Goal: Task Accomplishment & Management: Complete application form

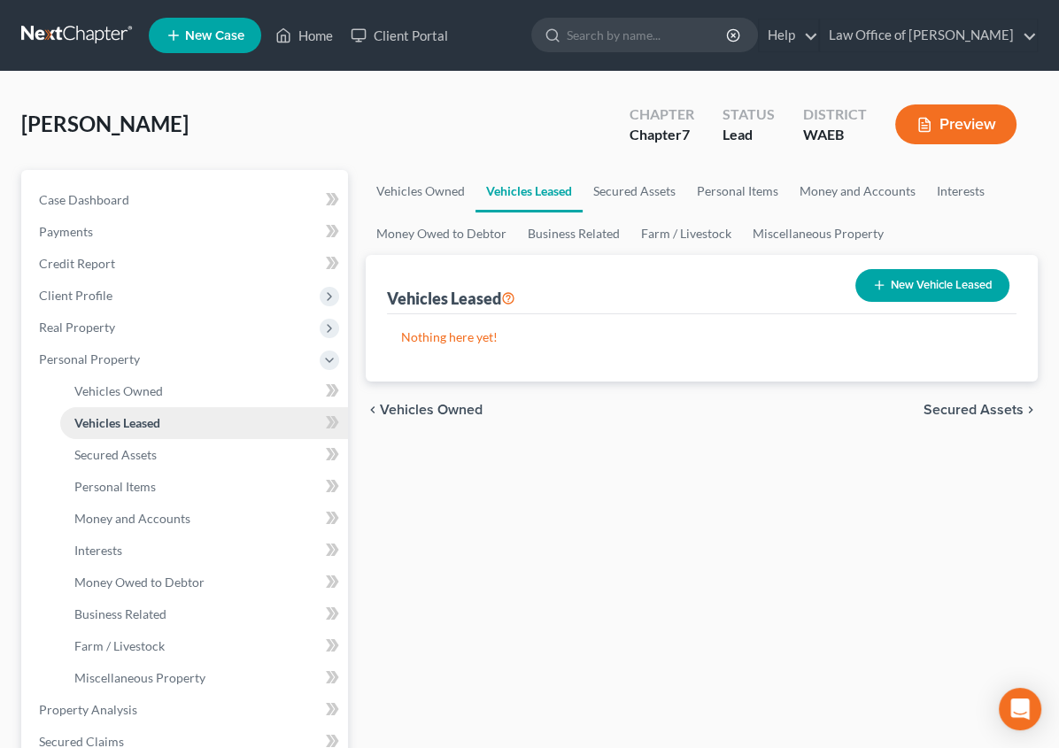
drag, startPoint x: 312, startPoint y: 407, endPoint x: 139, endPoint y: 426, distance: 173.8
click at [139, 426] on div "Petition Navigation Case Dashboard Payments Invoices Payments Payments Credit R…" at bounding box center [529, 697] width 1034 height 1055
click at [366, 190] on link "Vehicles Owned" at bounding box center [421, 191] width 110 height 43
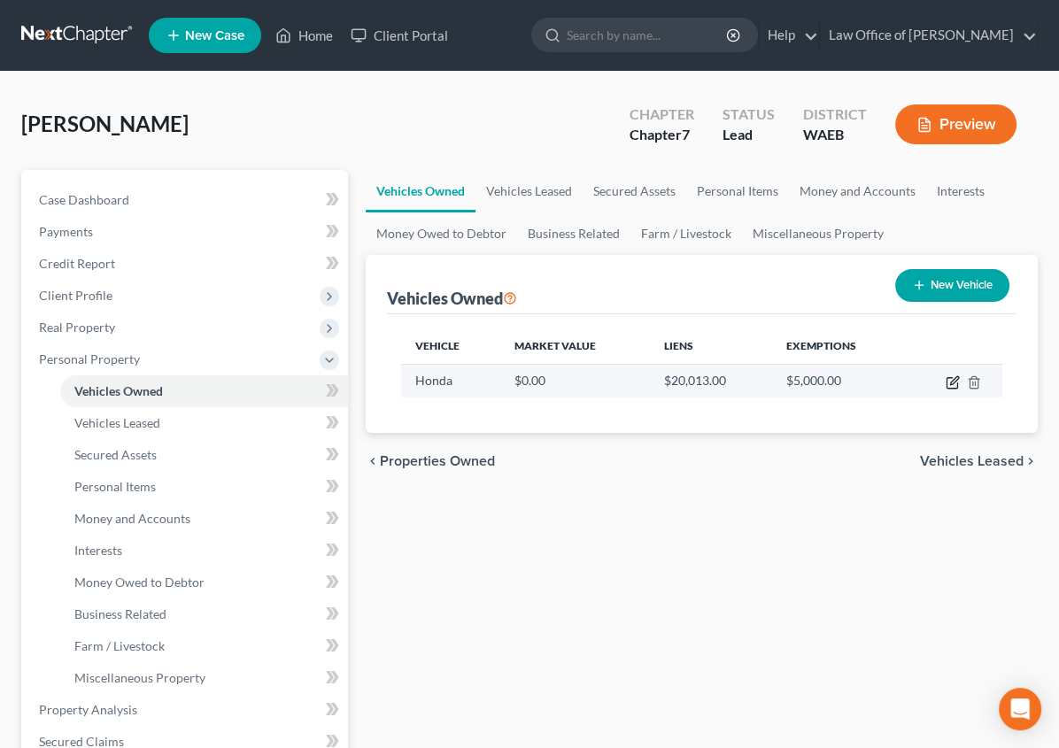
click at [956, 381] on icon "button" at bounding box center [953, 383] width 14 height 14
select select "0"
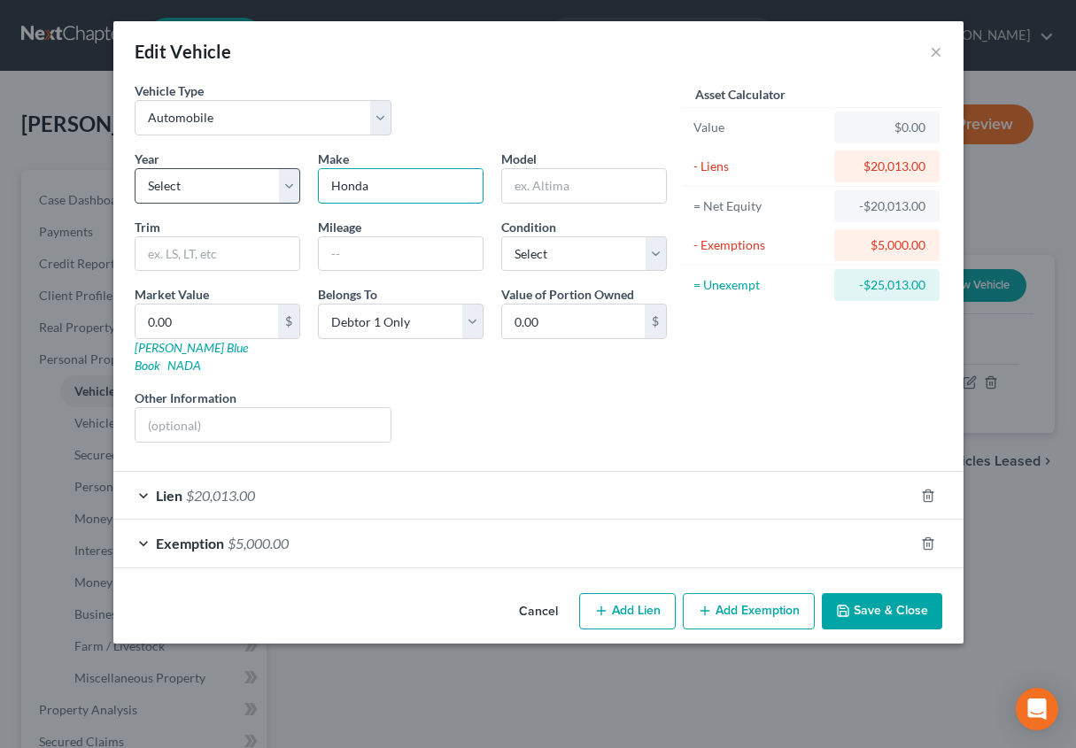
drag, startPoint x: 393, startPoint y: 189, endPoint x: 296, endPoint y: 182, distance: 97.6
click at [296, 182] on div "Year Select 2026 2025 2024 2023 2022 2021 2020 2019 2018 2017 2016 2015 2014 20…" at bounding box center [401, 303] width 550 height 307
type input "Toyota"
click at [532, 254] on select "Select Excellent Very Good Good Fair Poor" at bounding box center [584, 253] width 166 height 35
select select "1"
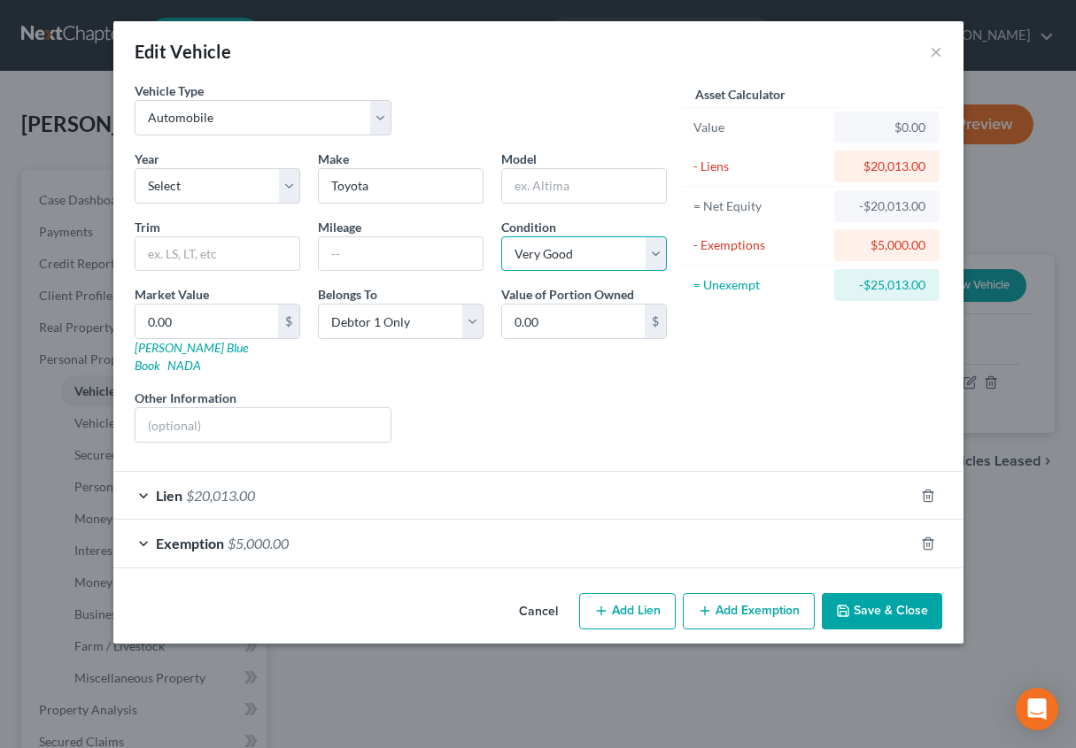
click at [501, 236] on select "Select Excellent Very Good Good Fair Poor" at bounding box center [584, 253] width 166 height 35
click at [868, 601] on button "Save & Close" at bounding box center [882, 611] width 120 height 37
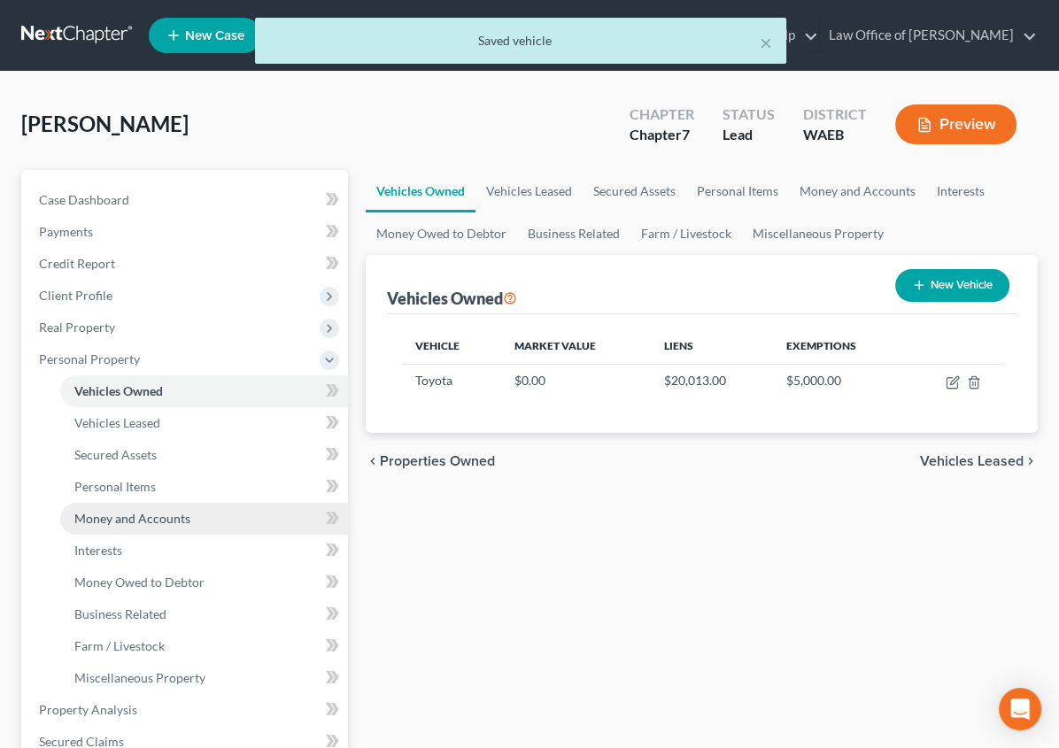
click at [111, 518] on span "Money and Accounts" at bounding box center [132, 518] width 116 height 15
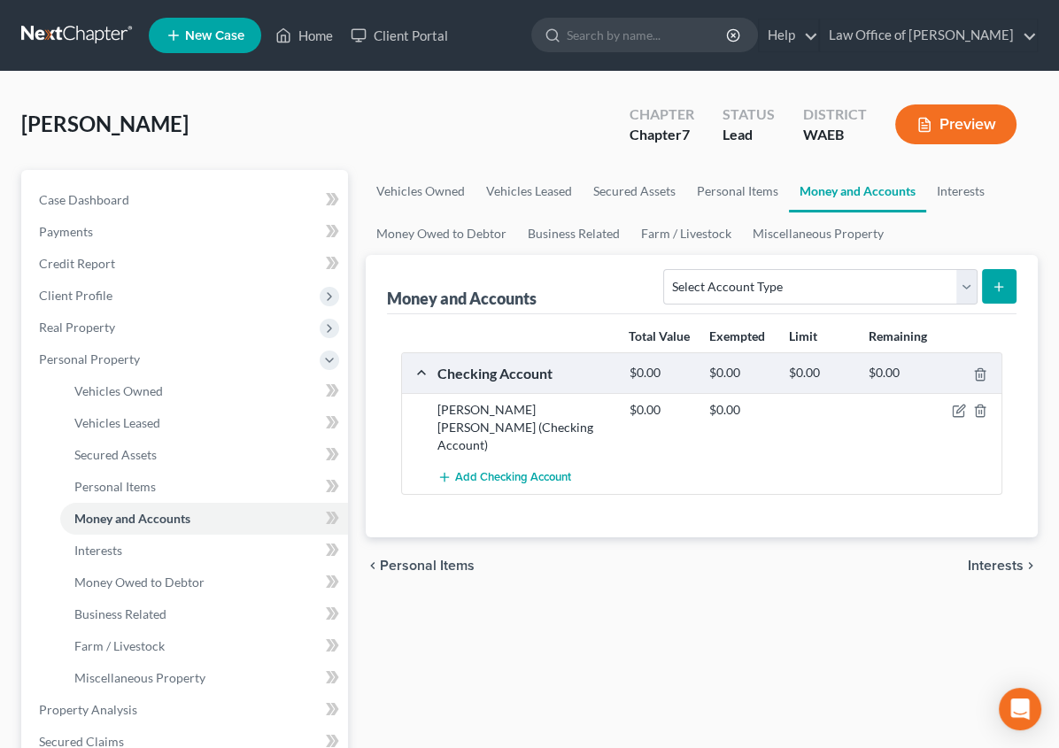
click at [1007, 559] on span "Interests" at bounding box center [996, 566] width 56 height 14
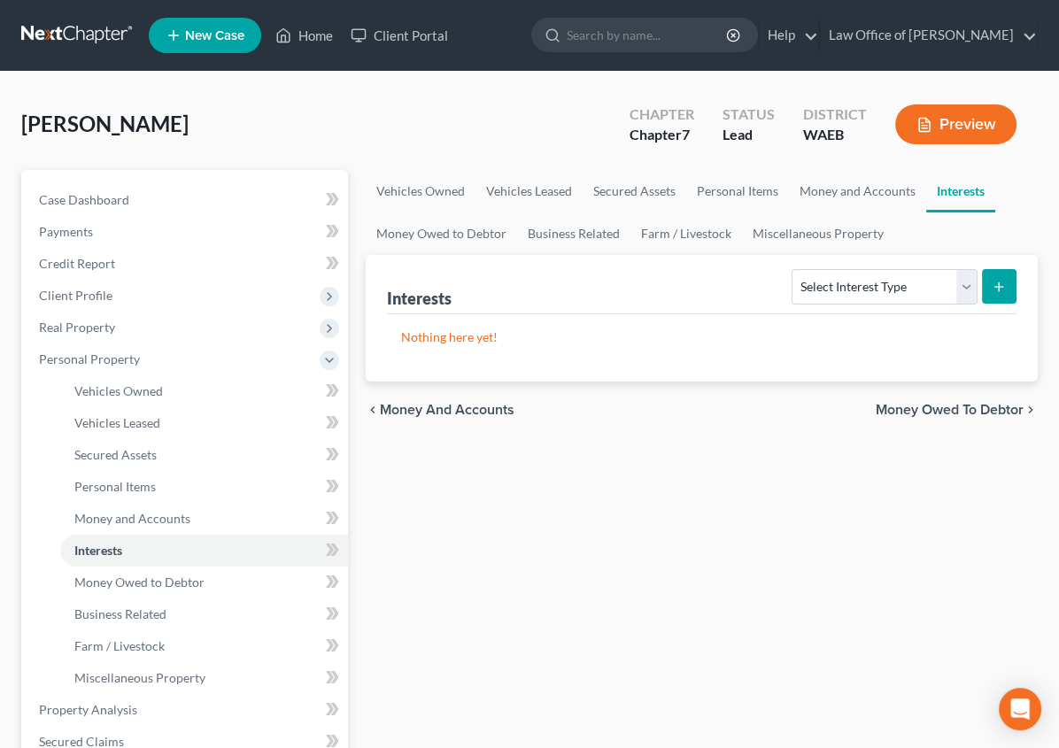
click at [979, 404] on span "Money Owed to Debtor" at bounding box center [950, 410] width 148 height 14
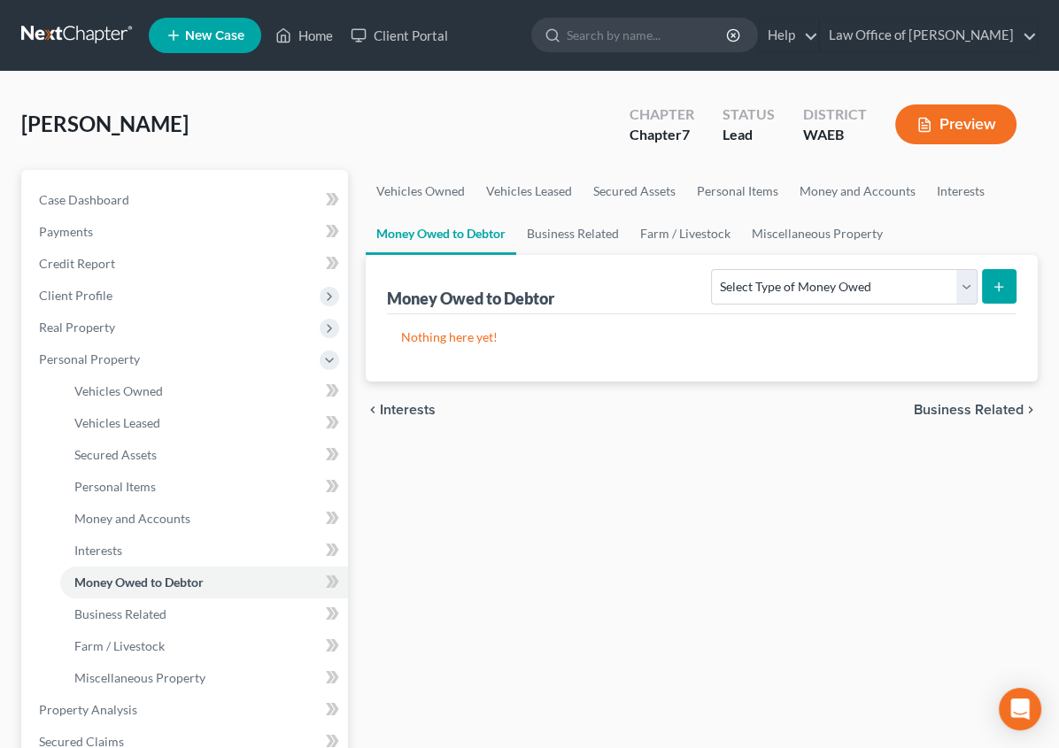
click at [979, 406] on span "Business Related" at bounding box center [969, 410] width 110 height 14
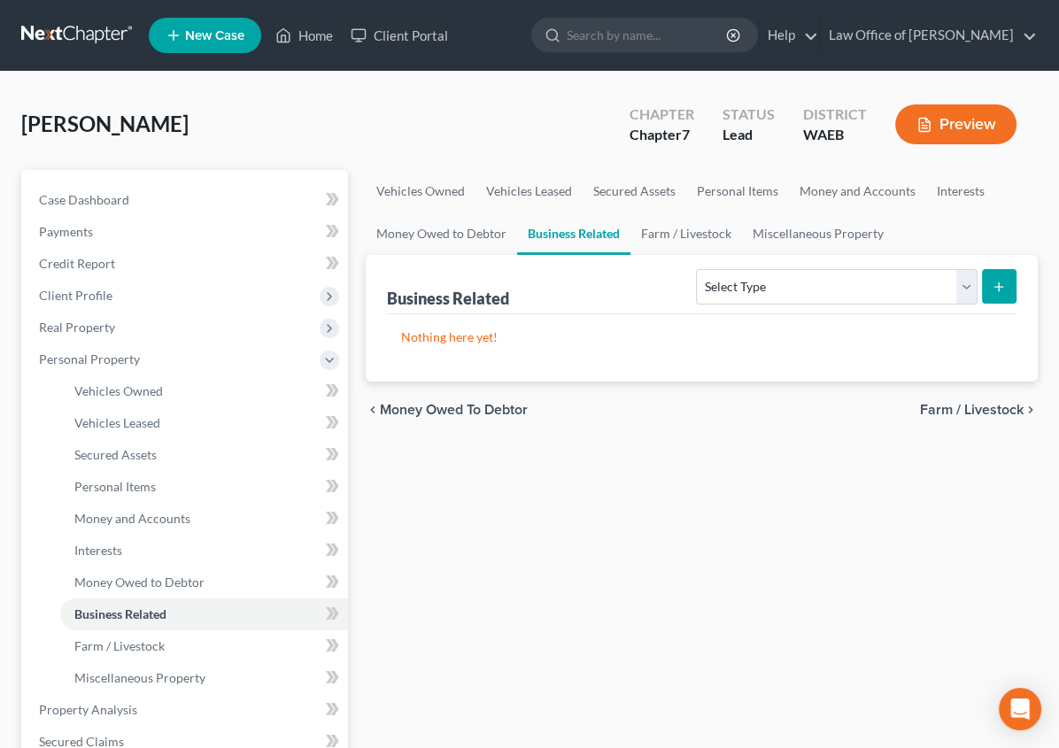
click at [979, 406] on span "Farm / Livestock" at bounding box center [972, 410] width 104 height 14
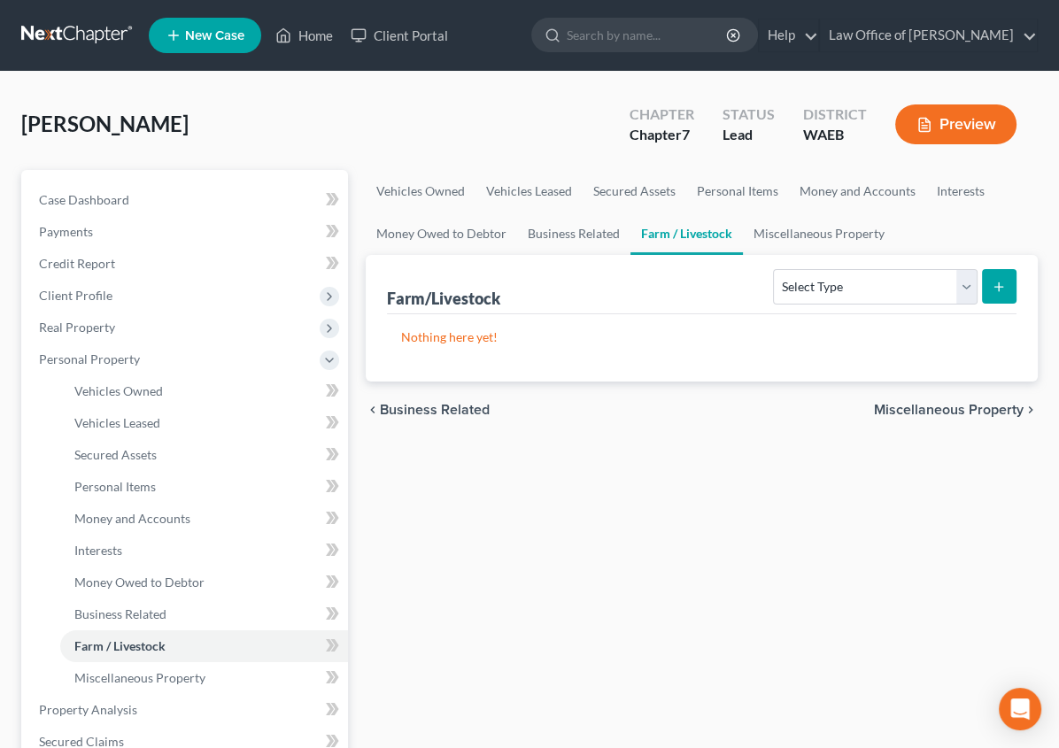
click at [978, 406] on span "Miscellaneous Property" at bounding box center [949, 410] width 150 height 14
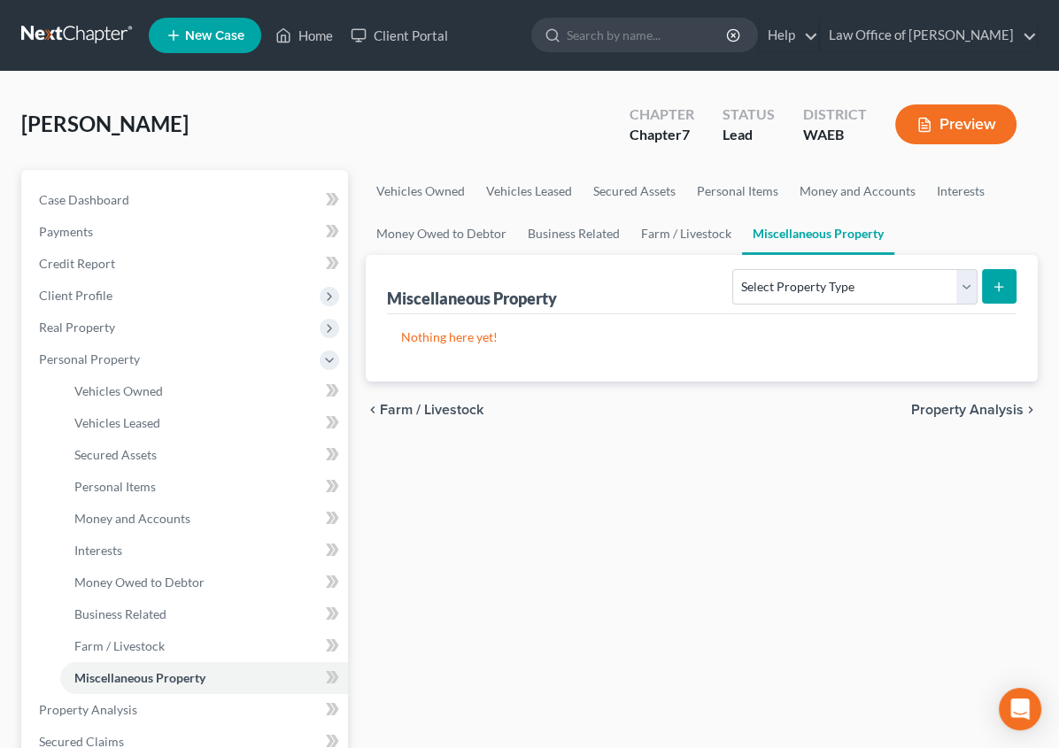
click at [976, 412] on span "Property Analysis" at bounding box center [967, 410] width 112 height 14
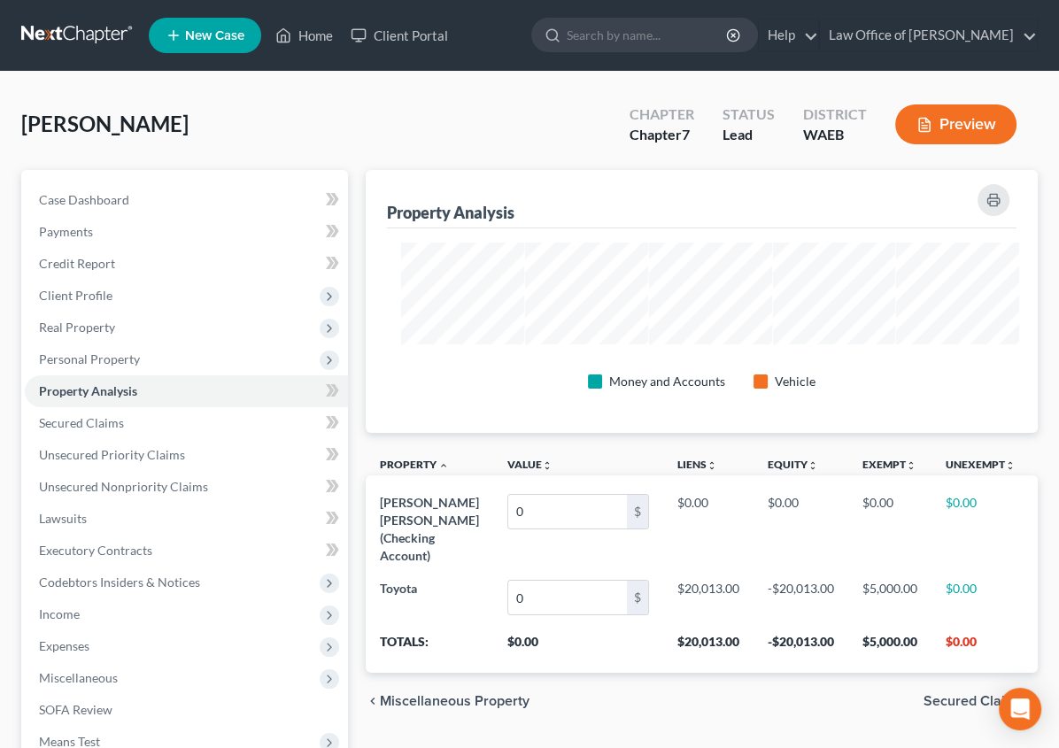
scroll to position [262, 757]
click at [380, 694] on span "Miscellaneous Property" at bounding box center [455, 701] width 150 height 14
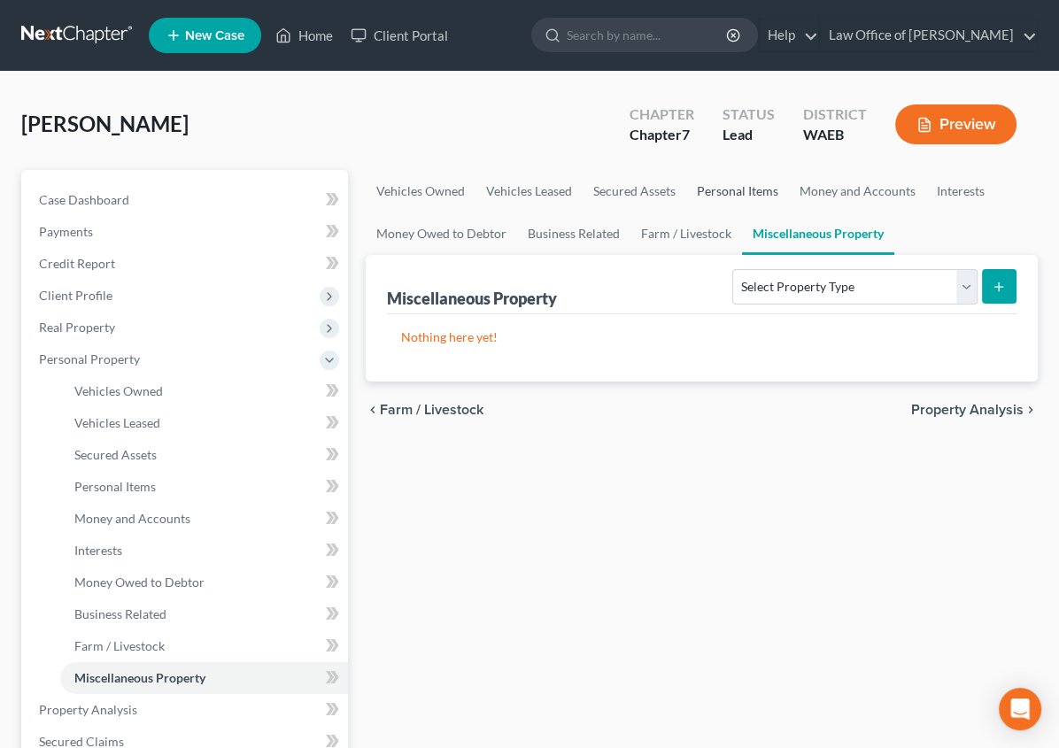
click at [686, 190] on link "Personal Items" at bounding box center [737, 191] width 103 height 43
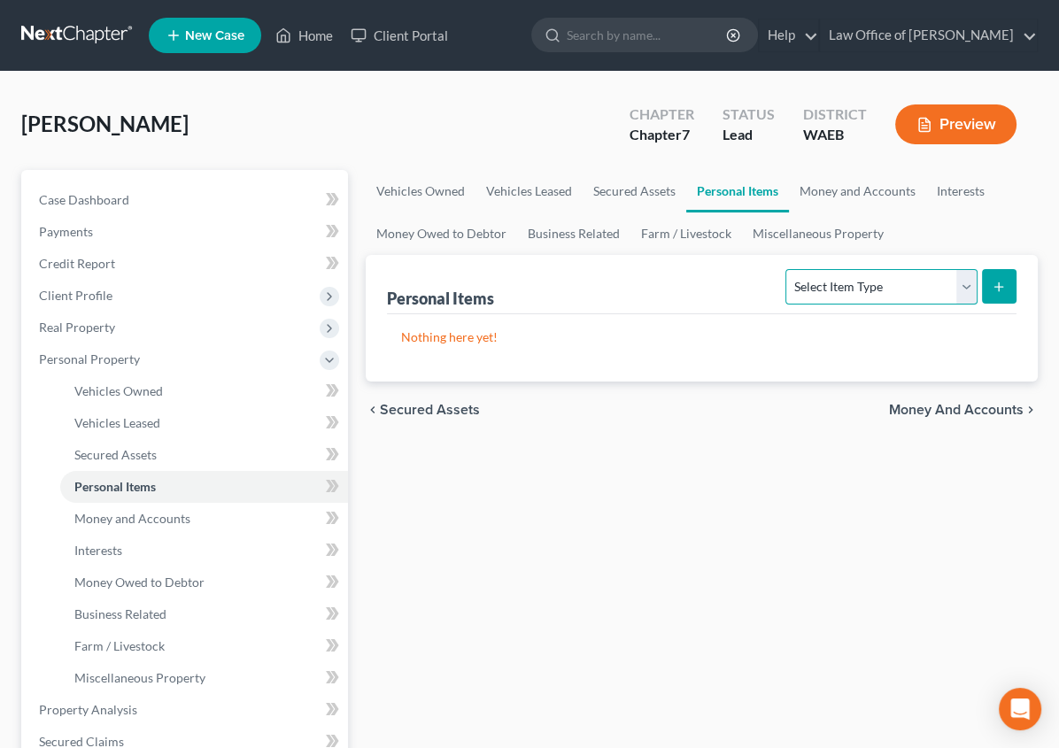
click at [965, 288] on select "Select Item Type Clothing Collectibles Of Value Electronics Firearms Household …" at bounding box center [881, 286] width 191 height 35
select select "clothing"
click at [786, 269] on select "Select Item Type Clothing Collectibles Of Value Electronics Firearms Household …" at bounding box center [881, 286] width 191 height 35
click at [1003, 292] on icon "submit" at bounding box center [999, 287] width 14 height 14
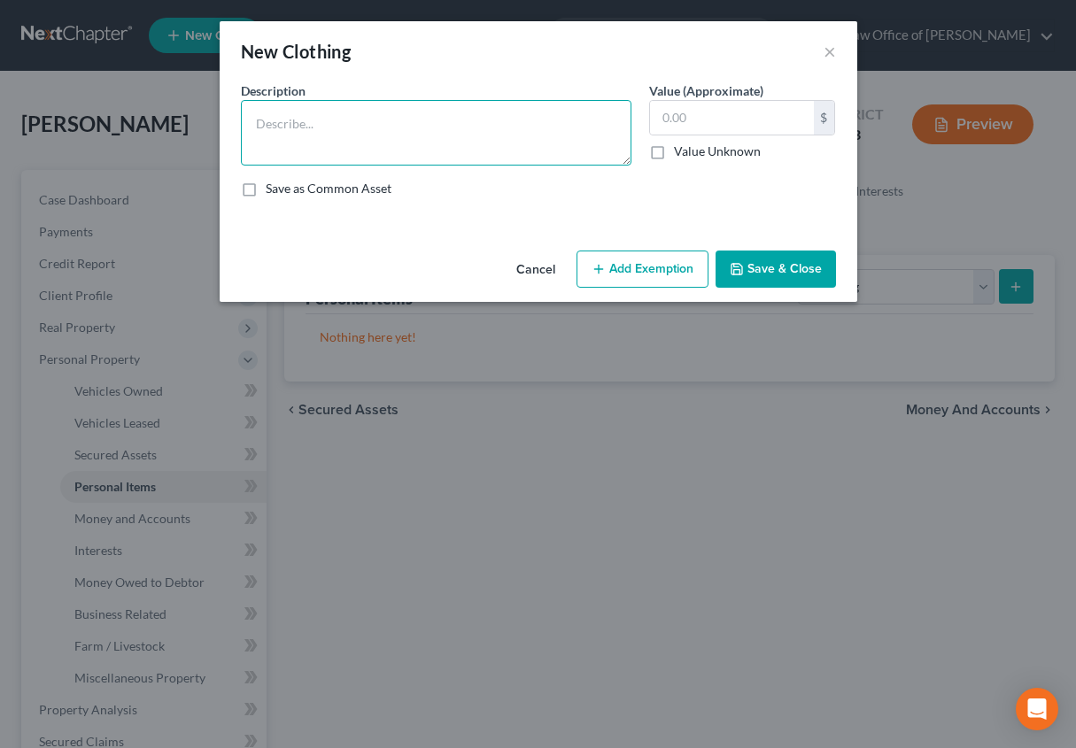
click at [513, 110] on textarea at bounding box center [436, 133] width 391 height 66
click at [338, 111] on textarea at bounding box center [436, 133] width 391 height 66
type textarea "Personal clothing"
click at [693, 124] on input "text" at bounding box center [732, 118] width 164 height 34
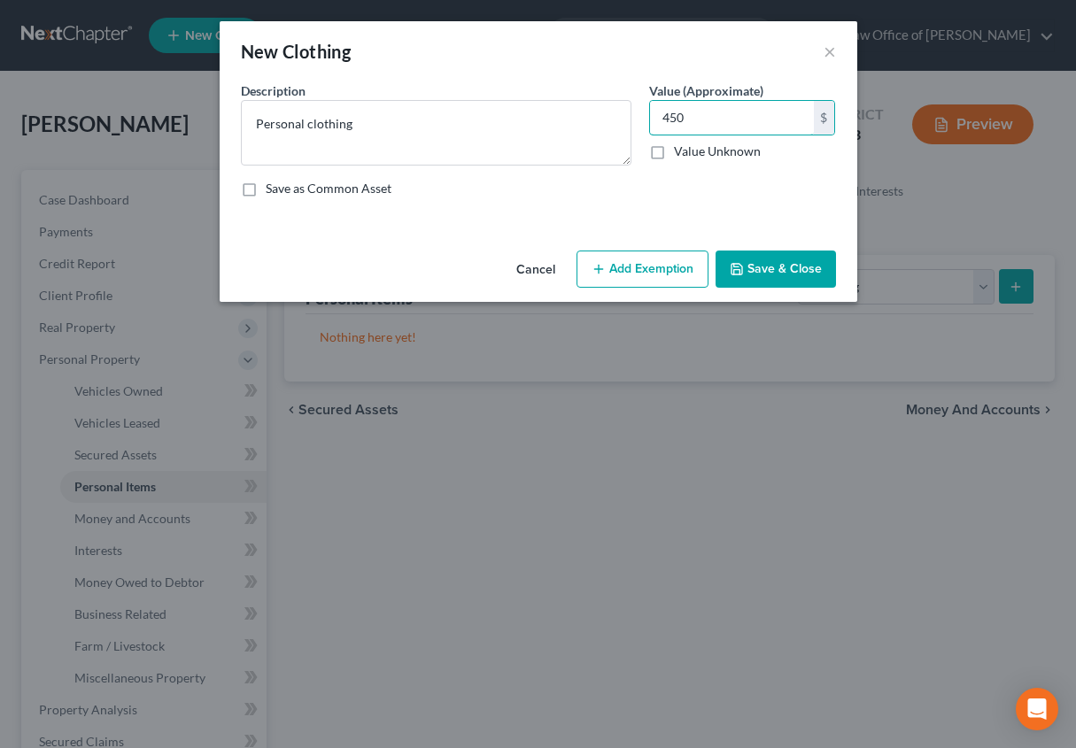
type input "450"
click at [639, 269] on button "Add Exemption" at bounding box center [643, 269] width 132 height 37
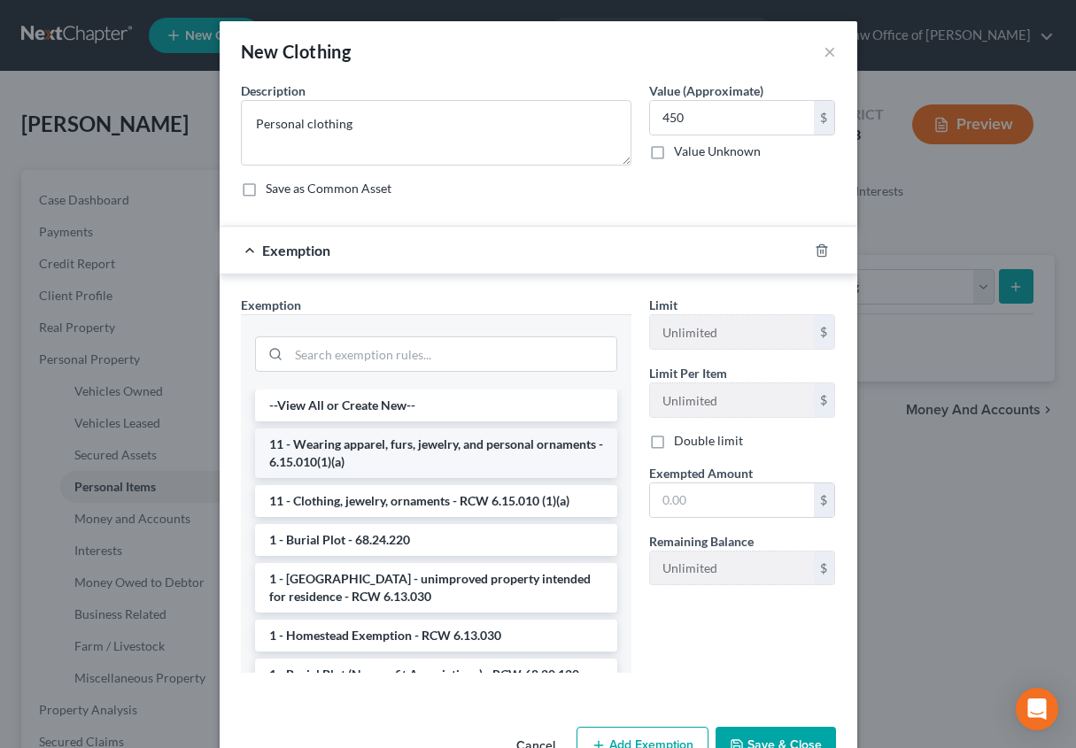
click at [477, 462] on li "11 - Wearing apparel, furs, jewelry, and personal ornaments - 6.15.010(1)(a)" at bounding box center [436, 454] width 362 height 50
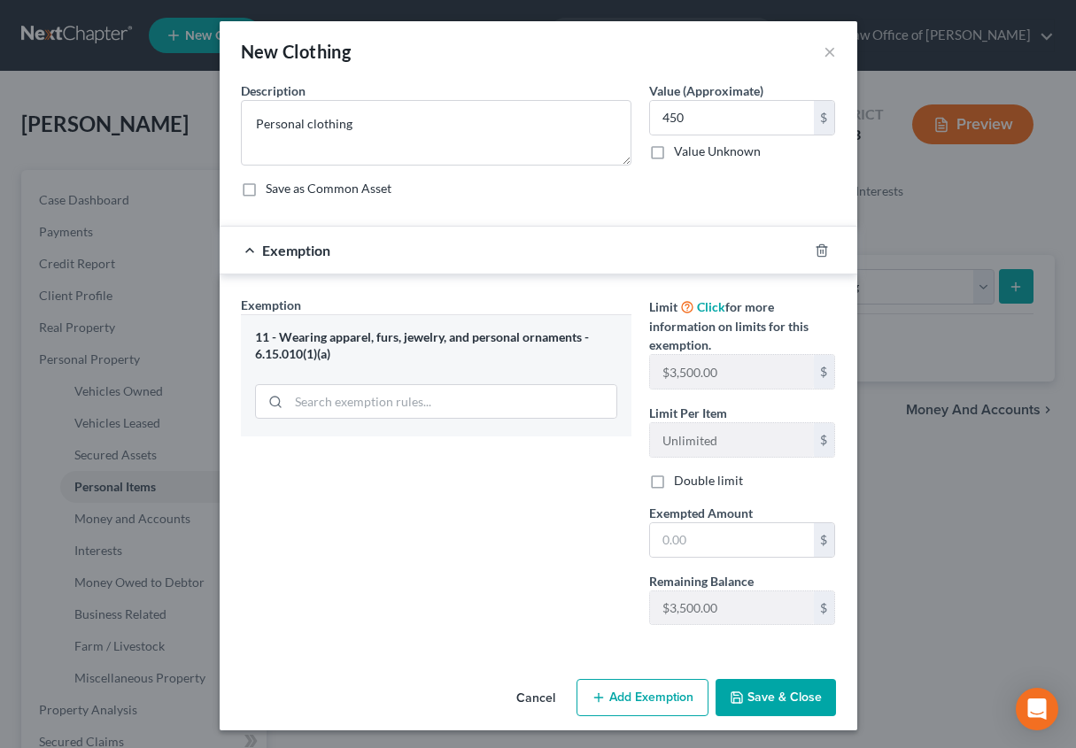
click at [779, 691] on button "Save & Close" at bounding box center [776, 697] width 120 height 37
click at [266, 185] on label "Save as Common Asset" at bounding box center [329, 189] width 126 height 18
click at [273, 185] on input "Save as Common Asset" at bounding box center [279, 186] width 12 height 12
checkbox input "true"
click at [342, 342] on div "11 - Wearing apparel, furs, jewelry, and personal ornaments - 6.15.010(1)(a)" at bounding box center [436, 345] width 362 height 33
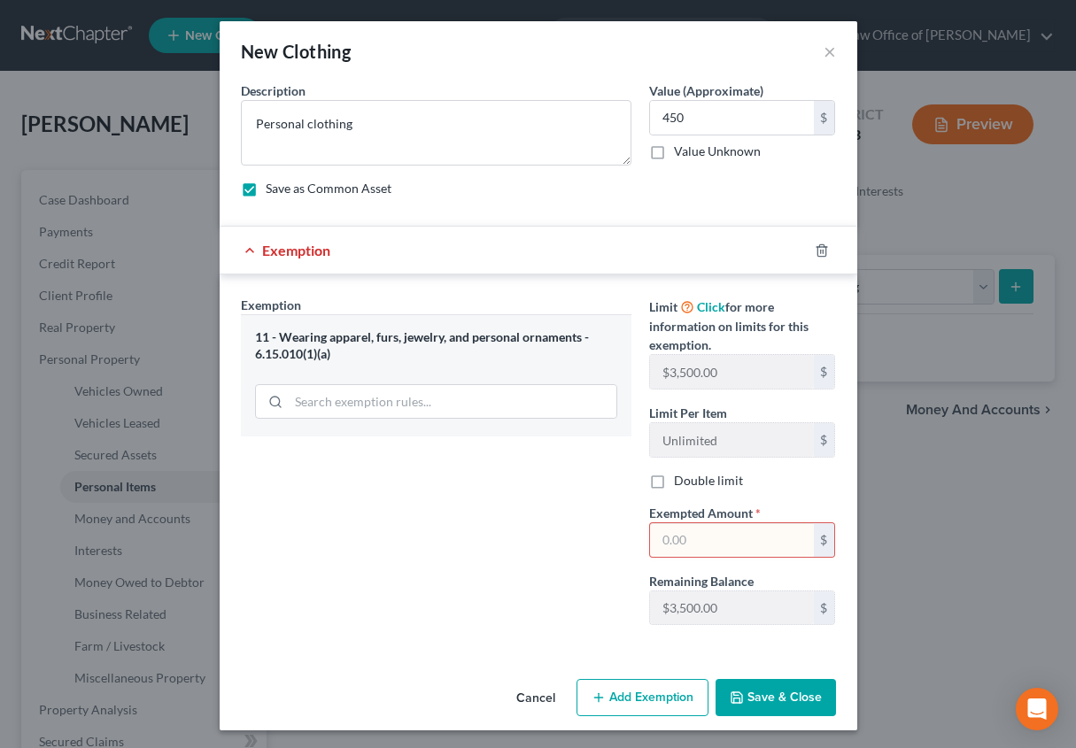
click at [707, 536] on input "text" at bounding box center [732, 540] width 164 height 34
type input "450"
click at [768, 695] on button "Save & Close" at bounding box center [776, 697] width 120 height 37
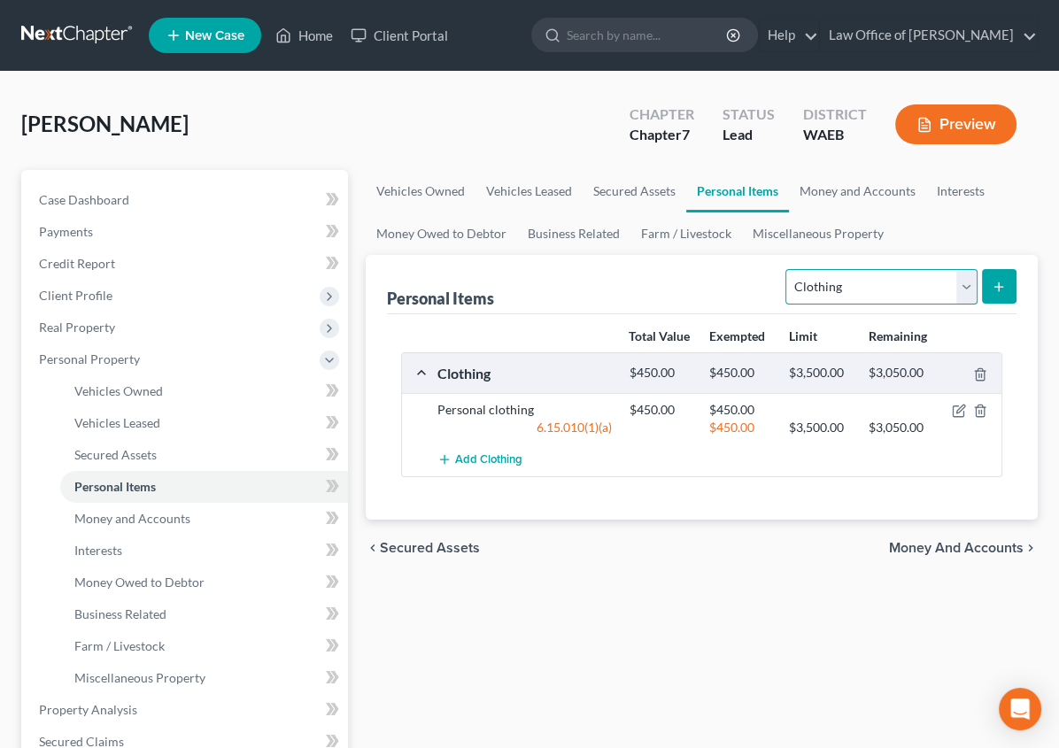
click at [972, 281] on select "Select Item Type Clothing Collectibles Of Value Electronics Firearms Household …" at bounding box center [881, 286] width 191 height 35
select select "electronics"
click at [786, 269] on select "Select Item Type Clothing Collectibles Of Value Electronics Firearms Household …" at bounding box center [881, 286] width 191 height 35
click at [997, 273] on button "submit" at bounding box center [999, 286] width 35 height 35
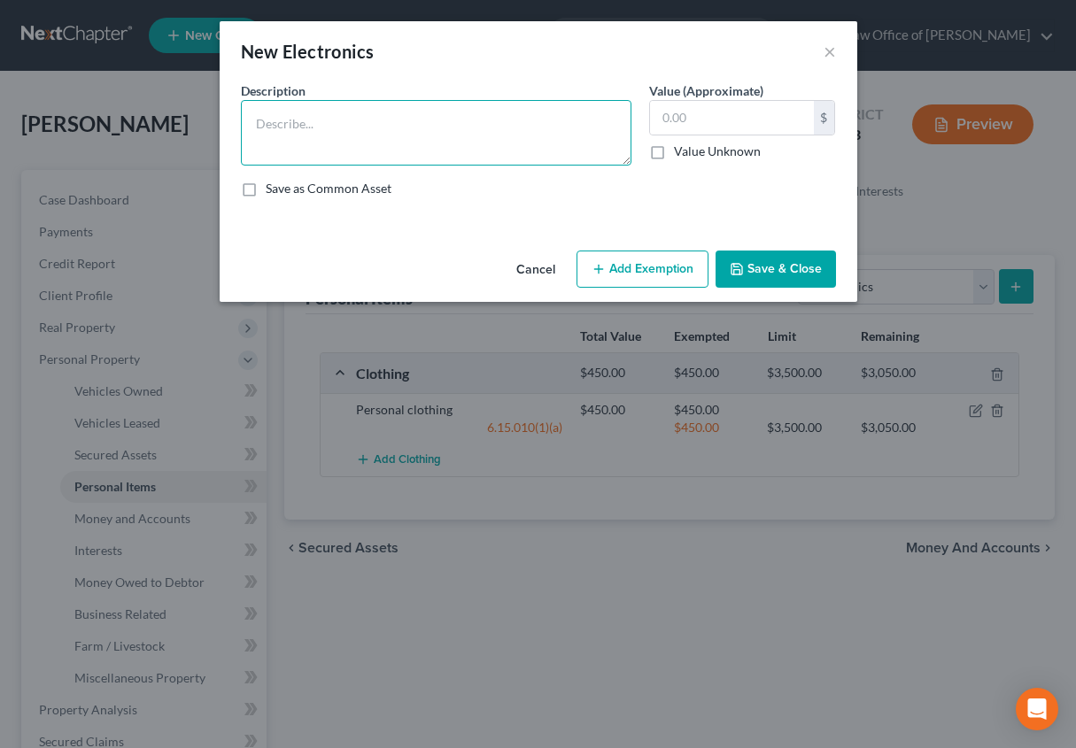
click at [499, 128] on textarea at bounding box center [436, 133] width 391 height 66
type textarea "Cellphone, laptop computer"
click at [693, 122] on input "text" at bounding box center [732, 118] width 164 height 34
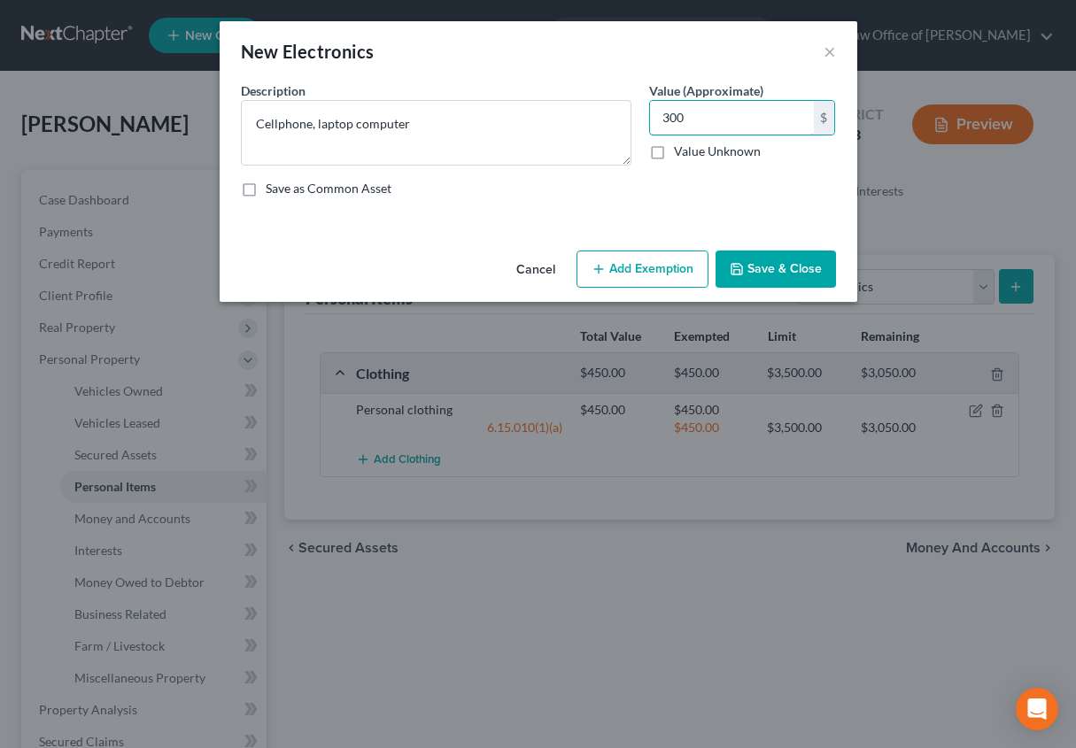
type input "300"
click at [635, 270] on button "Add Exemption" at bounding box center [643, 269] width 132 height 37
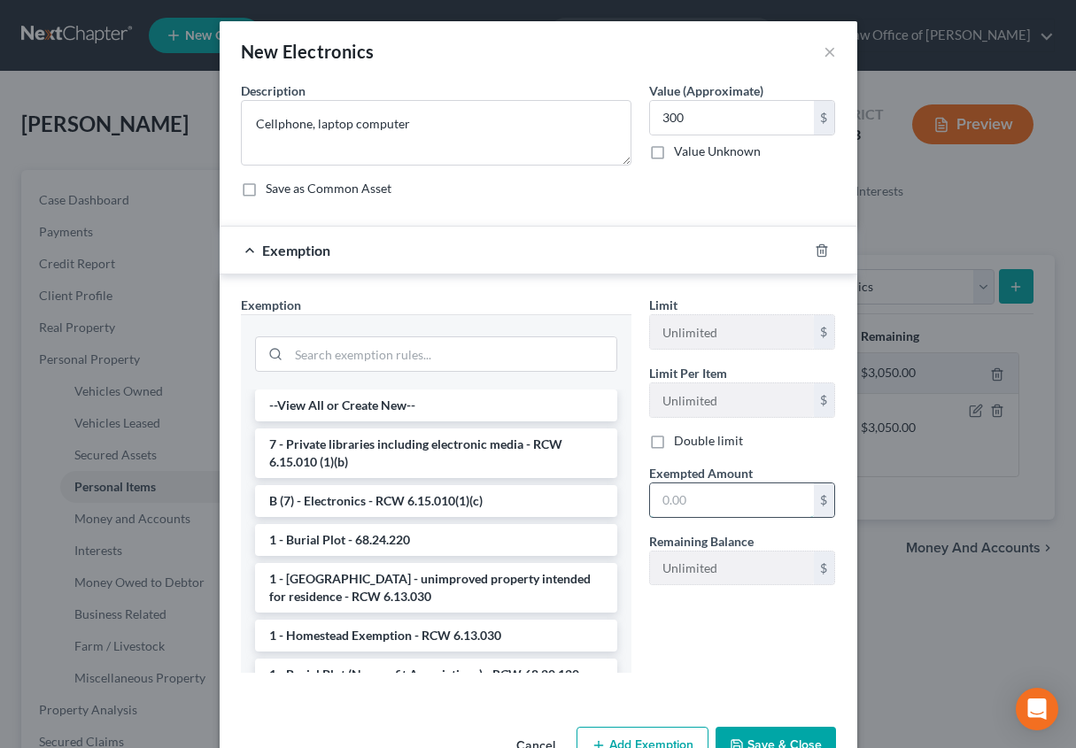
click at [683, 494] on input "text" at bounding box center [732, 501] width 164 height 34
type input "300"
click at [741, 733] on button "Save & Close" at bounding box center [776, 745] width 120 height 37
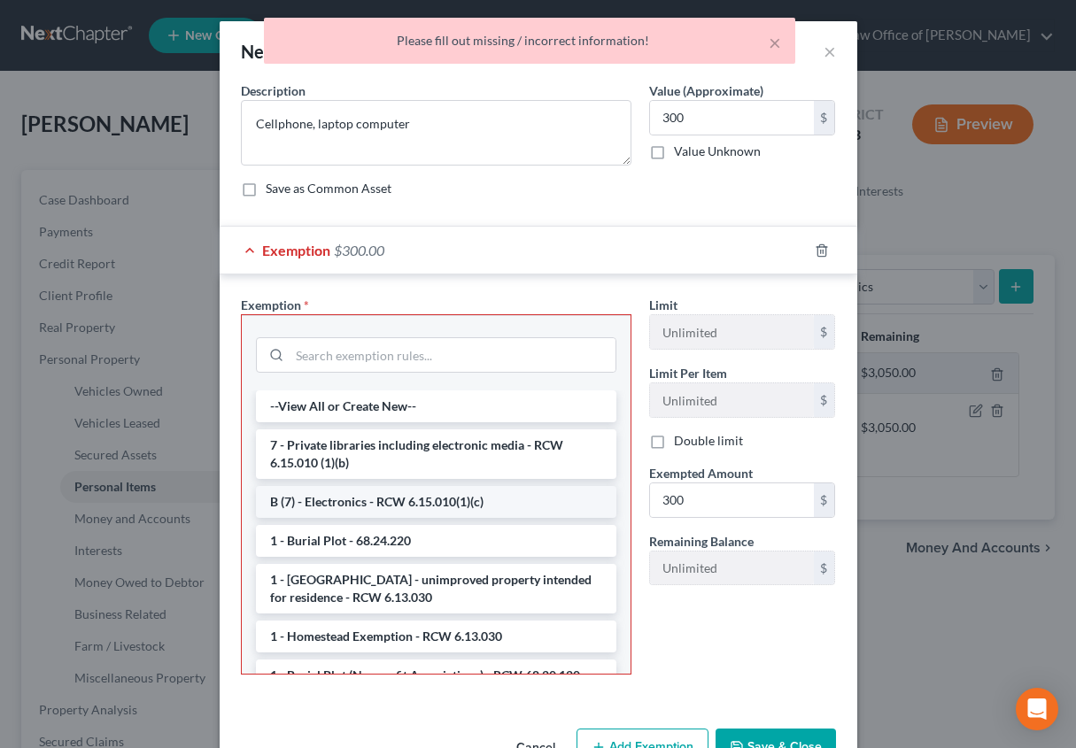
click at [376, 507] on li "B (7) - Electronics - RCW 6.15.010(1)(c)" at bounding box center [436, 502] width 360 height 32
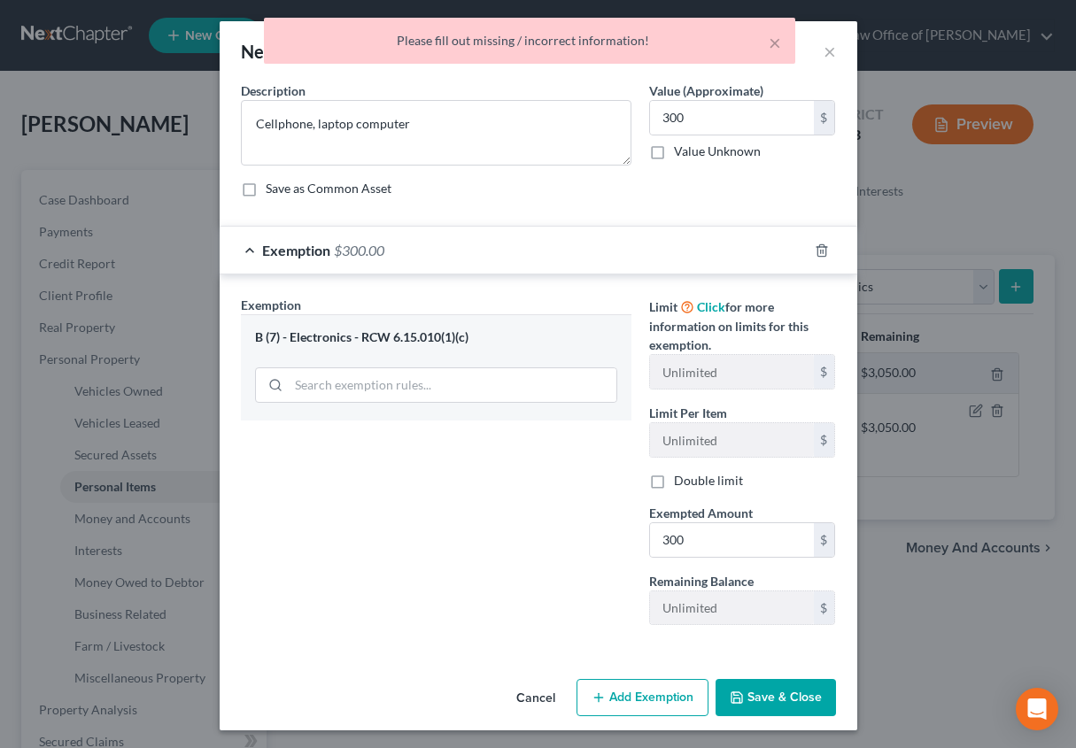
click at [743, 700] on button "Save & Close" at bounding box center [776, 697] width 120 height 37
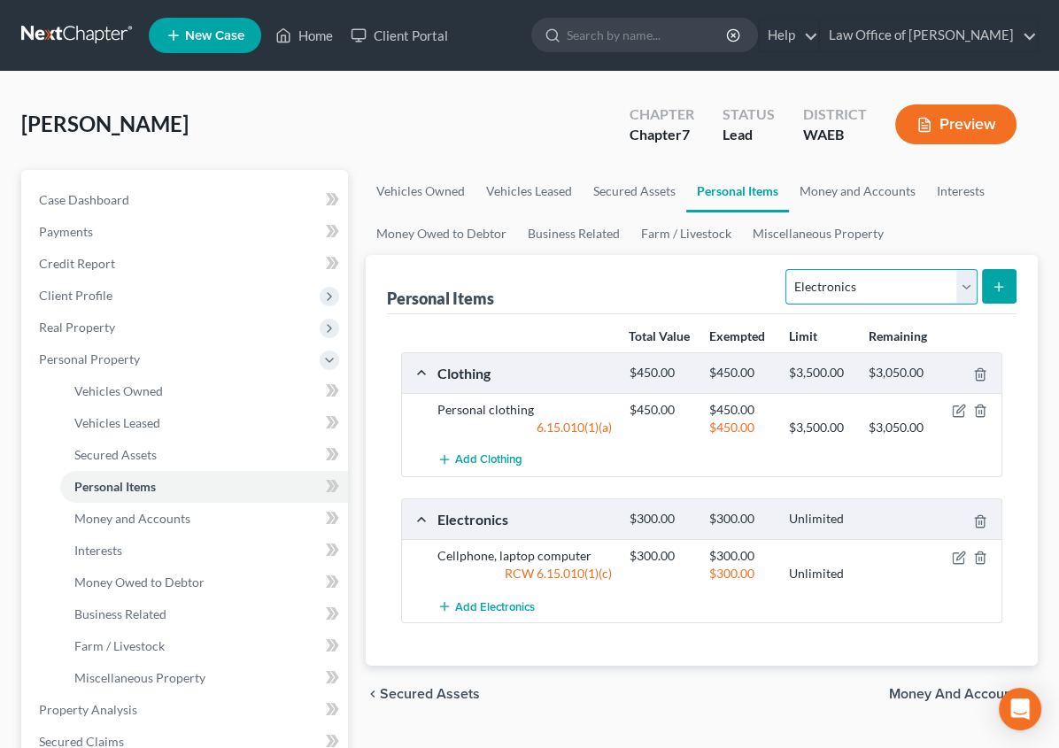
click at [963, 288] on select "Select Item Type Clothing Collectibles Of Value Electronics Firearms Household …" at bounding box center [881, 286] width 191 height 35
select select "household_goods"
click at [786, 269] on select "Select Item Type Clothing Collectibles Of Value Electronics Firearms Household …" at bounding box center [881, 286] width 191 height 35
click at [1008, 274] on button "submit" at bounding box center [999, 286] width 35 height 35
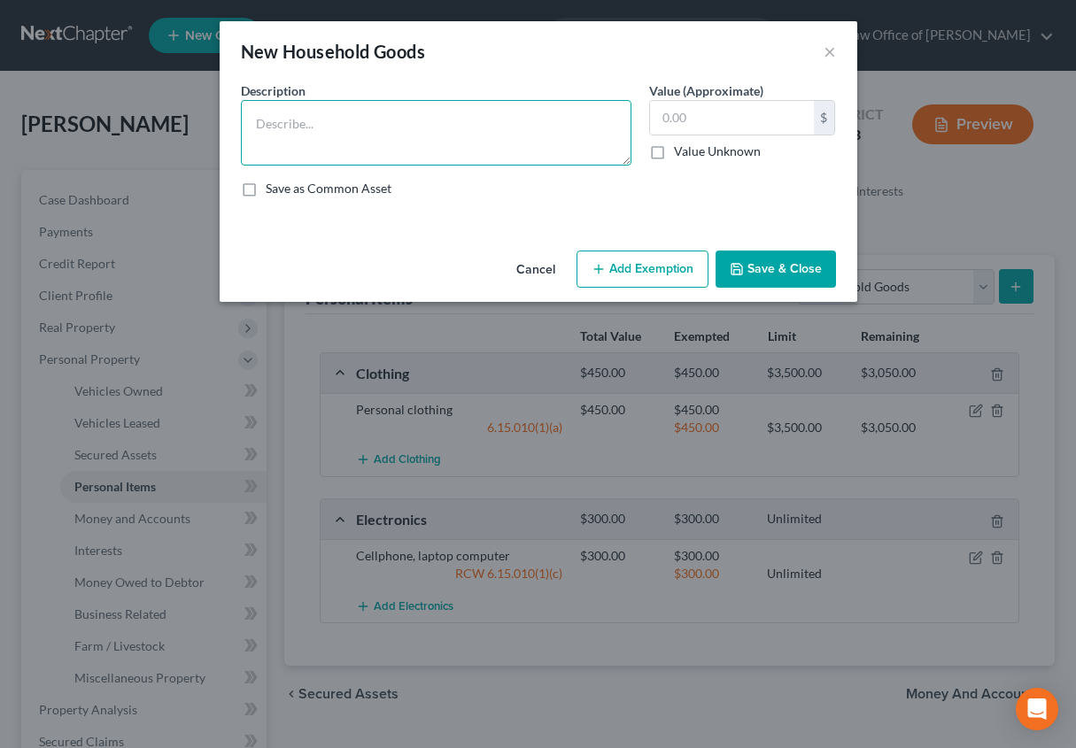
click at [323, 135] on textarea at bounding box center [436, 133] width 391 height 66
type textarea "Furniture (lamps, dresser, bed, sofa, night table)"
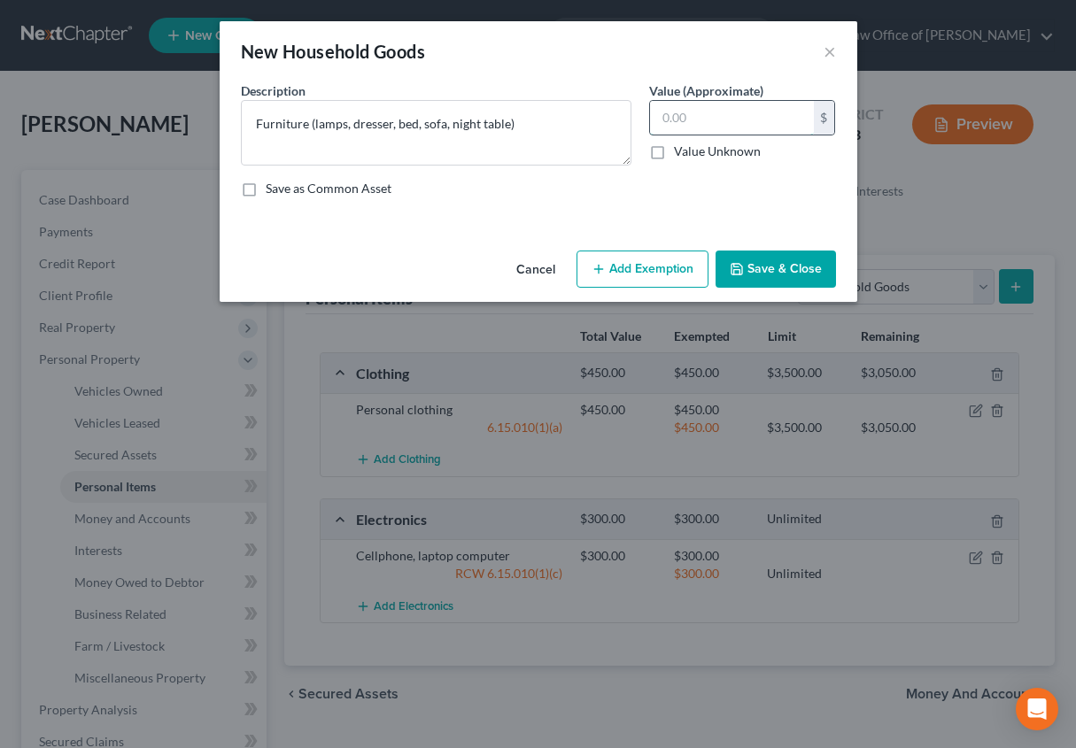
click at [658, 120] on input "text" at bounding box center [732, 118] width 164 height 34
type input "900"
click at [628, 272] on button "Add Exemption" at bounding box center [643, 269] width 132 height 37
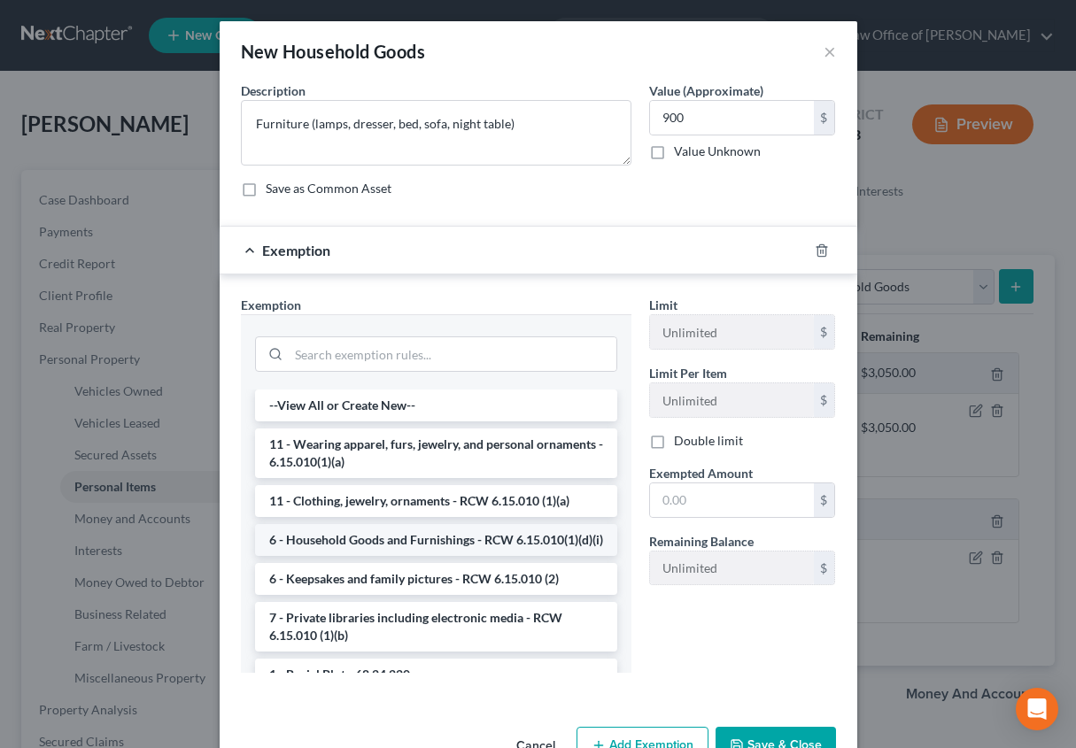
click at [477, 548] on li "6 - Household Goods and Furnishings - RCW 6.15.010(1)(d)(i)" at bounding box center [436, 540] width 362 height 32
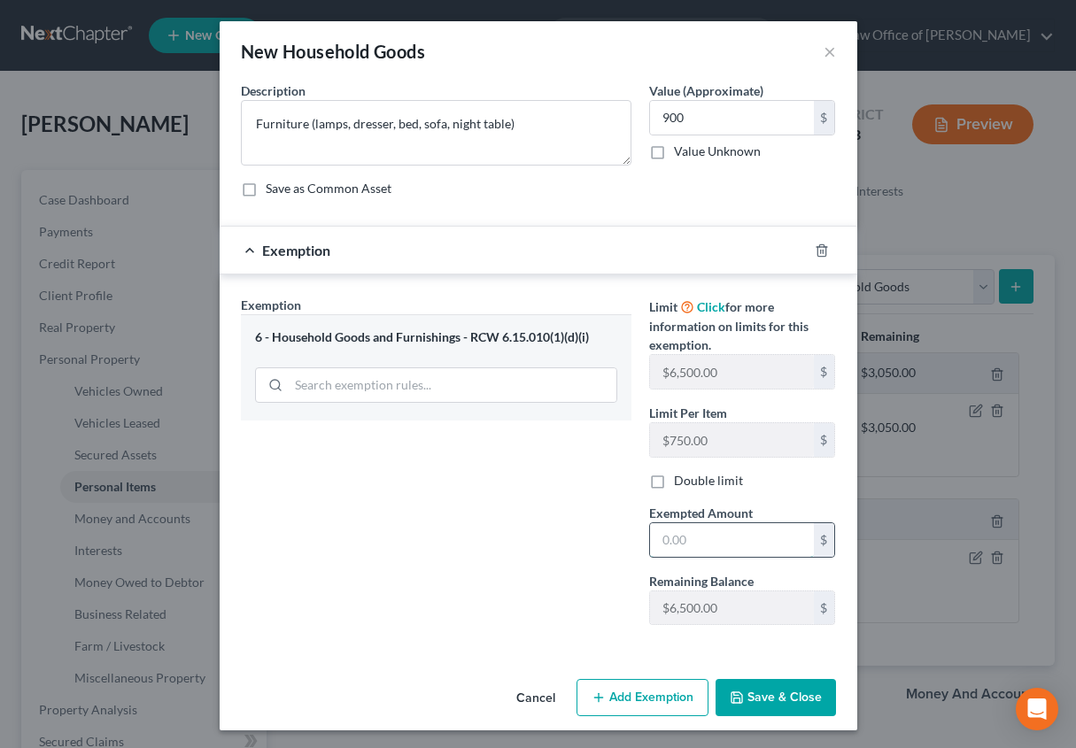
click at [667, 537] on input "text" at bounding box center [732, 540] width 164 height 34
type input "900"
click at [735, 699] on icon "button" at bounding box center [737, 698] width 14 height 14
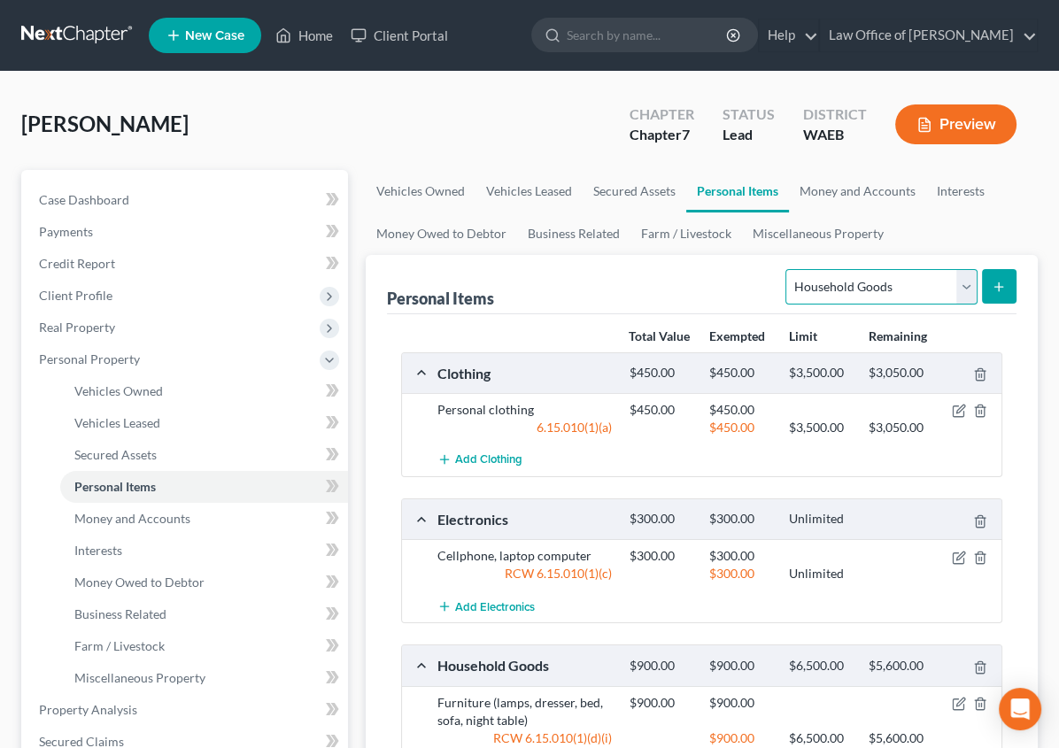
click at [961, 276] on select "Select Item Type Clothing Collectibles Of Value Electronics Firearms Household …" at bounding box center [881, 286] width 191 height 35
select select "jewelry"
click at [786, 269] on select "Select Item Type Clothing Collectibles Of Value Electronics Firearms Household …" at bounding box center [881, 286] width 191 height 35
click at [1003, 292] on button "submit" at bounding box center [999, 286] width 35 height 35
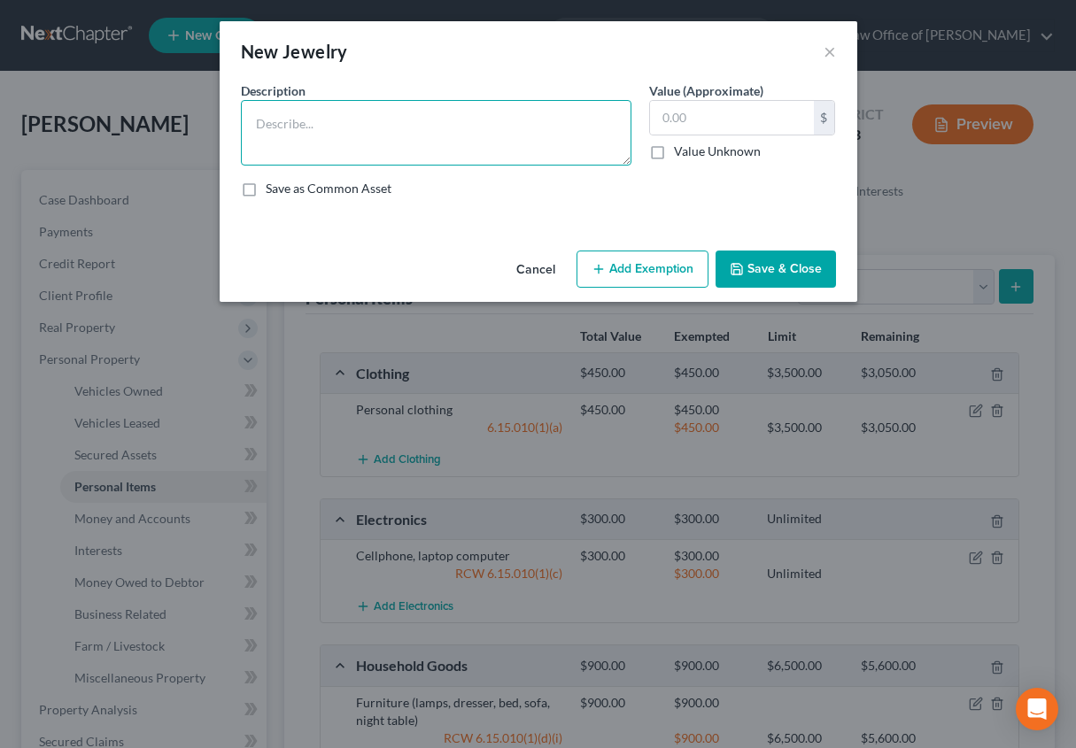
click at [461, 115] on textarea at bounding box center [436, 133] width 391 height 66
click at [380, 128] on textarea "Custom jewelry, wrist watch (" at bounding box center [436, 133] width 391 height 66
click at [418, 125] on textarea "Custom jewelry, wristwatch (" at bounding box center [436, 133] width 391 height 66
click at [412, 120] on textarea "Custom jewelry, wristwatch (" at bounding box center [436, 133] width 391 height 66
click at [375, 126] on textarea "Custom jewelry, wristwatch (" at bounding box center [436, 133] width 391 height 66
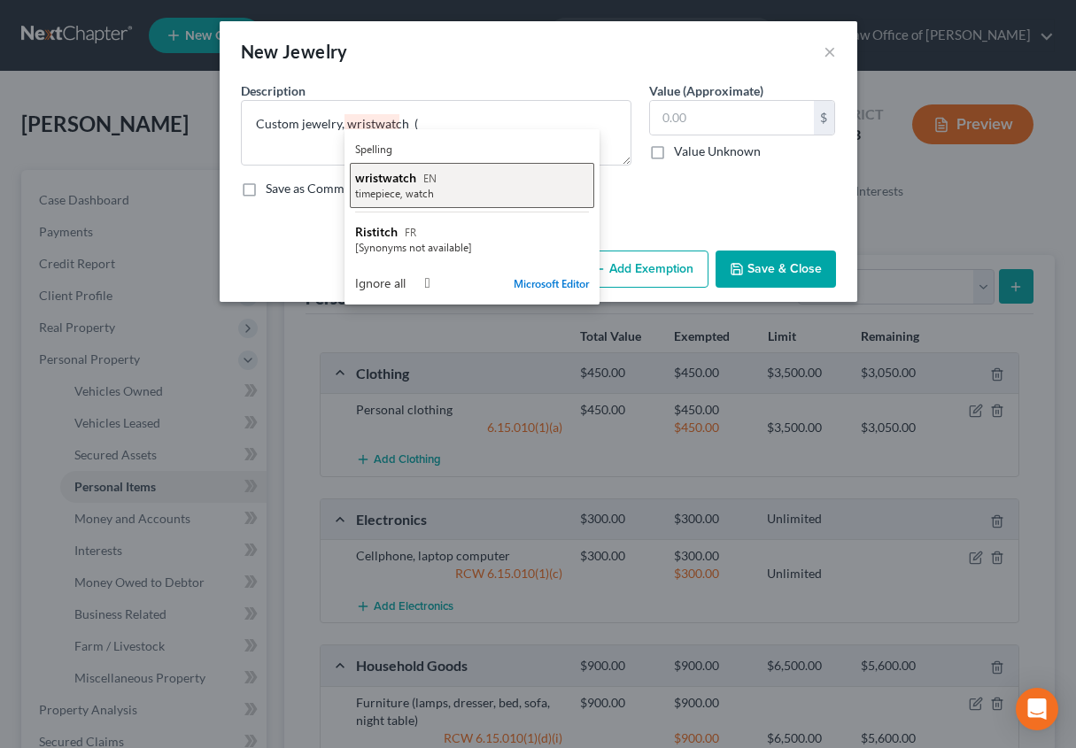
click at [396, 174] on span "wristwatch" at bounding box center [385, 177] width 61 height 17
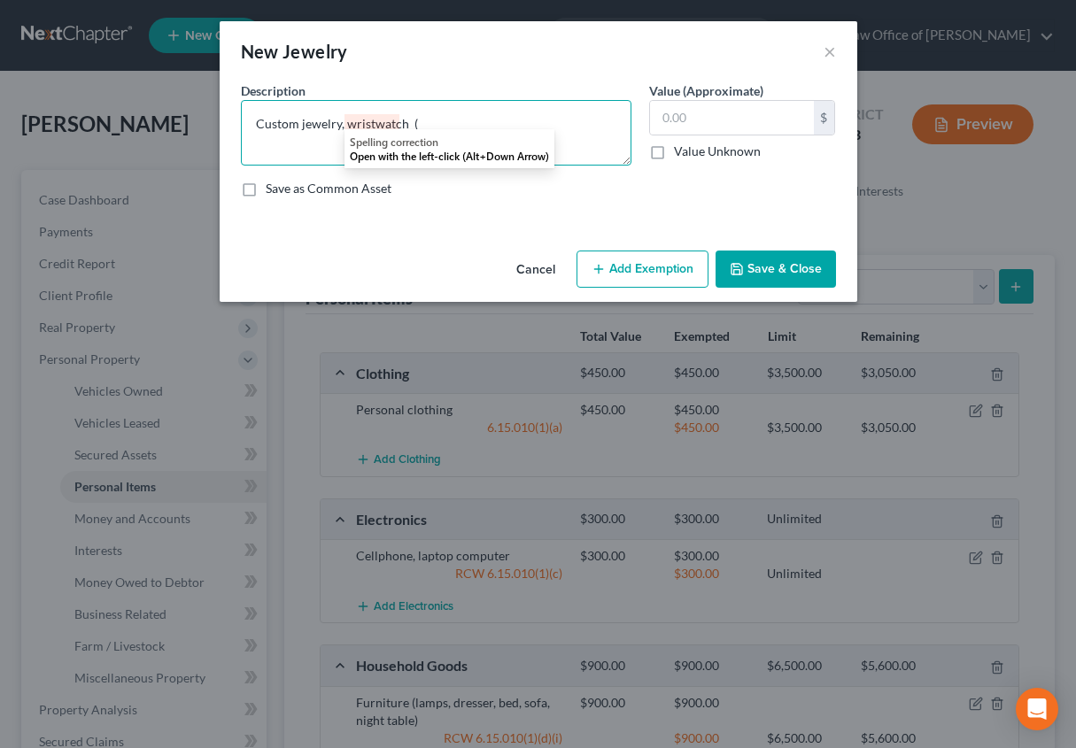
click at [426, 125] on textarea "Custom jewelry, wristwatch (" at bounding box center [436, 133] width 391 height 66
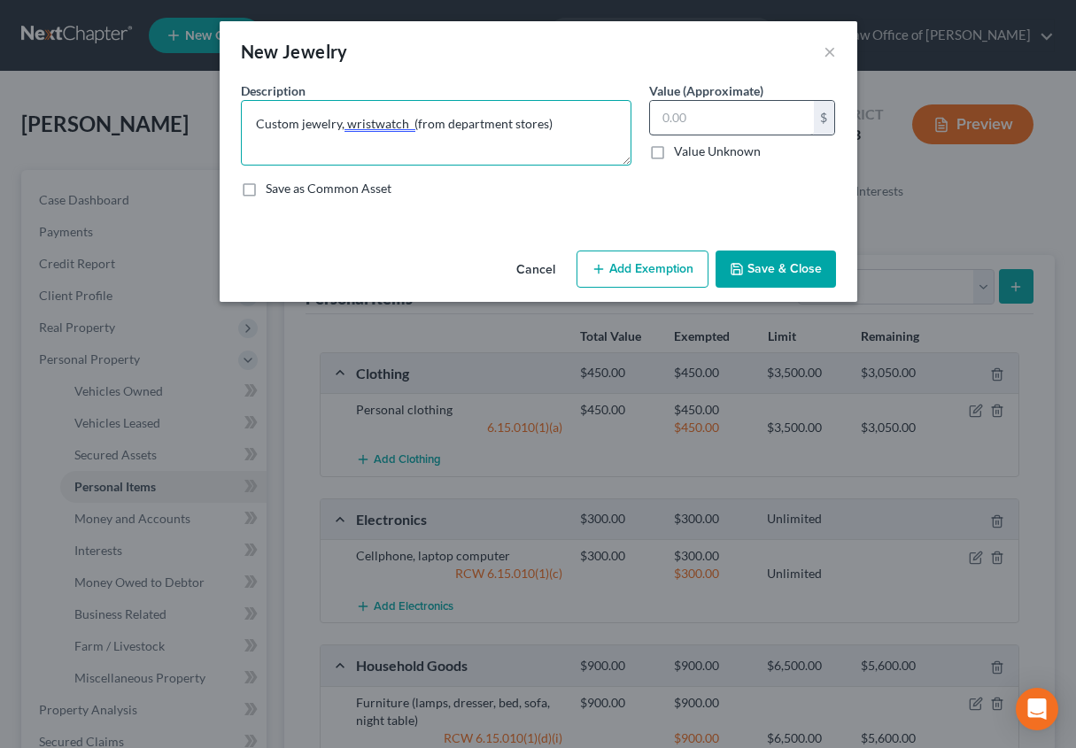
type textarea "Custom jewelry, wristwatch (from department stores)"
click at [677, 127] on input "text" at bounding box center [732, 118] width 164 height 34
type input "50"
click at [662, 263] on button "Add Exemption" at bounding box center [643, 269] width 132 height 37
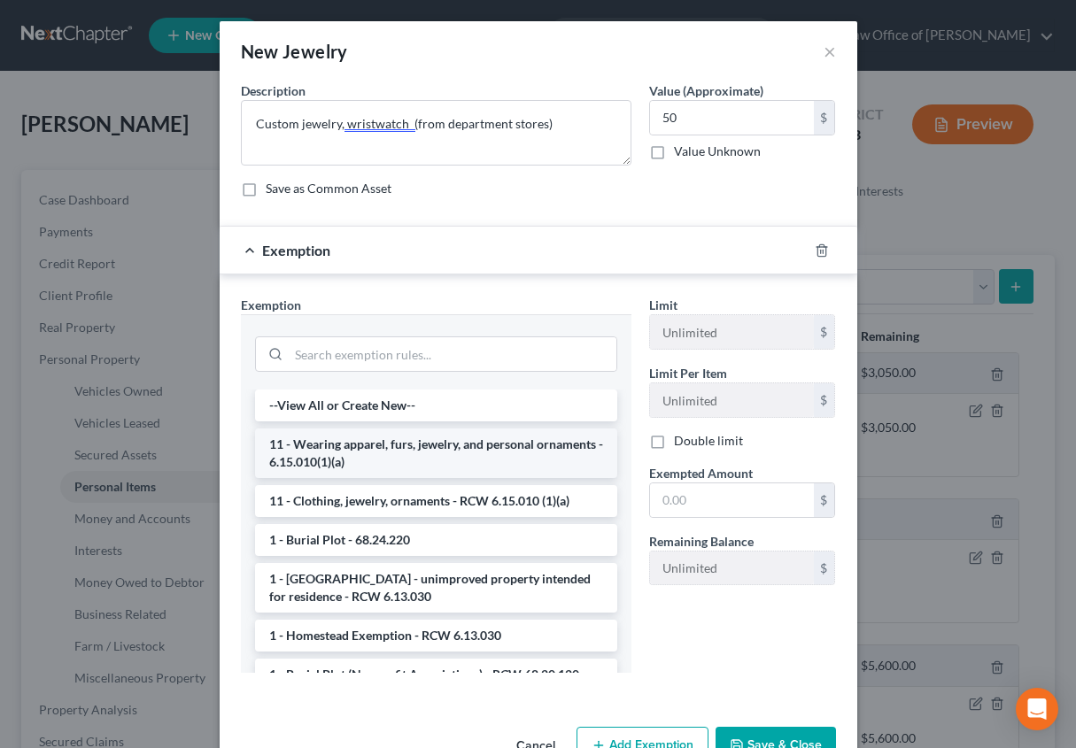
click at [446, 446] on li "11 - Wearing apparel, furs, jewelry, and personal ornaments - 6.15.010(1)(a)" at bounding box center [436, 454] width 362 height 50
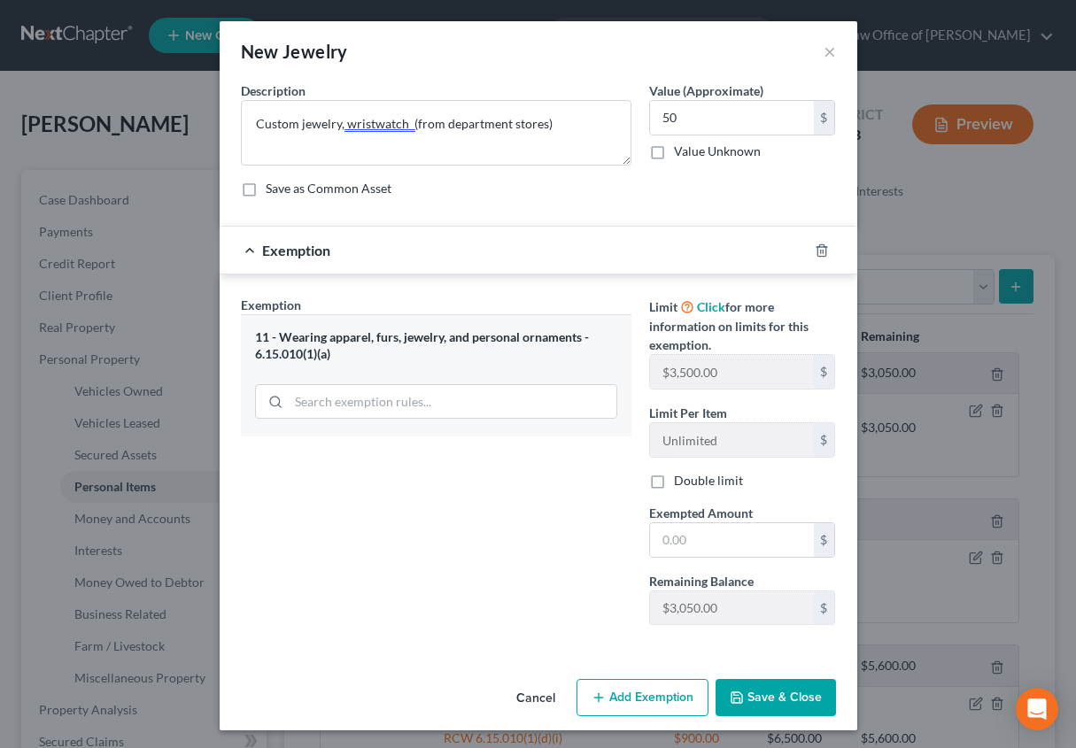
click at [746, 700] on button "Save & Close" at bounding box center [776, 697] width 120 height 37
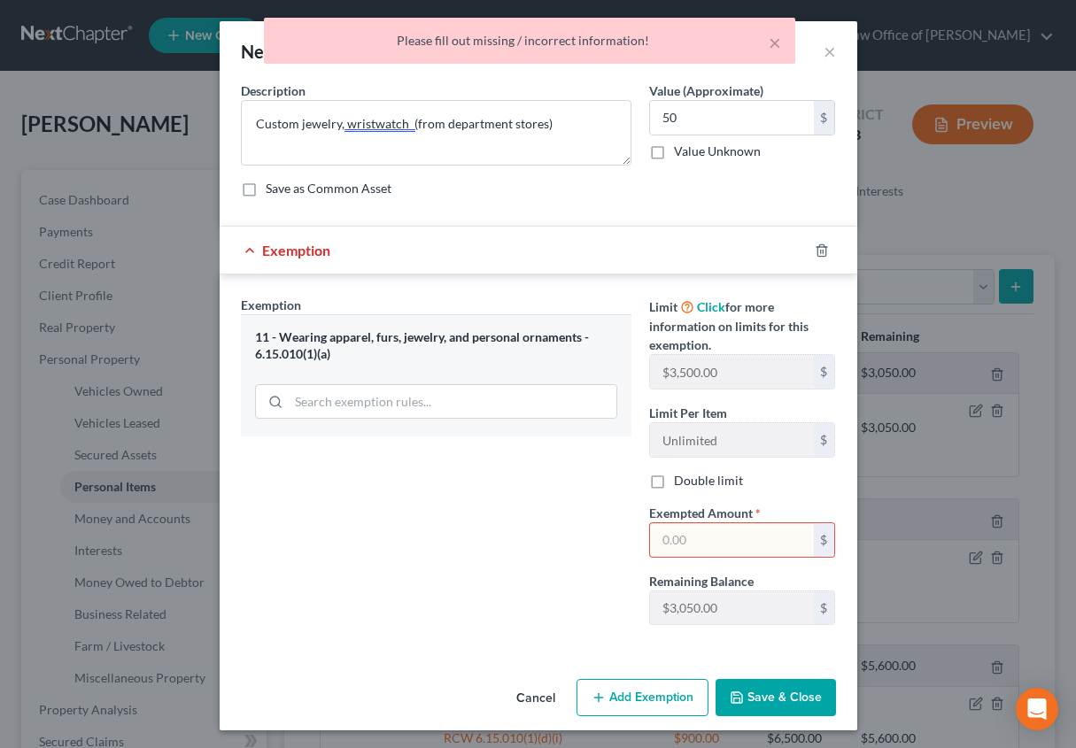
click at [700, 531] on input "text" at bounding box center [732, 540] width 164 height 34
type input "50"
click at [497, 567] on div "Exemption Set must be selected for CA. Exemption * 11 - Wearing apparel, furs, …" at bounding box center [436, 468] width 408 height 344
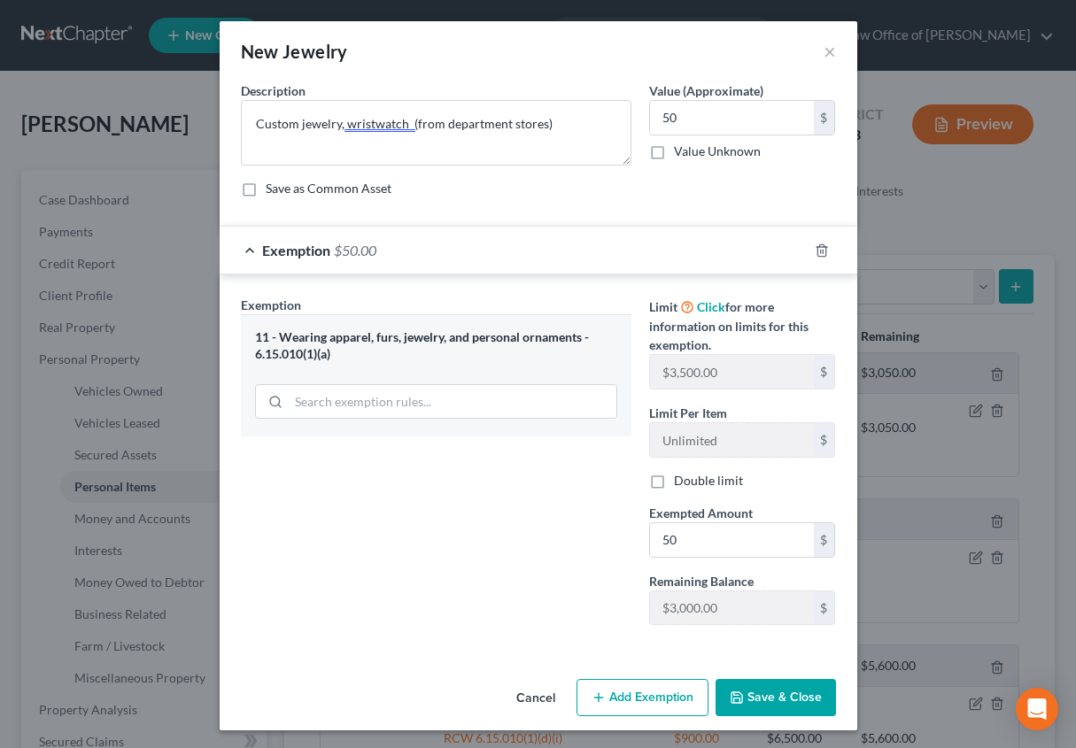
click at [783, 694] on button "Save & Close" at bounding box center [776, 697] width 120 height 37
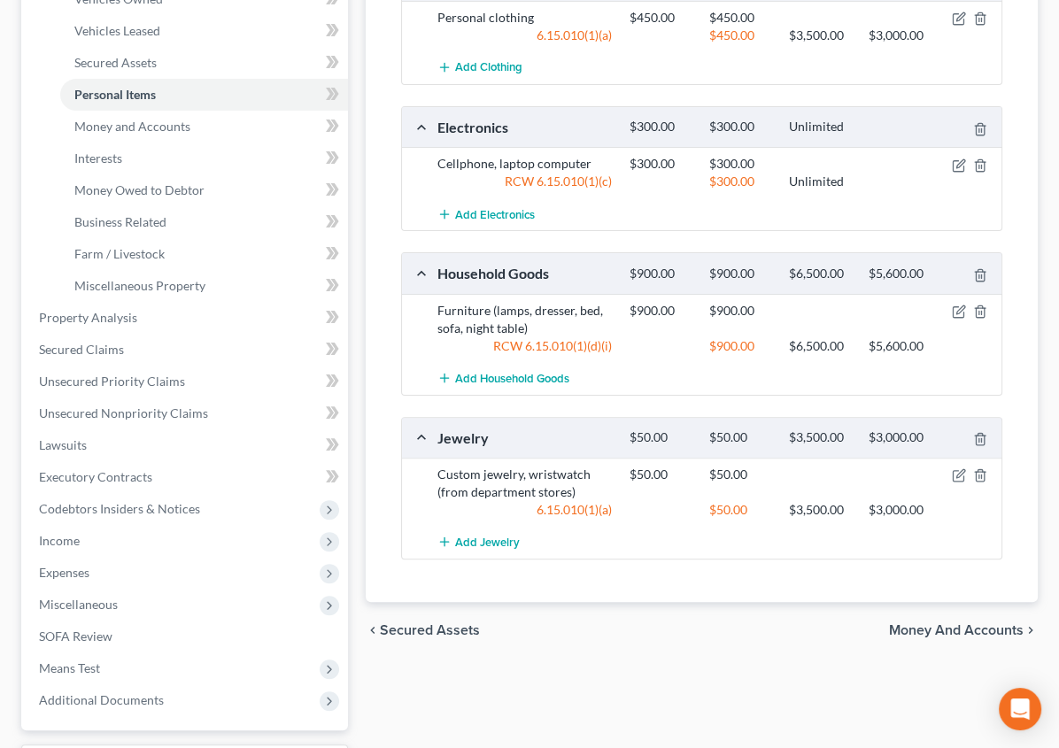
scroll to position [395, 0]
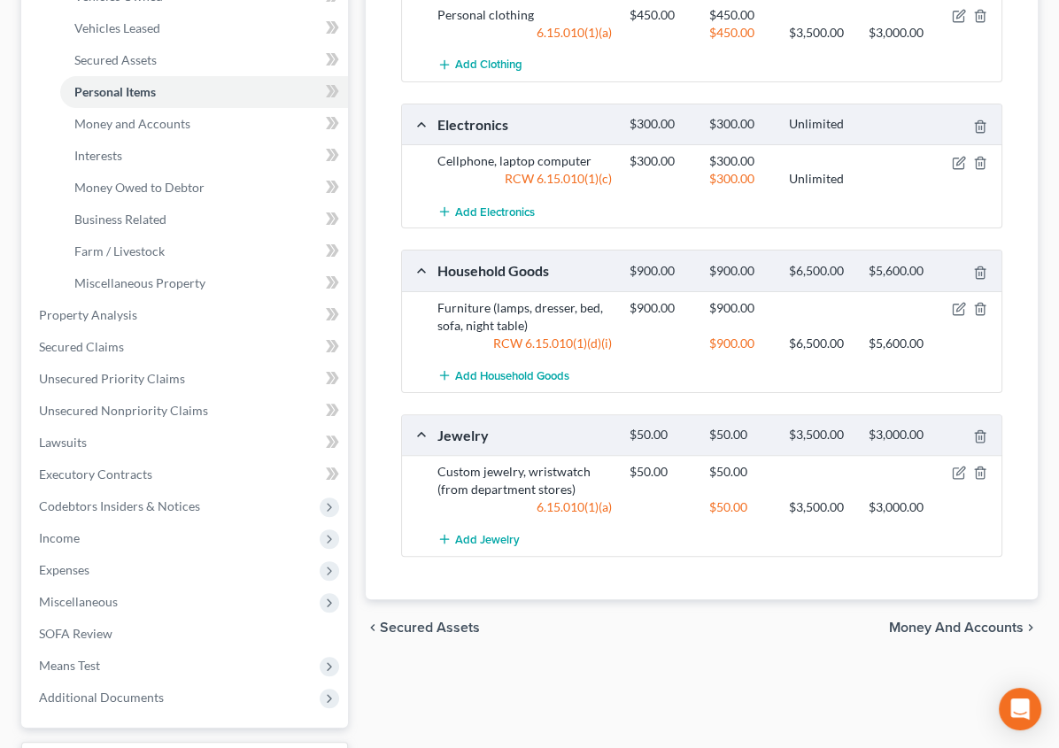
click at [988, 621] on span "Money and Accounts" at bounding box center [956, 628] width 135 height 14
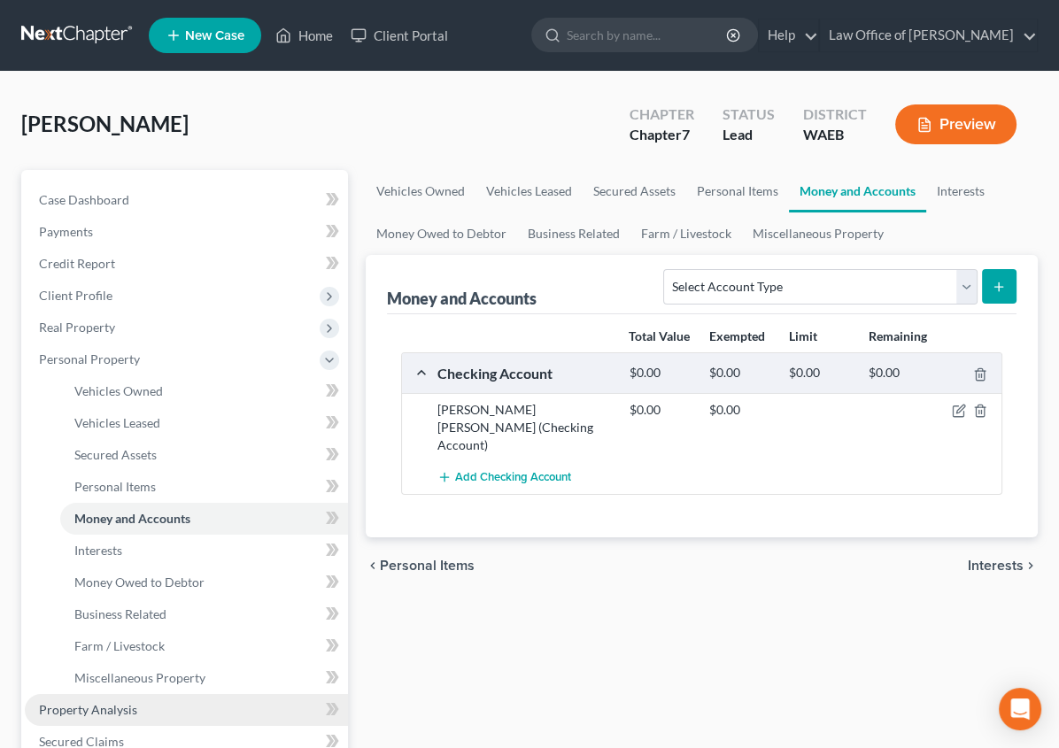
click at [111, 706] on span "Property Analysis" at bounding box center [88, 709] width 98 height 15
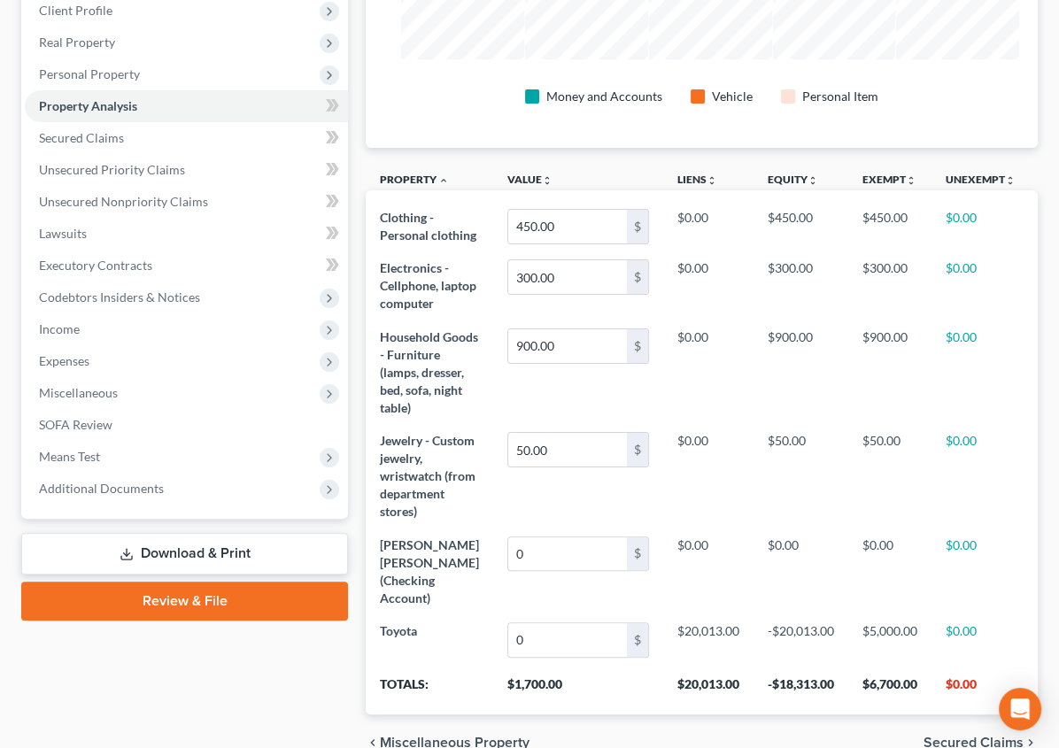
scroll to position [297, 0]
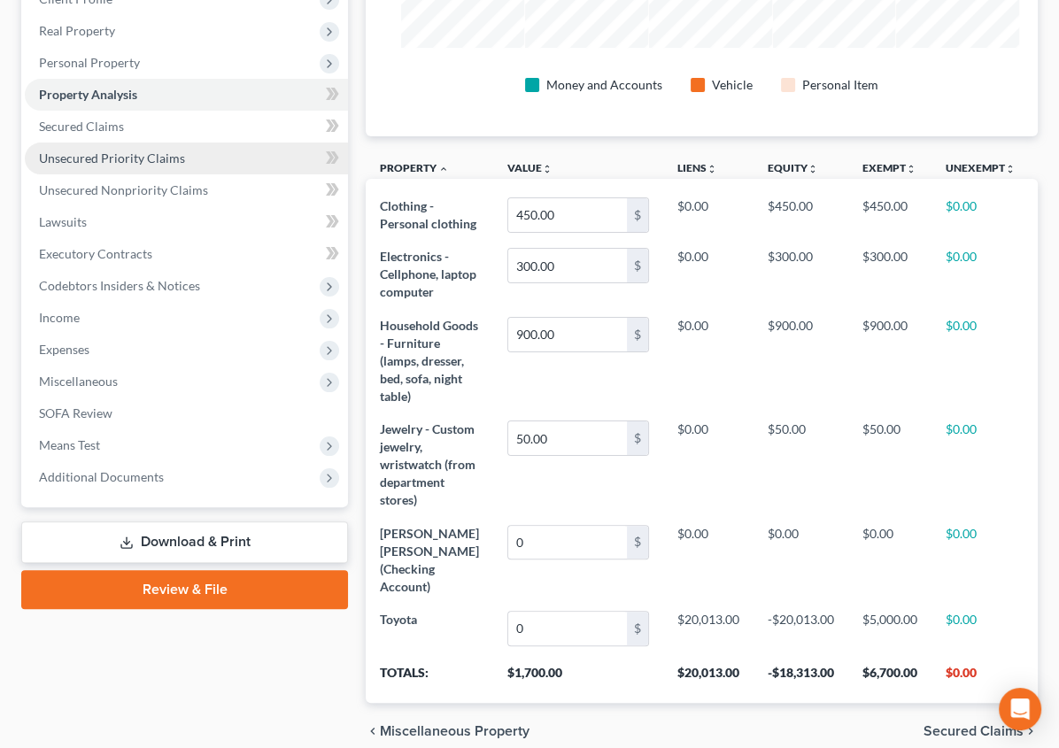
click at [107, 155] on span "Unsecured Priority Claims" at bounding box center [112, 158] width 146 height 15
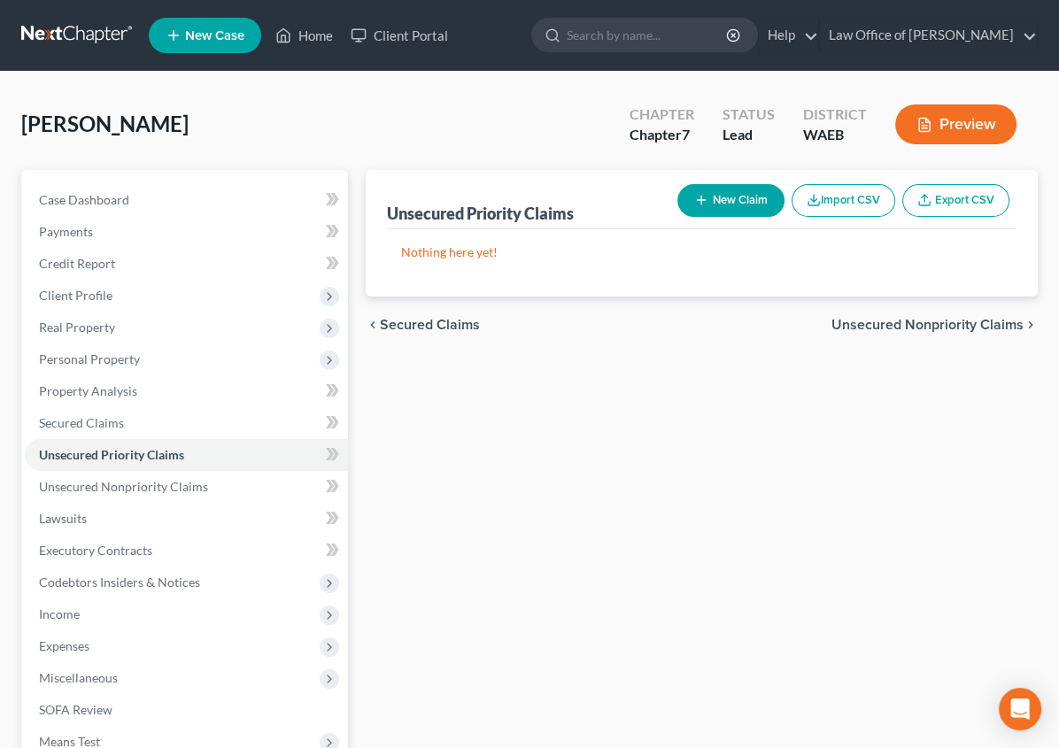
click at [882, 324] on span "Unsecured Nonpriority Claims" at bounding box center [928, 325] width 192 height 14
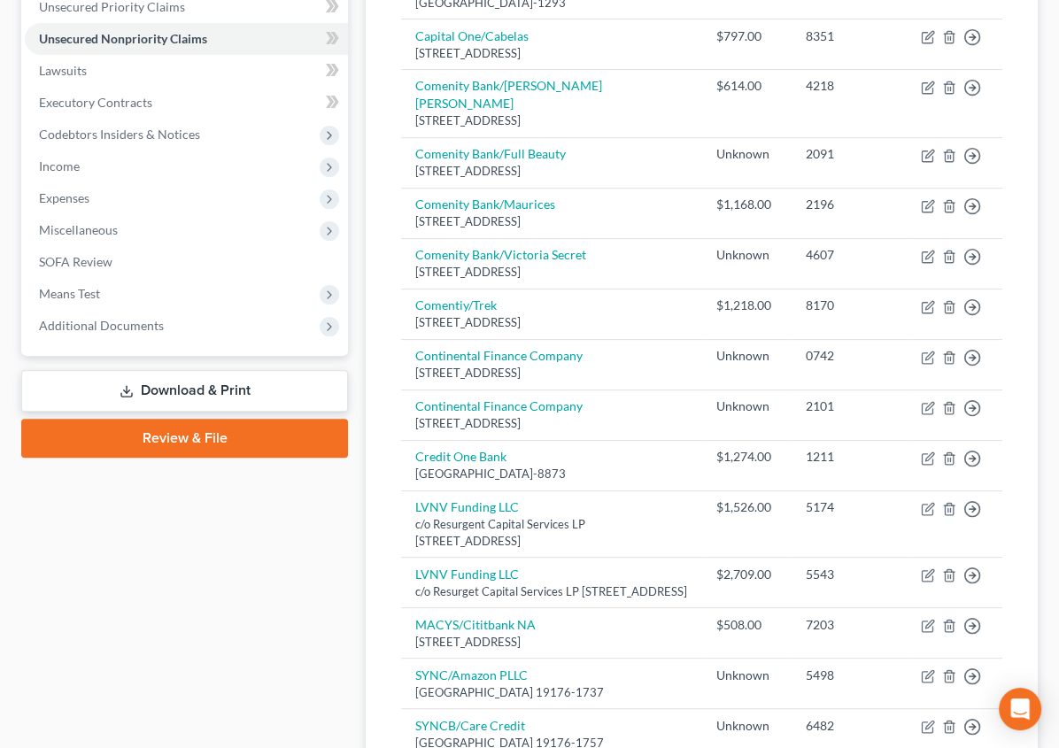
scroll to position [654, 0]
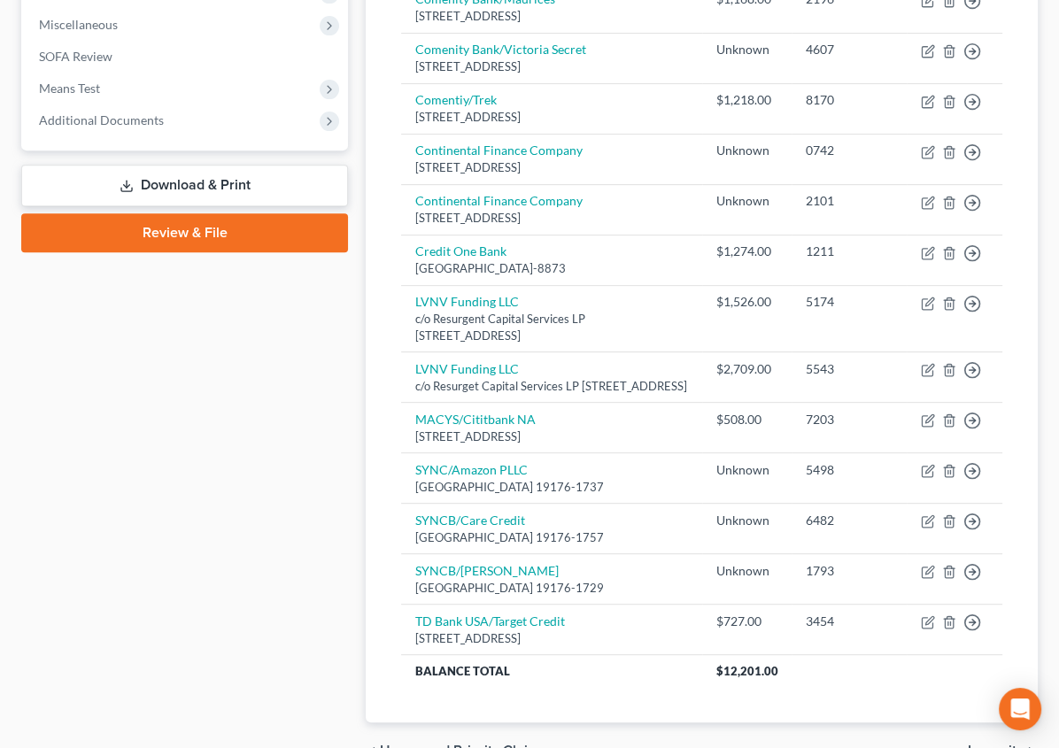
click at [988, 744] on span "Lawsuits" at bounding box center [996, 751] width 56 height 14
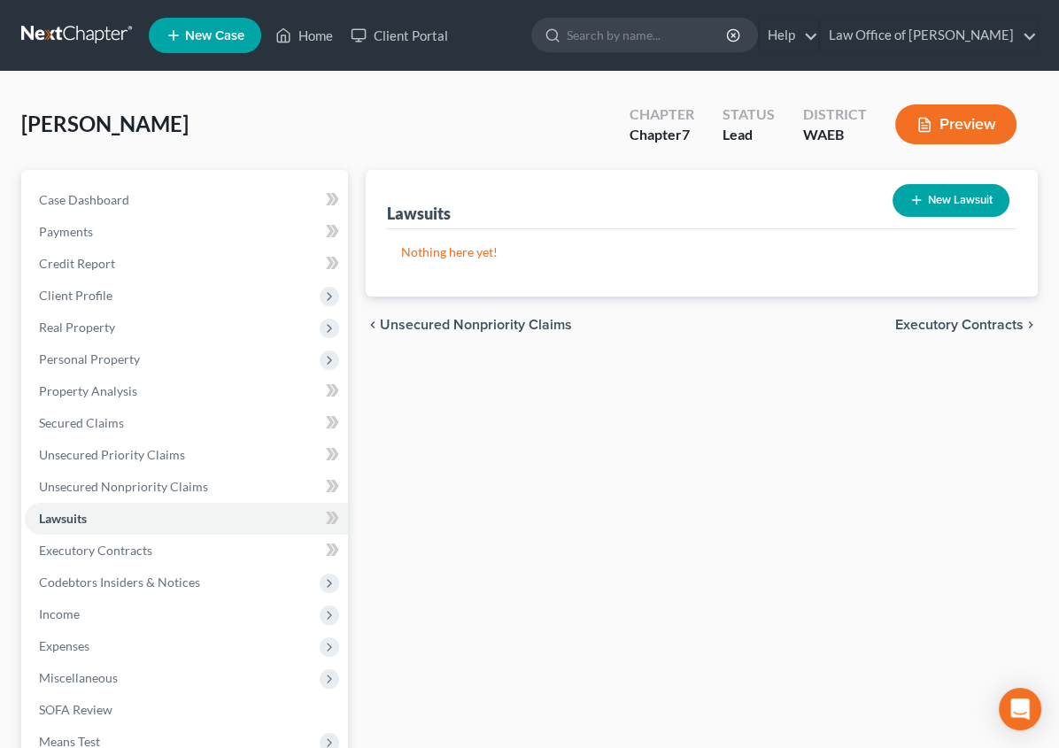
click at [950, 326] on span "Executory Contracts" at bounding box center [959, 325] width 128 height 14
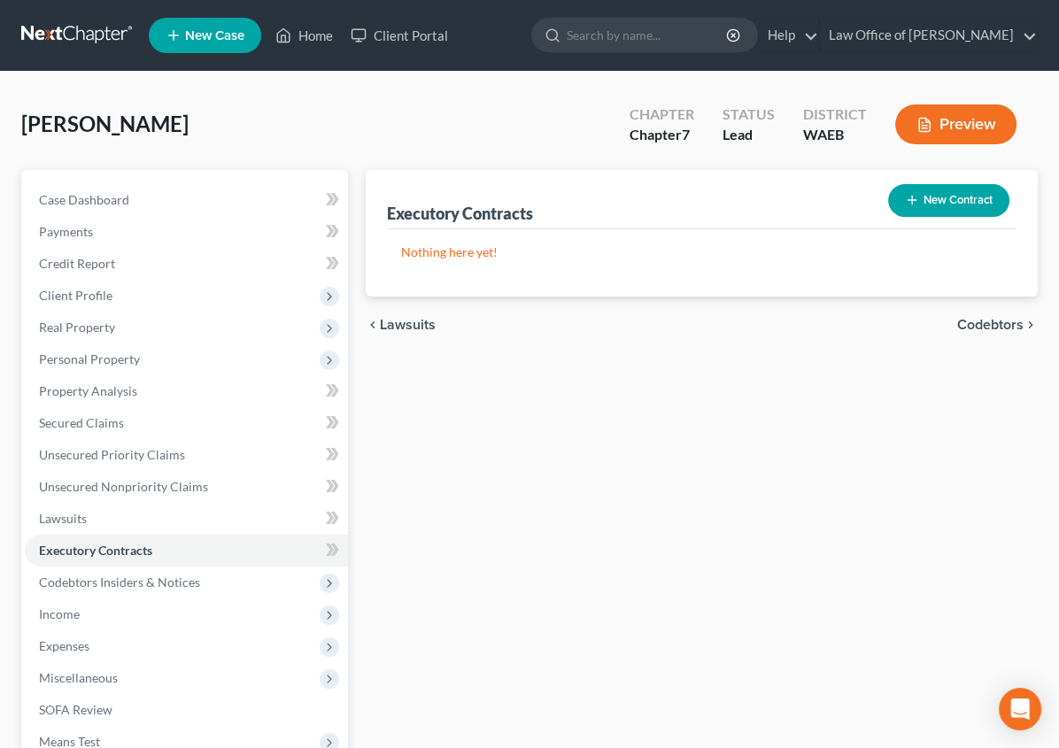
click at [985, 330] on span "Codebtors" at bounding box center [990, 325] width 66 height 14
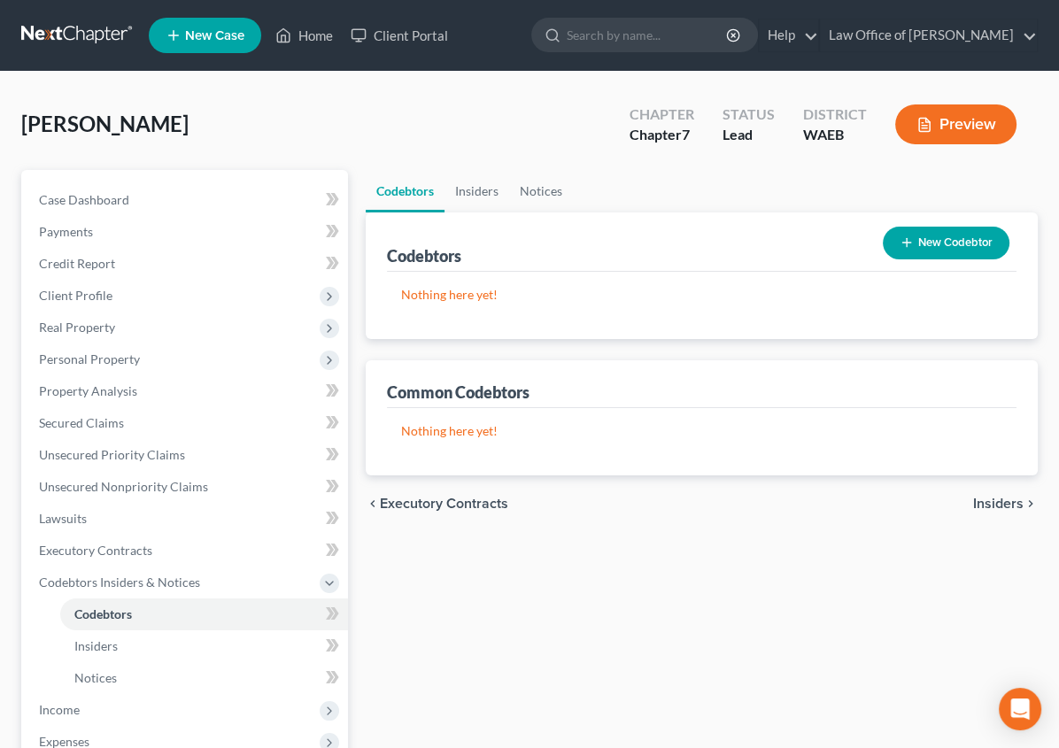
click at [999, 500] on span "Insiders" at bounding box center [998, 504] width 50 height 14
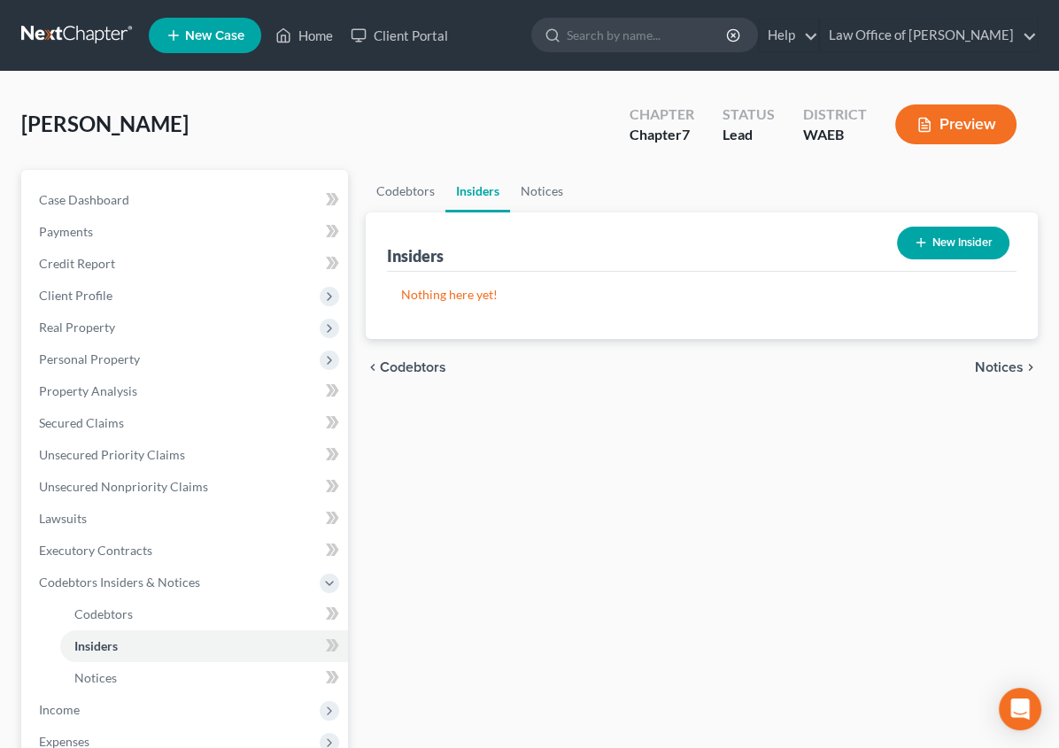
click at [999, 500] on div "Codebtors Insiders Notices Insiders New Insider Nothing here yet! Name Balance …" at bounding box center [702, 586] width 690 height 832
click at [985, 368] on span "Notices" at bounding box center [999, 367] width 49 height 14
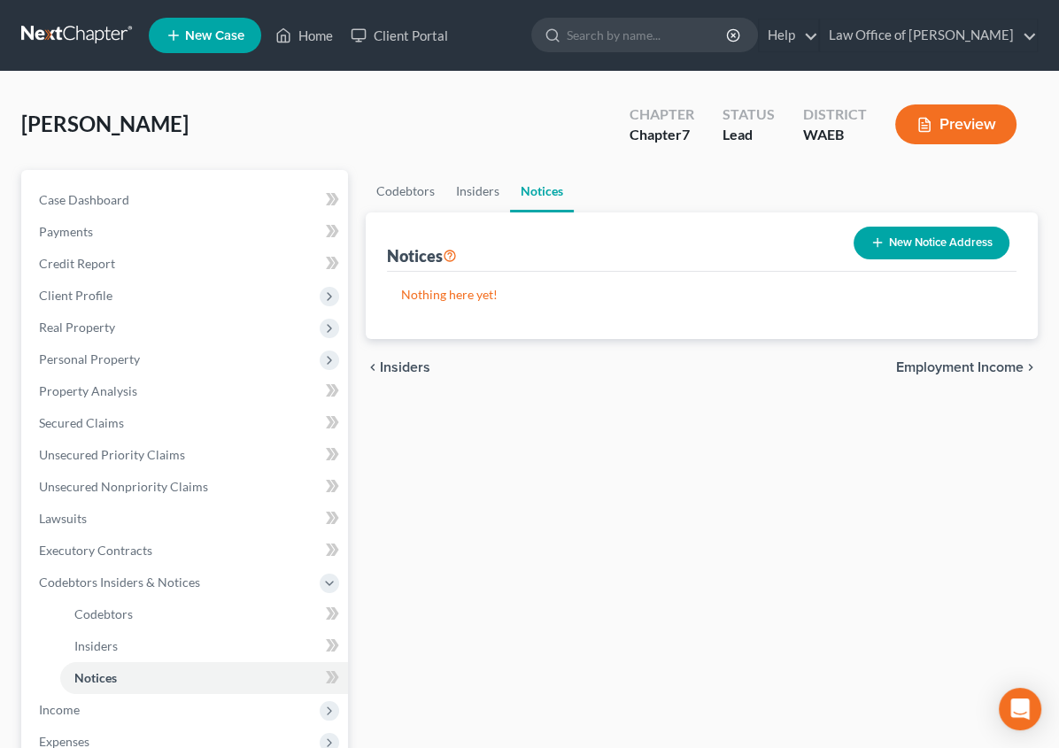
click at [976, 360] on span "Employment Income" at bounding box center [960, 367] width 128 height 14
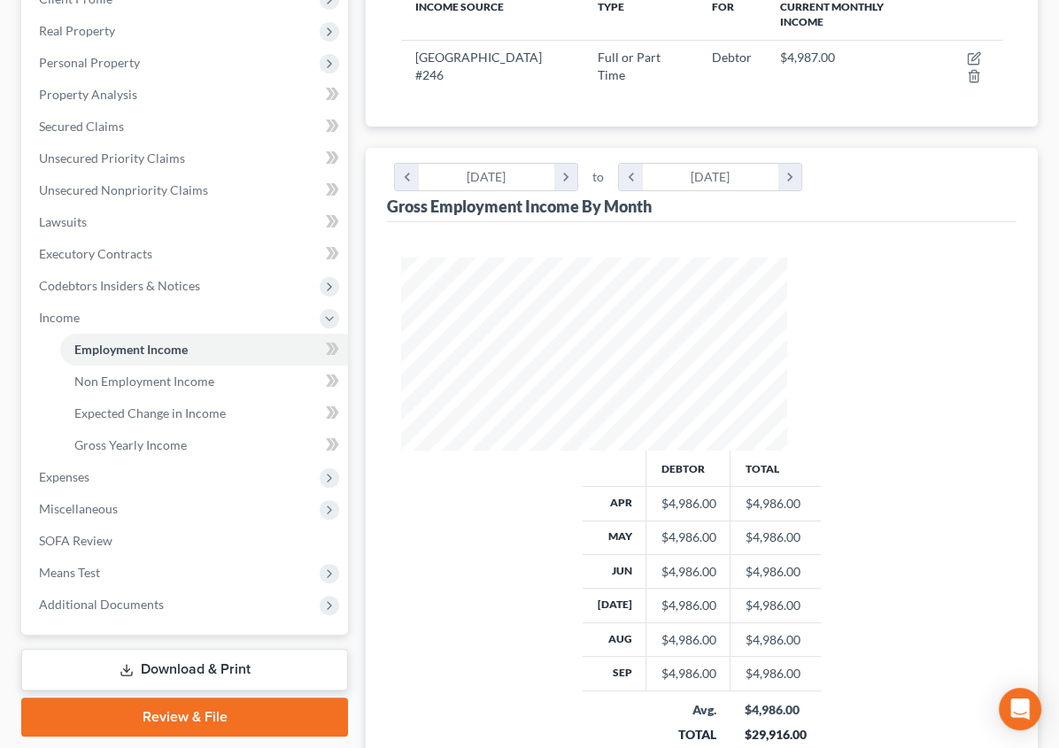
scroll to position [266, 0]
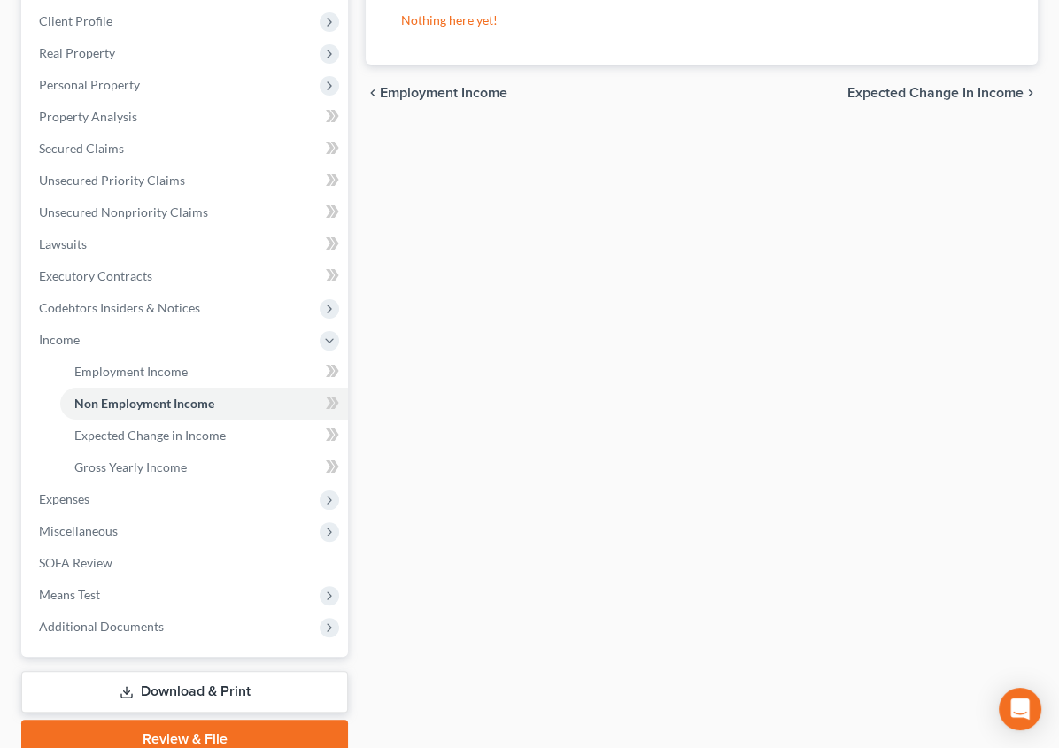
scroll to position [277, 0]
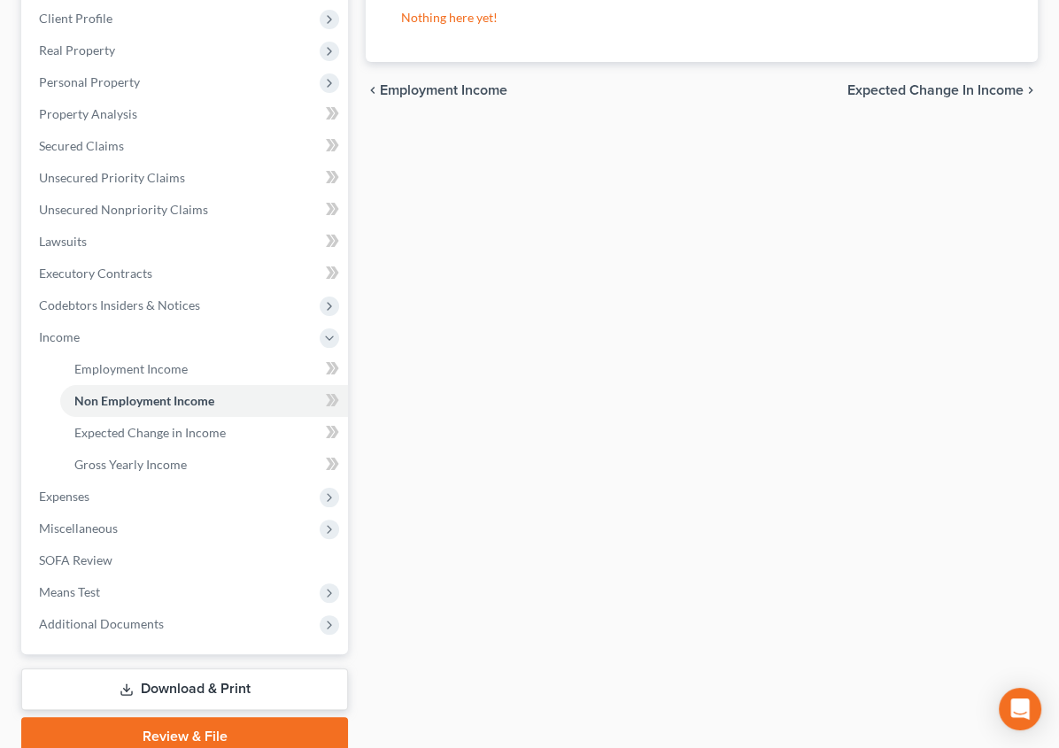
click at [972, 93] on span "Expected Change in Income" at bounding box center [936, 90] width 176 height 14
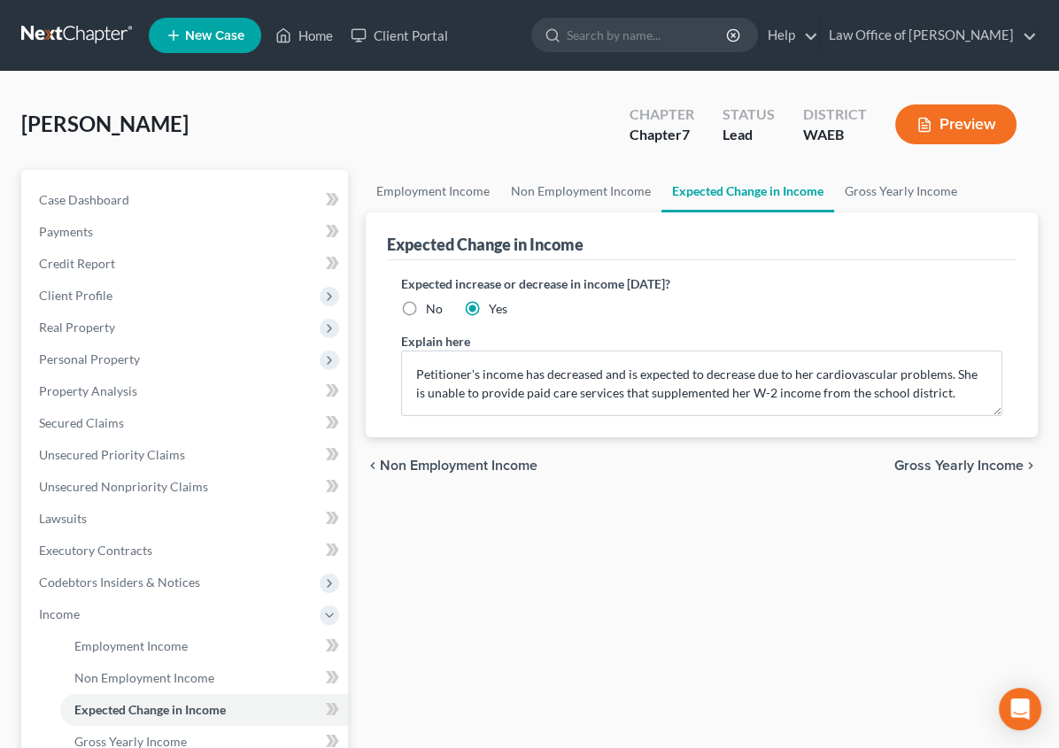
click at [980, 460] on span "Gross Yearly Income" at bounding box center [959, 466] width 129 height 14
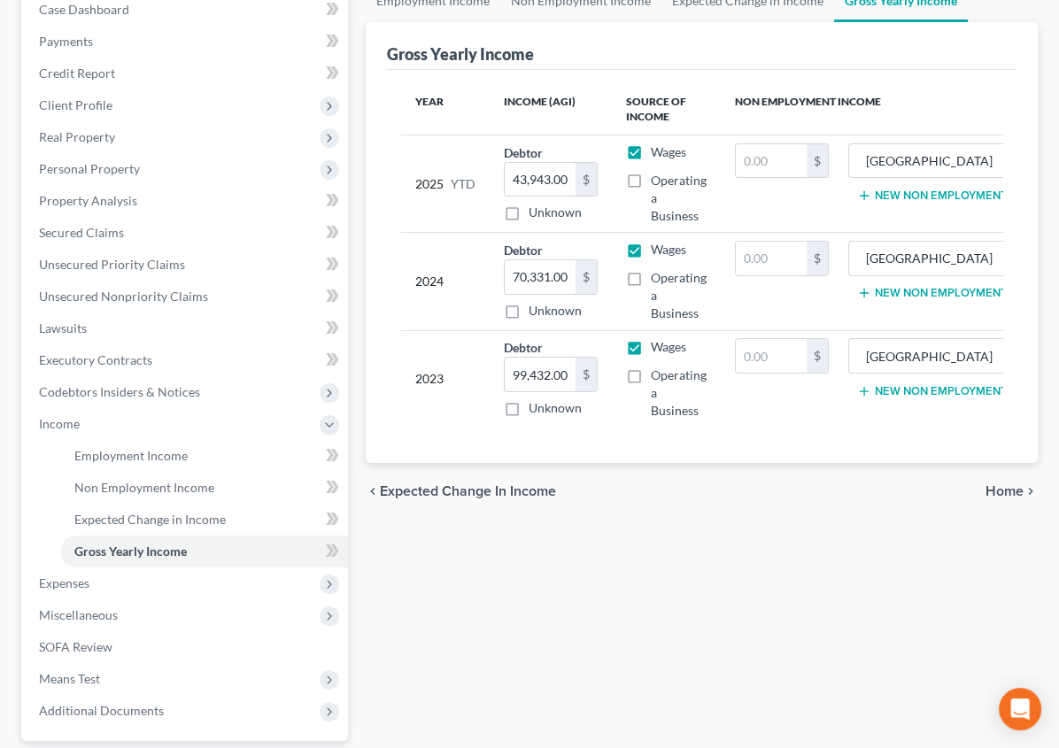
scroll to position [187, 0]
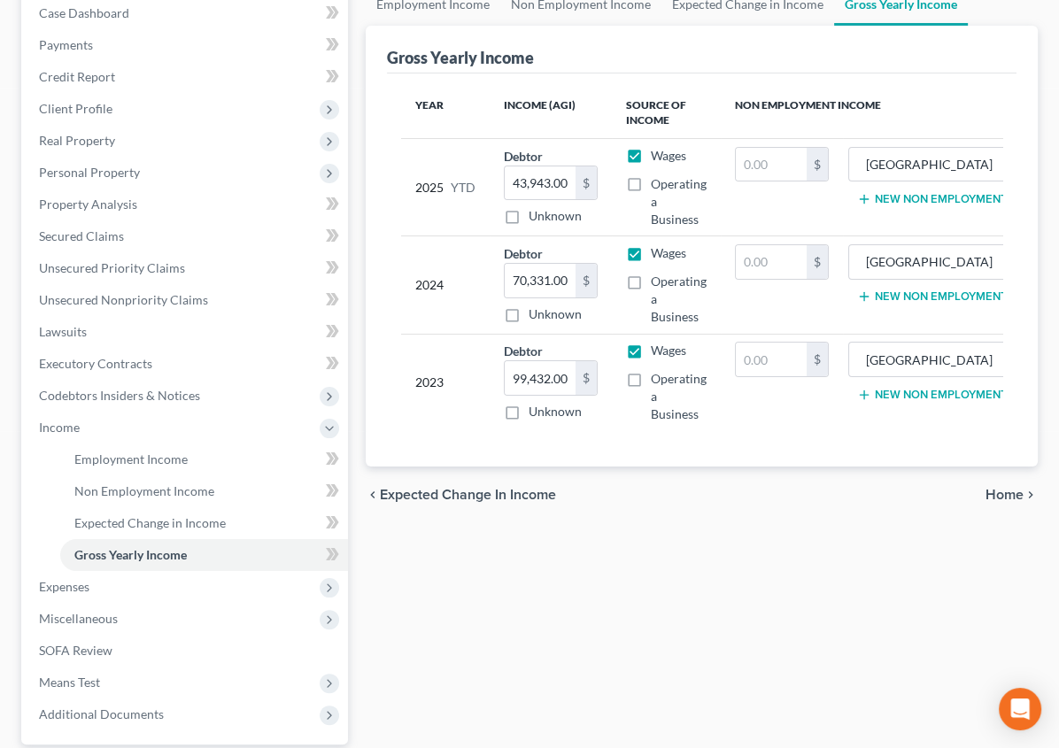
click at [1016, 488] on span "Home" at bounding box center [1005, 495] width 38 height 14
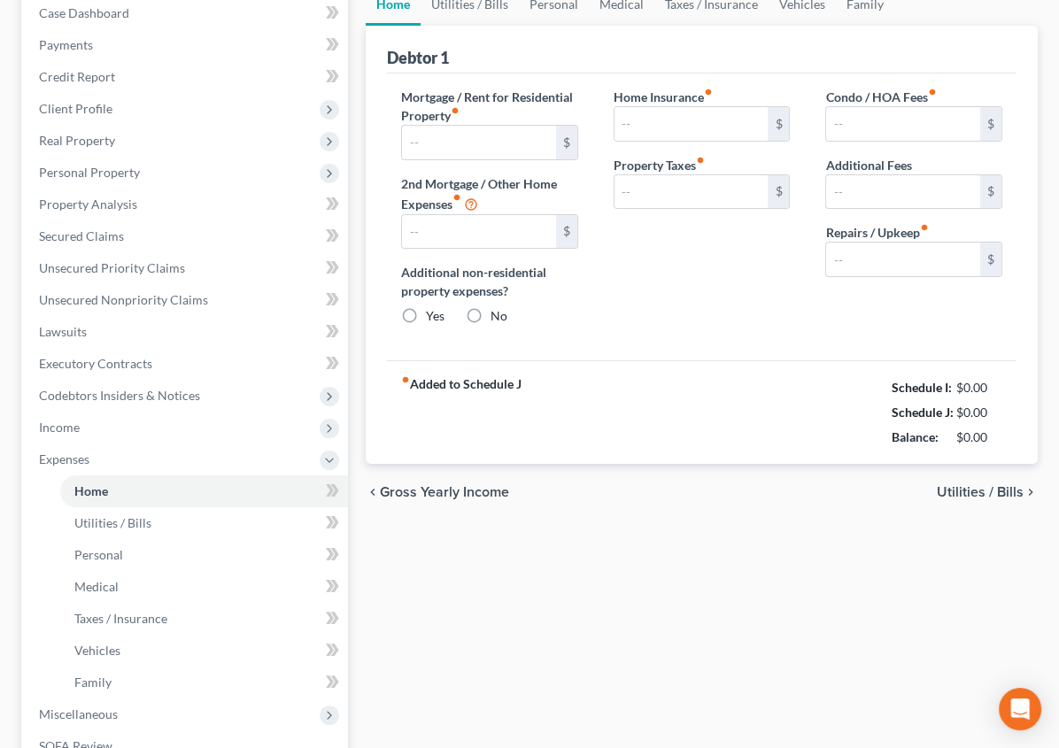
scroll to position [74, 0]
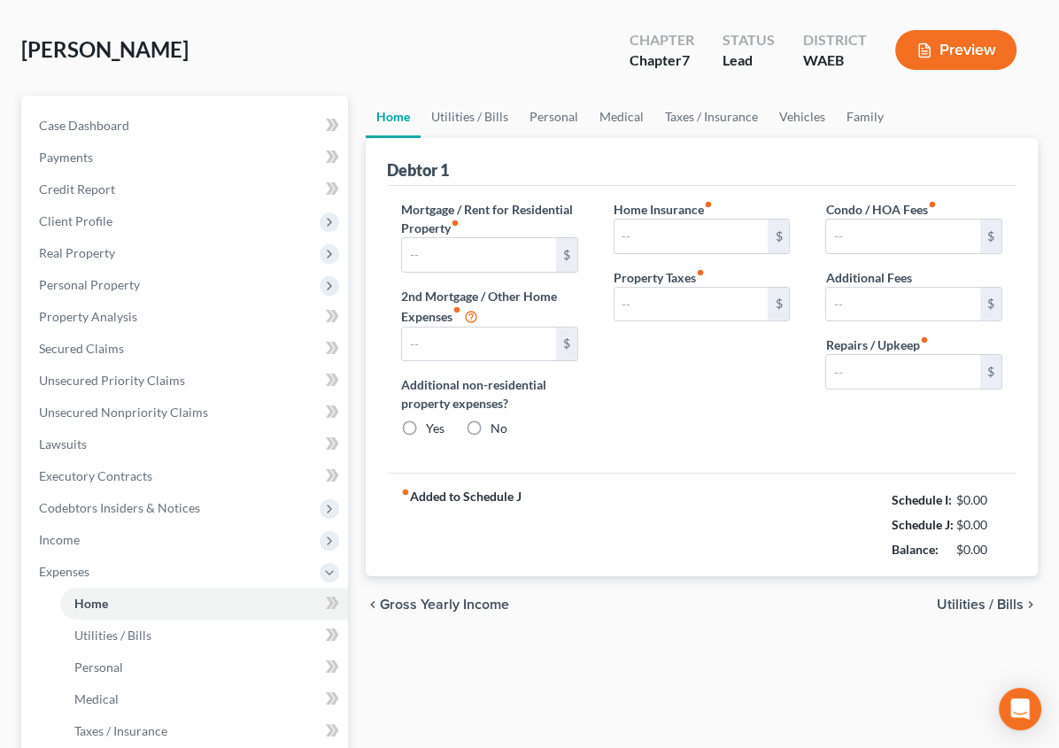
type input "1,420.00"
type input "0.00"
radio input "true"
type input "0.00"
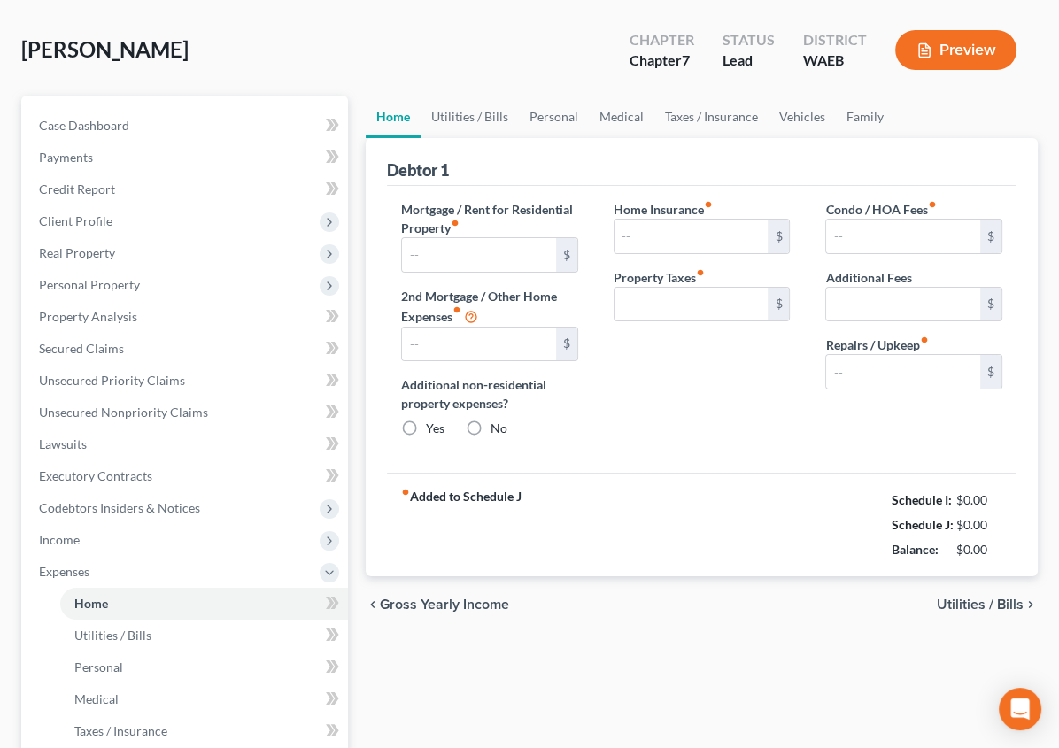
type input "0.00"
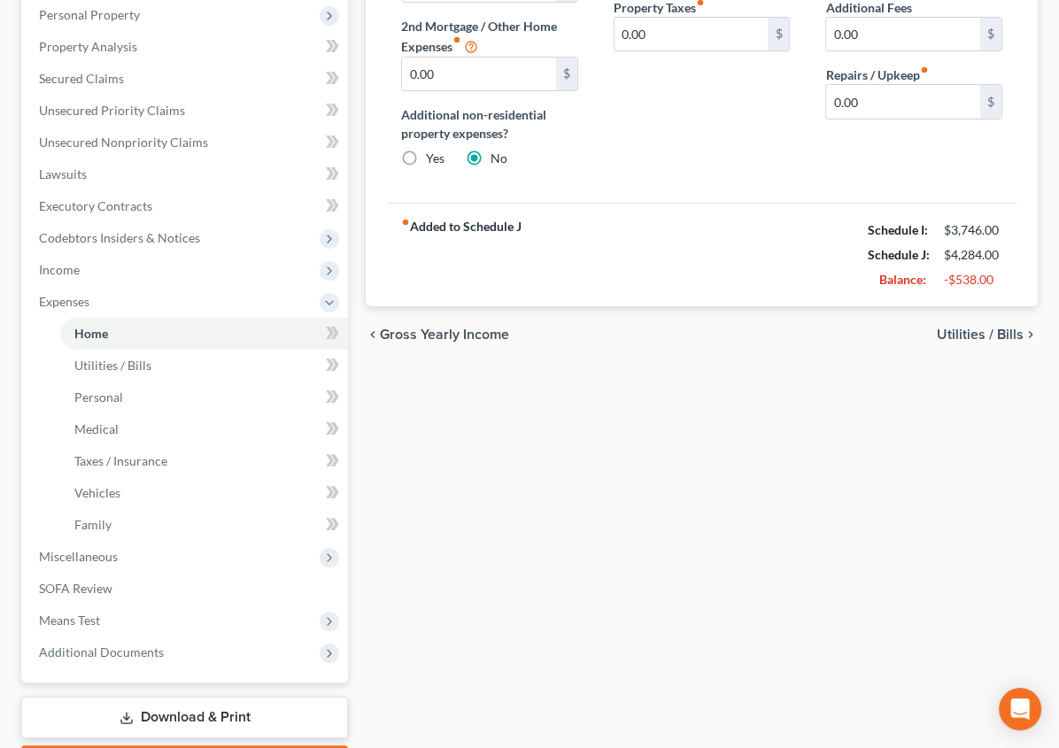
scroll to position [350, 0]
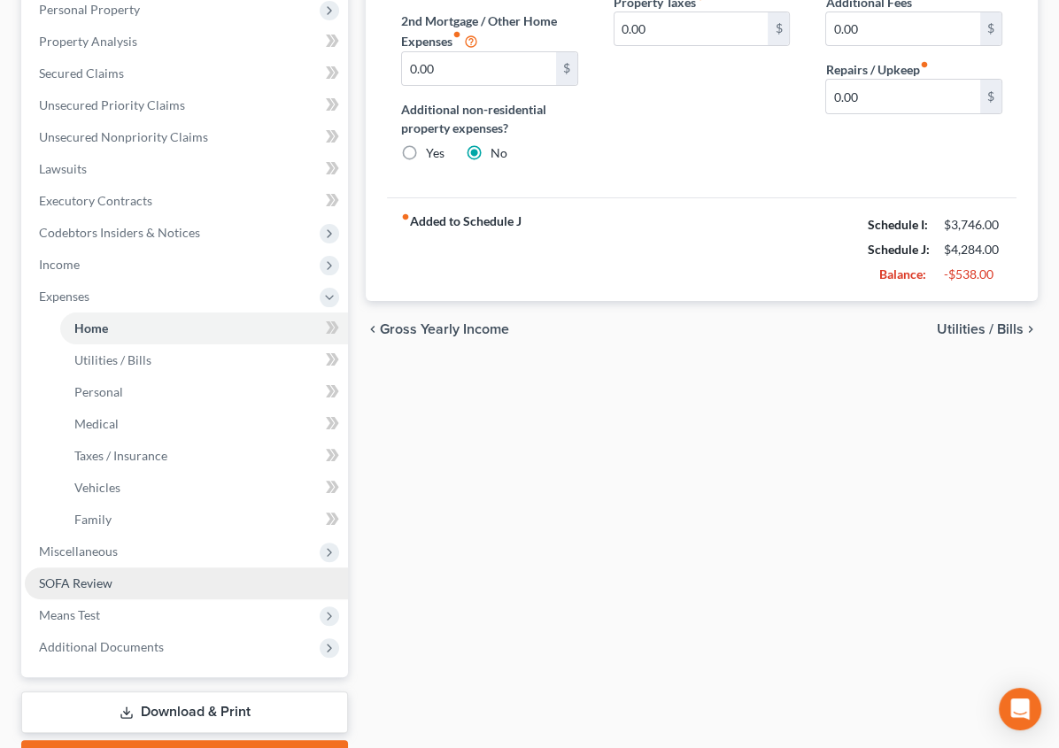
click at [81, 589] on link "SOFA Review" at bounding box center [186, 584] width 323 height 32
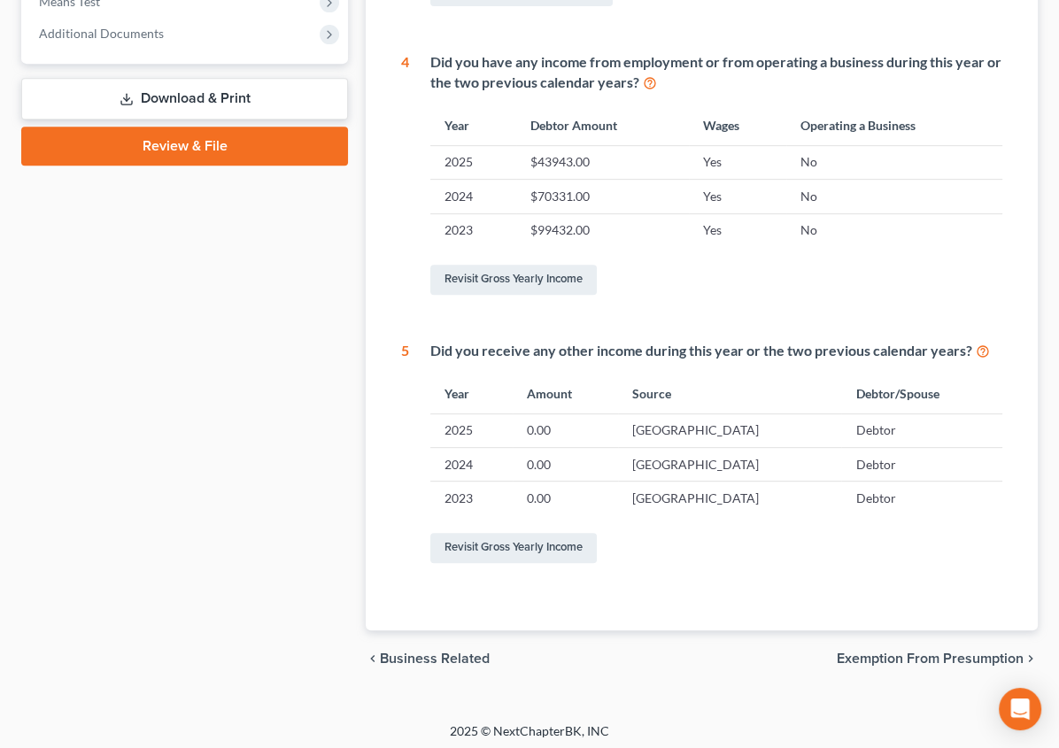
scroll to position [743, 0]
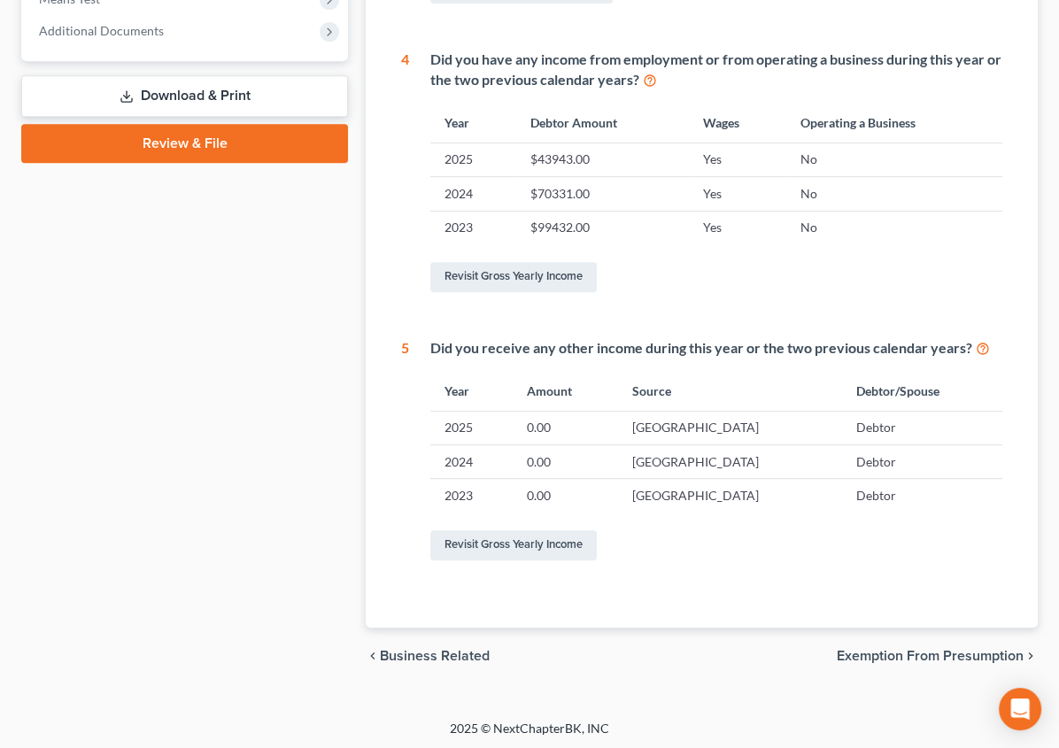
click at [984, 655] on span "Exemption from Presumption" at bounding box center [930, 656] width 187 height 14
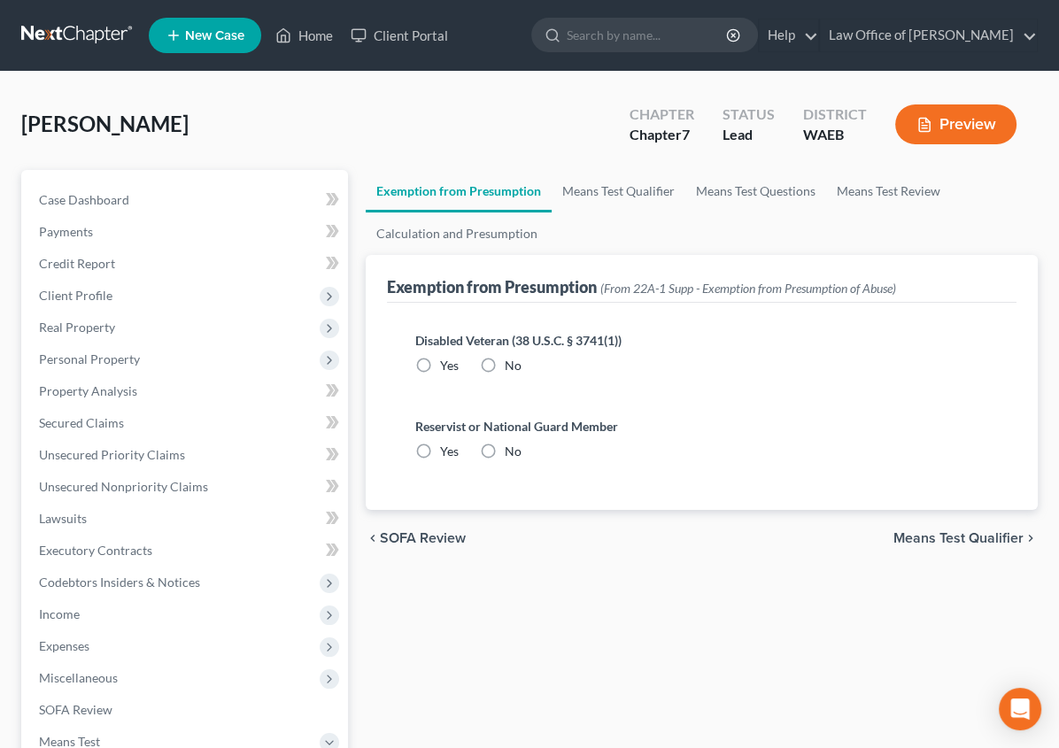
click at [505, 360] on label "No" at bounding box center [513, 366] width 17 height 18
click at [512, 360] on input "No" at bounding box center [518, 363] width 12 height 12
radio input "true"
click at [505, 451] on label "No" at bounding box center [513, 452] width 17 height 18
click at [512, 451] on input "No" at bounding box center [518, 449] width 12 height 12
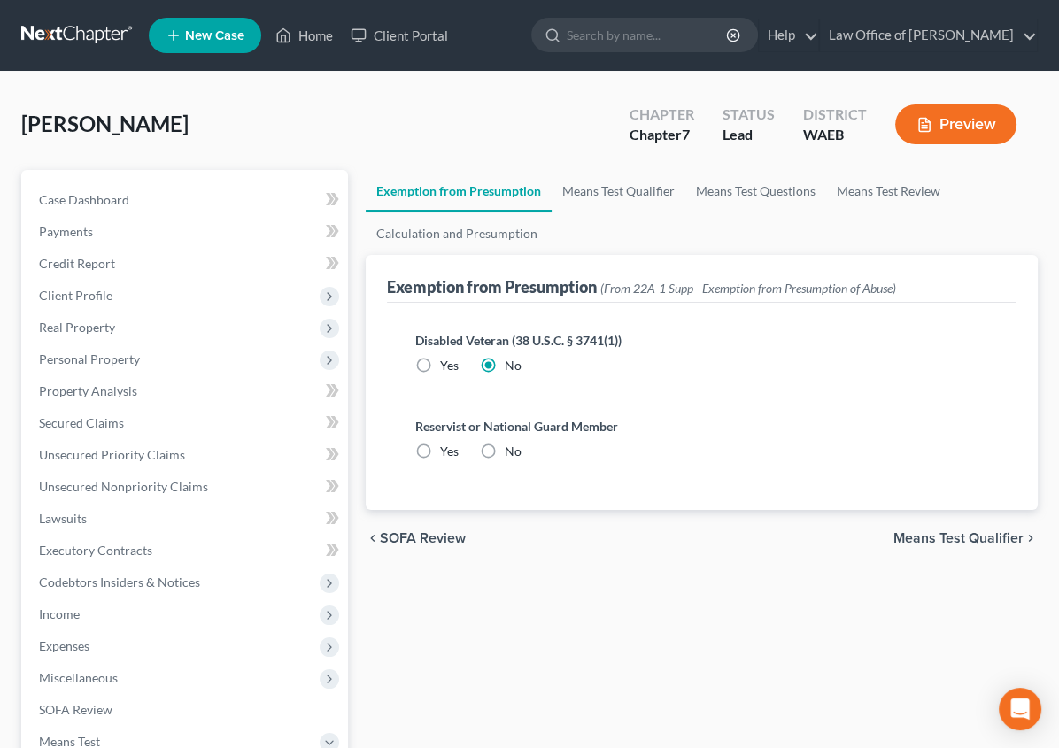
radio input "true"
click at [974, 531] on span "Means Test Qualifier" at bounding box center [959, 538] width 130 height 14
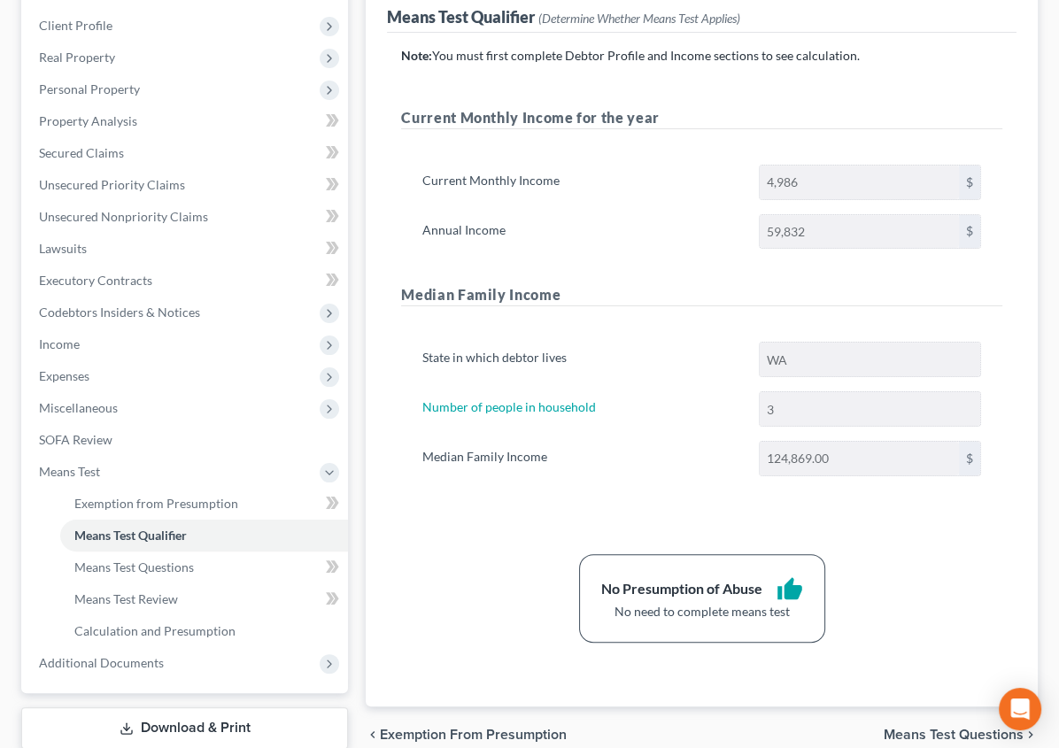
scroll to position [244, 0]
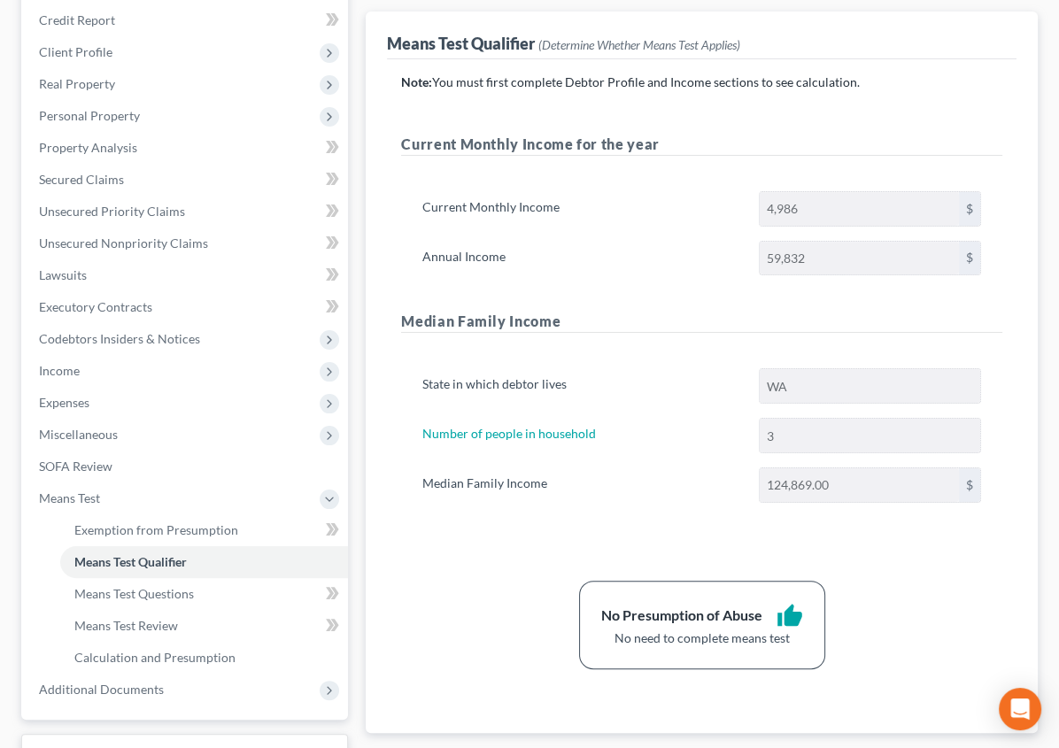
click at [955, 733] on div "chevron_left Exemption from Presumption Means Test Questions chevron_right" at bounding box center [702, 761] width 672 height 57
click at [949, 733] on div "chevron_left Exemption from Presumption Means Test Questions chevron_right" at bounding box center [702, 761] width 672 height 57
click at [957, 748] on span "Means Test Questions" at bounding box center [954, 762] width 140 height 14
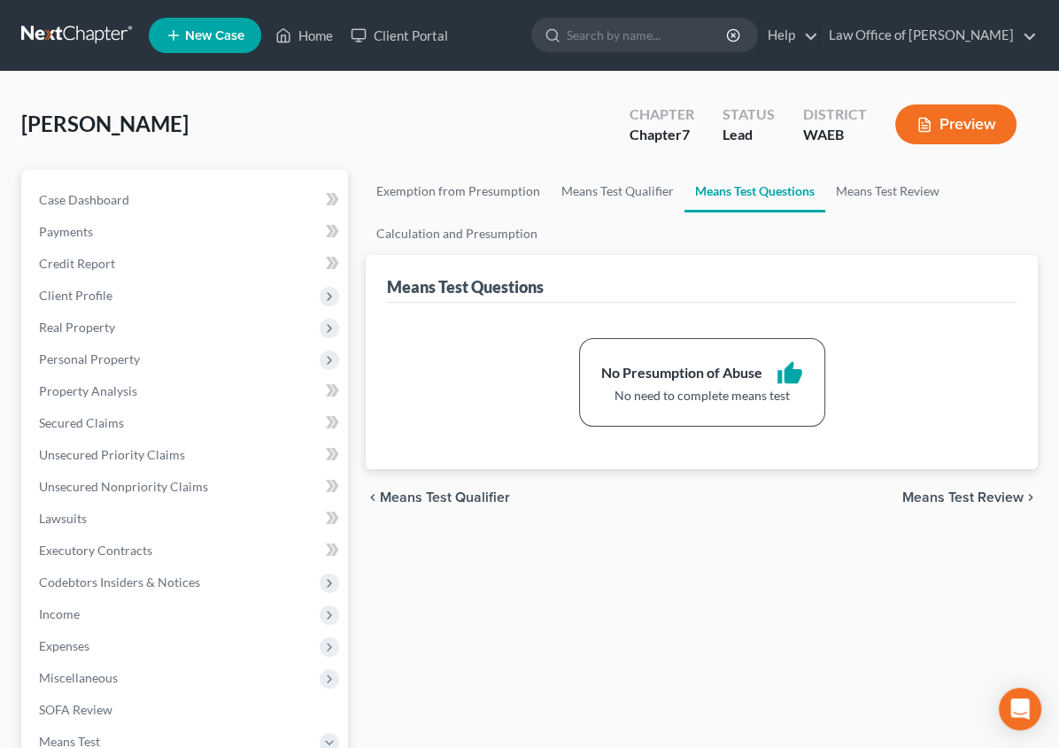
click at [988, 500] on span "Means Test Review" at bounding box center [963, 498] width 121 height 14
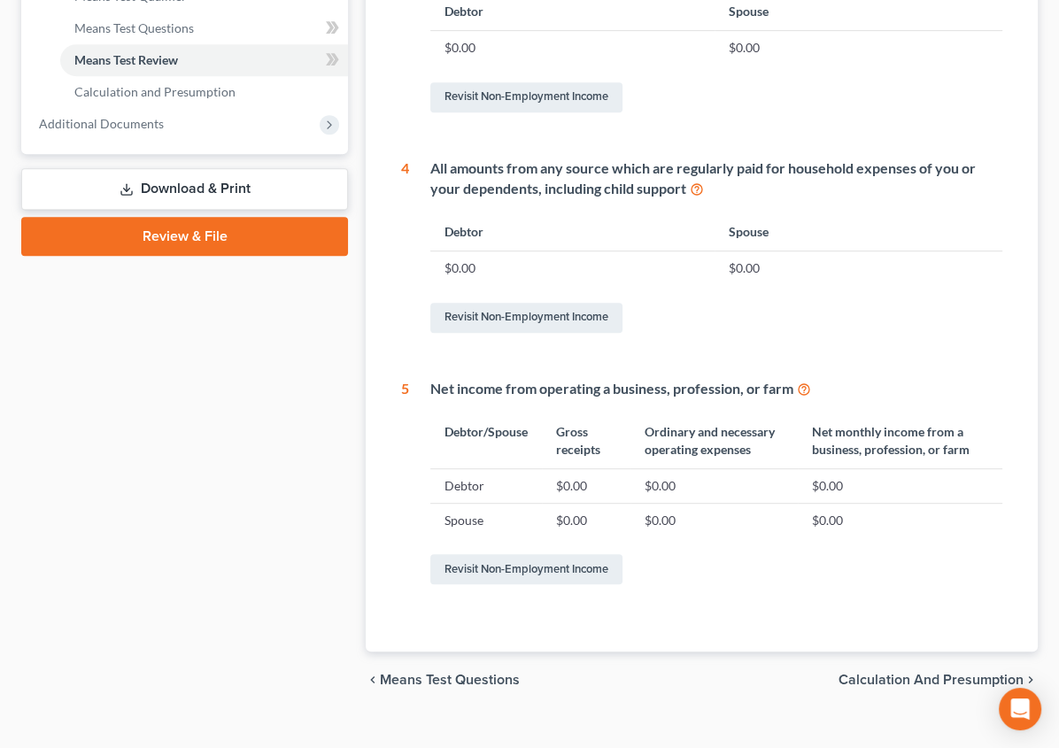
scroll to position [798, 0]
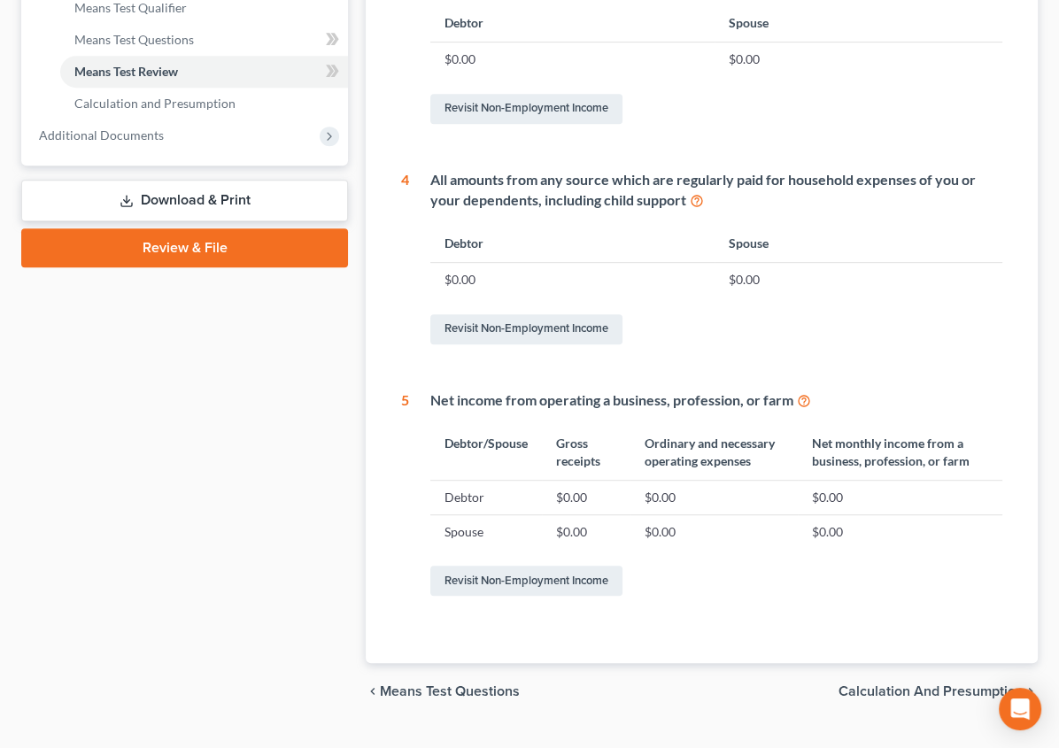
click at [926, 685] on span "Calculation and Presumption" at bounding box center [931, 692] width 185 height 14
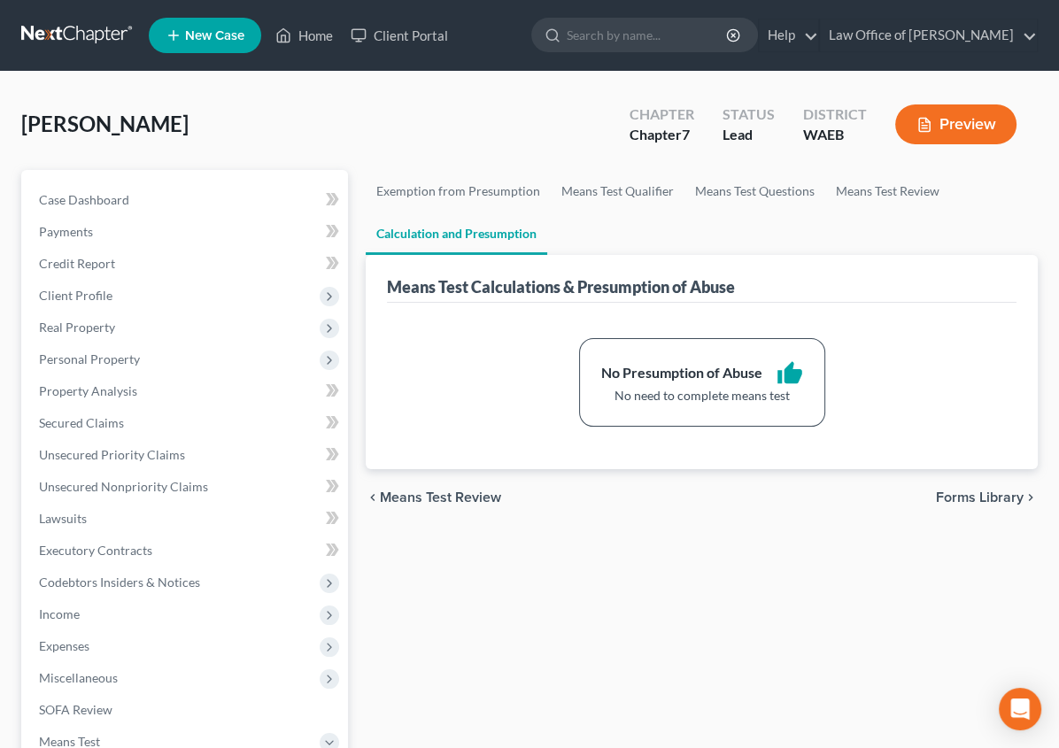
click at [979, 496] on span "Forms Library" at bounding box center [980, 498] width 88 height 14
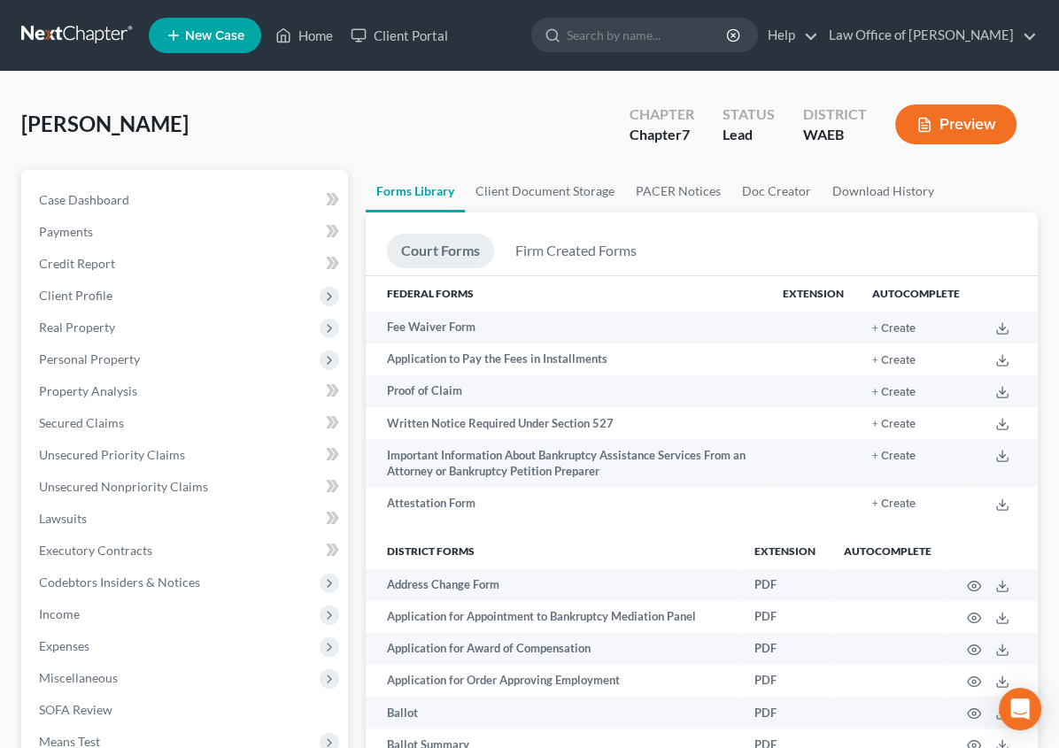
scroll to position [23, 0]
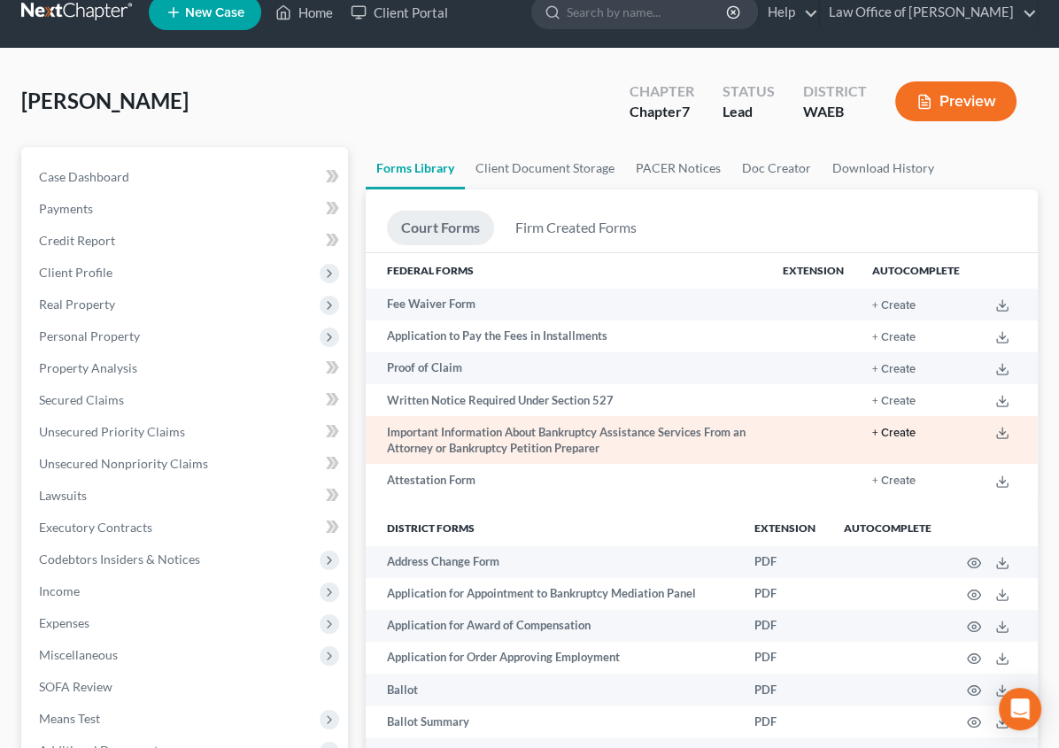
click at [896, 428] on button "+ Create" at bounding box center [893, 434] width 43 height 12
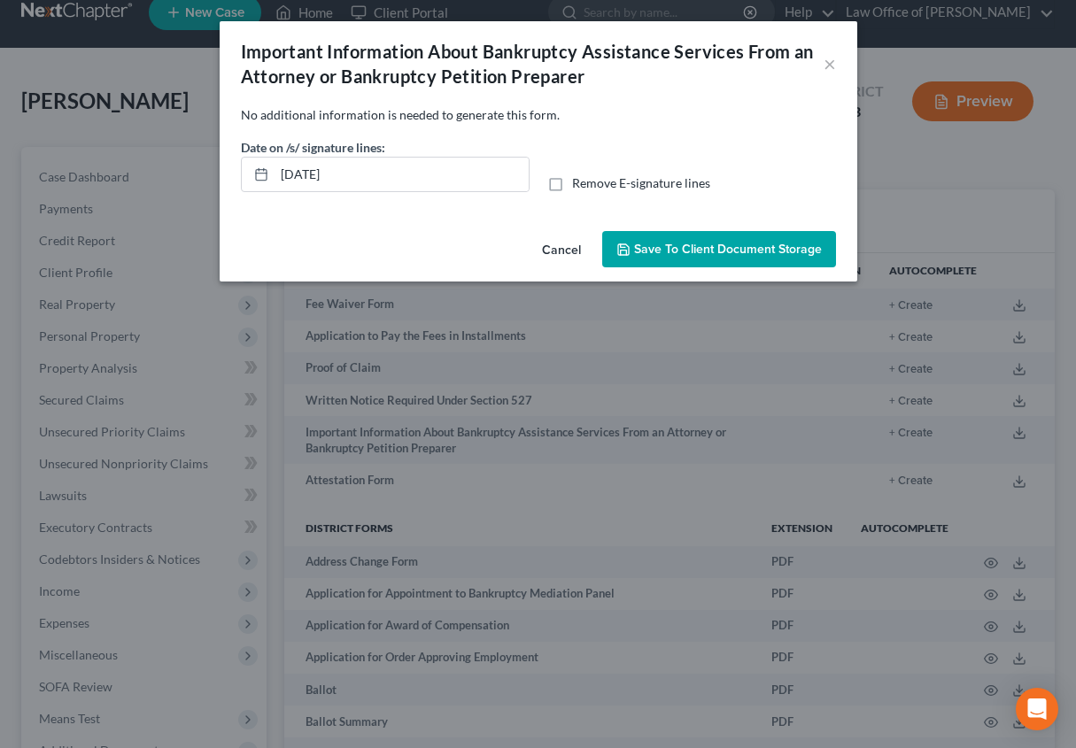
click at [665, 245] on span "Save to Client Document Storage" at bounding box center [728, 249] width 188 height 15
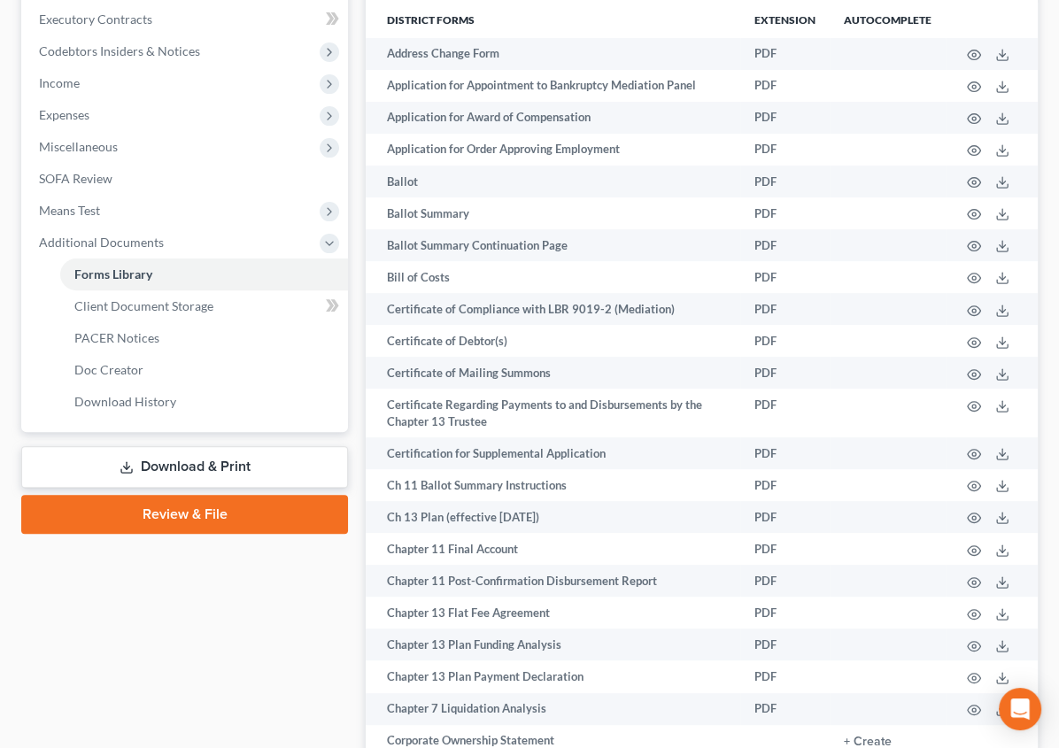
scroll to position [549, 0]
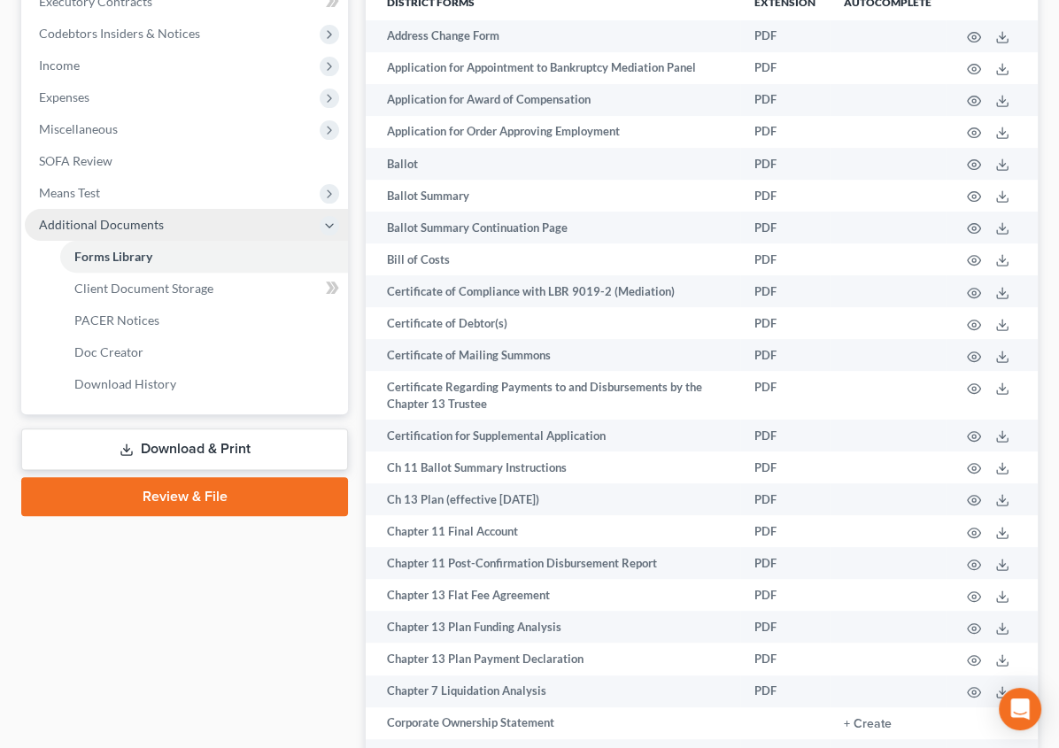
click at [322, 226] on icon at bounding box center [329, 226] width 14 height 14
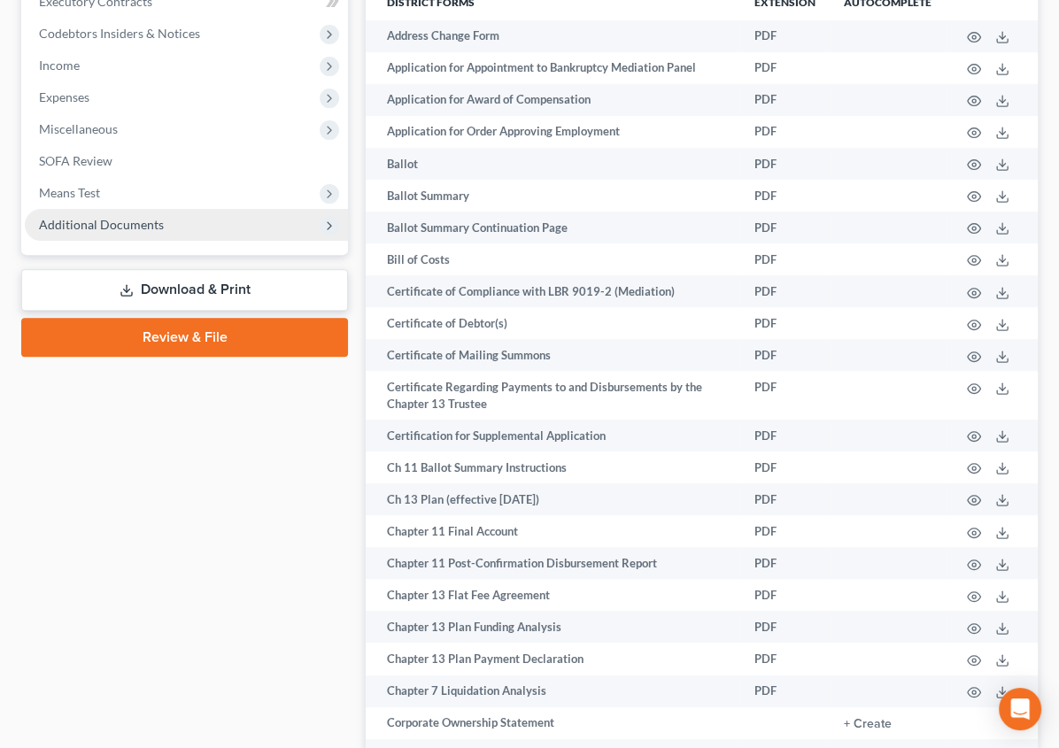
click at [328, 226] on polyline at bounding box center [330, 225] width 4 height 7
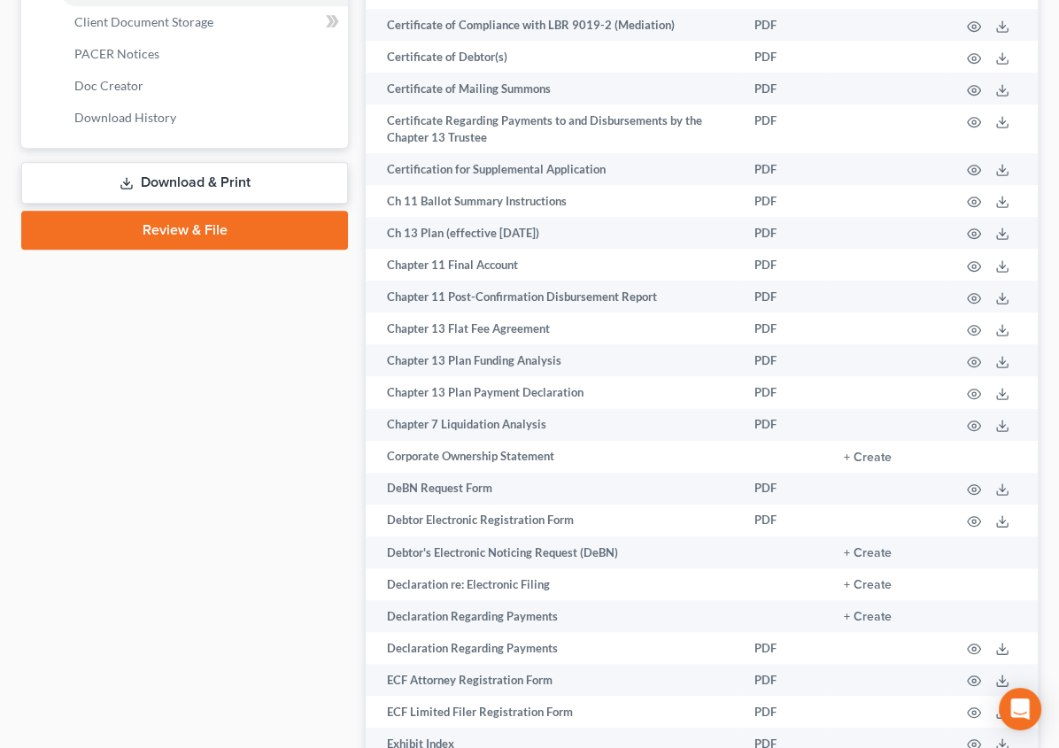
scroll to position [830, 0]
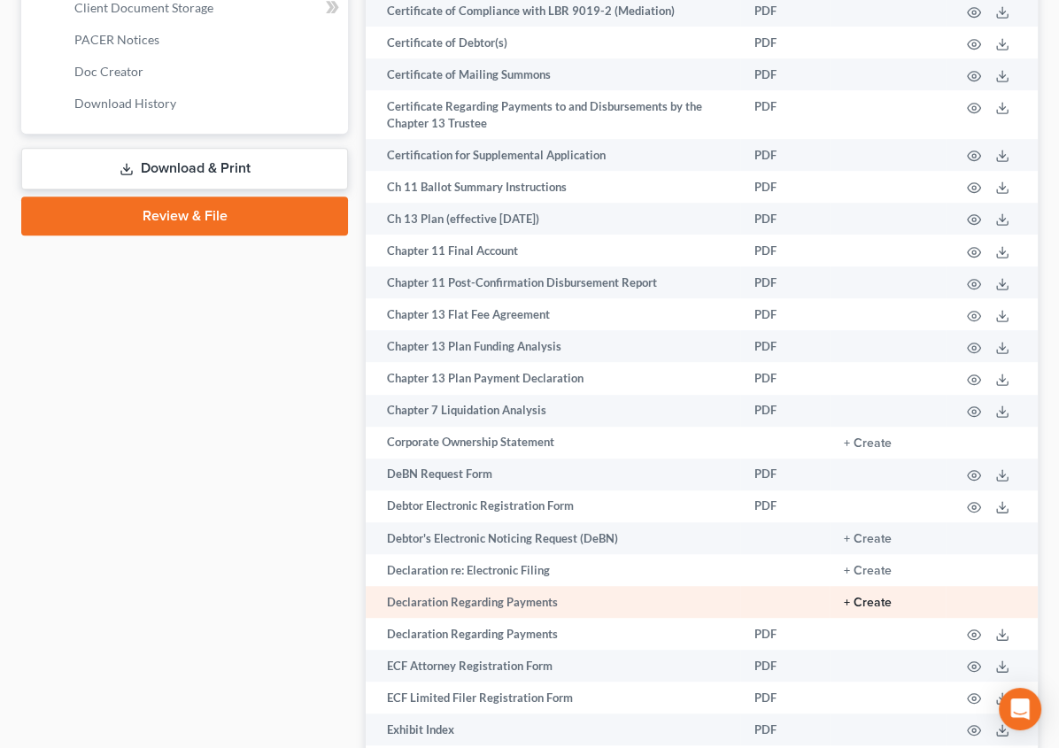
click at [872, 597] on button "+ Create" at bounding box center [868, 603] width 48 height 12
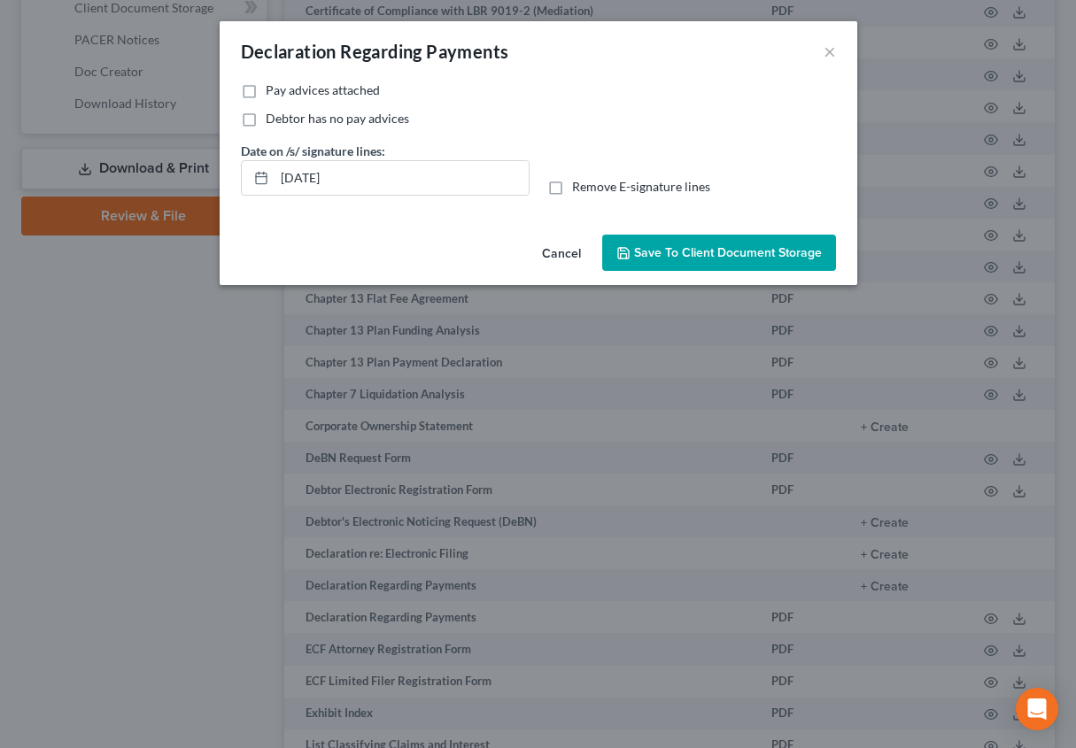
click at [266, 89] on label "Pay advices attached" at bounding box center [323, 90] width 114 height 18
click at [273, 89] on input "Pay advices attached" at bounding box center [279, 87] width 12 height 12
checkbox input "true"
click at [674, 254] on span "Save to Client Document Storage" at bounding box center [728, 252] width 188 height 15
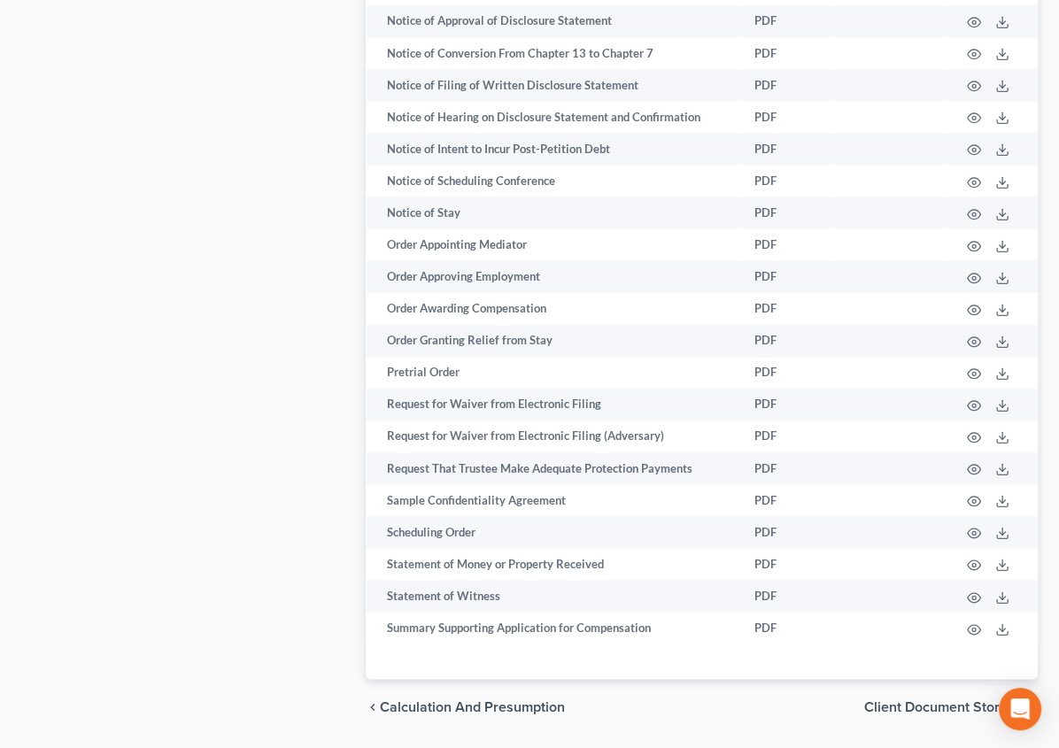
scroll to position [1861, 0]
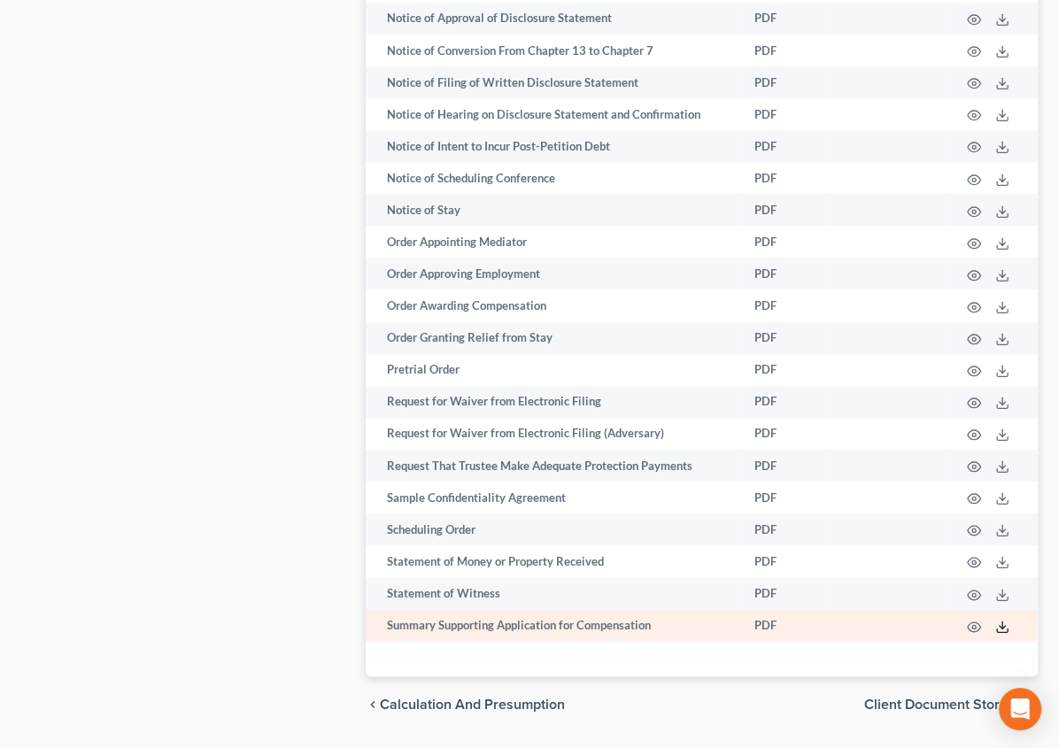
click at [998, 620] on icon at bounding box center [1003, 627] width 14 height 14
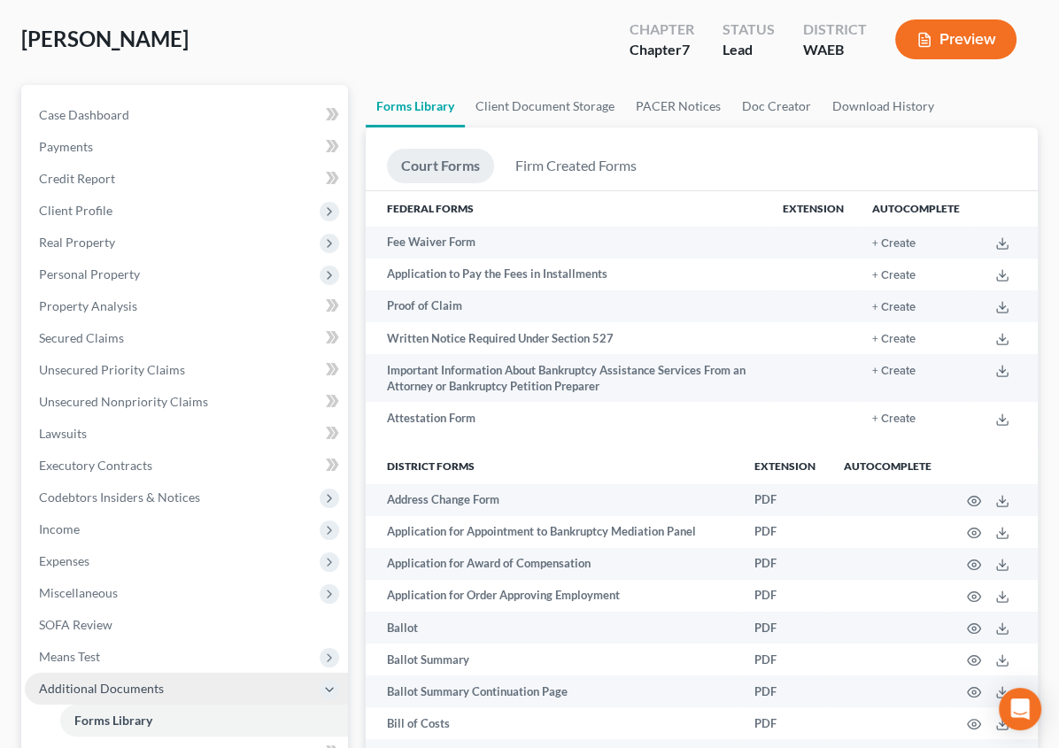
scroll to position [48, 0]
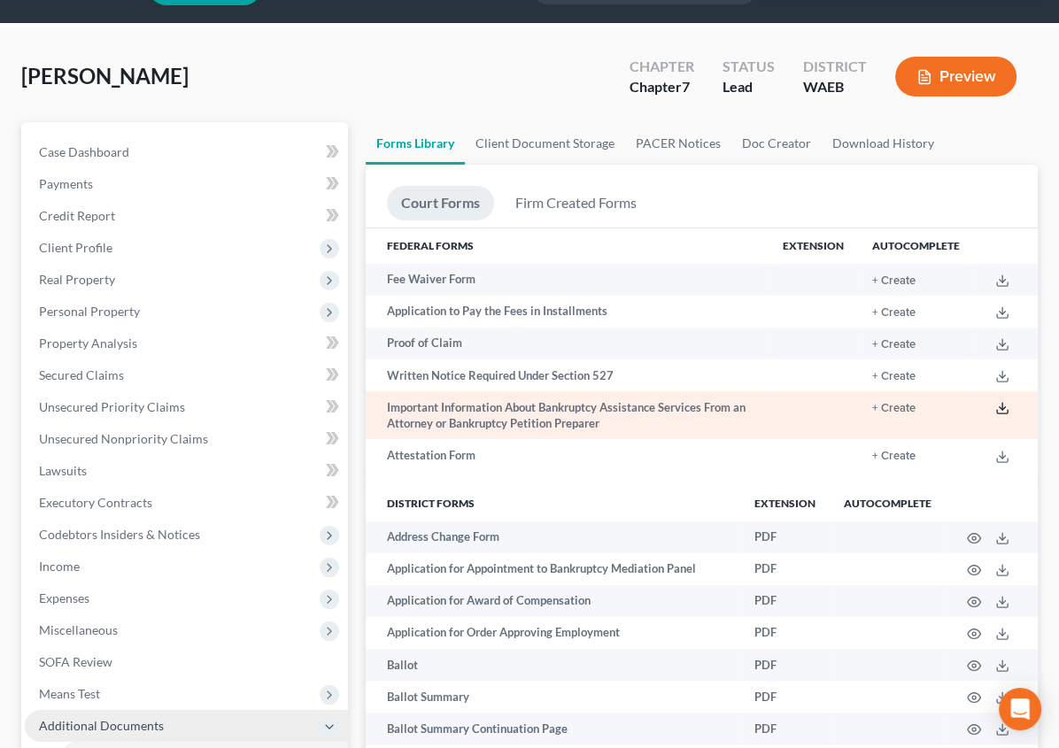
click at [1003, 407] on line at bounding box center [1003, 406] width 0 height 7
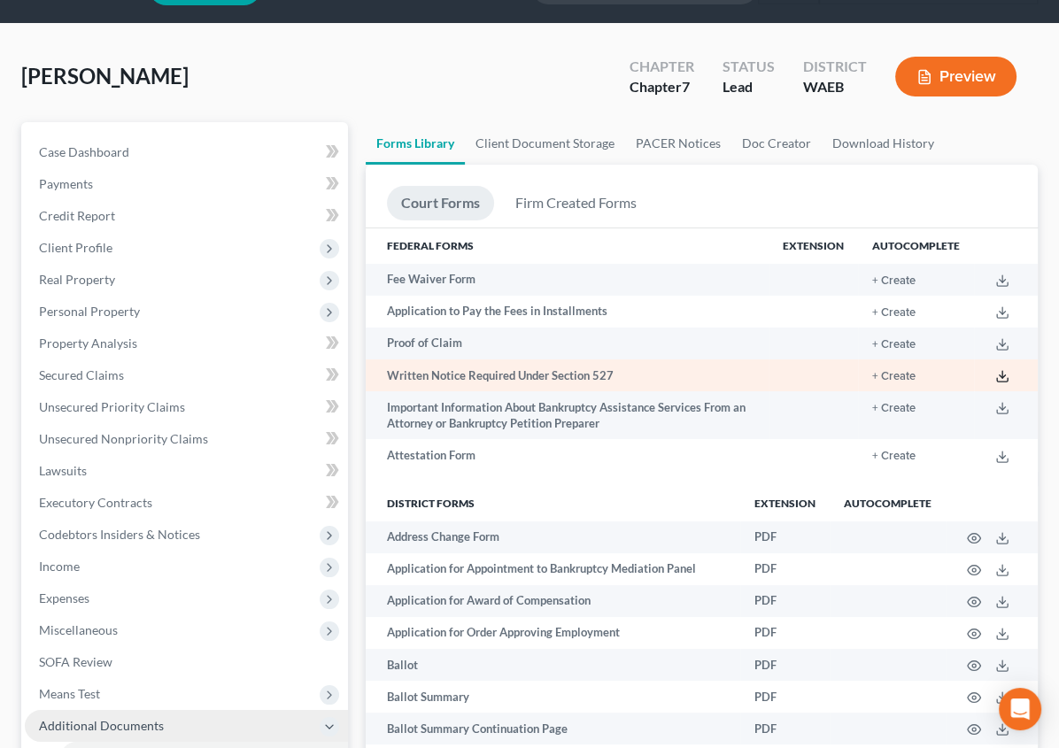
click at [1003, 372] on icon at bounding box center [1003, 376] width 14 height 14
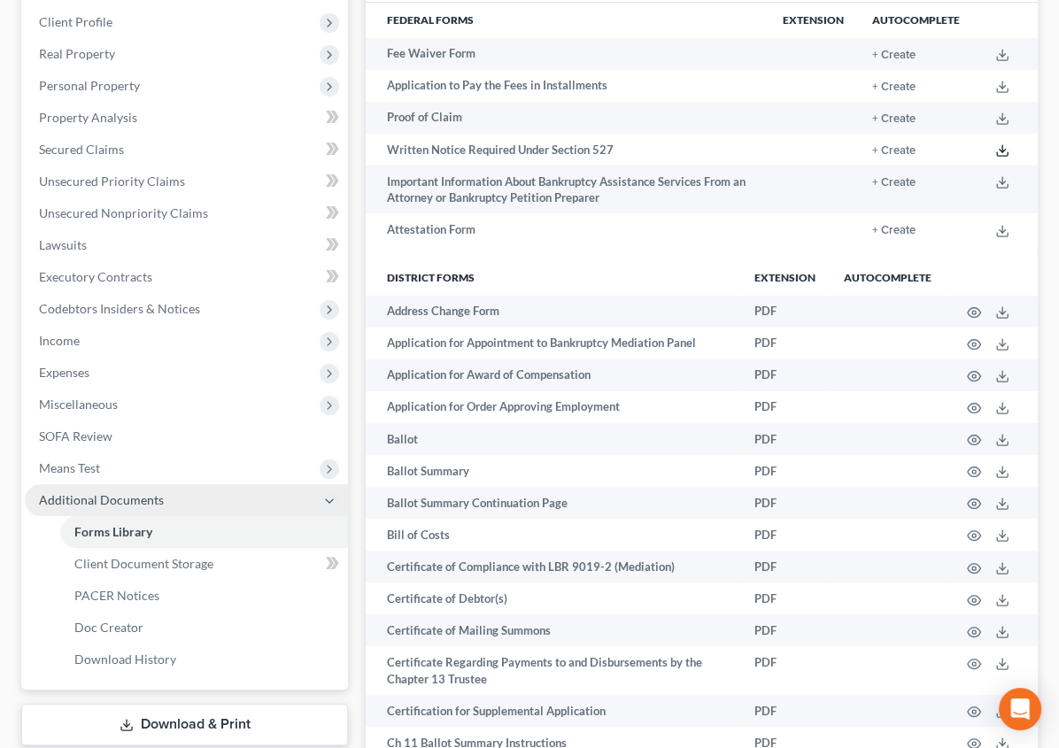
scroll to position [0, 0]
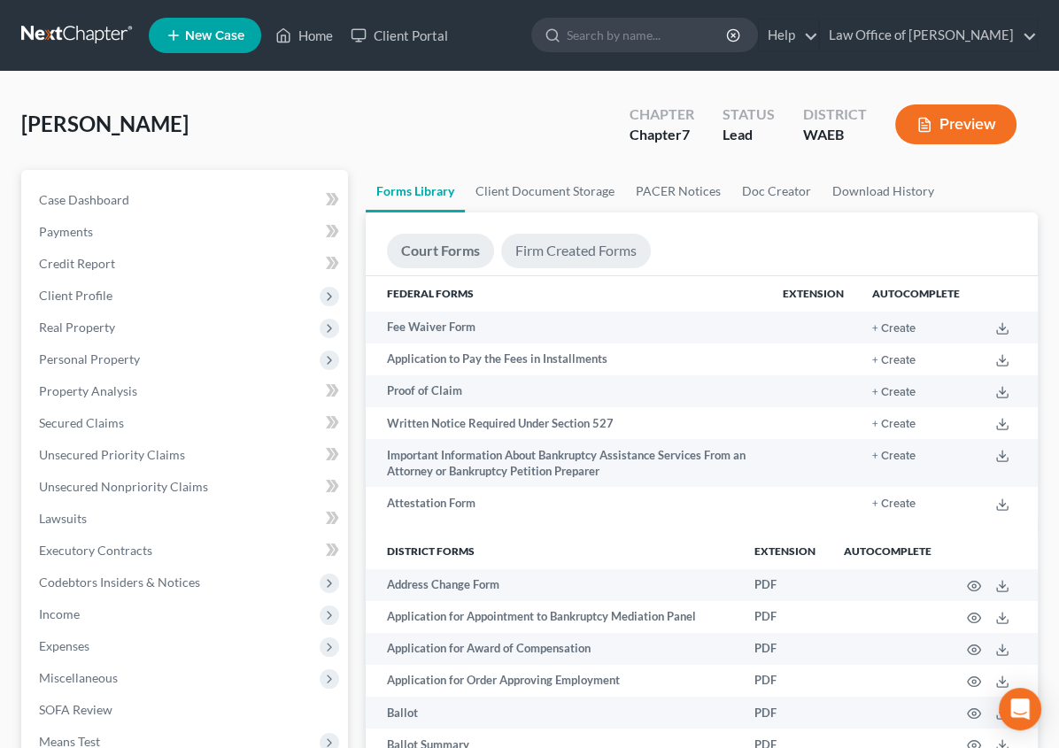
click at [501, 246] on link "Firm Created Forms" at bounding box center [576, 251] width 150 height 35
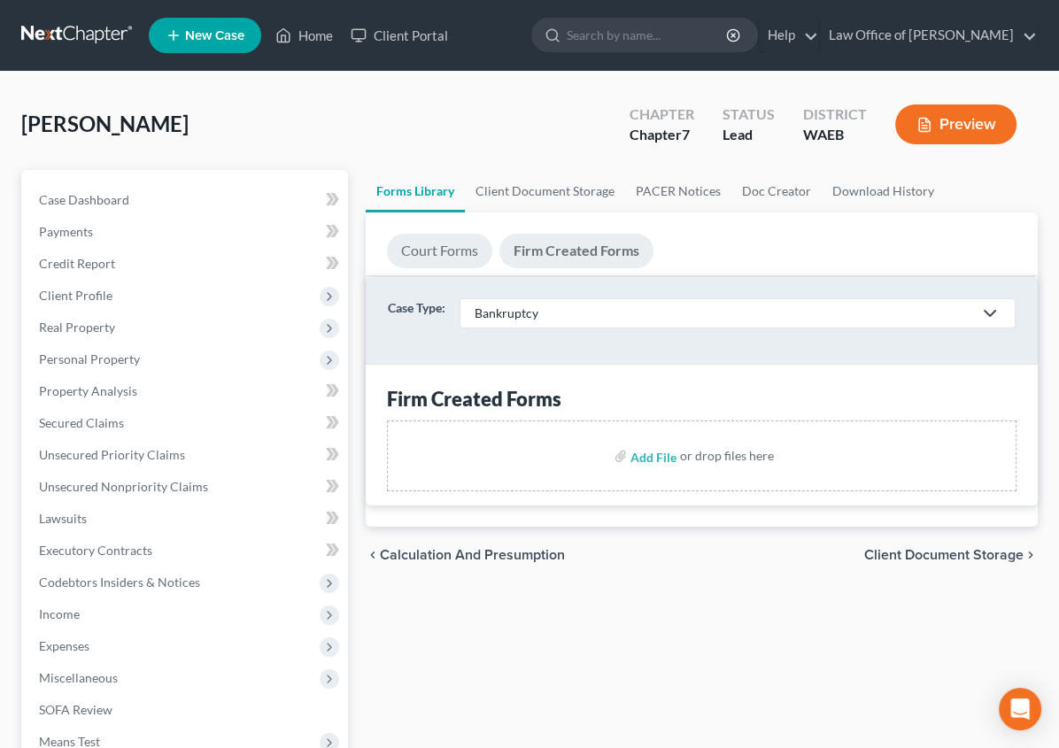
click at [387, 252] on link "Court Forms" at bounding box center [439, 251] width 105 height 35
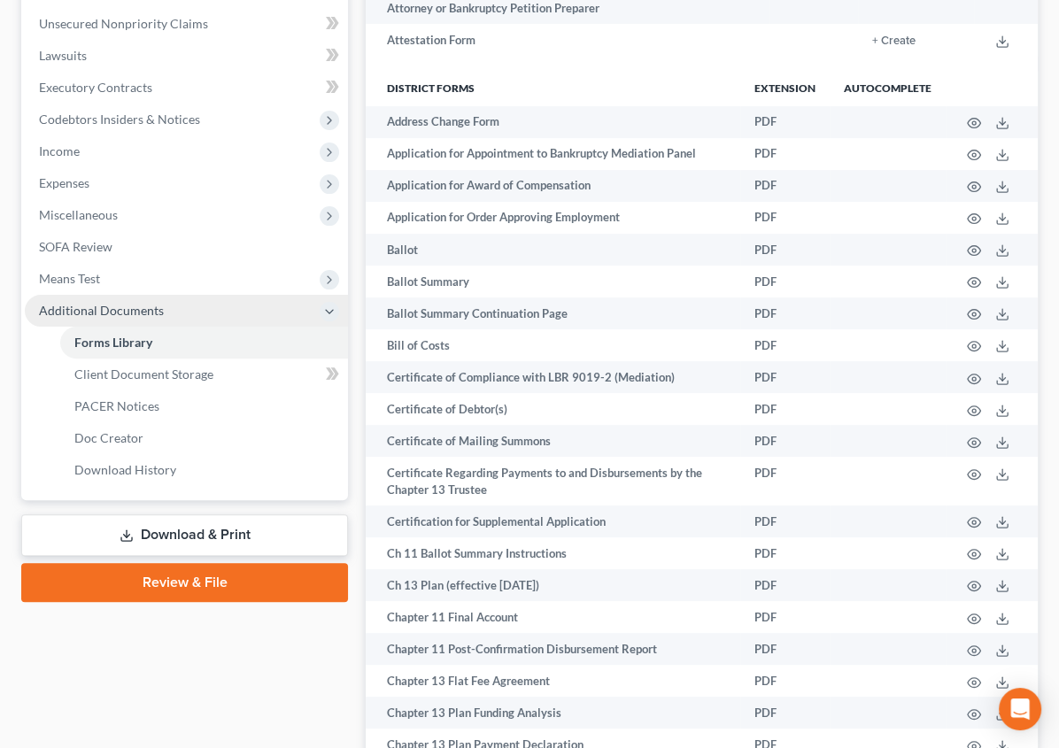
scroll to position [75, 0]
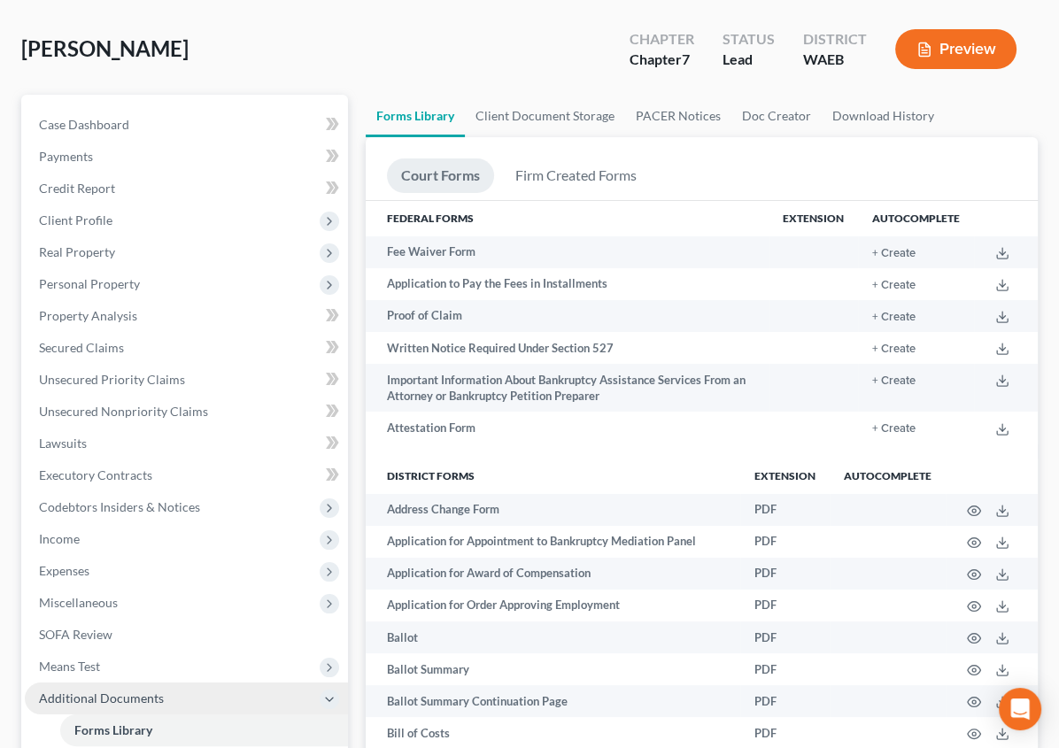
click at [322, 693] on icon at bounding box center [329, 700] width 14 height 14
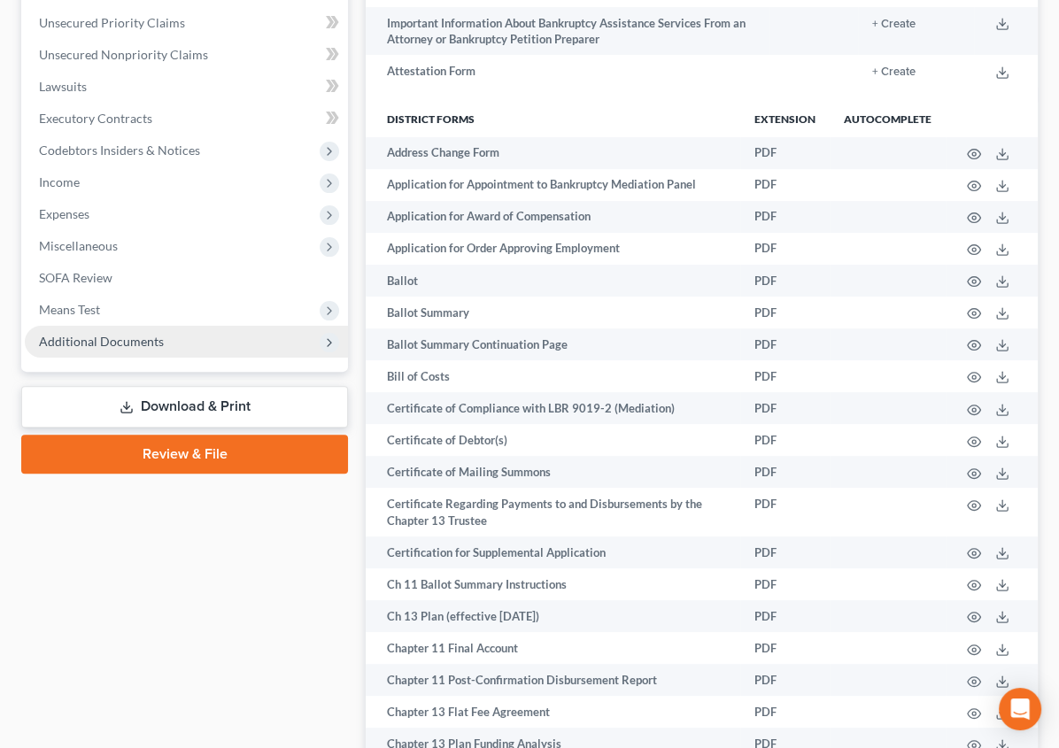
scroll to position [407, 0]
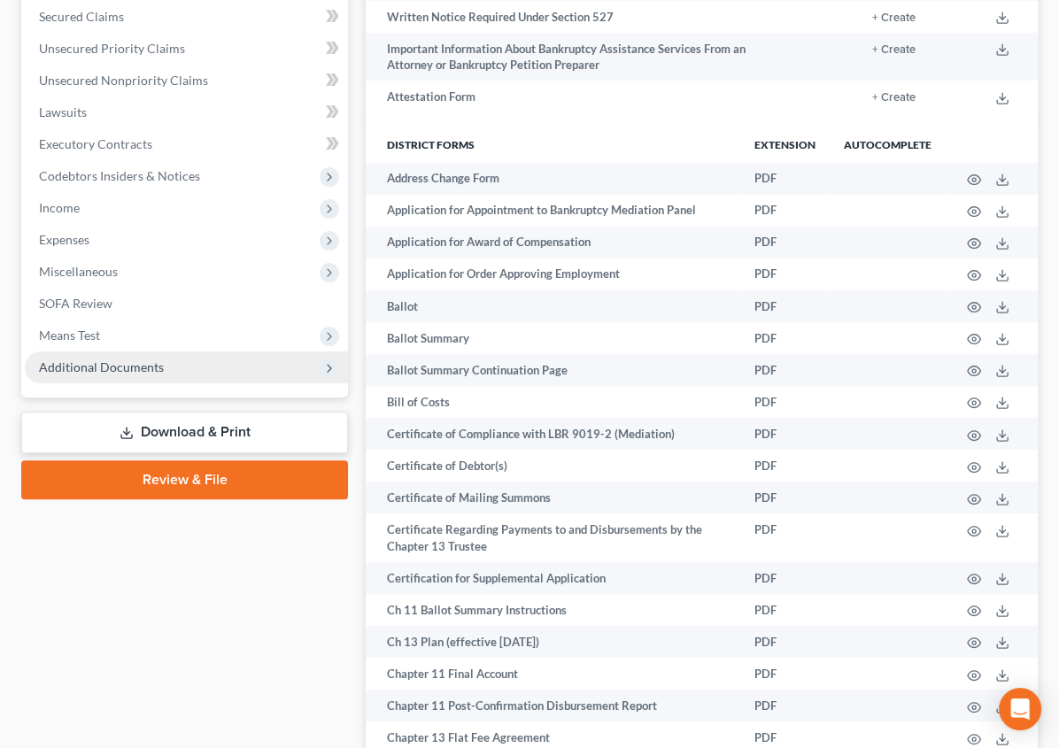
click at [135, 363] on span "Additional Documents" at bounding box center [101, 367] width 125 height 15
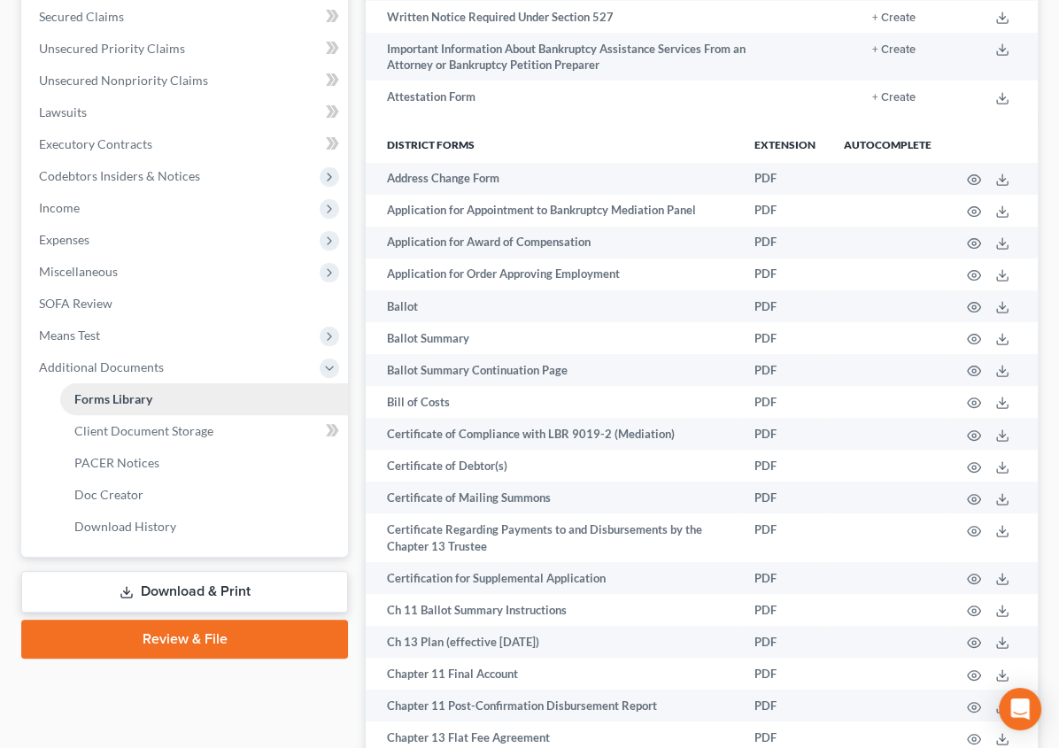
click at [128, 391] on span "Forms Library" at bounding box center [113, 398] width 78 height 15
click at [136, 428] on span "Client Document Storage" at bounding box center [143, 430] width 139 height 15
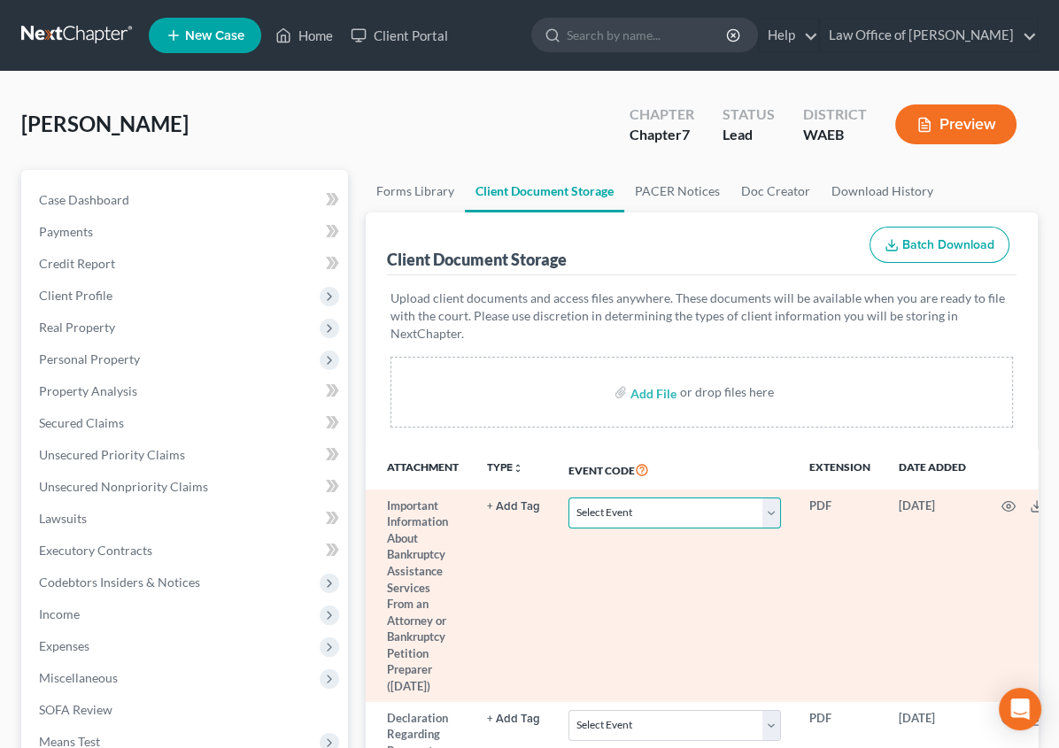
click at [679, 498] on select "Select Event Certificate of Credit Counseling Ch 13 - Certificate Re Payments a…" at bounding box center [675, 513] width 212 height 31
click at [692, 624] on td "Select Event Certificate of Credit Counseling Ch 13 - Certificate Re Payments a…" at bounding box center [674, 596] width 240 height 213
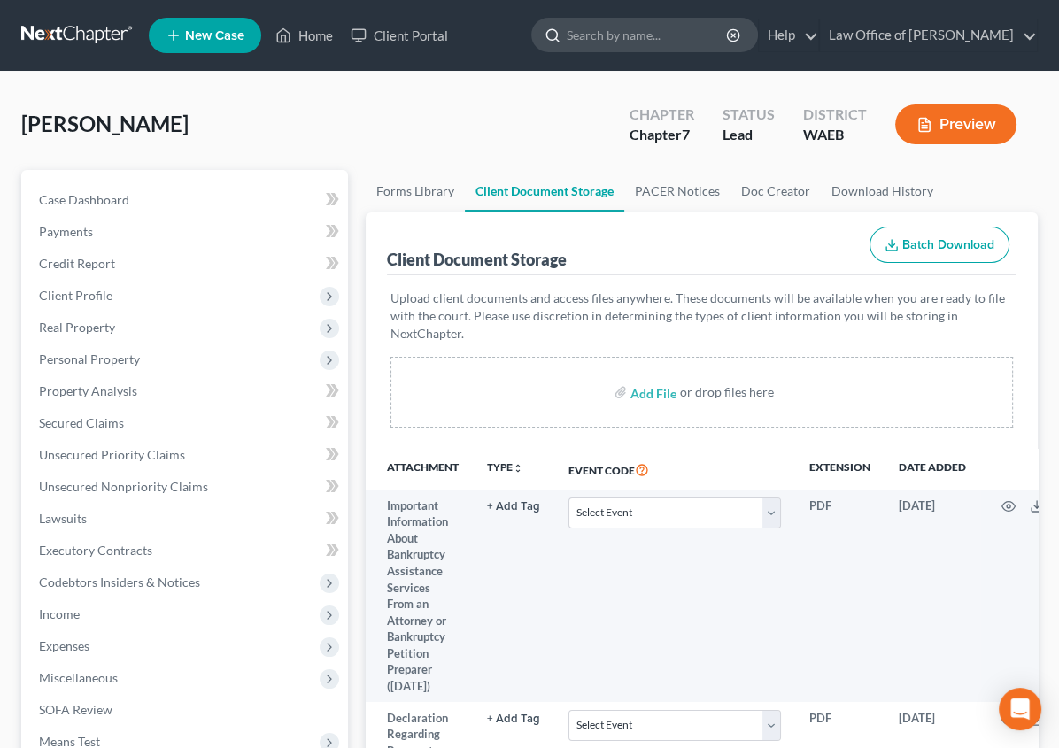
click at [670, 39] on input "search" at bounding box center [648, 35] width 162 height 33
type input "statment of intention"
click at [509, 127] on div "[GEOGRAPHIC_DATA][PERSON_NAME] Upgraded Chapter Chapter 7 Status Lead District …" at bounding box center [529, 131] width 1017 height 77
click at [624, 186] on link "PACER Notices" at bounding box center [677, 191] width 106 height 43
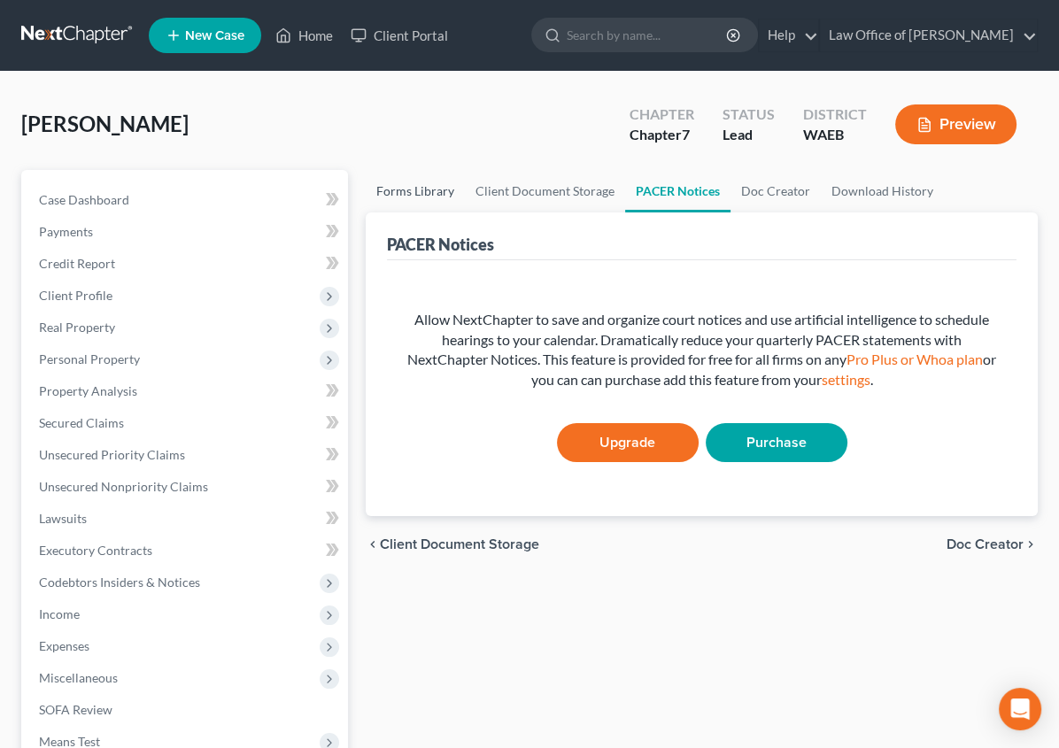
click at [366, 189] on link "Forms Library" at bounding box center [415, 191] width 99 height 43
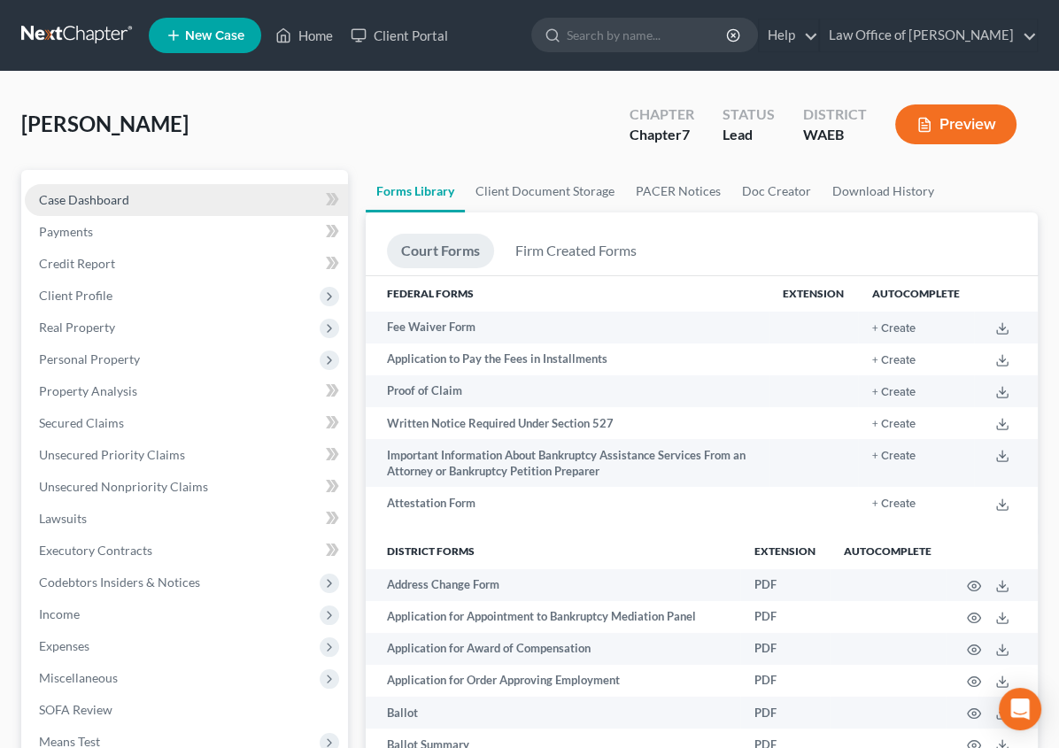
click at [101, 197] on span "Case Dashboard" at bounding box center [84, 199] width 90 height 15
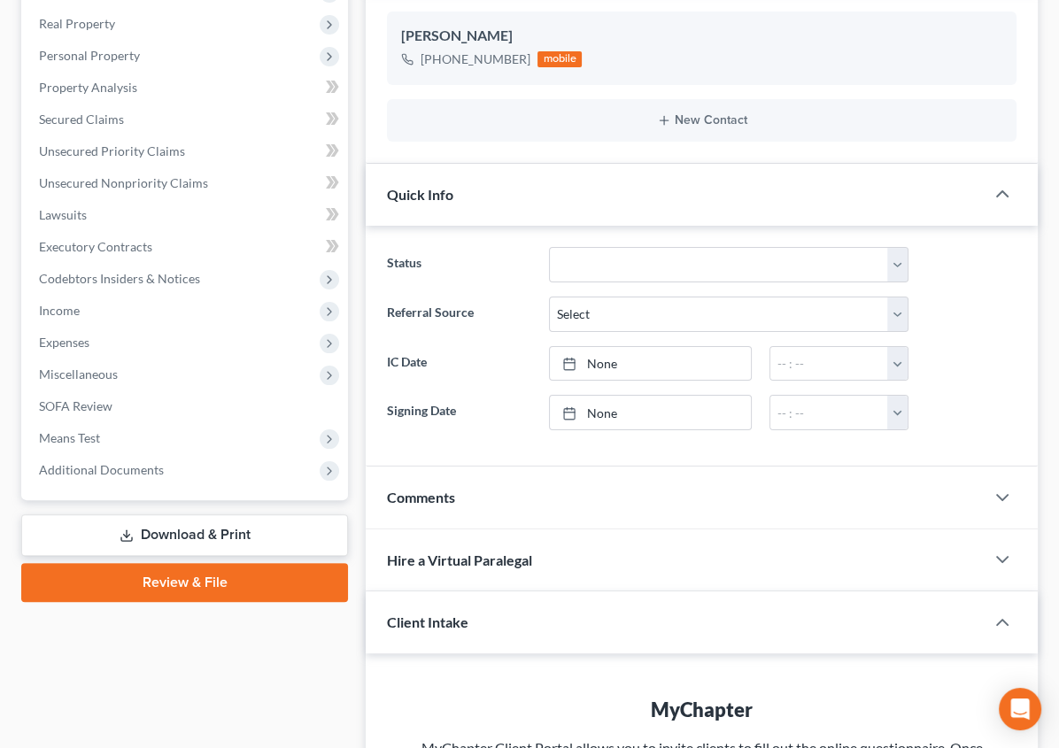
scroll to position [298, 0]
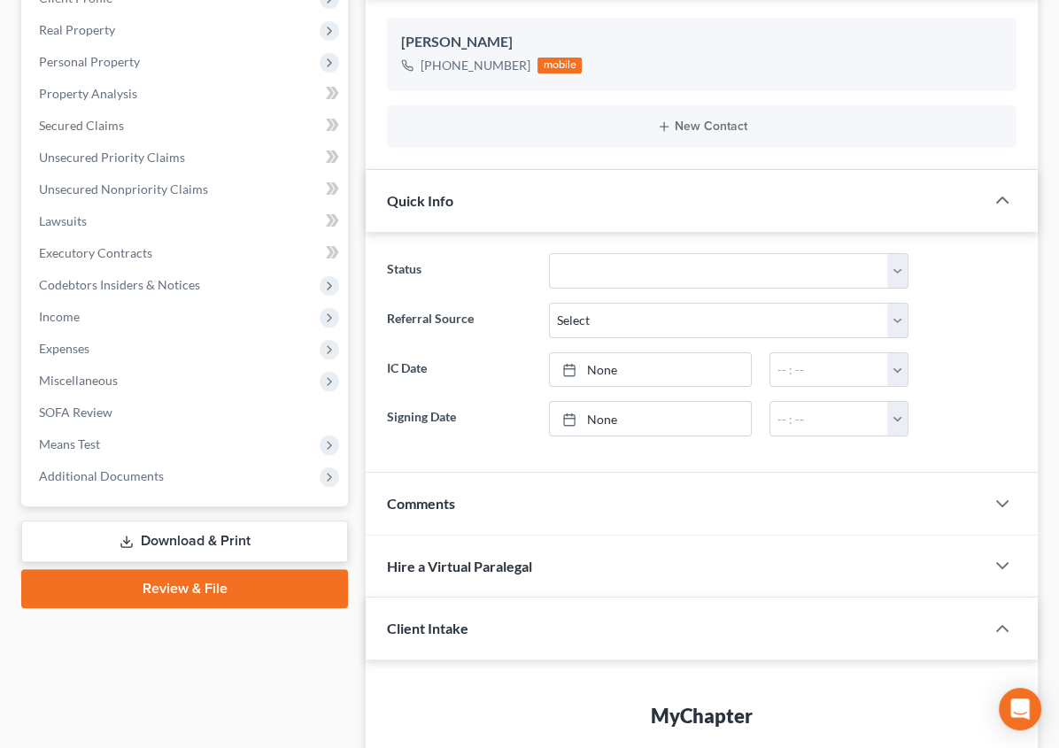
click at [120, 585] on link "Review & File" at bounding box center [184, 588] width 327 height 39
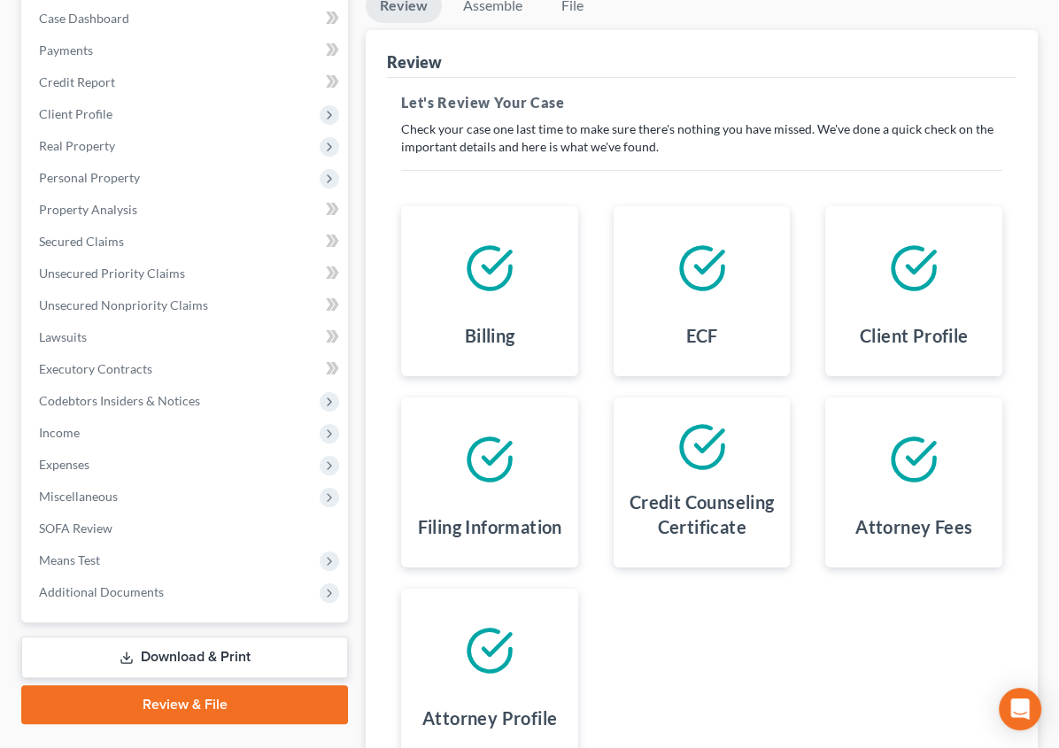
scroll to position [181, 0]
click at [894, 479] on icon at bounding box center [915, 460] width 42 height 42
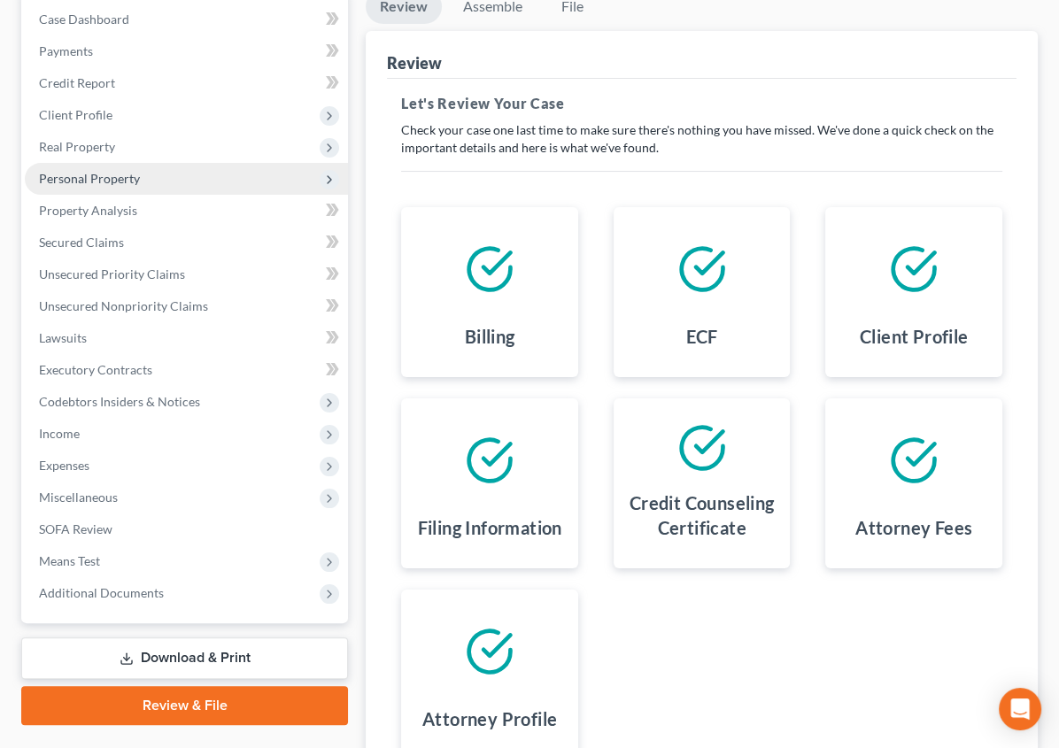
click at [74, 171] on span "Personal Property" at bounding box center [89, 178] width 101 height 15
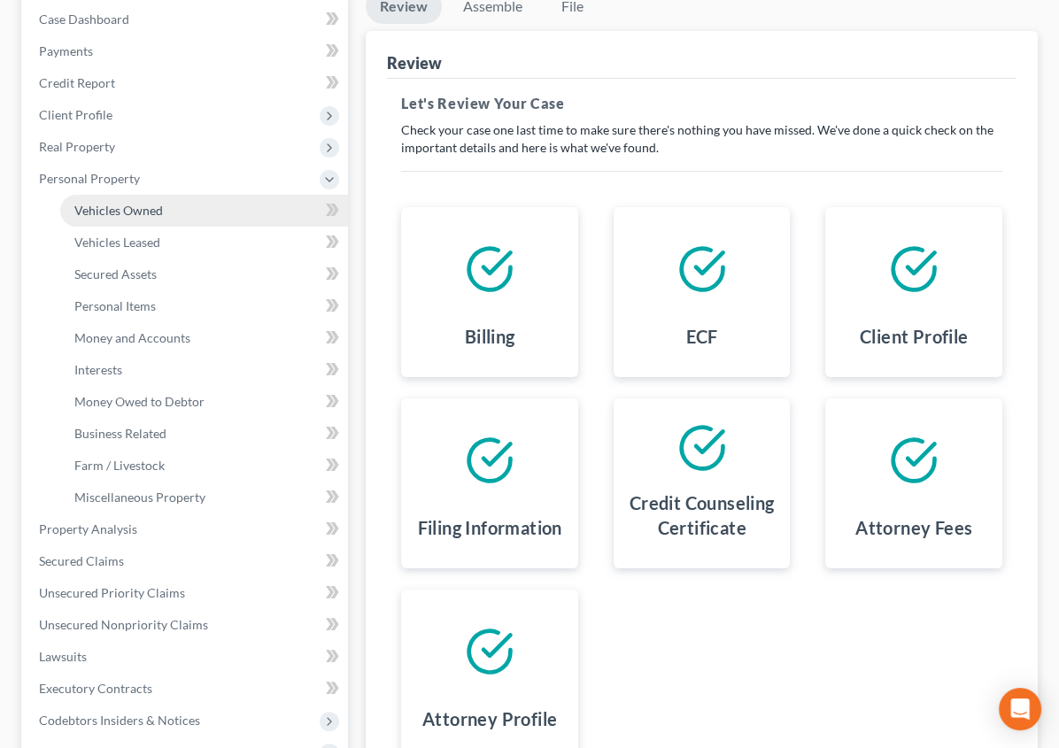
click at [118, 208] on span "Vehicles Owned" at bounding box center [118, 210] width 89 height 15
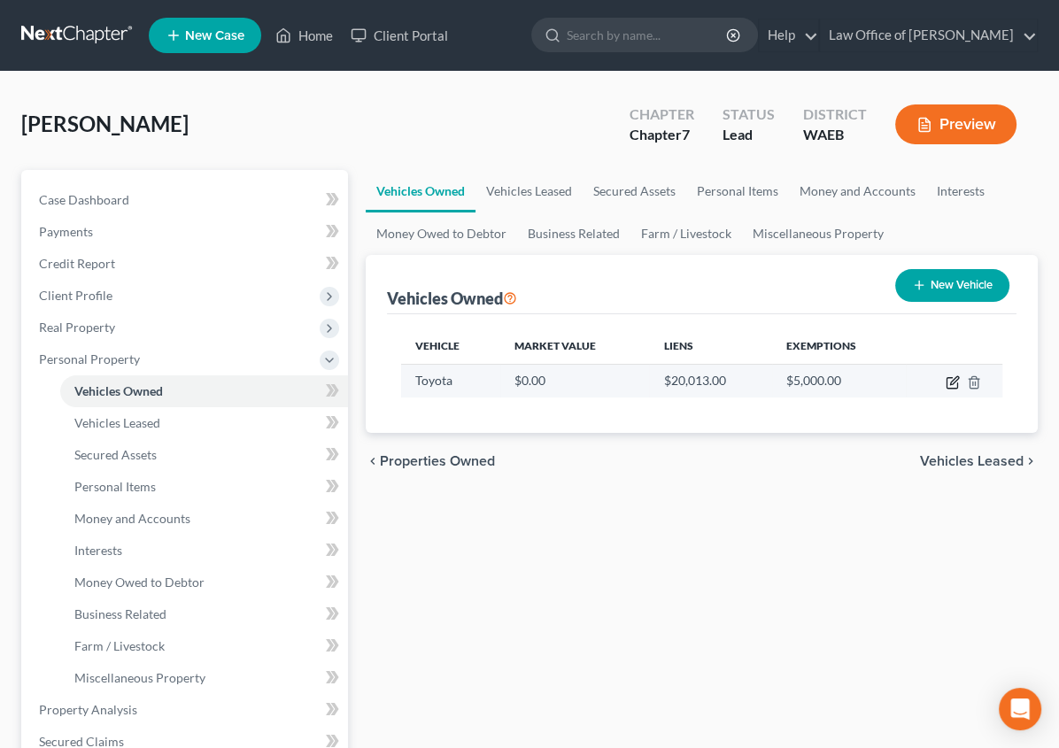
click at [951, 385] on icon "button" at bounding box center [953, 383] width 14 height 14
select select "0"
select select "1"
select select "0"
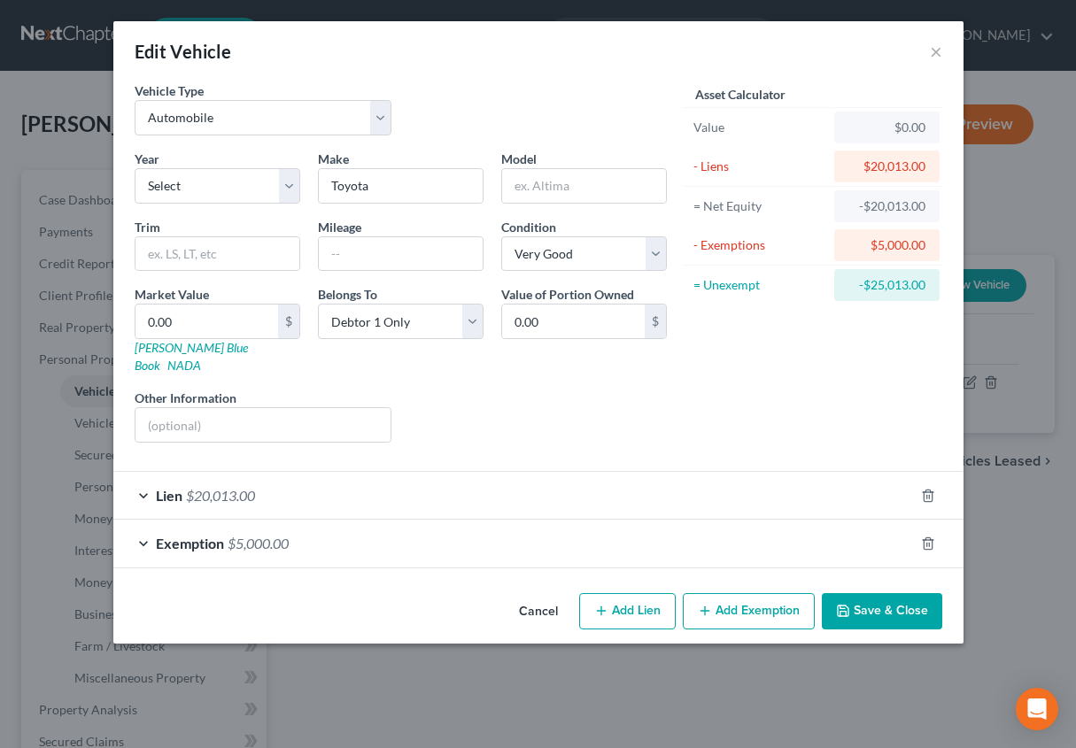
click at [143, 478] on div "Lien $20,013.00" at bounding box center [513, 495] width 801 height 47
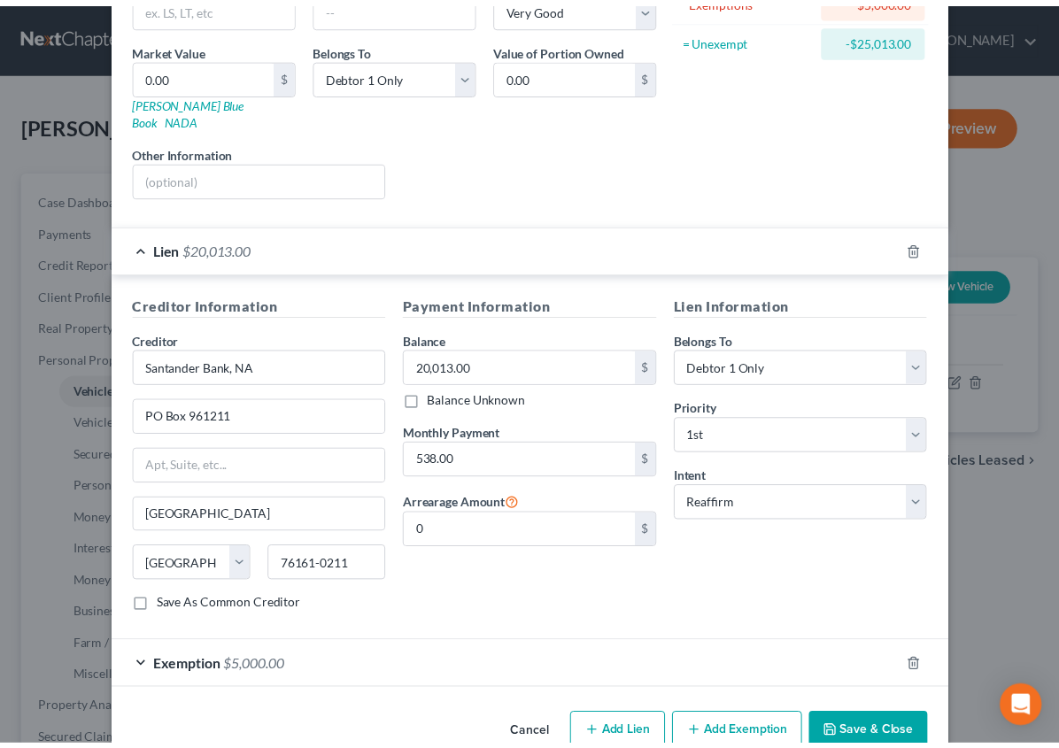
scroll to position [239, 0]
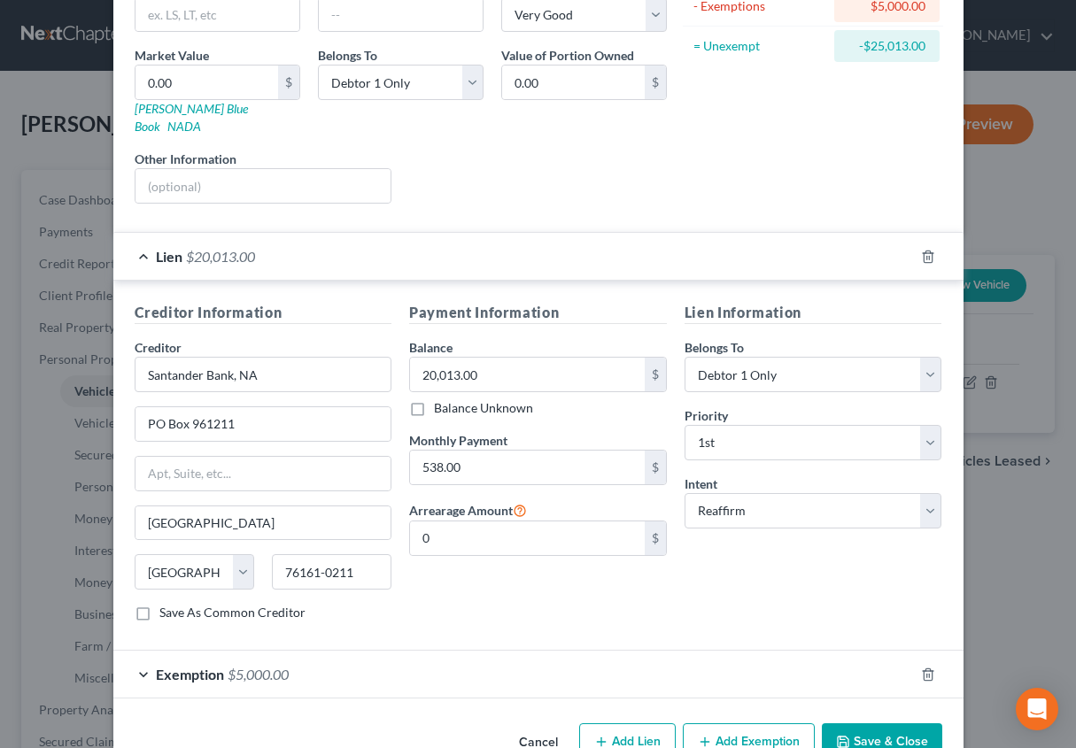
click at [159, 604] on label "Save As Common Creditor" at bounding box center [232, 613] width 146 height 18
click at [167, 604] on input "Save As Common Creditor" at bounding box center [173, 610] width 12 height 12
click at [857, 724] on button "Save & Close" at bounding box center [882, 742] width 120 height 37
checkbox input "false"
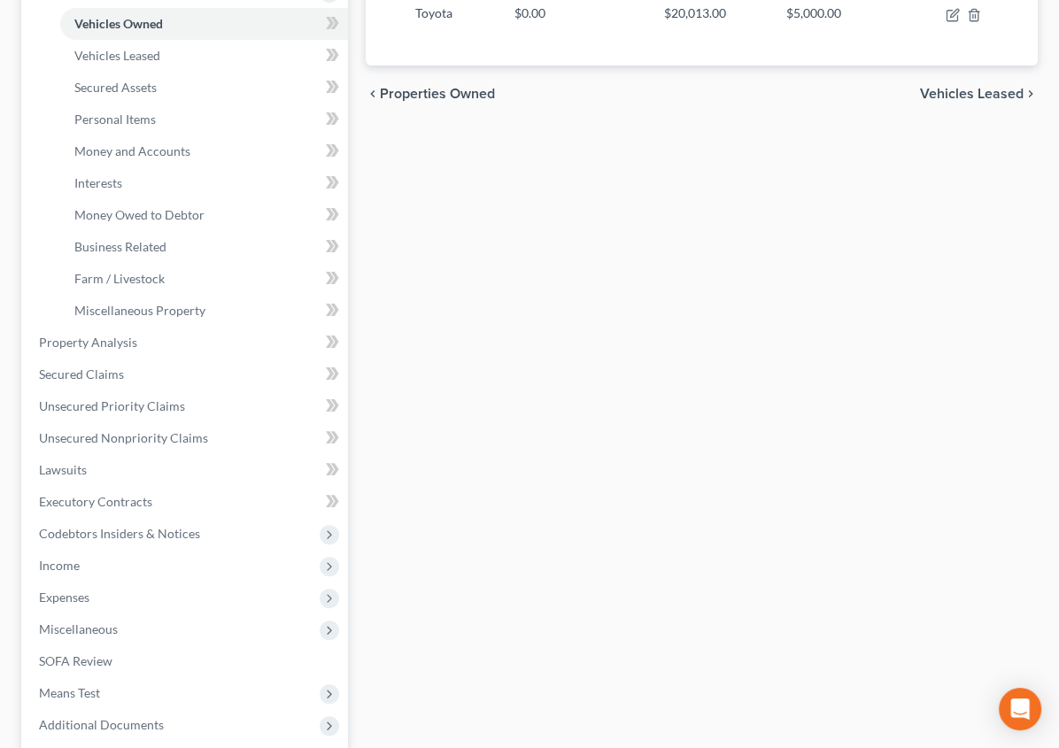
scroll to position [541, 0]
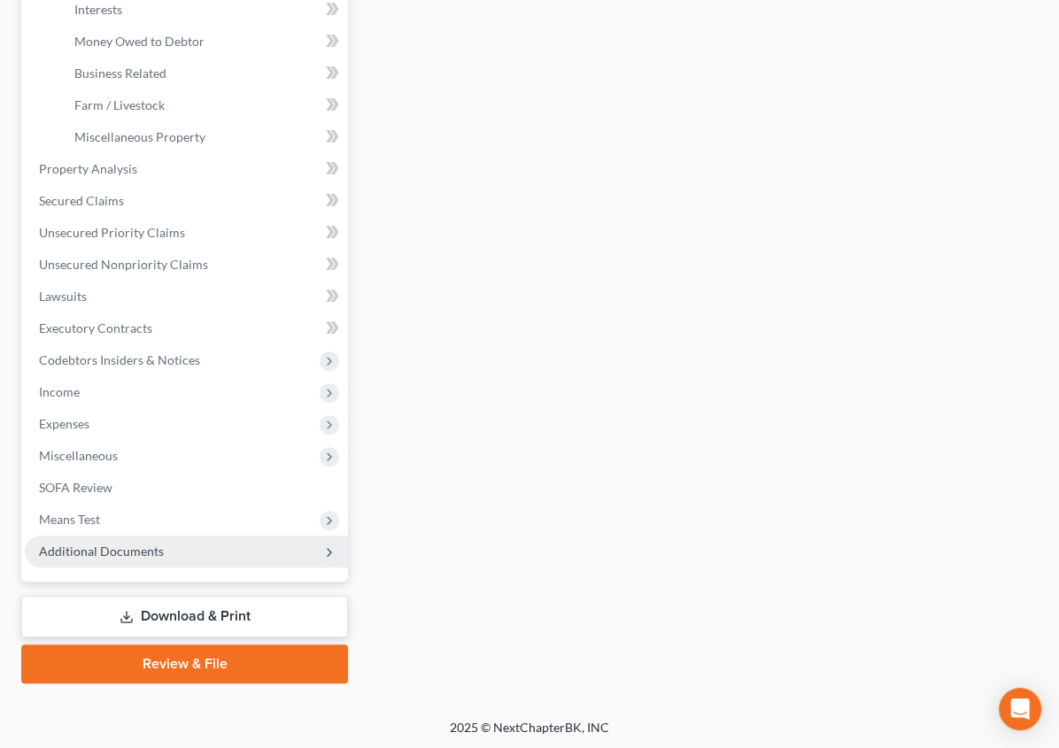
click at [152, 544] on span "Additional Documents" at bounding box center [101, 551] width 125 height 15
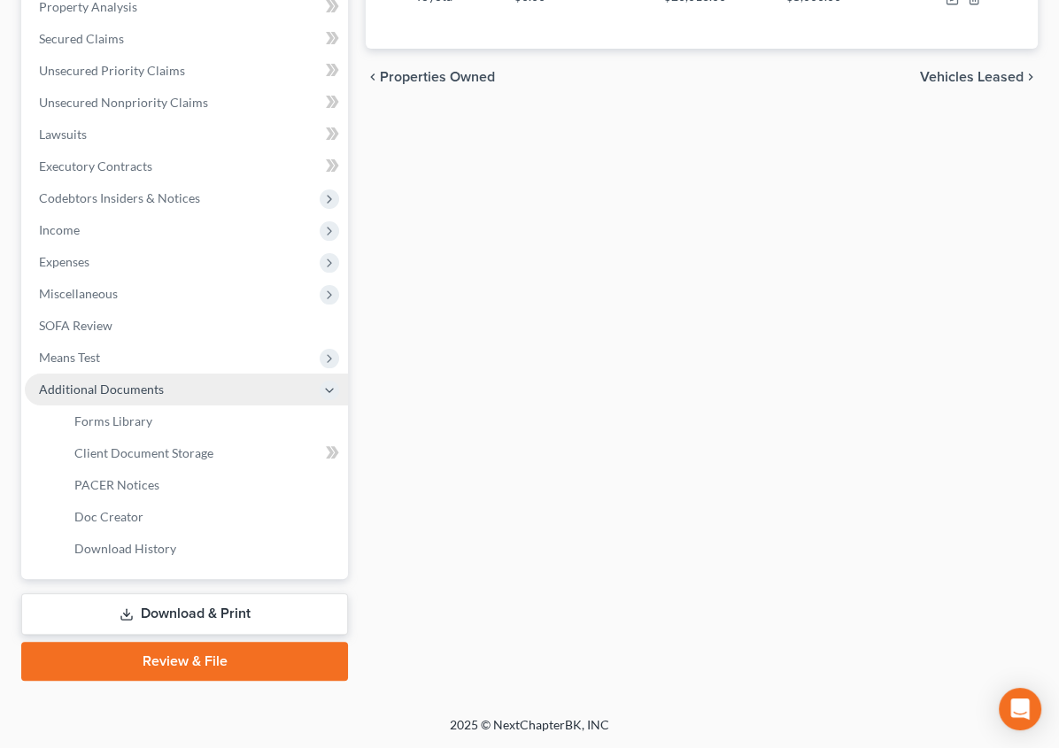
scroll to position [383, 0]
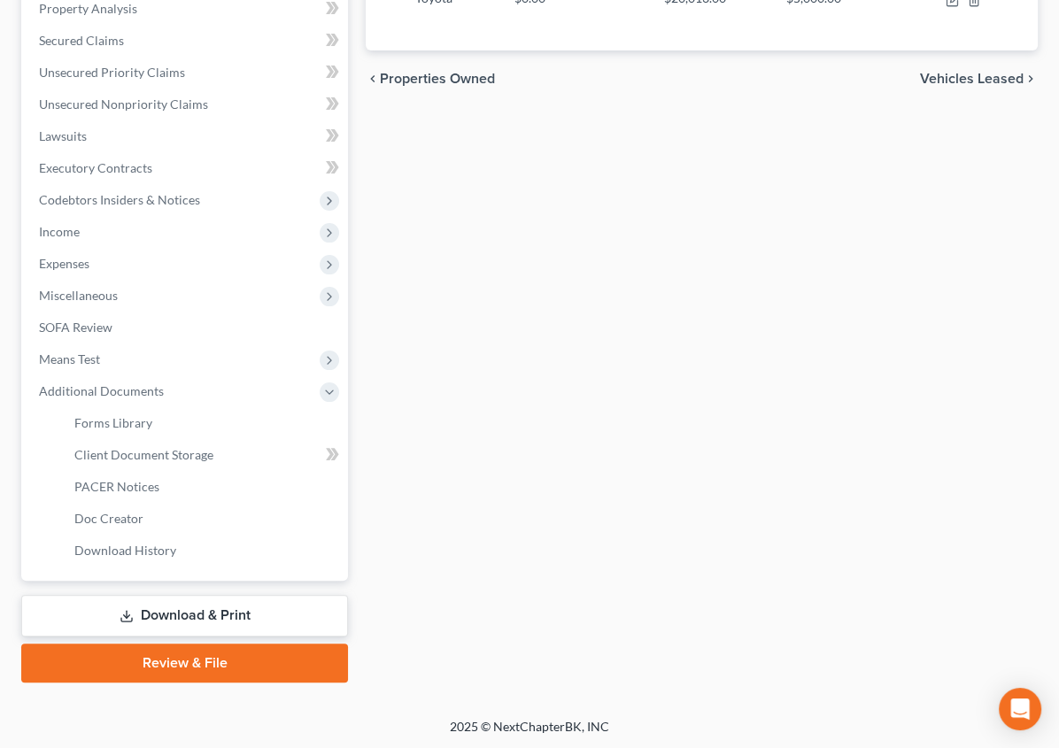
click at [156, 669] on link "Review & File" at bounding box center [184, 663] width 327 height 39
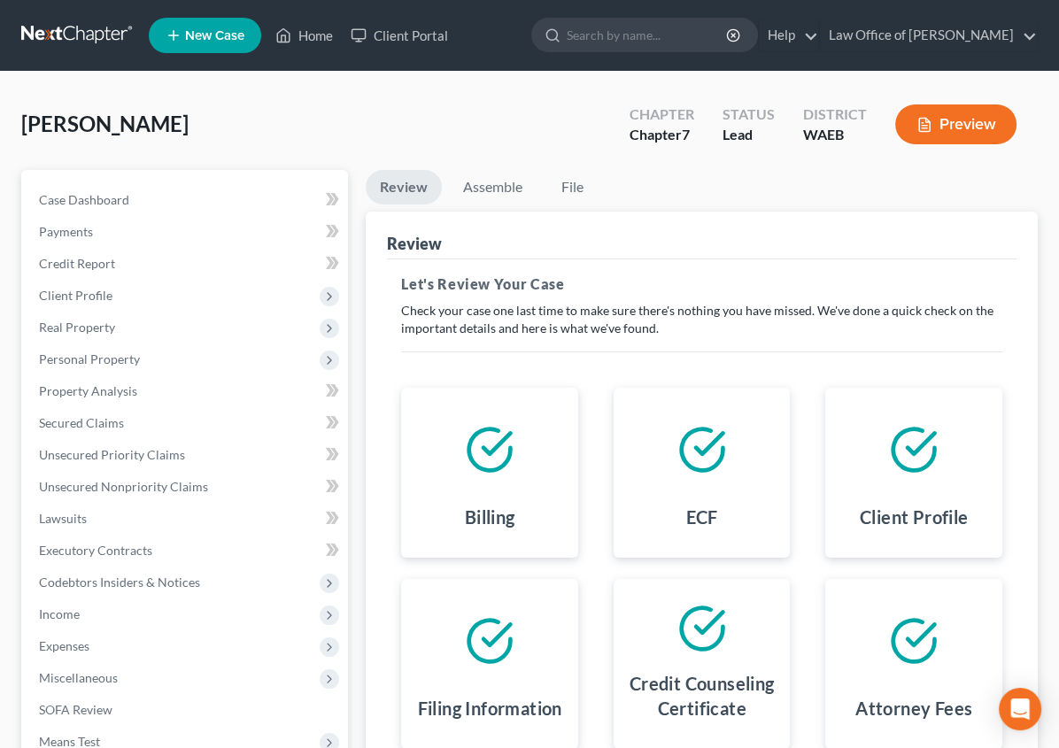
click at [889, 639] on icon at bounding box center [914, 641] width 50 height 50
click at [449, 190] on link "Assemble" at bounding box center [493, 187] width 88 height 35
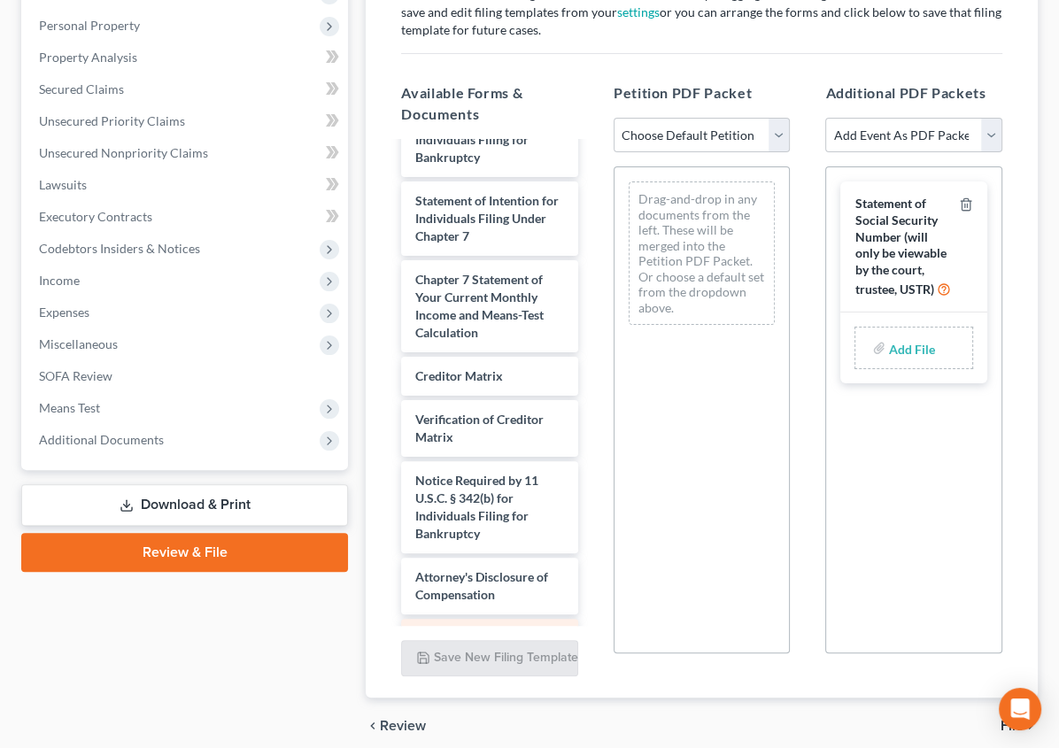
scroll to position [769, 0]
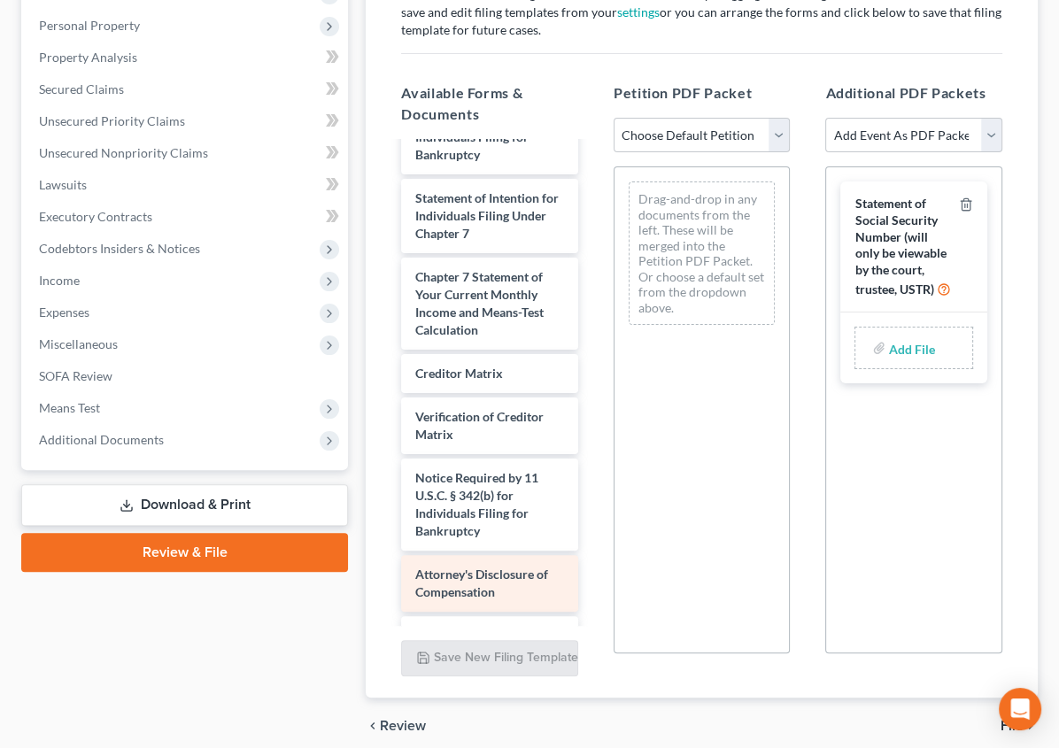
click at [415, 567] on span "Attorney's Disclosure of Compensation" at bounding box center [481, 583] width 133 height 33
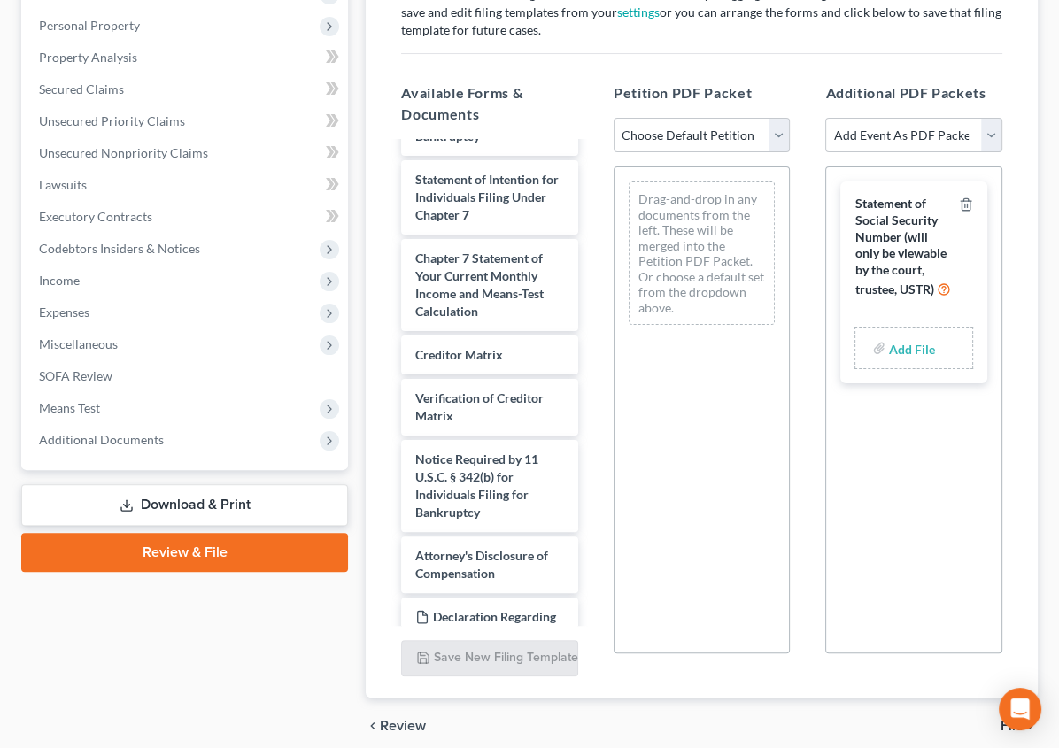
scroll to position [750, 0]
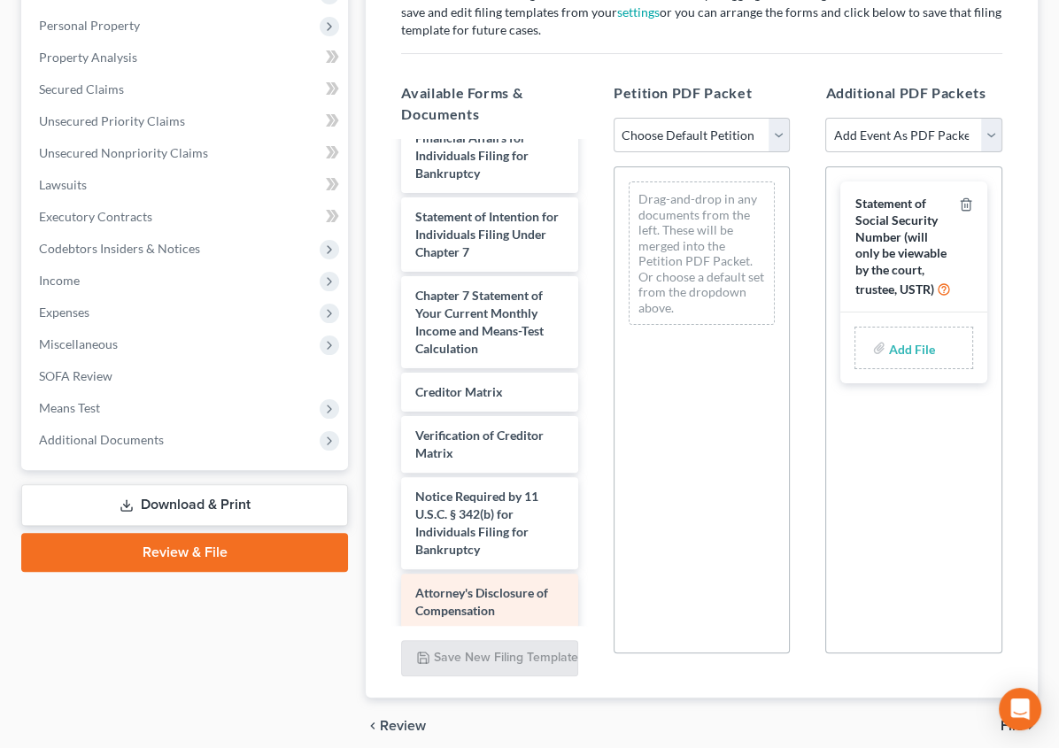
click at [387, 475] on div "Voluntary Petition for Individuals Filing for Bankruptcy Summary of Your Assets…" at bounding box center [489, 99] width 205 height 1413
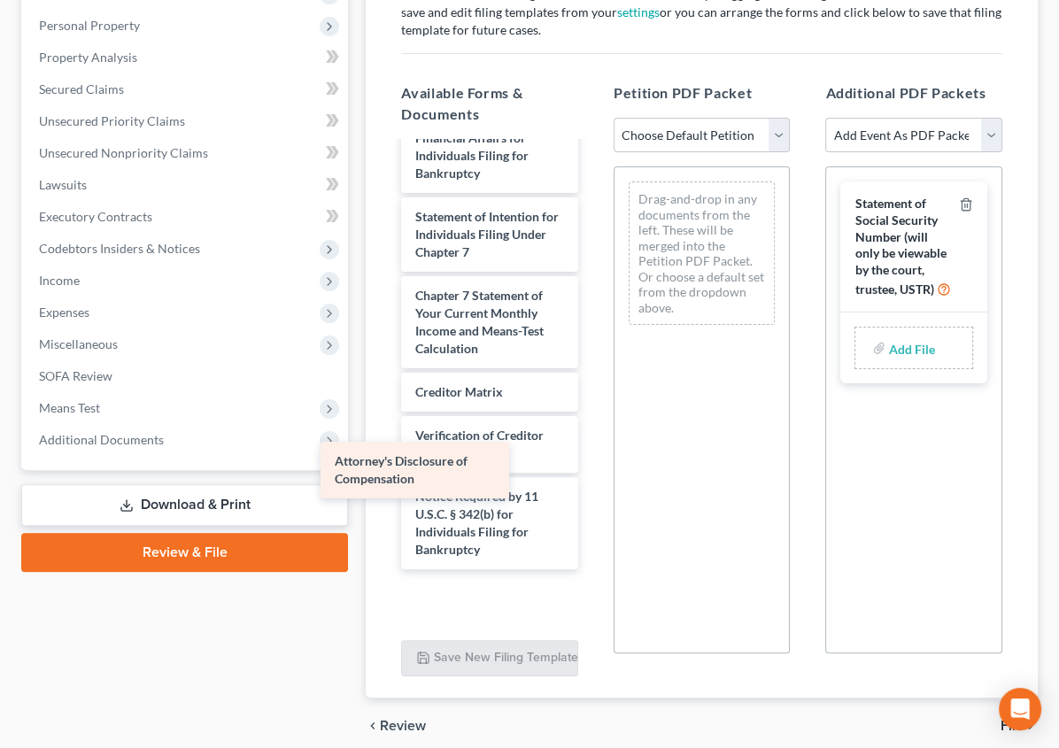
drag, startPoint x: 377, startPoint y: 475, endPoint x: 397, endPoint y: 469, distance: 20.2
click at [397, 469] on div "Attorney's Disclosure of Compensation Voluntary Petition for Individuals Filing…" at bounding box center [489, 99] width 205 height 1413
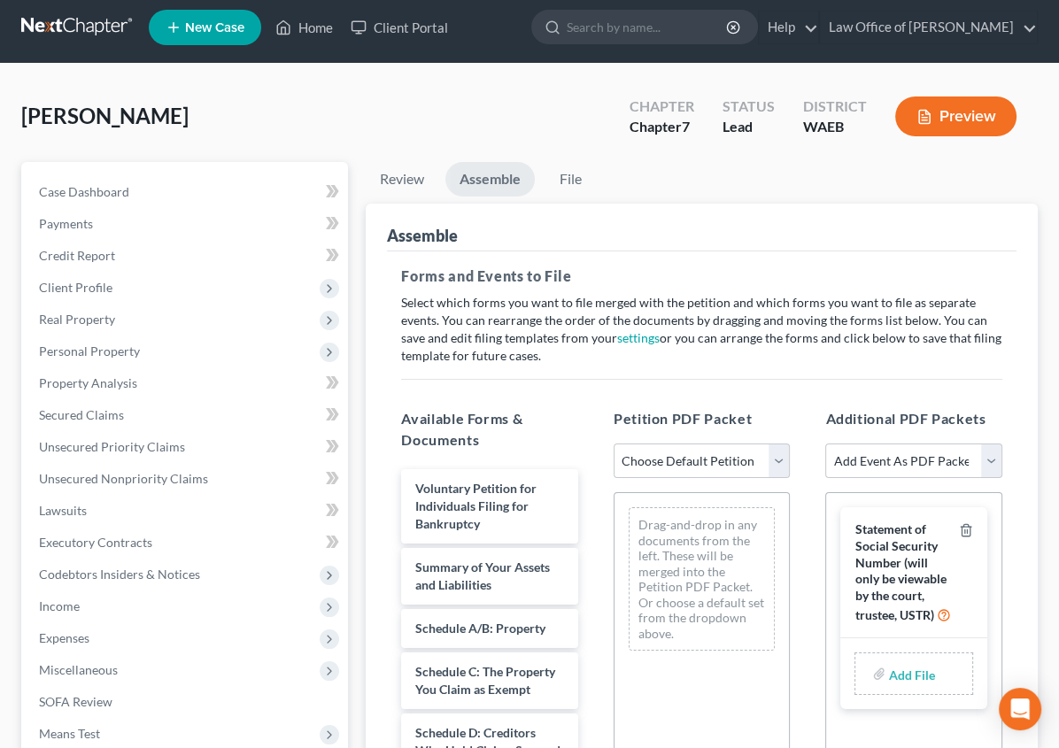
scroll to position [0, 0]
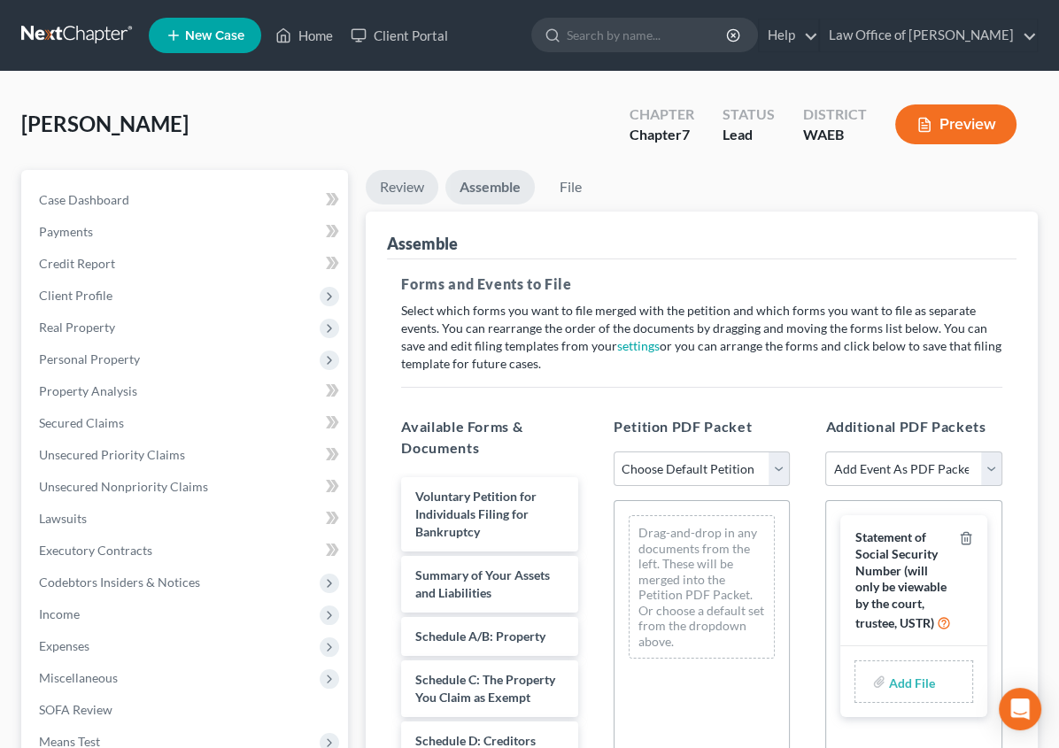
click at [366, 180] on link "Review" at bounding box center [402, 187] width 73 height 35
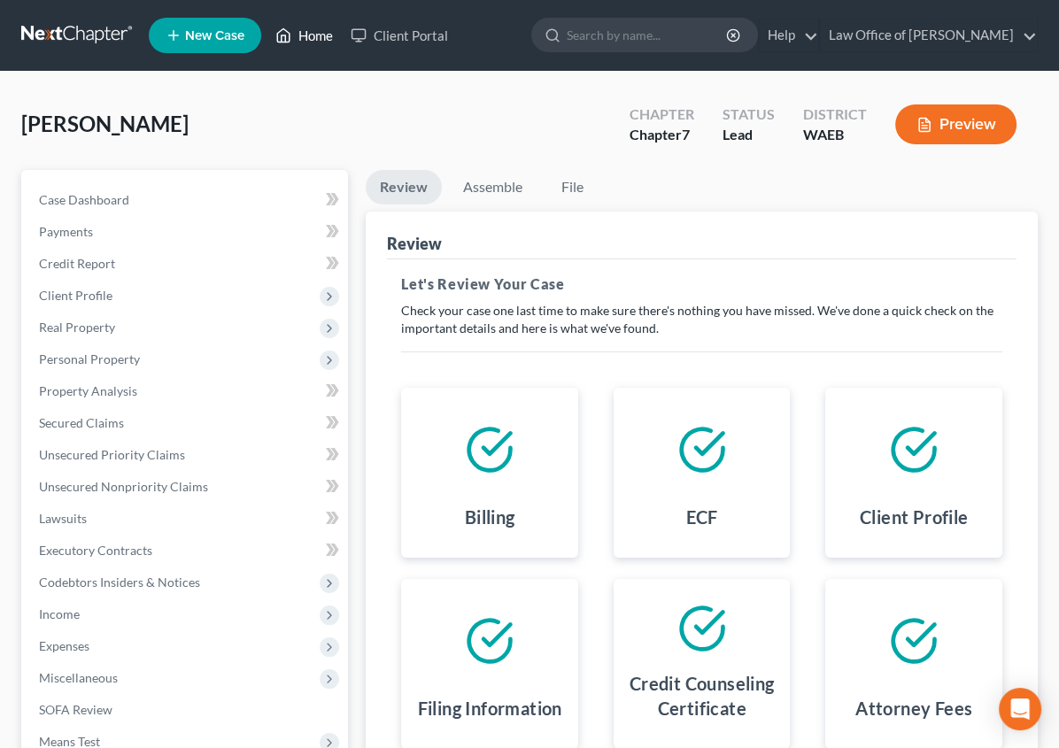
click at [315, 31] on link "Home" at bounding box center [304, 35] width 75 height 32
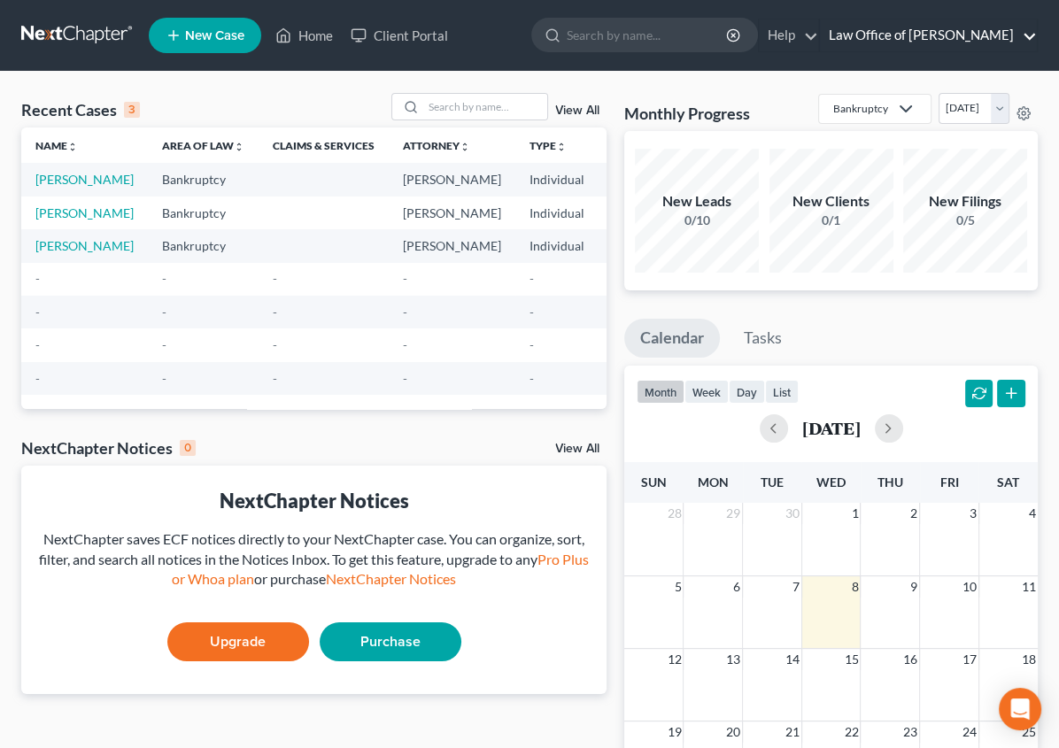
click at [880, 31] on link "Law Office of [PERSON_NAME]" at bounding box center [928, 35] width 217 height 32
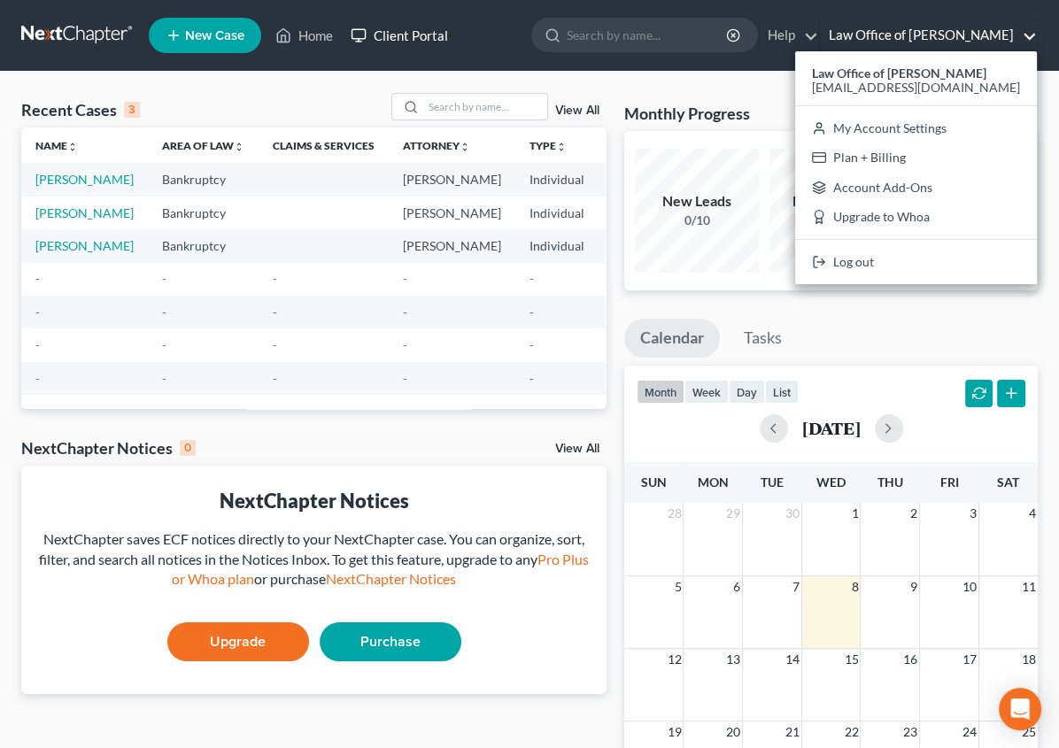
click at [413, 35] on link "Client Portal" at bounding box center [399, 35] width 115 height 32
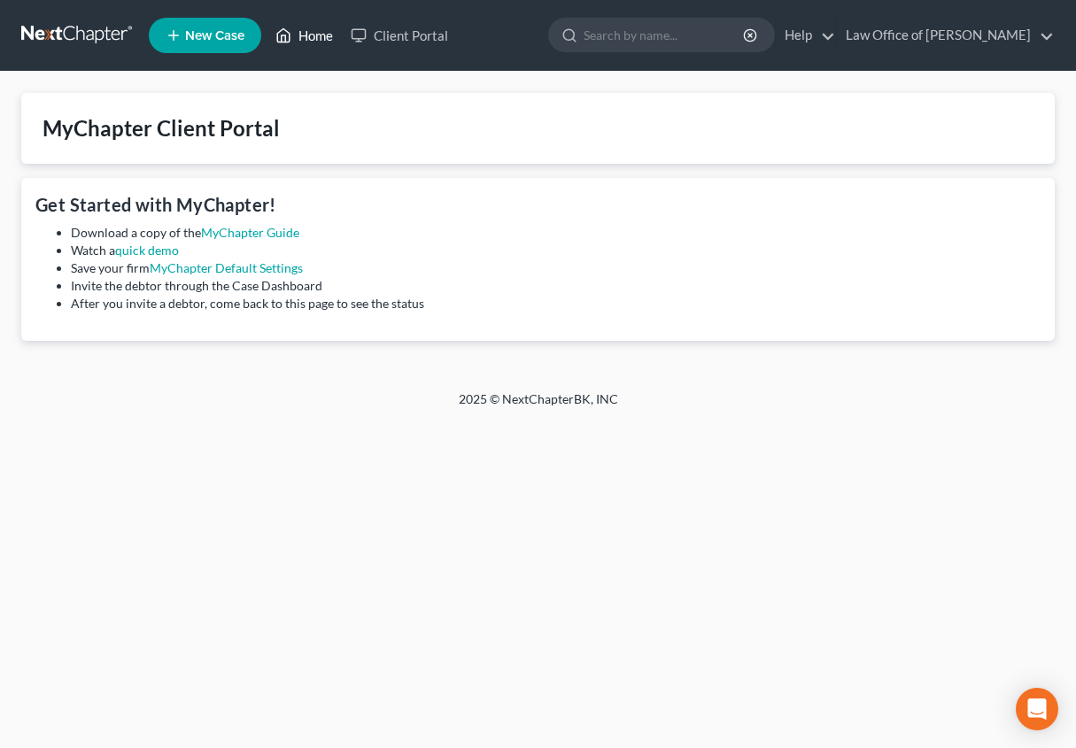
click at [315, 31] on link "Home" at bounding box center [304, 35] width 75 height 32
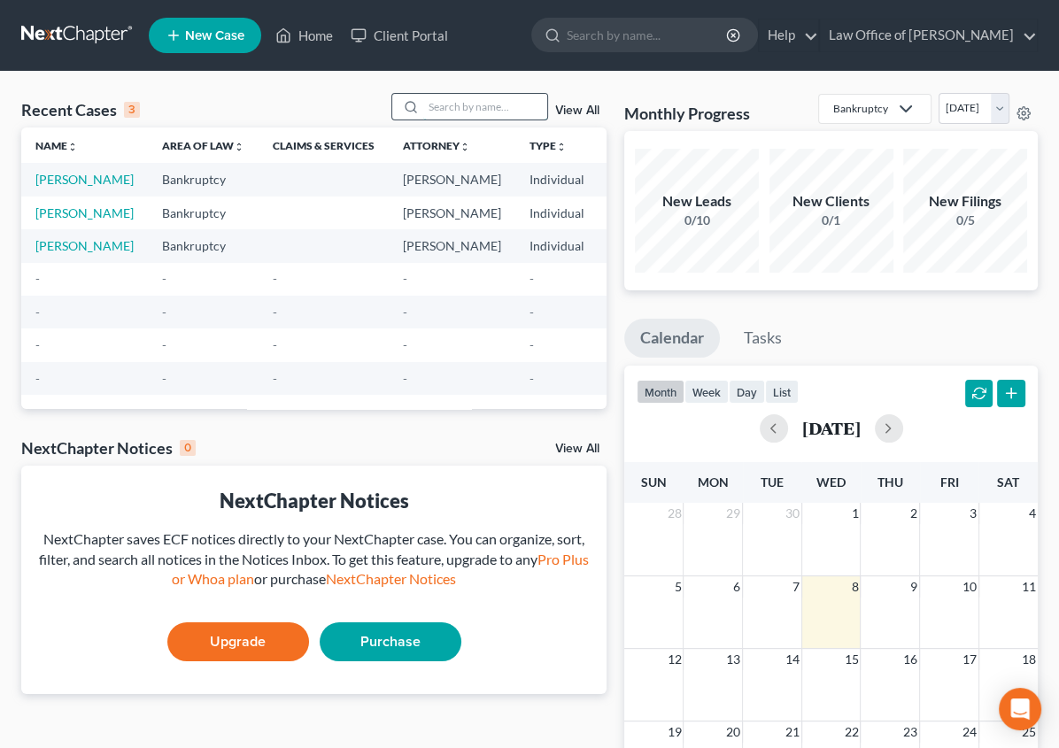
click at [446, 104] on input "search" at bounding box center [485, 107] width 124 height 26
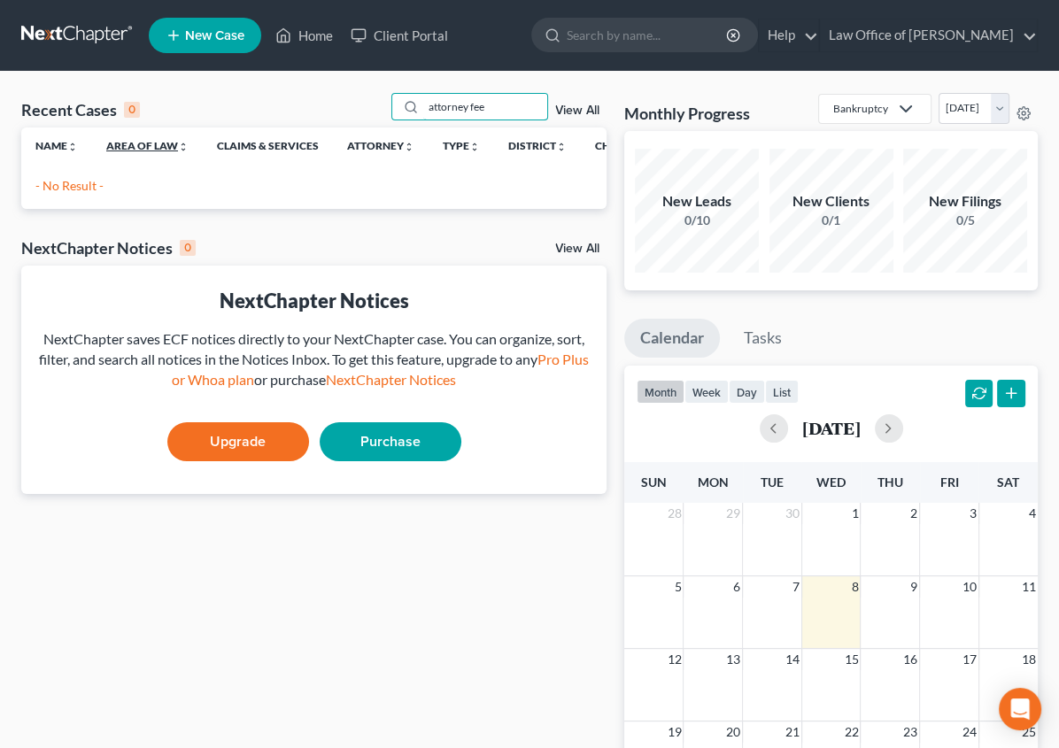
type input "attorney fee"
click at [157, 145] on link "Area of Law unfold_more expand_more expand_less" at bounding box center [147, 145] width 82 height 13
click at [272, 151] on th "Claims & Services" at bounding box center [270, 145] width 130 height 35
click at [371, 142] on link "Attorney unfold_more expand_more expand_less" at bounding box center [382, 145] width 67 height 13
click at [585, 102] on div "attorney fee View All" at bounding box center [499, 106] width 216 height 27
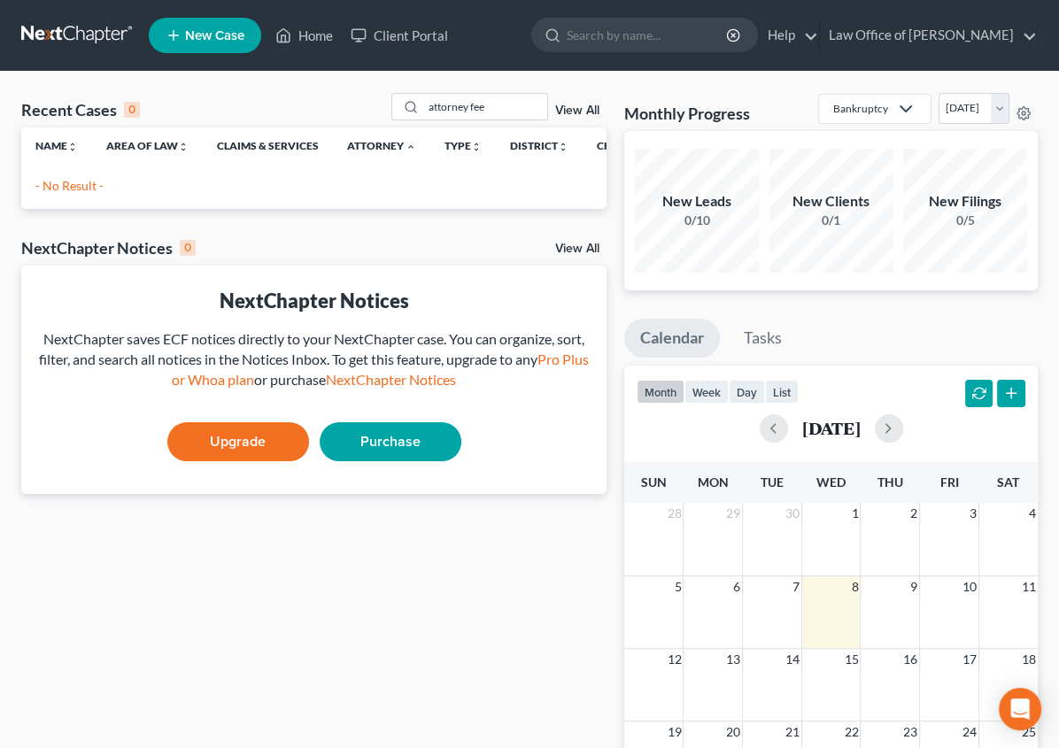
click at [577, 110] on link "View All" at bounding box center [577, 111] width 44 height 12
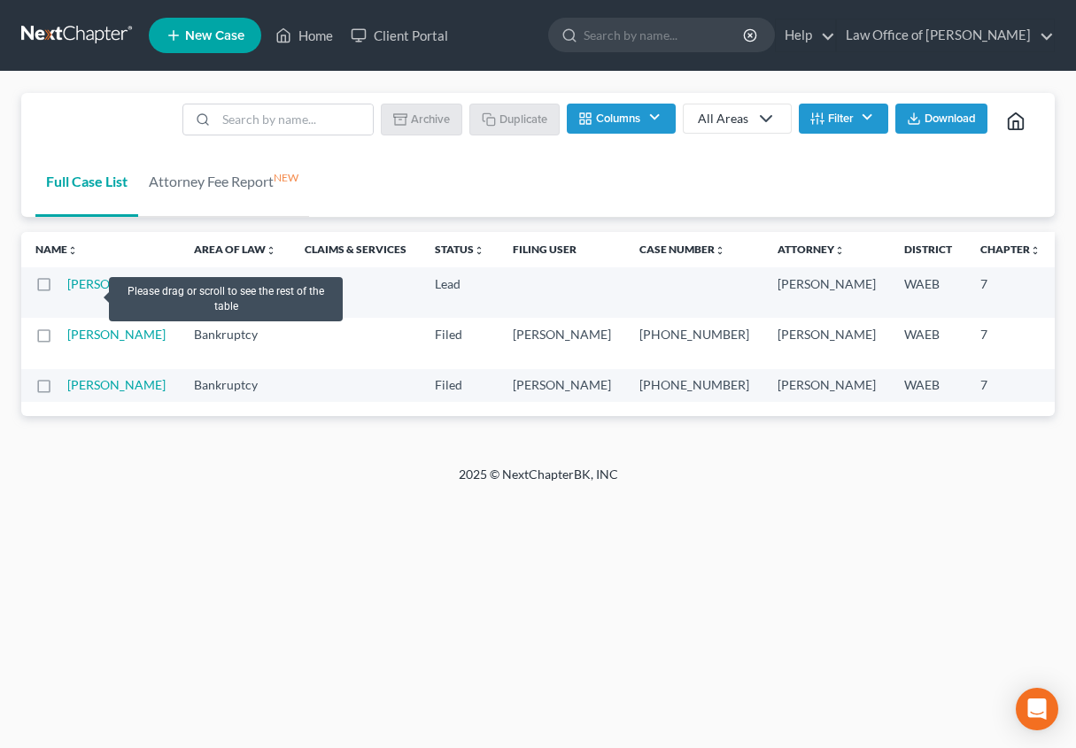
click at [87, 292] on td "[PERSON_NAME]" at bounding box center [123, 292] width 112 height 50
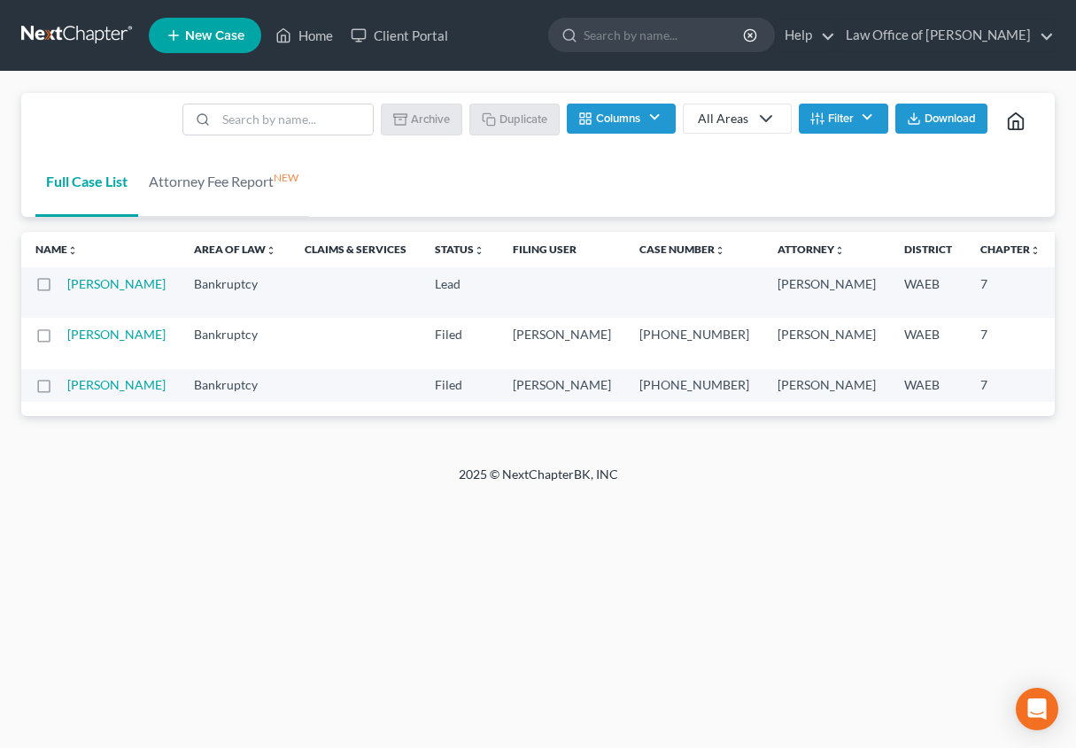
click at [821, 119] on icon "button" at bounding box center [817, 119] width 14 height 14
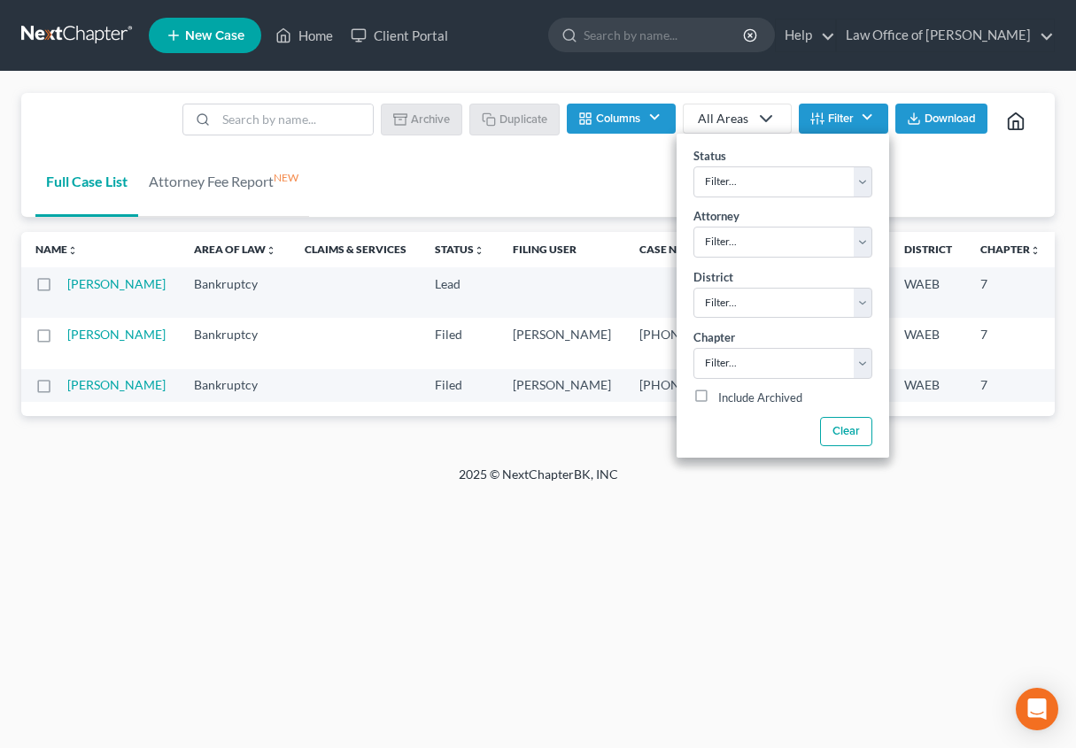
click at [729, 112] on div "All Areas" at bounding box center [723, 119] width 50 height 18
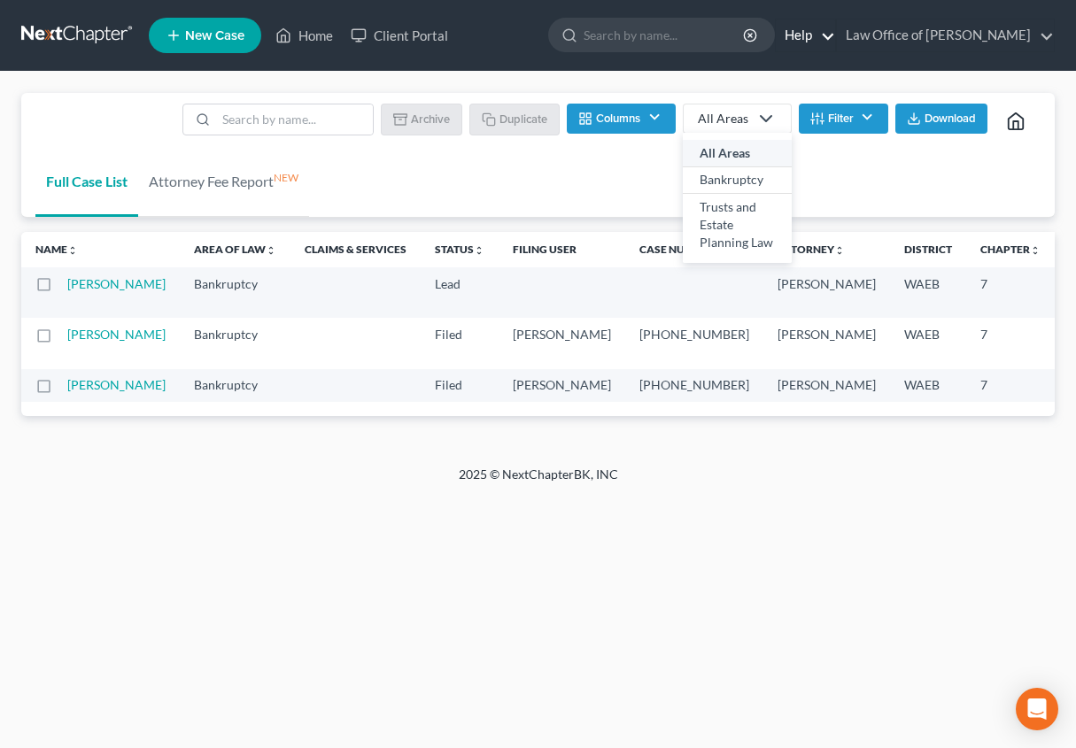
click at [817, 35] on link "Help" at bounding box center [805, 35] width 59 height 32
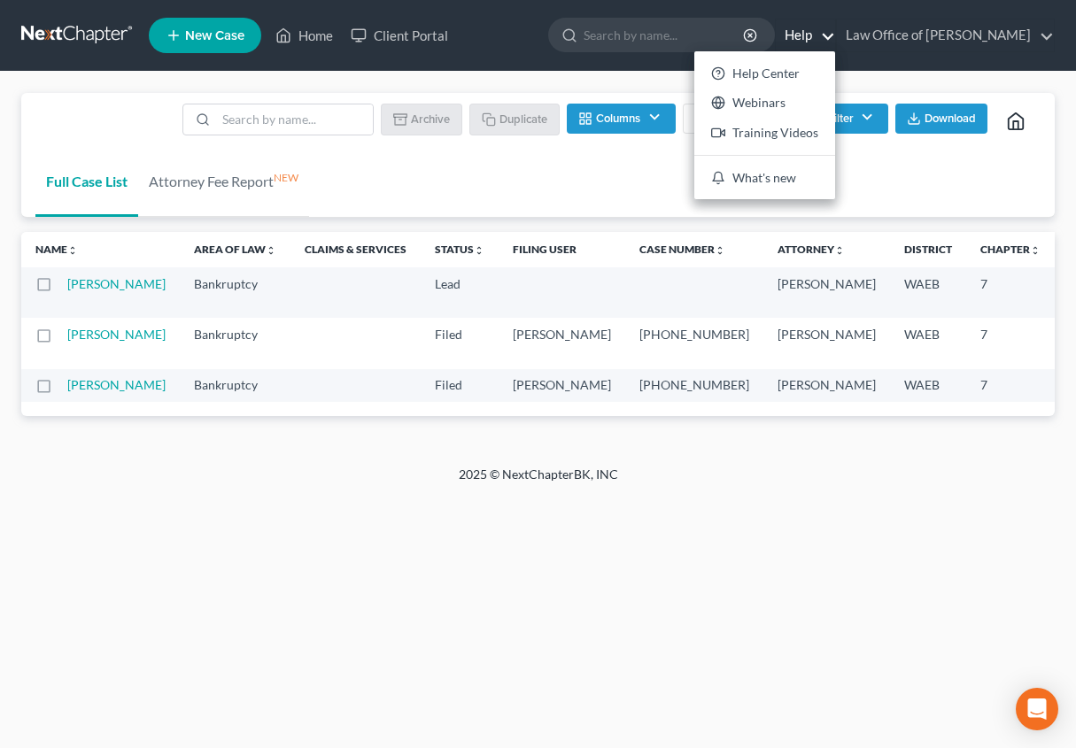
click at [390, 147] on div "Full Case List Attorney Fee Report NEW Batch Download Archive Un-archive Duplic…" at bounding box center [538, 155] width 1034 height 125
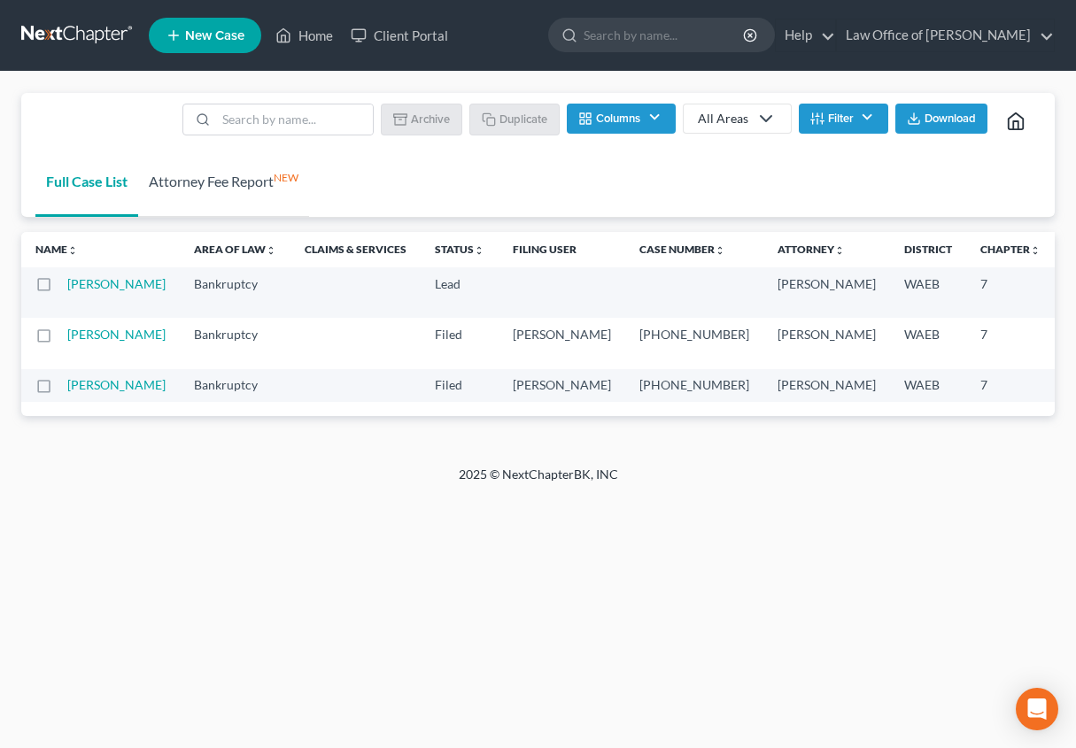
click at [223, 177] on link "Attorney Fee Report NEW" at bounding box center [223, 181] width 171 height 71
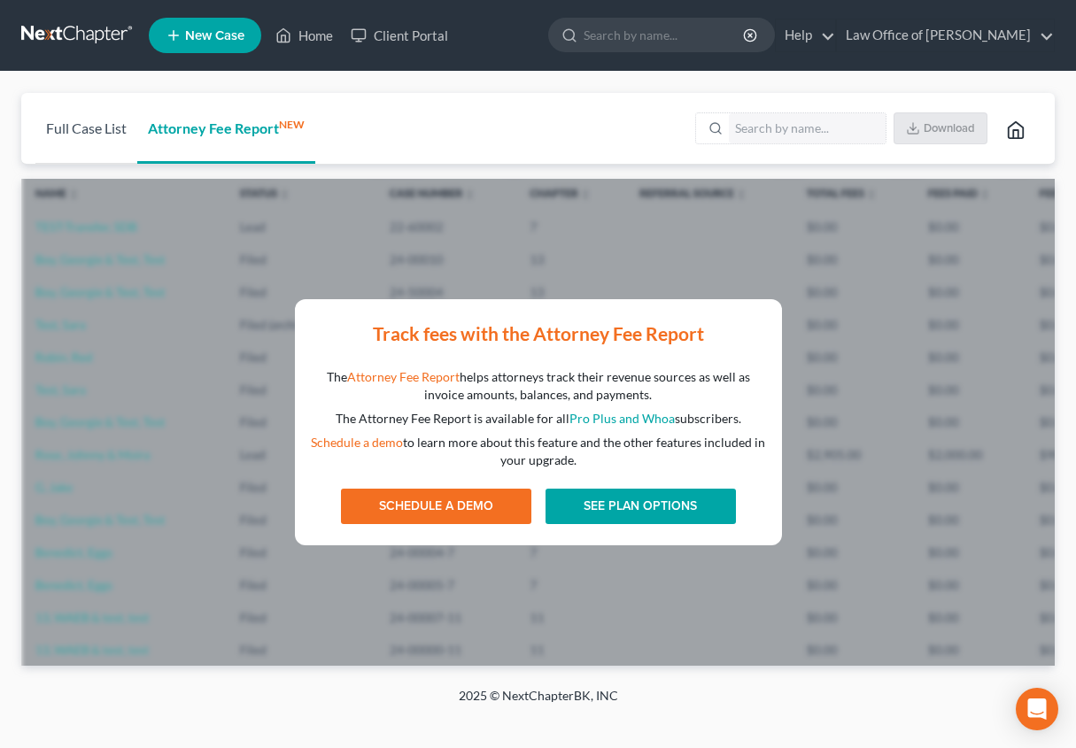
click at [77, 118] on link "Full Case List" at bounding box center [86, 128] width 102 height 71
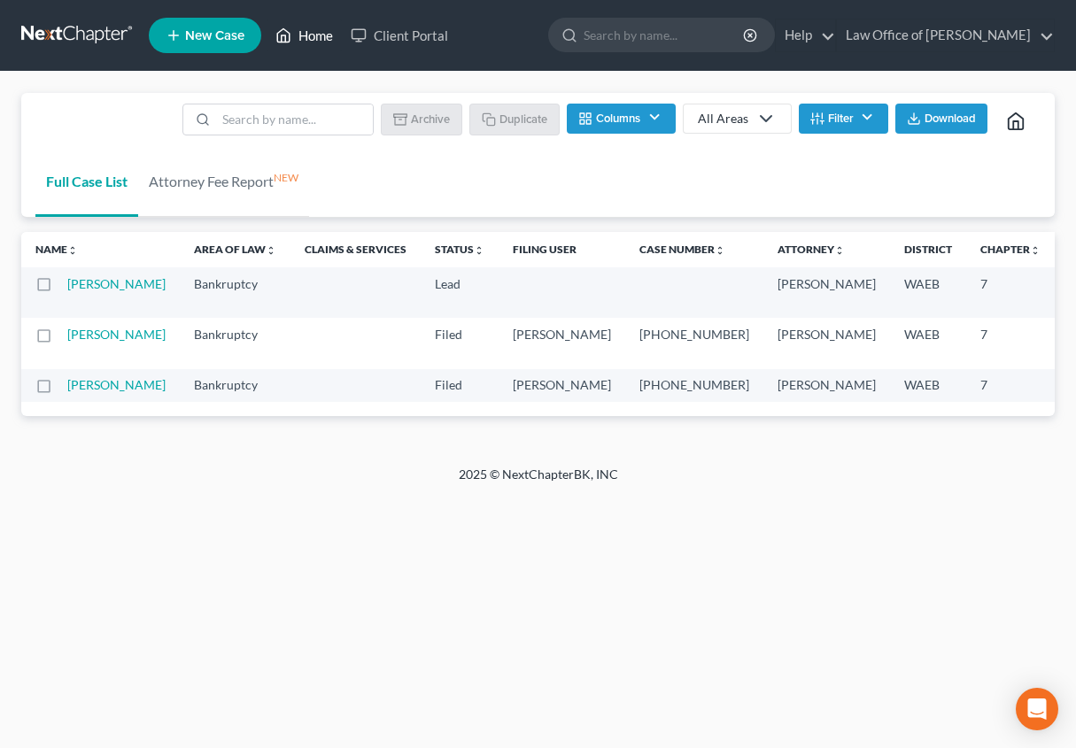
click at [312, 29] on link "Home" at bounding box center [304, 35] width 75 height 32
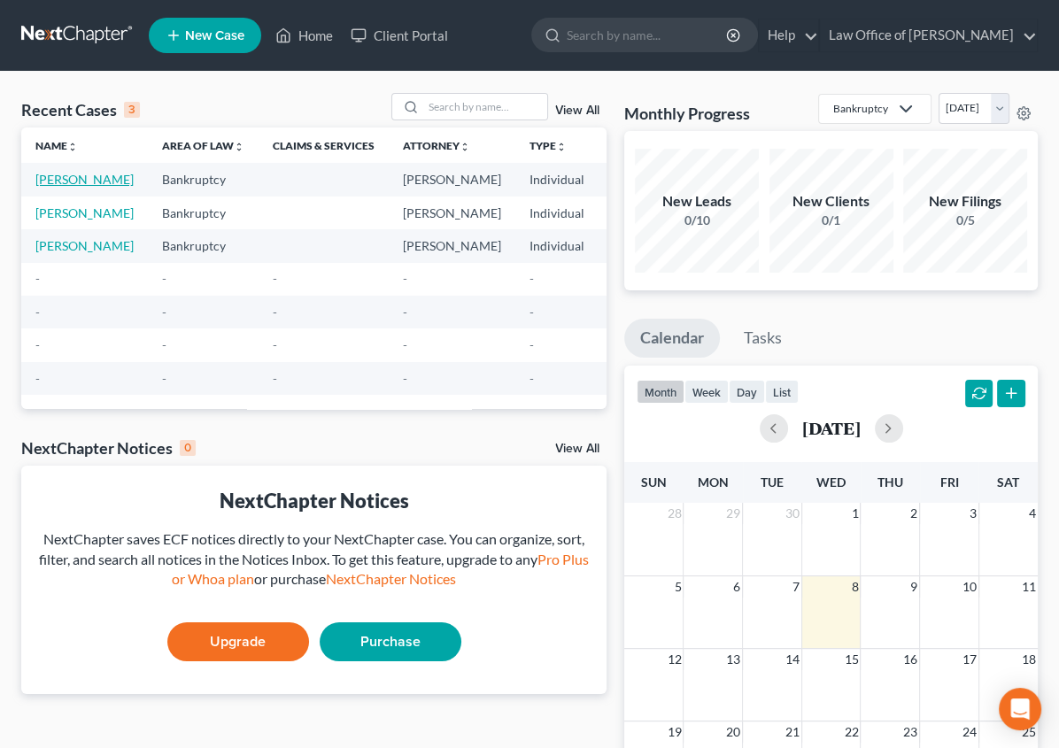
click at [50, 187] on link "[PERSON_NAME]" at bounding box center [84, 179] width 98 height 15
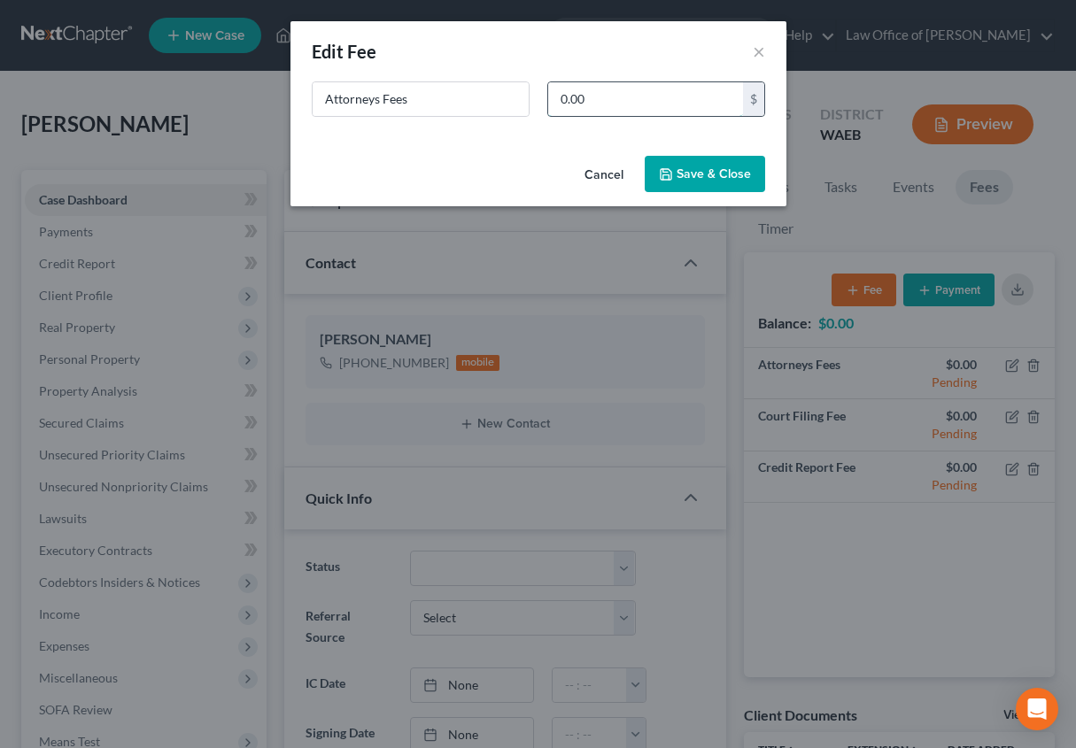
click at [608, 93] on input "0.00" at bounding box center [645, 99] width 195 height 34
type input "850"
click at [683, 175] on button "Save & Close" at bounding box center [705, 174] width 120 height 37
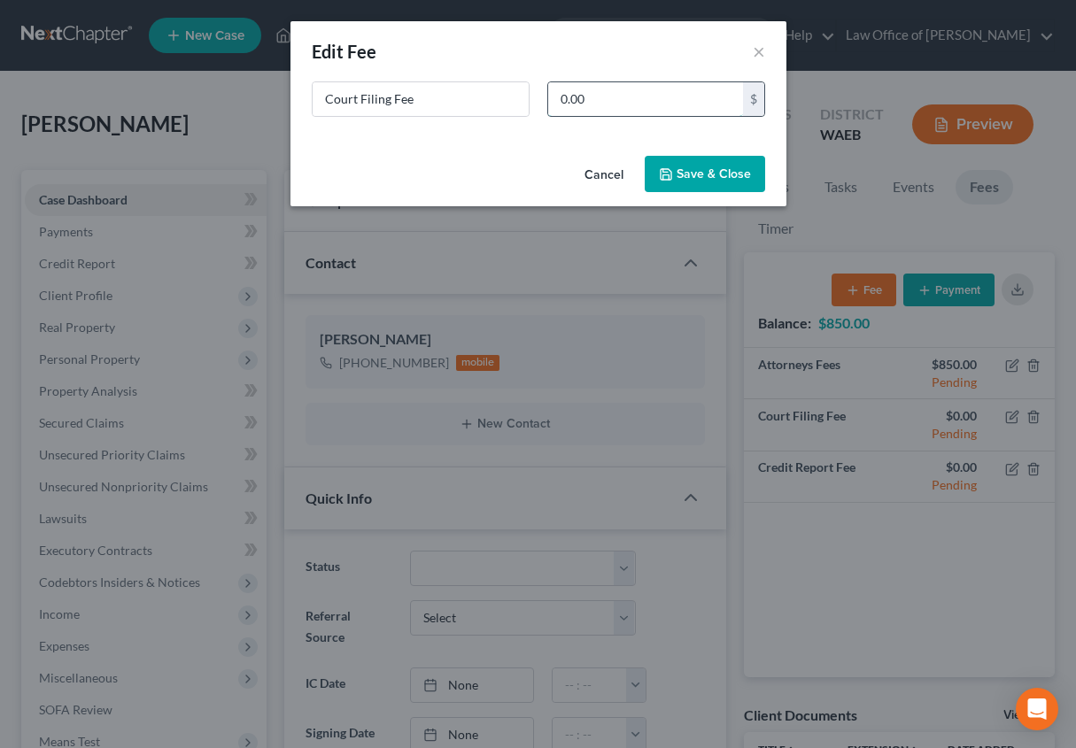
click at [632, 94] on input "0.00" at bounding box center [645, 99] width 195 height 34
type input "338"
click at [700, 173] on button "Save & Close" at bounding box center [705, 174] width 120 height 37
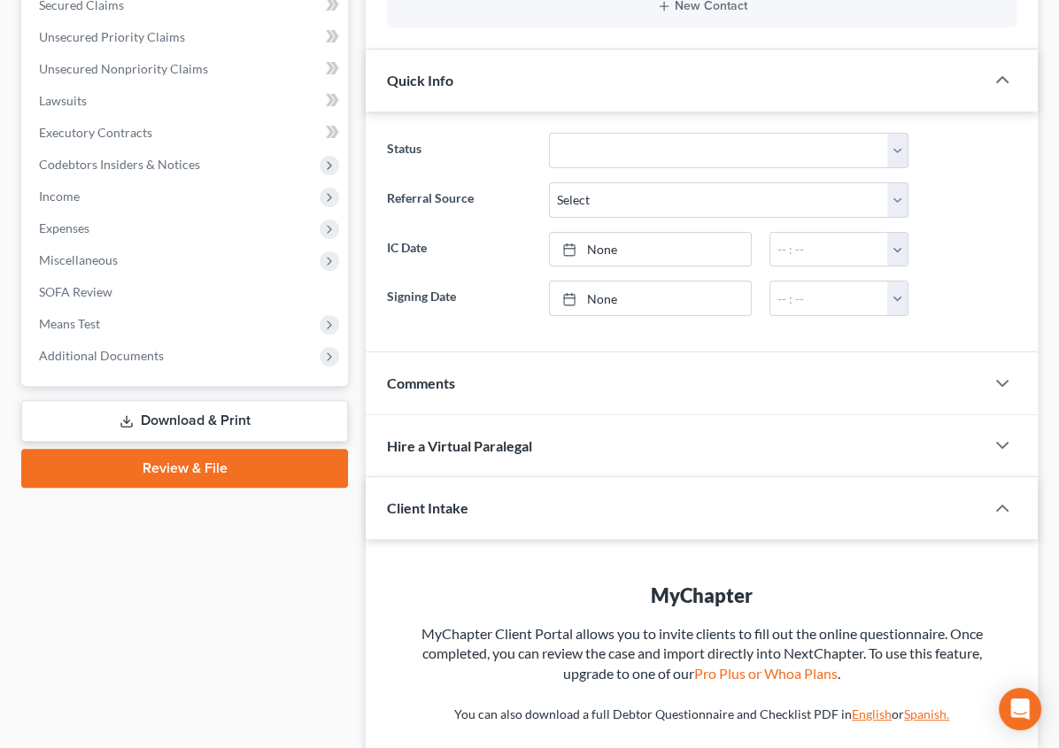
scroll to position [449, 0]
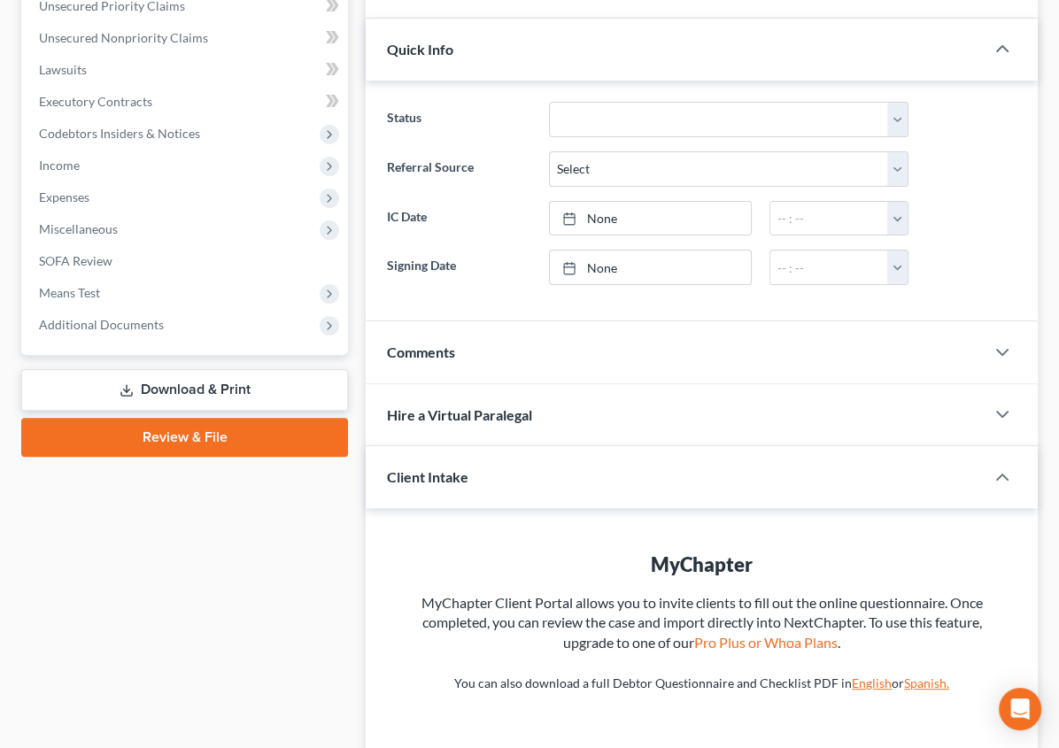
drag, startPoint x: 1005, startPoint y: 249, endPoint x: 1016, endPoint y: 260, distance: 15.7
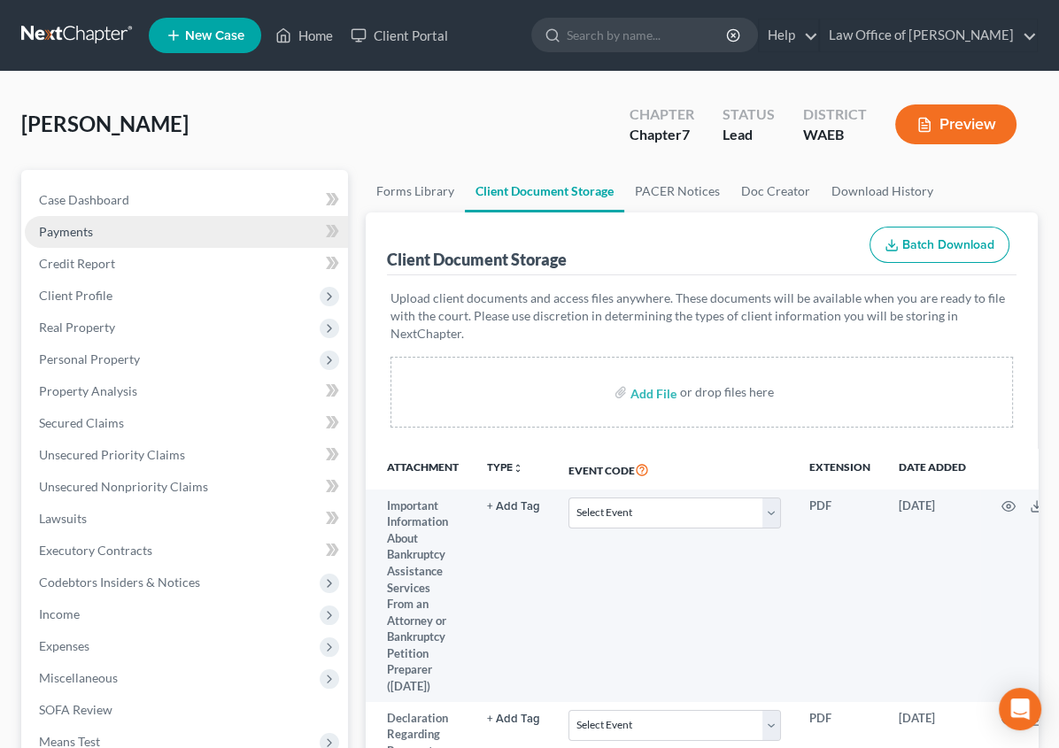
click at [99, 228] on link "Payments" at bounding box center [186, 232] width 323 height 32
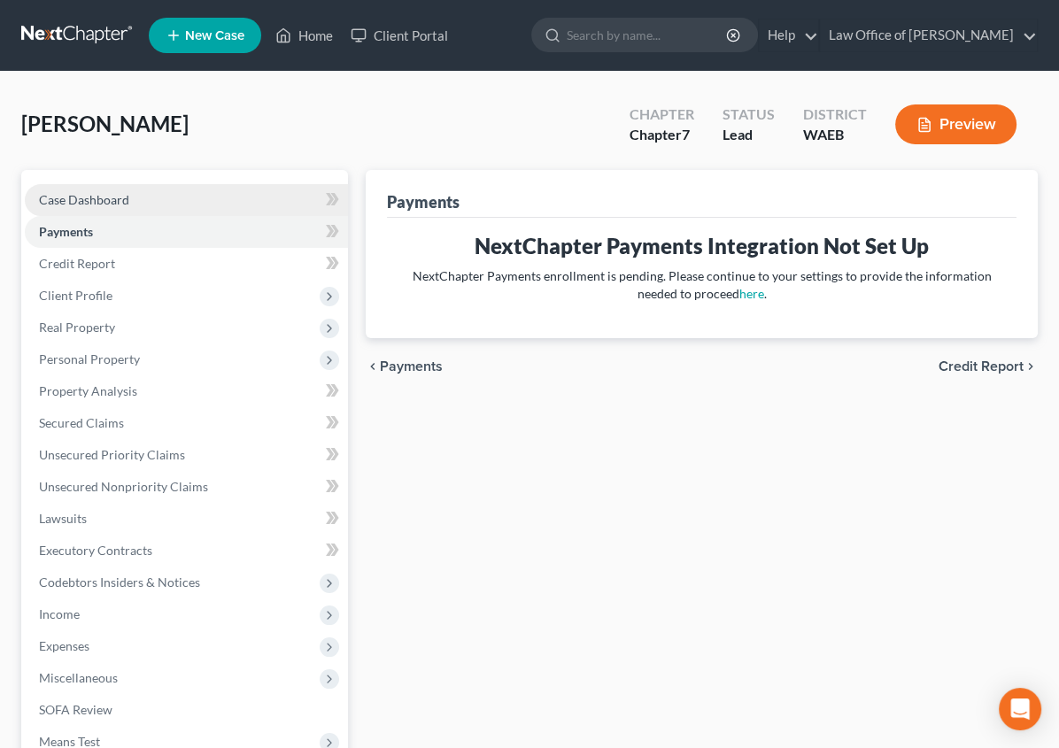
click at [76, 197] on span "Case Dashboard" at bounding box center [84, 199] width 90 height 15
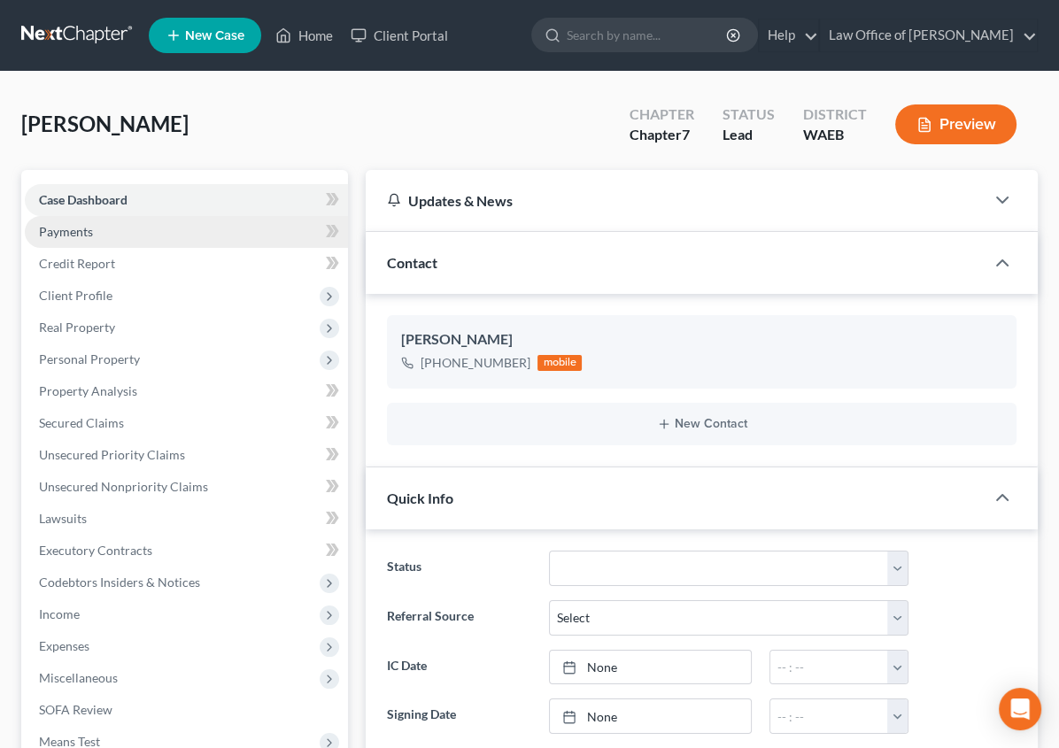
click at [101, 236] on link "Payments" at bounding box center [186, 232] width 323 height 32
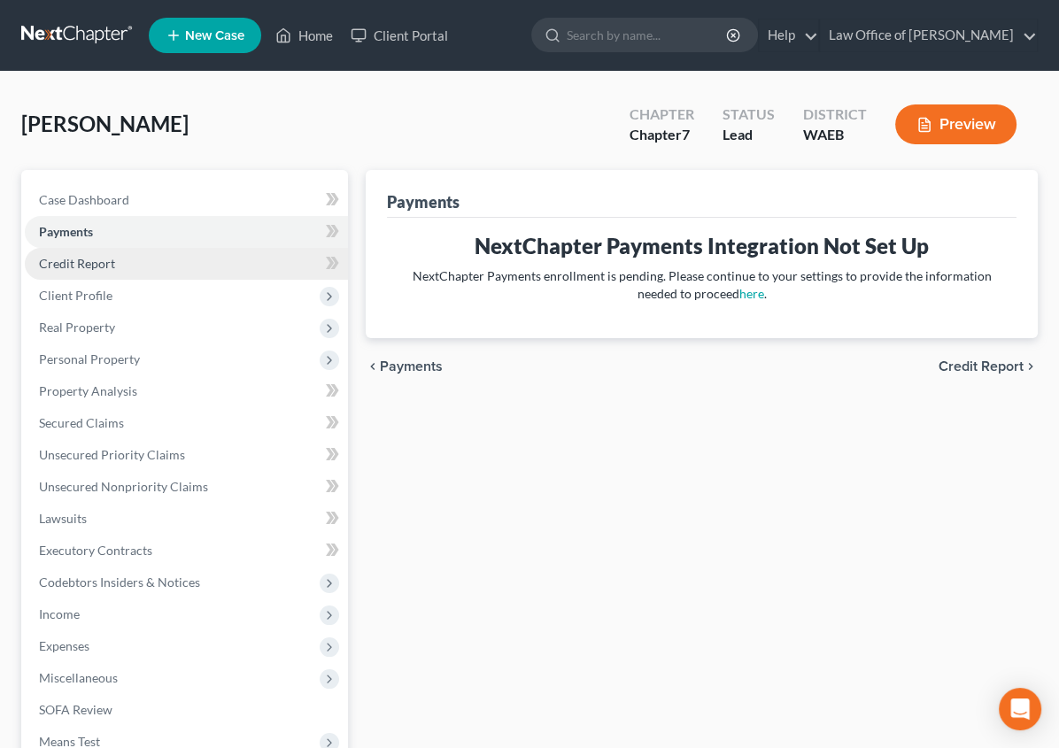
click at [79, 261] on span "Credit Report" at bounding box center [77, 263] width 76 height 15
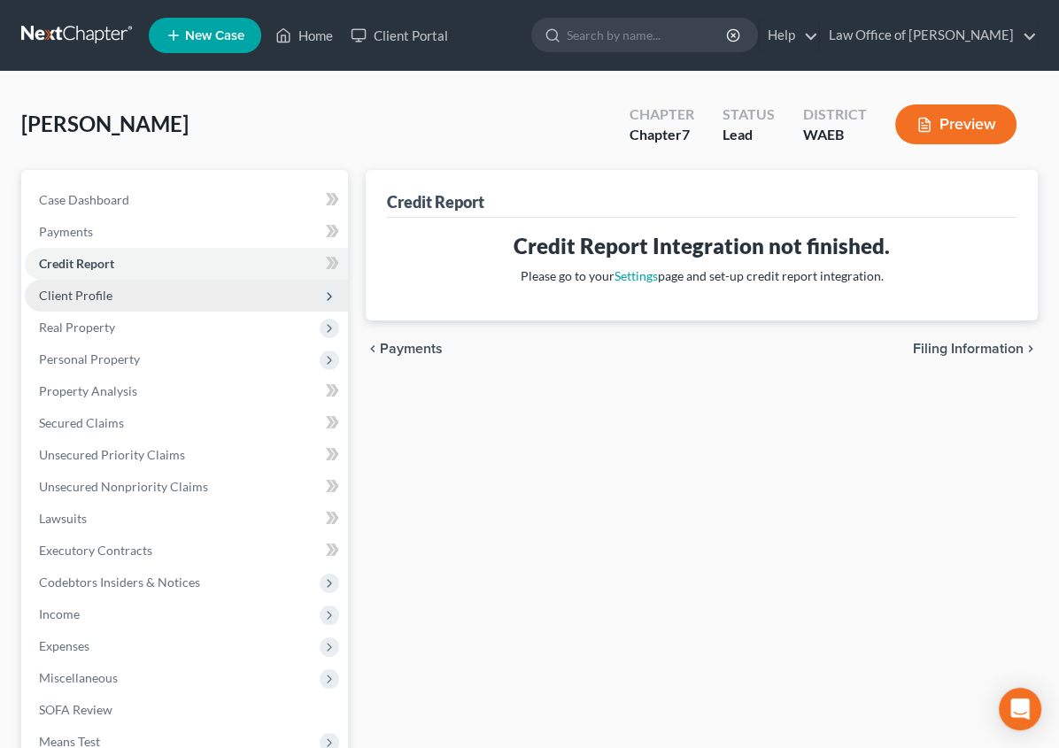
click at [81, 292] on span "Client Profile" at bounding box center [76, 295] width 74 height 15
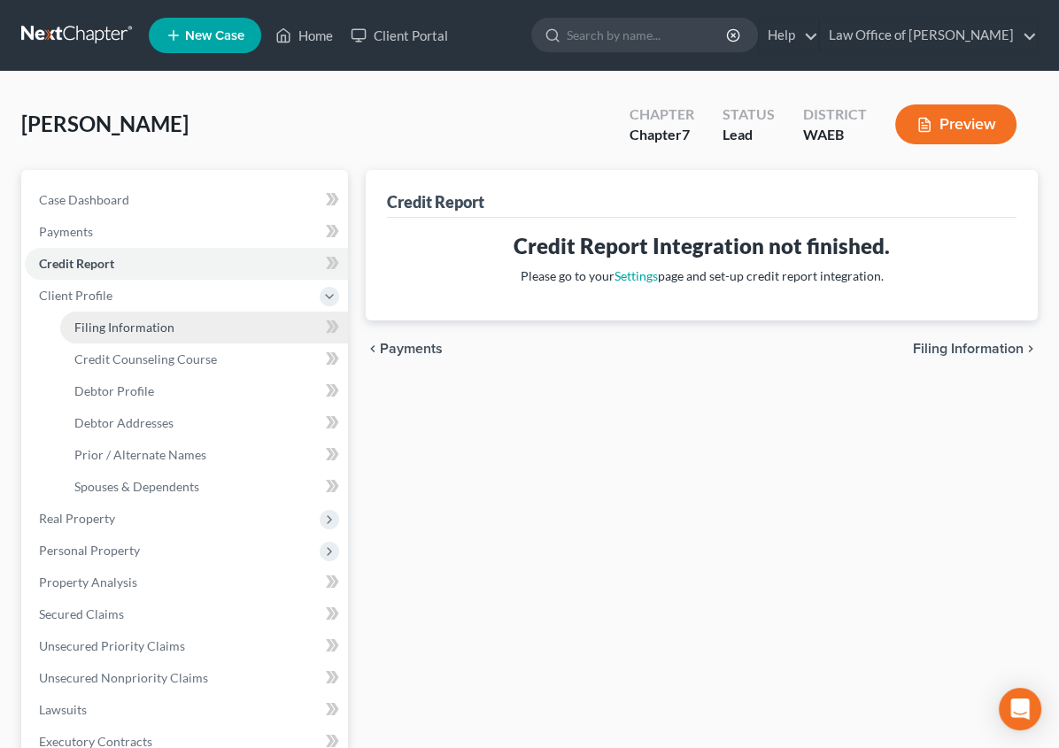
click at [112, 323] on span "Filing Information" at bounding box center [124, 327] width 100 height 15
select select "1"
select select "0"
select select "86"
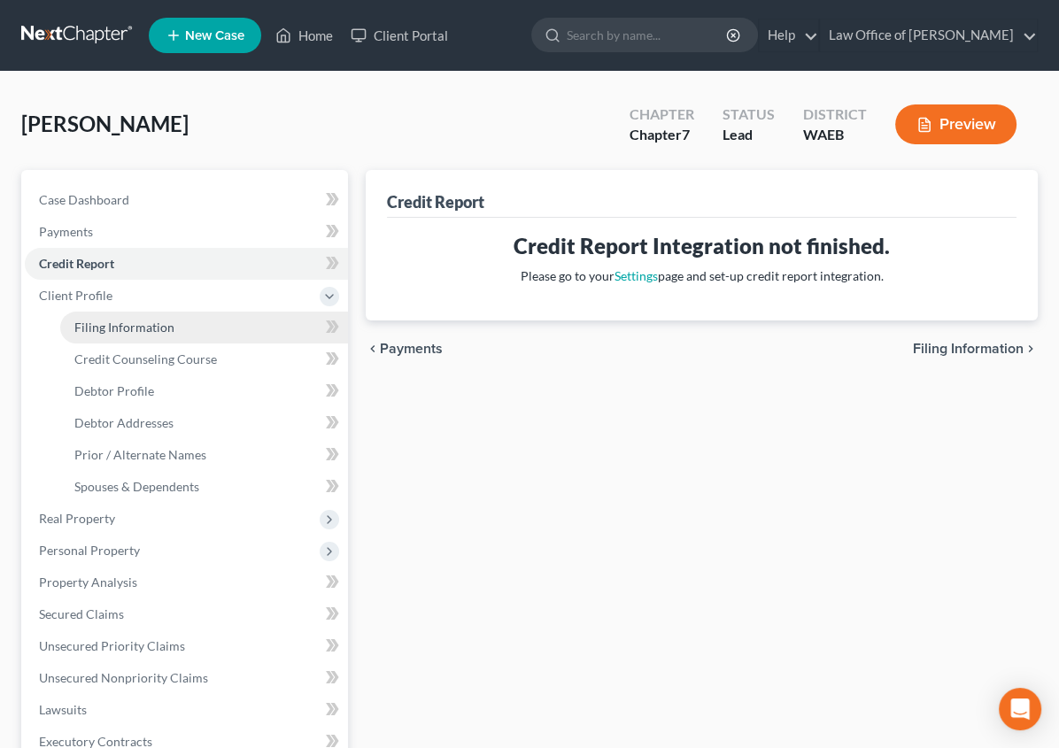
select select "0"
select select "50"
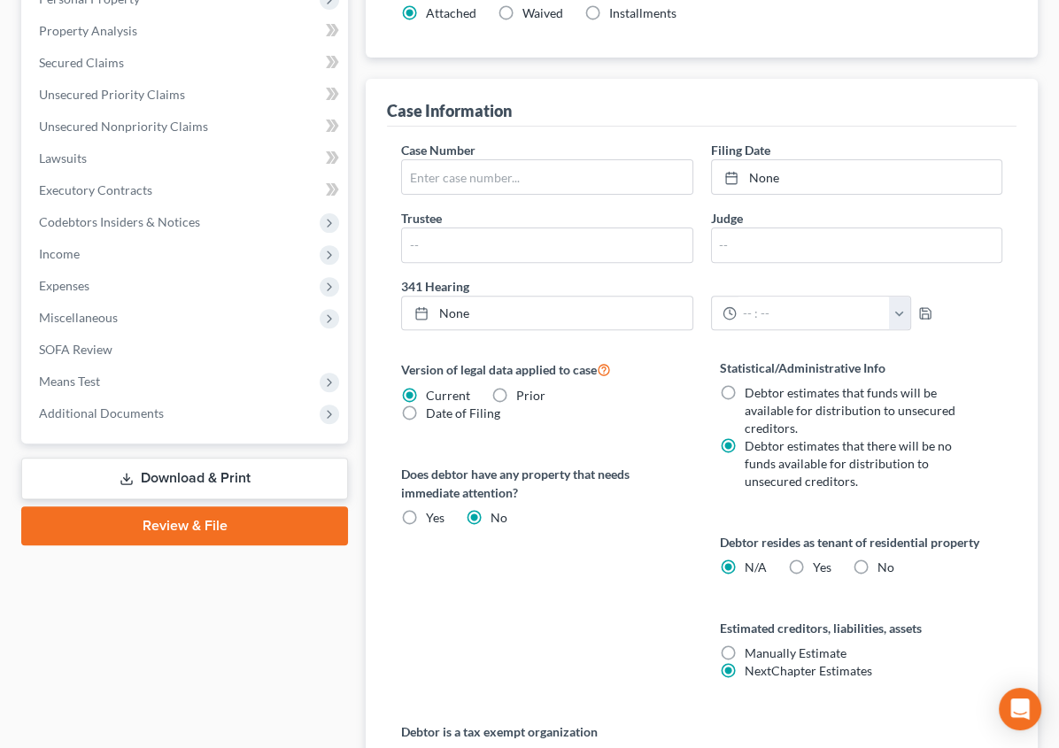
scroll to position [566, 0]
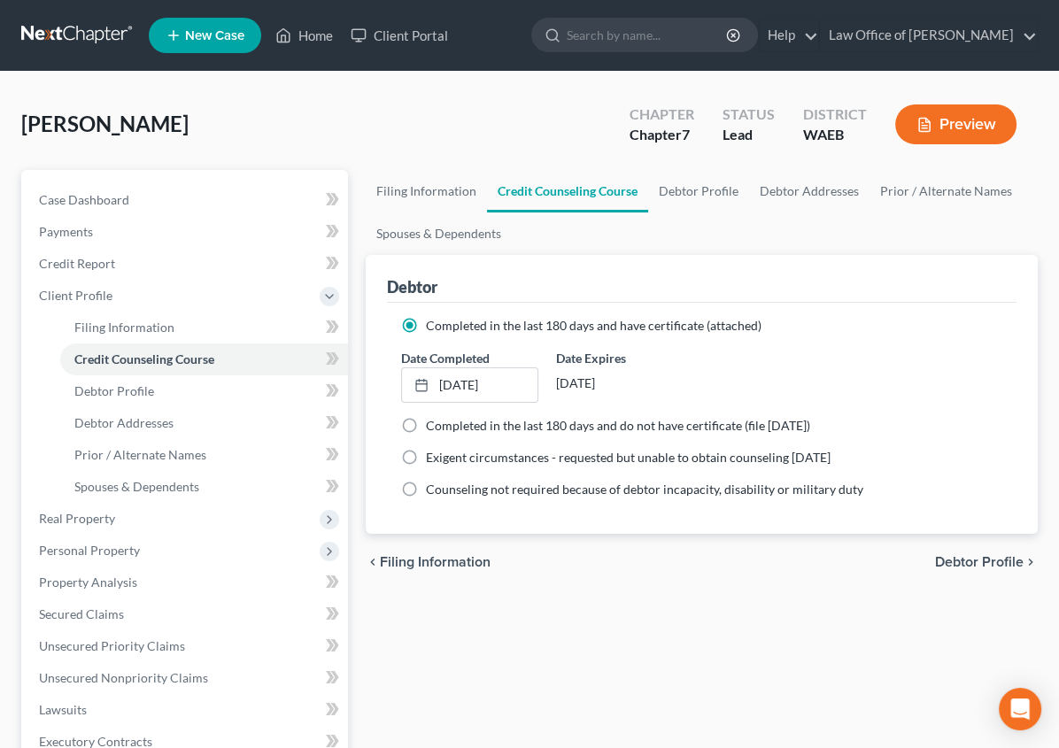
click at [966, 558] on span "Debtor Profile" at bounding box center [979, 562] width 89 height 14
select select "0"
select select "2"
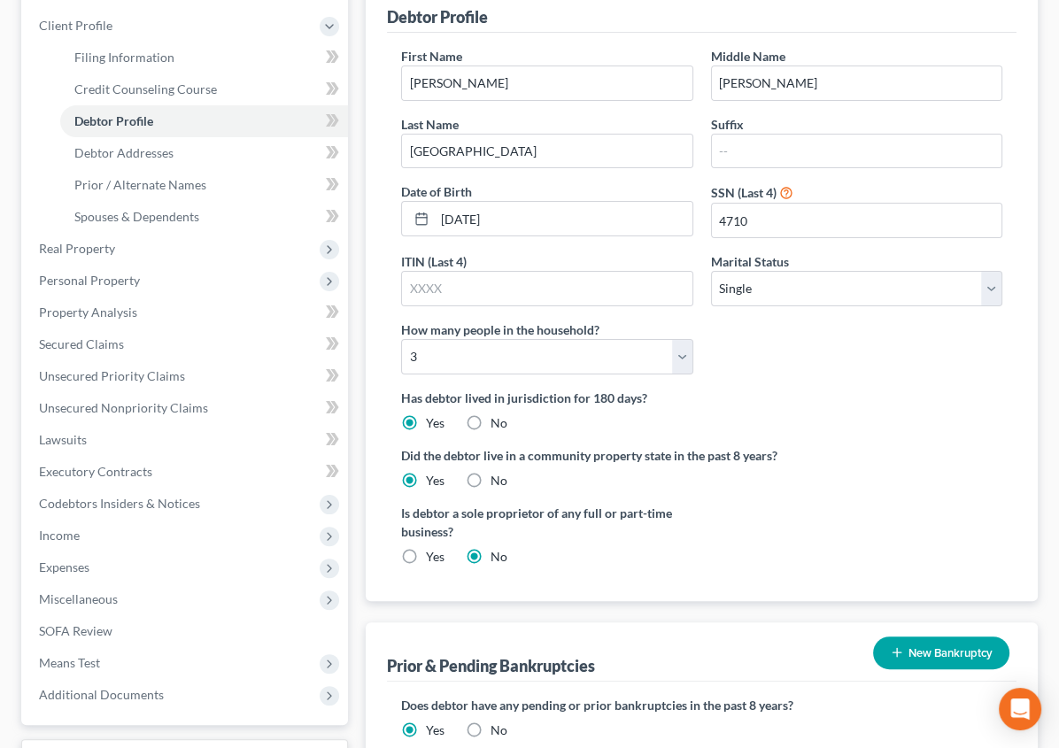
scroll to position [272, 0]
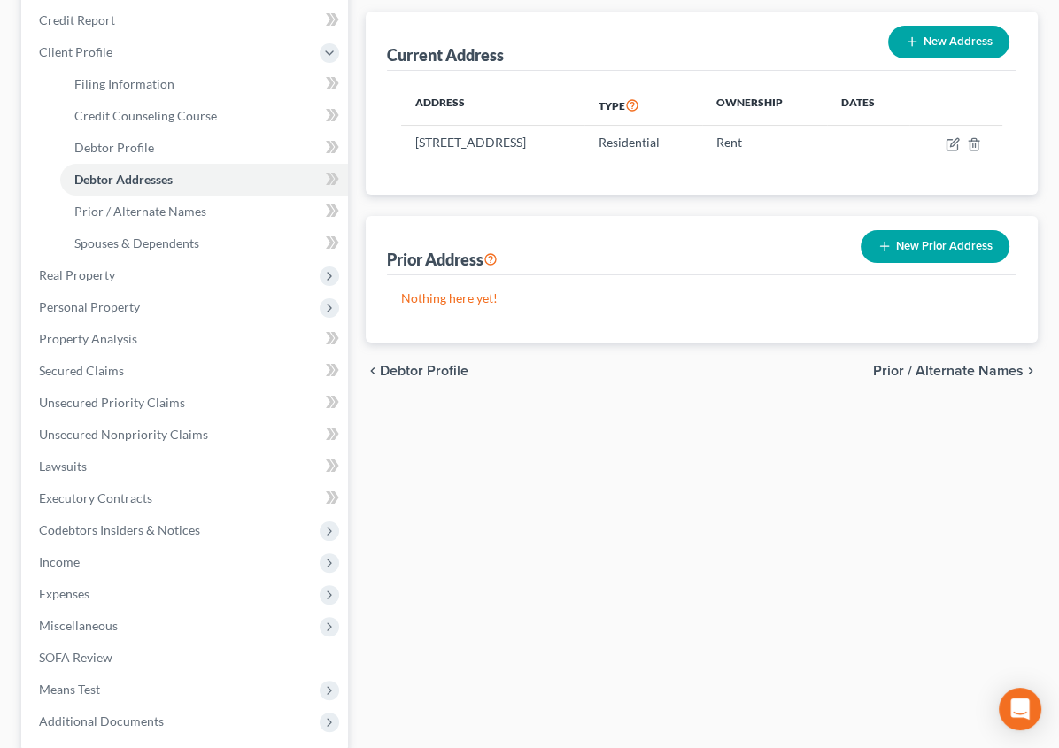
scroll to position [243, 0]
click at [998, 360] on div "chevron_left Debtor Profile Prior / Alternate Names chevron_right" at bounding box center [702, 372] width 672 height 57
click at [992, 360] on div "chevron_left Debtor Profile Prior / Alternate Names chevron_right" at bounding box center [702, 372] width 672 height 57
click at [986, 368] on span "Prior / Alternate Names" at bounding box center [948, 372] width 151 height 14
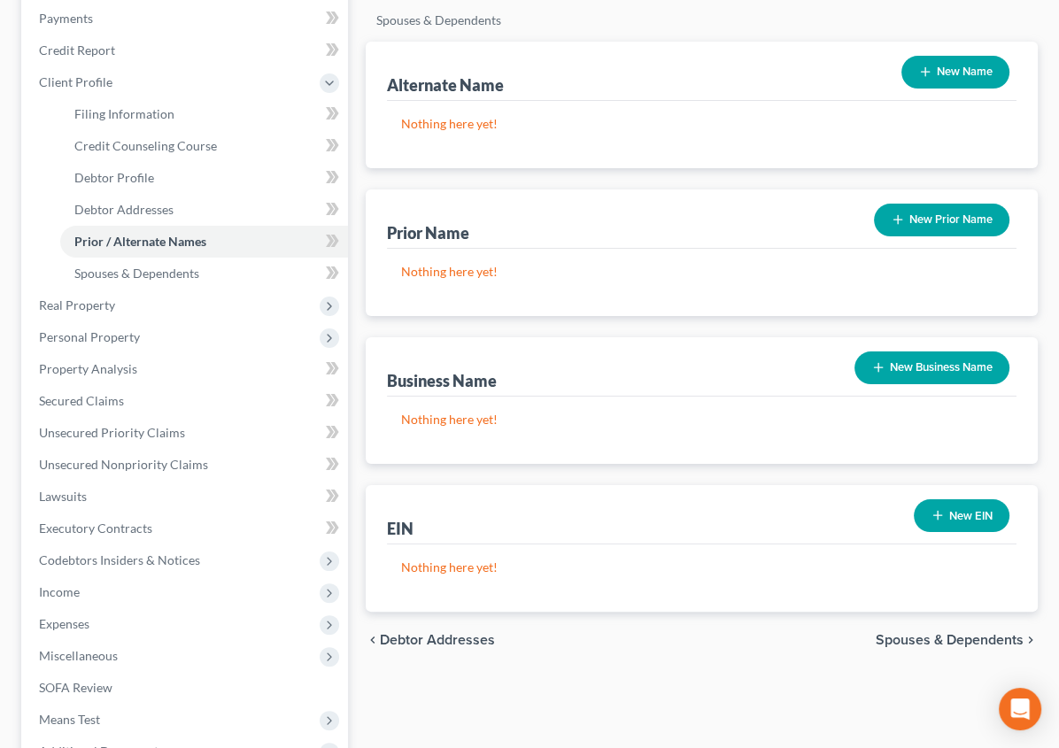
scroll to position [415, 0]
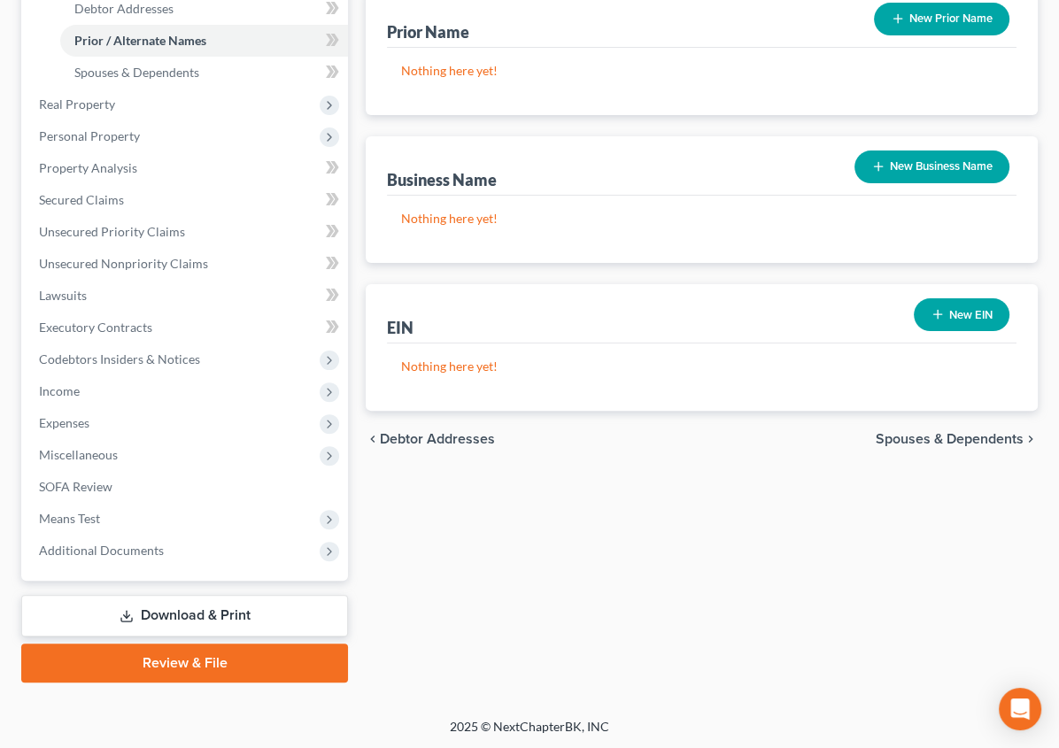
click at [930, 432] on span "Spouses & Dependents" at bounding box center [950, 439] width 148 height 14
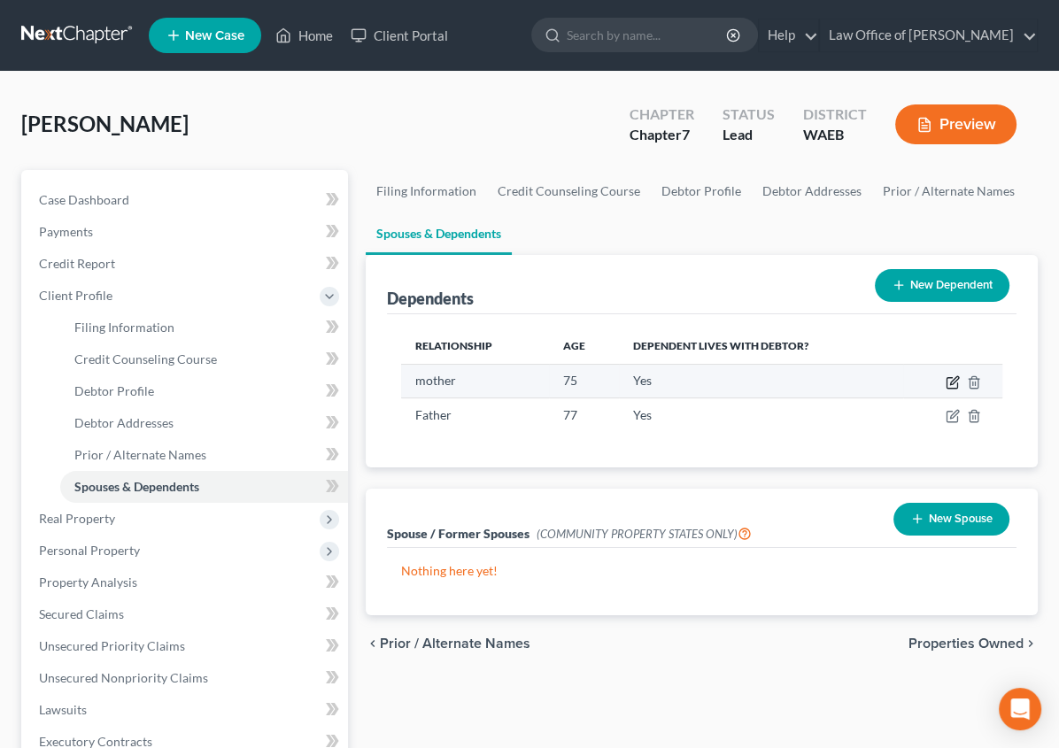
click at [950, 377] on icon "button" at bounding box center [953, 383] width 14 height 14
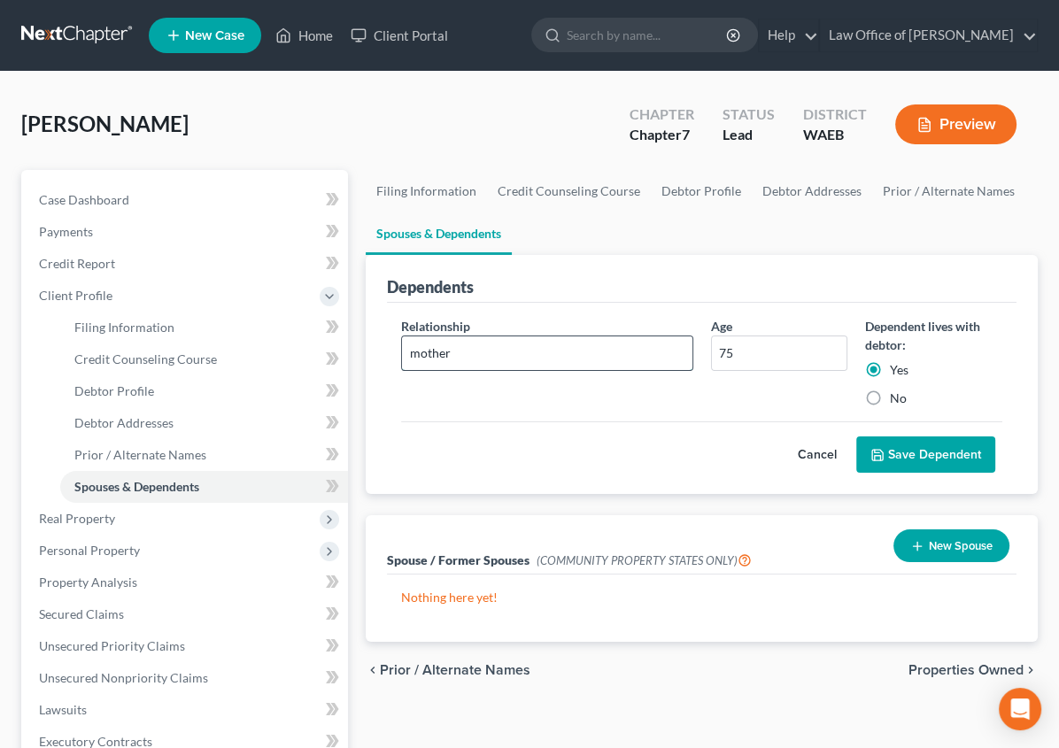
click at [402, 345] on input "mother" at bounding box center [547, 354] width 290 height 34
type input "Mother"
click at [899, 465] on button "Save Dependent" at bounding box center [925, 455] width 139 height 37
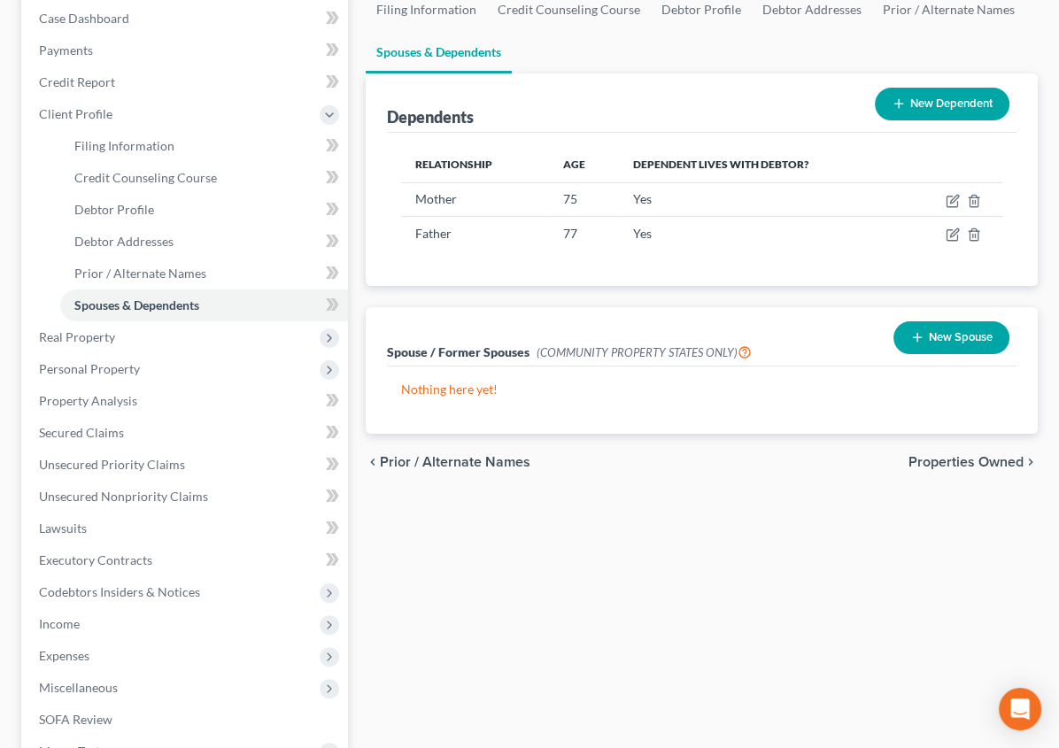
scroll to position [176, 0]
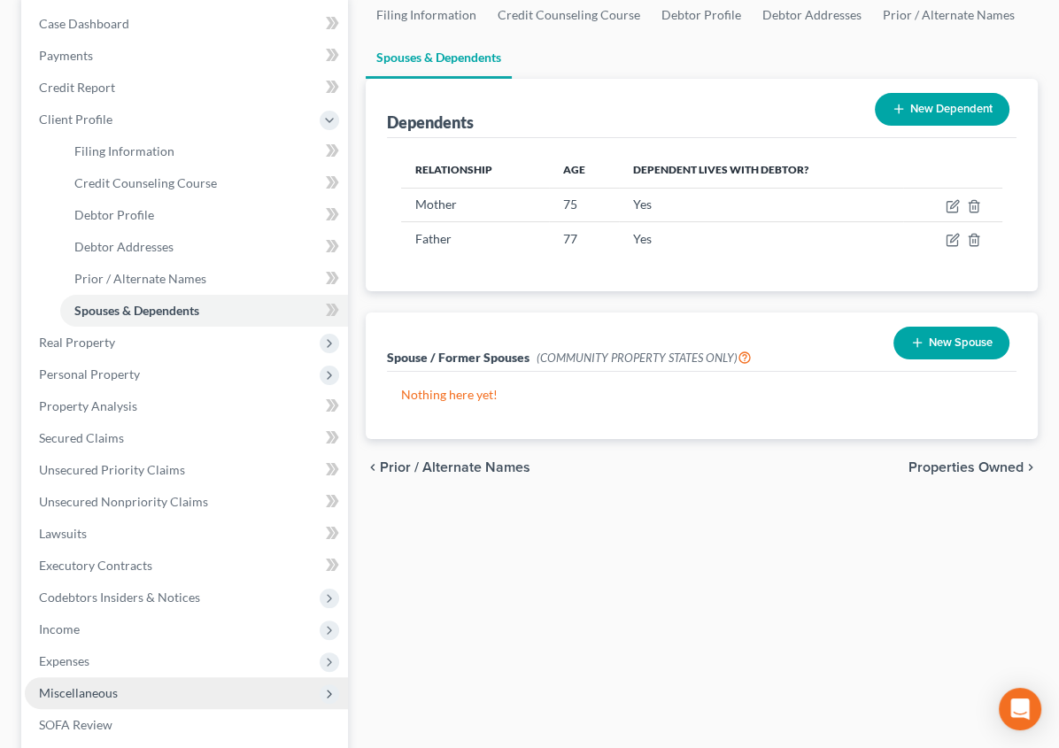
click at [88, 691] on span "Miscellaneous" at bounding box center [78, 693] width 79 height 15
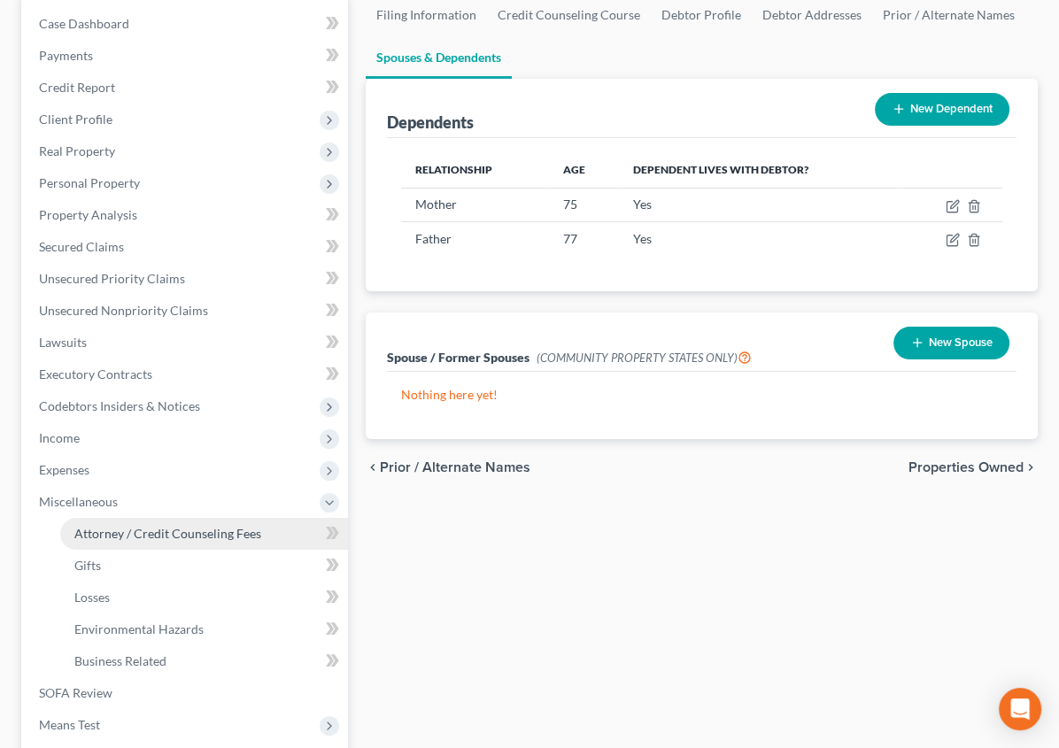
click at [110, 523] on link "Attorney / Credit Counseling Fees" at bounding box center [204, 534] width 288 height 32
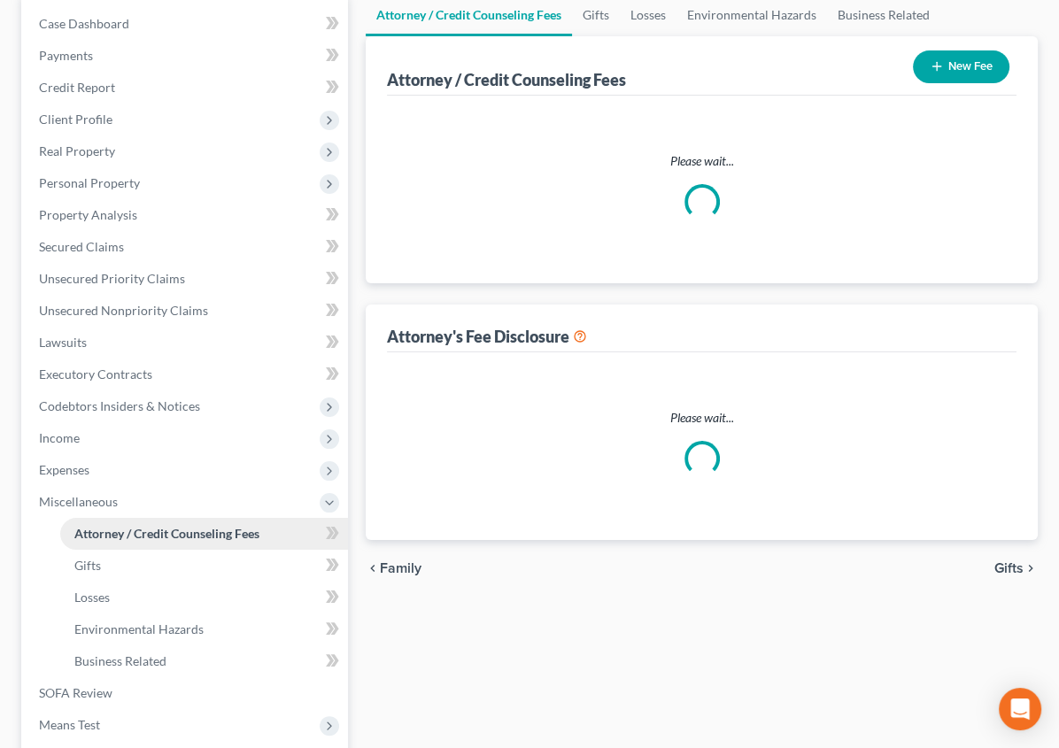
scroll to position [18, 0]
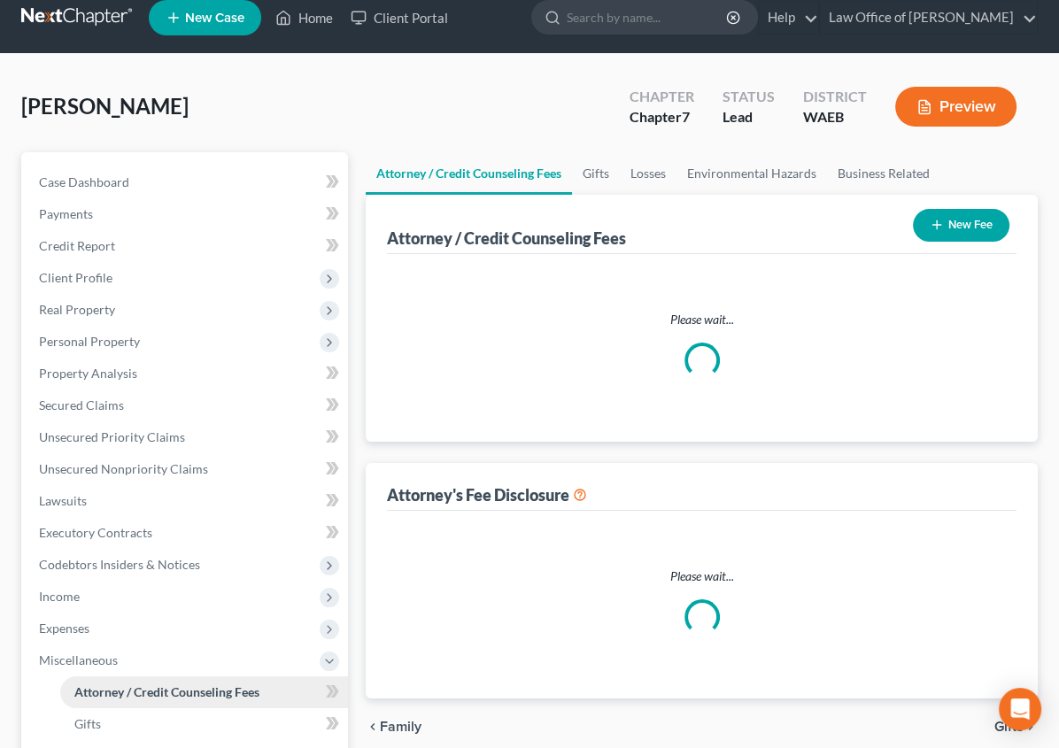
select select "0"
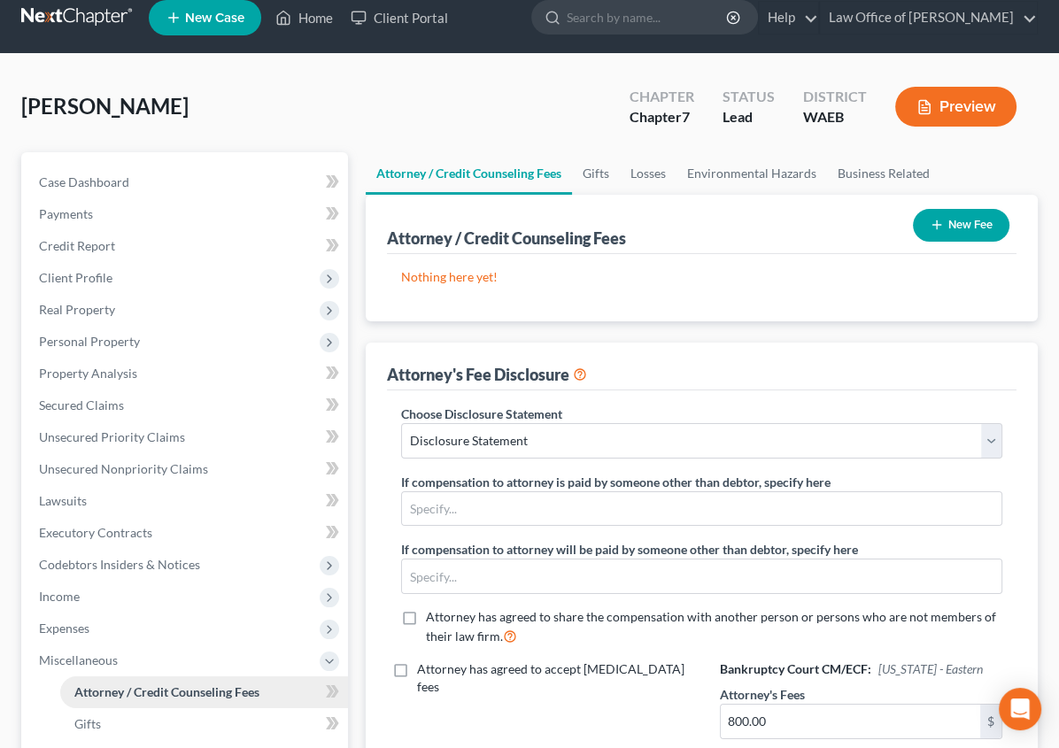
scroll to position [0, 0]
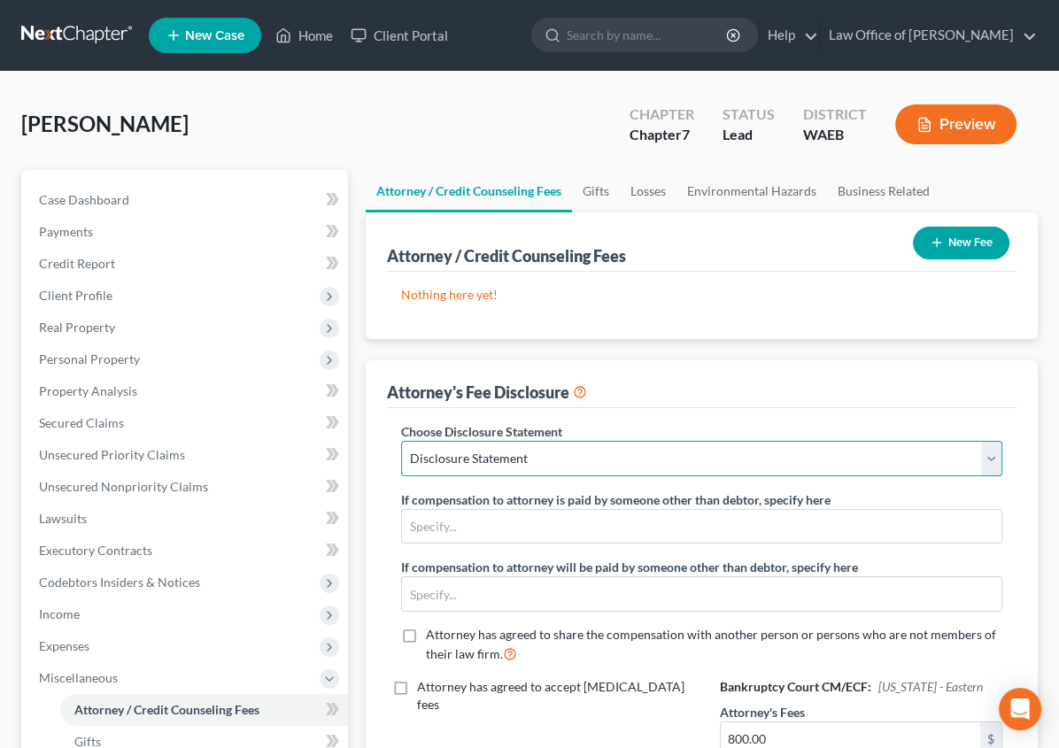
click at [510, 462] on select "Select Disclosure Statement" at bounding box center [701, 458] width 601 height 35
click at [401, 441] on select "Select Disclosure Statement" at bounding box center [701, 458] width 601 height 35
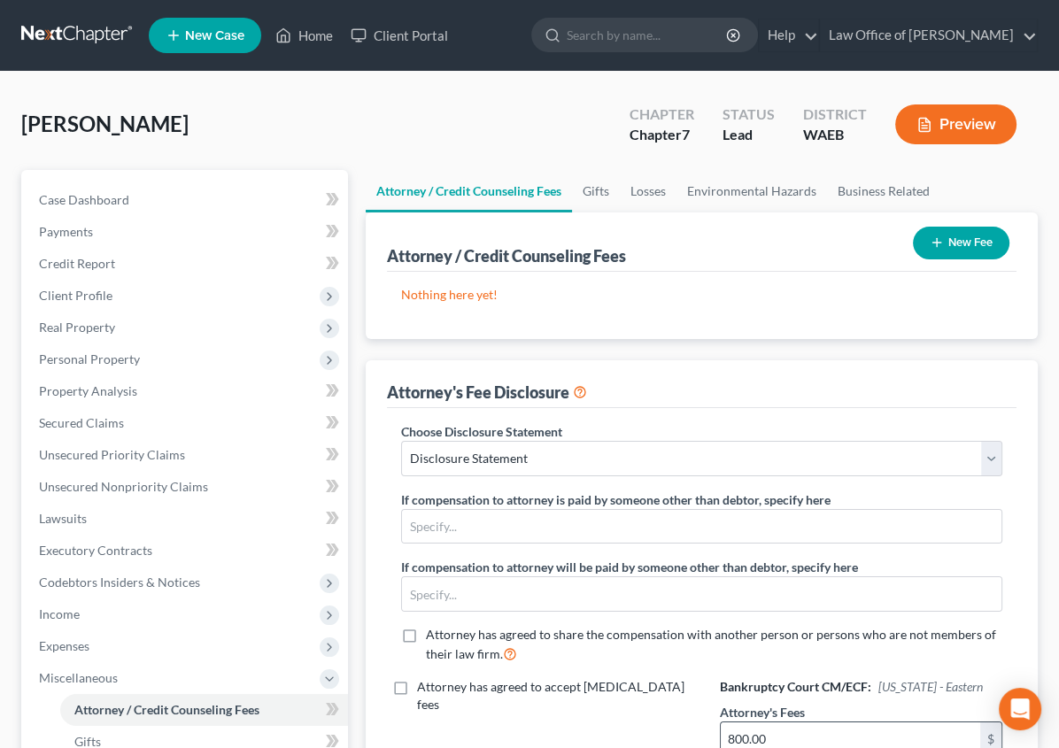
click at [824, 723] on input "800.00" at bounding box center [851, 740] width 260 height 34
type input "850.00"
click at [955, 244] on button "New Fee" at bounding box center [961, 243] width 97 height 33
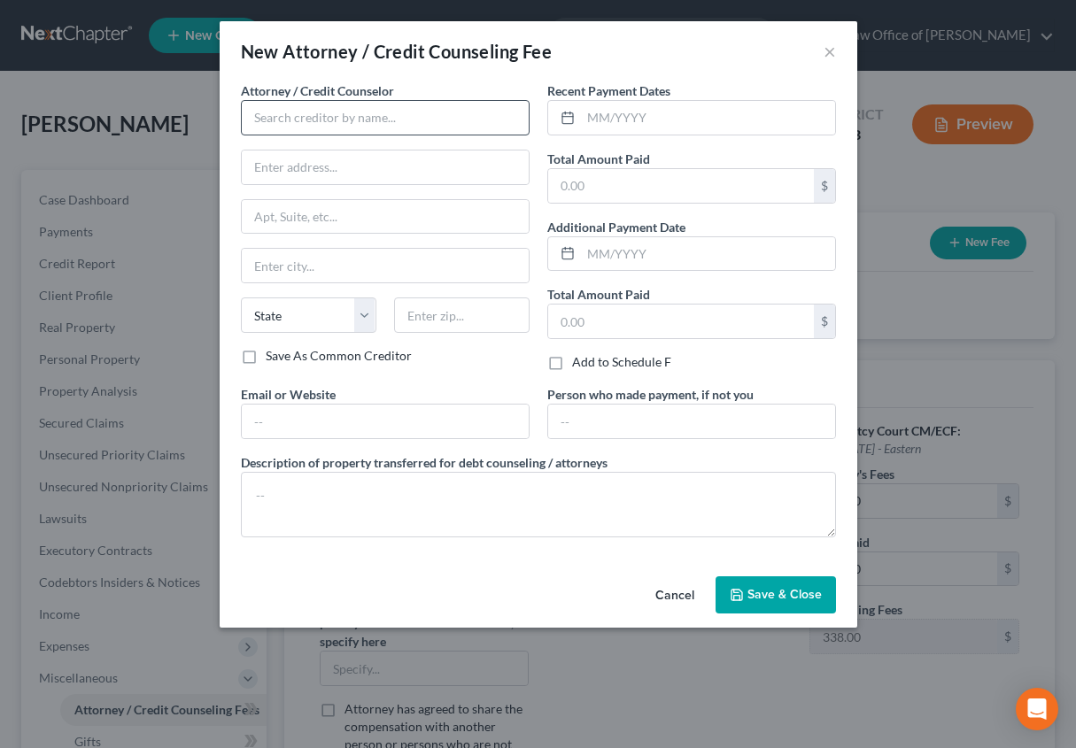
drag, startPoint x: 453, startPoint y: 137, endPoint x: 368, endPoint y: 134, distance: 86.0
click at [368, 134] on div "Attorney / Credit Counselor * State [US_STATE] AK AR AZ CA CO [GEOGRAPHIC_DATA]…" at bounding box center [385, 214] width 289 height 266
click at [353, 119] on input "text" at bounding box center [385, 117] width 289 height 35
type input "Law Office of [PERSON_NAME]"
type input "[STREET_ADDRESS][PERSON_NAME]"
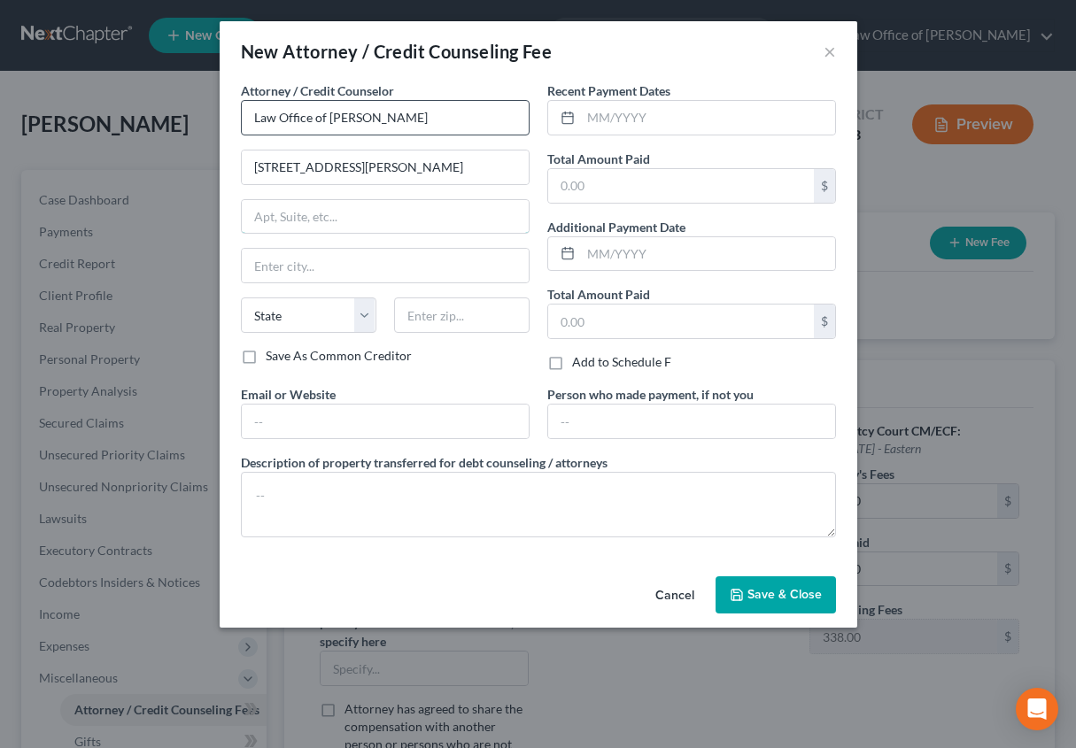
type input "Suite B"
type input "Wenatchee"
select select "50"
type input "98801"
type input "[EMAIL_ADDRESS][DOMAIN_NAME]"
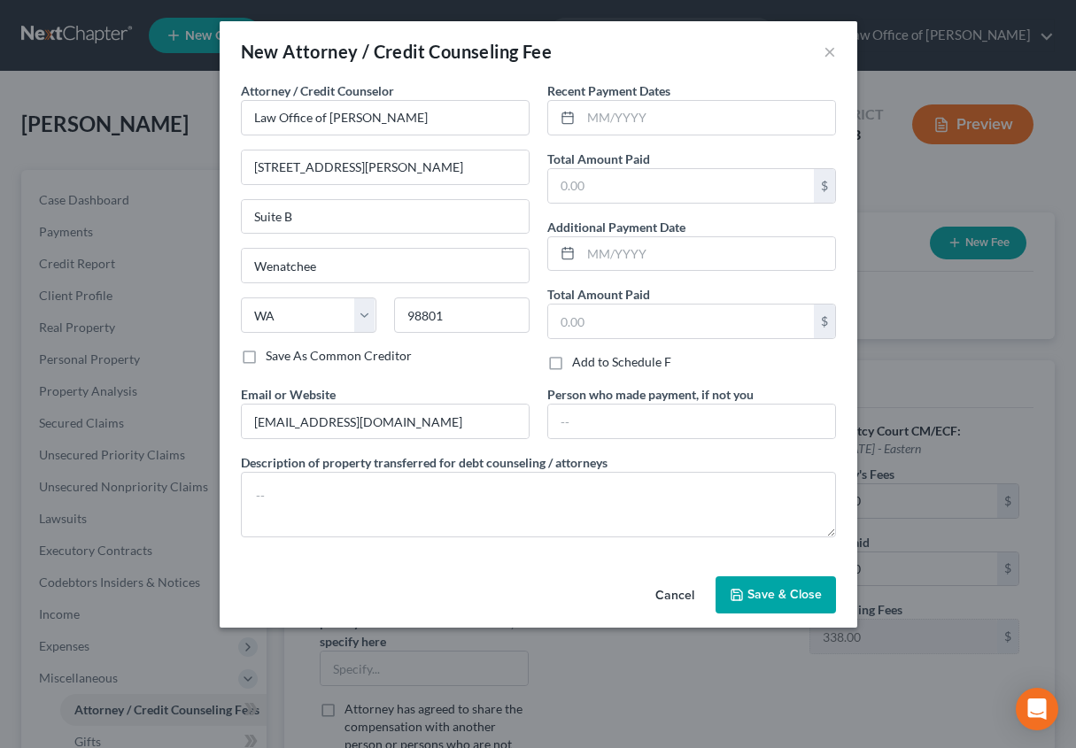
click at [442, 376] on div "Attorney / Credit Counselor * Law Office of [PERSON_NAME] [STREET_ADDRESS][GEOG…" at bounding box center [385, 233] width 306 height 304
drag, startPoint x: 601, startPoint y: 106, endPoint x: 608, endPoint y: 128, distance: 22.1
click at [608, 128] on input "text" at bounding box center [708, 118] width 254 height 34
type input "[DATE]"
click at [584, 180] on input "text" at bounding box center [681, 186] width 266 height 34
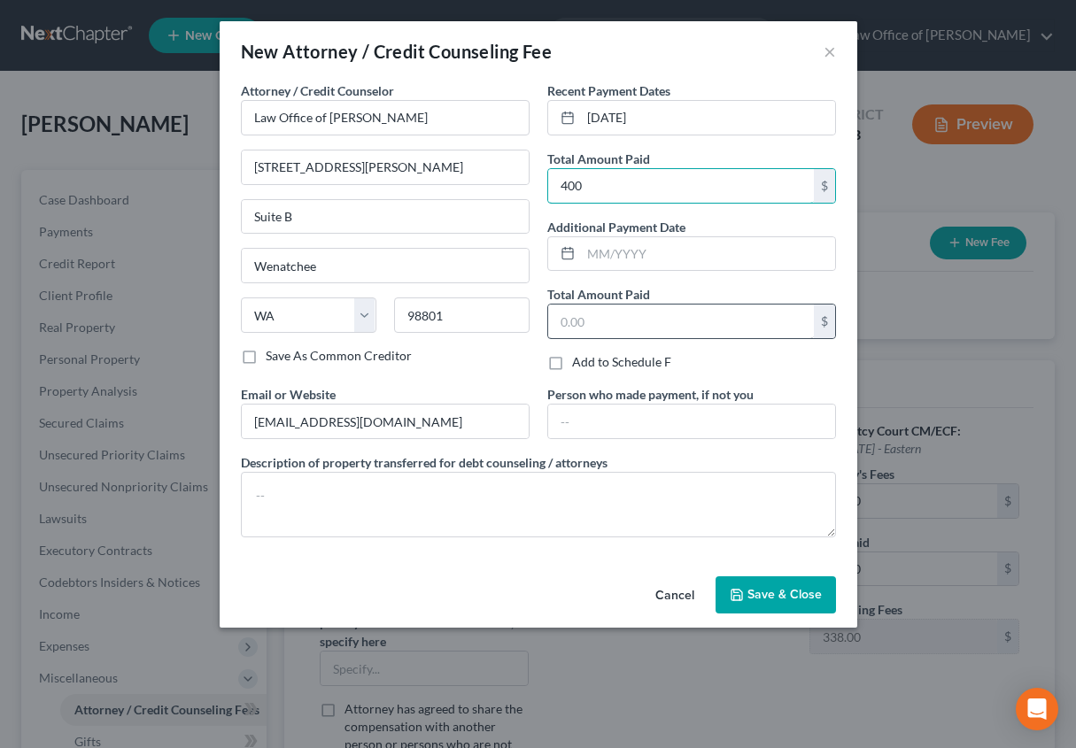
type input "400"
click at [573, 315] on input "text" at bounding box center [681, 322] width 266 height 34
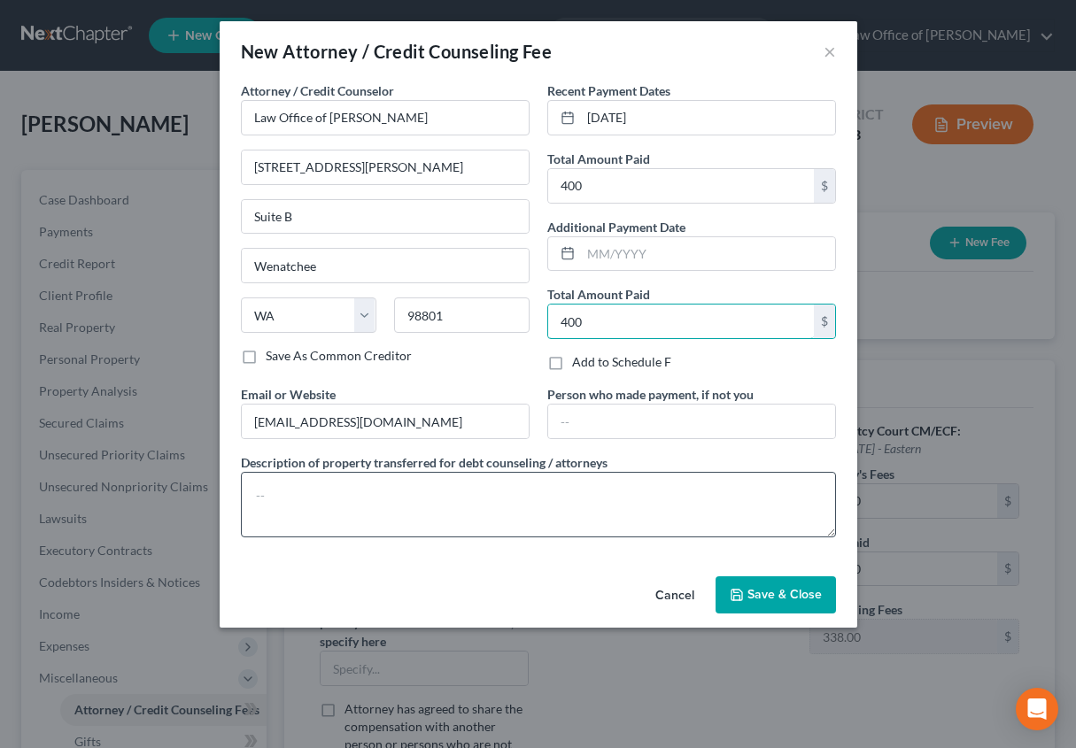
type input "400"
click at [408, 500] on textarea at bounding box center [538, 505] width 595 height 66
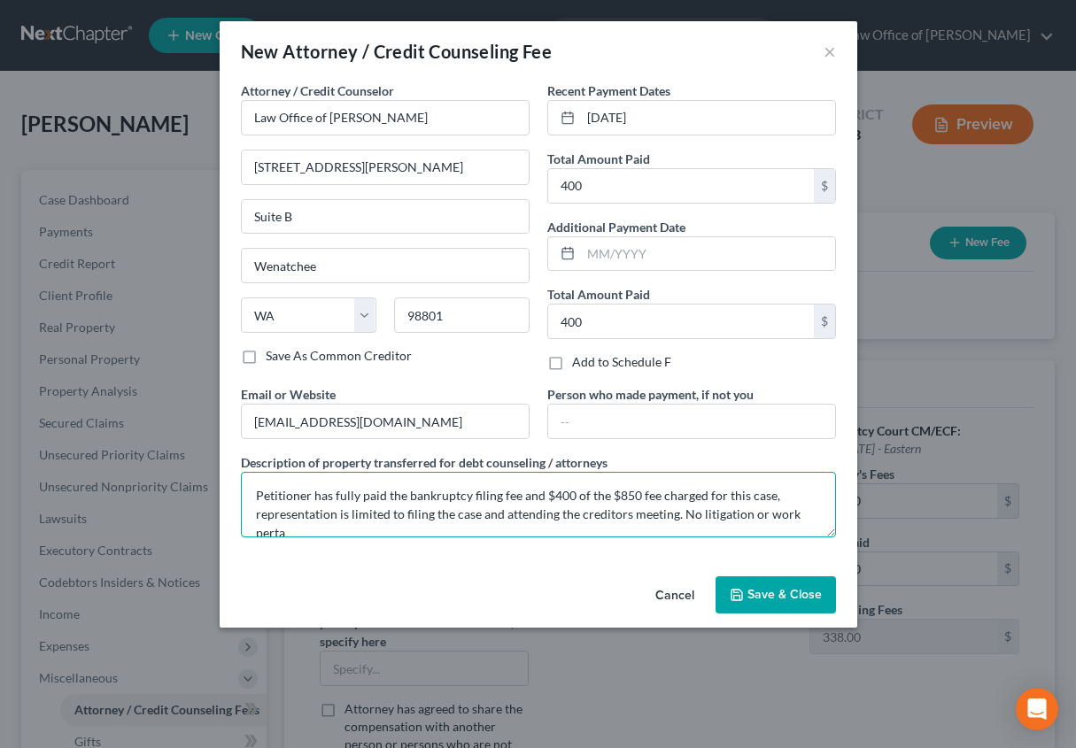
scroll to position [4, 0]
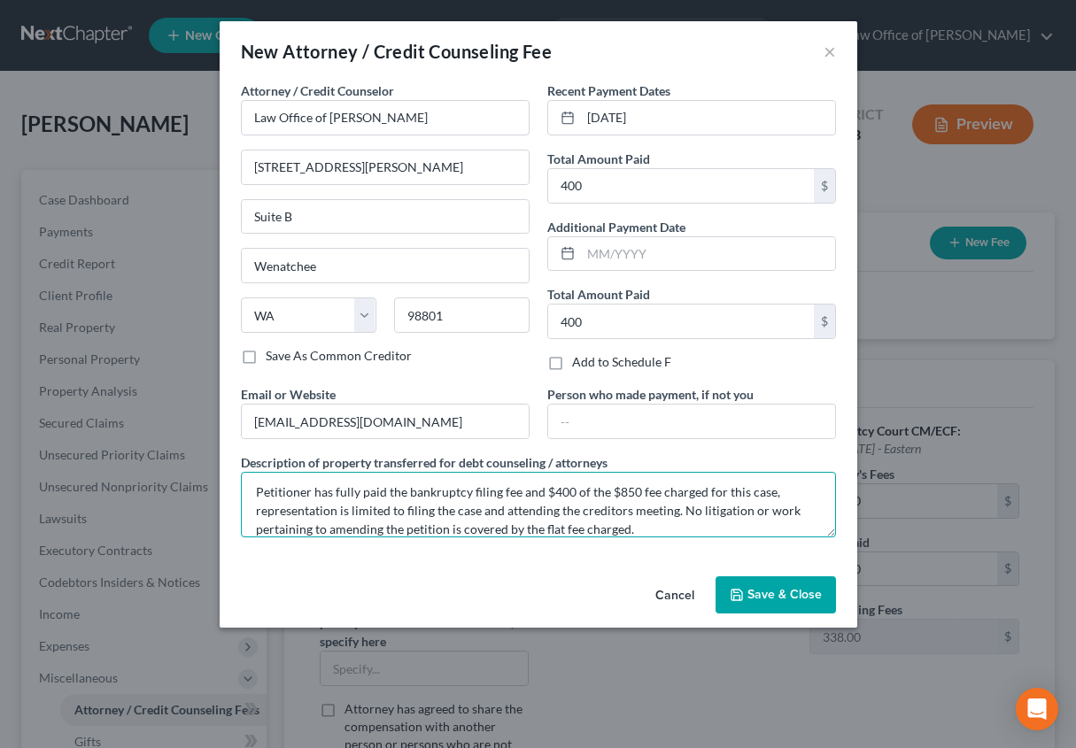
type textarea "Petitioner has fully paid the bankruptcy filing fee and $400 of the $850 fee ch…"
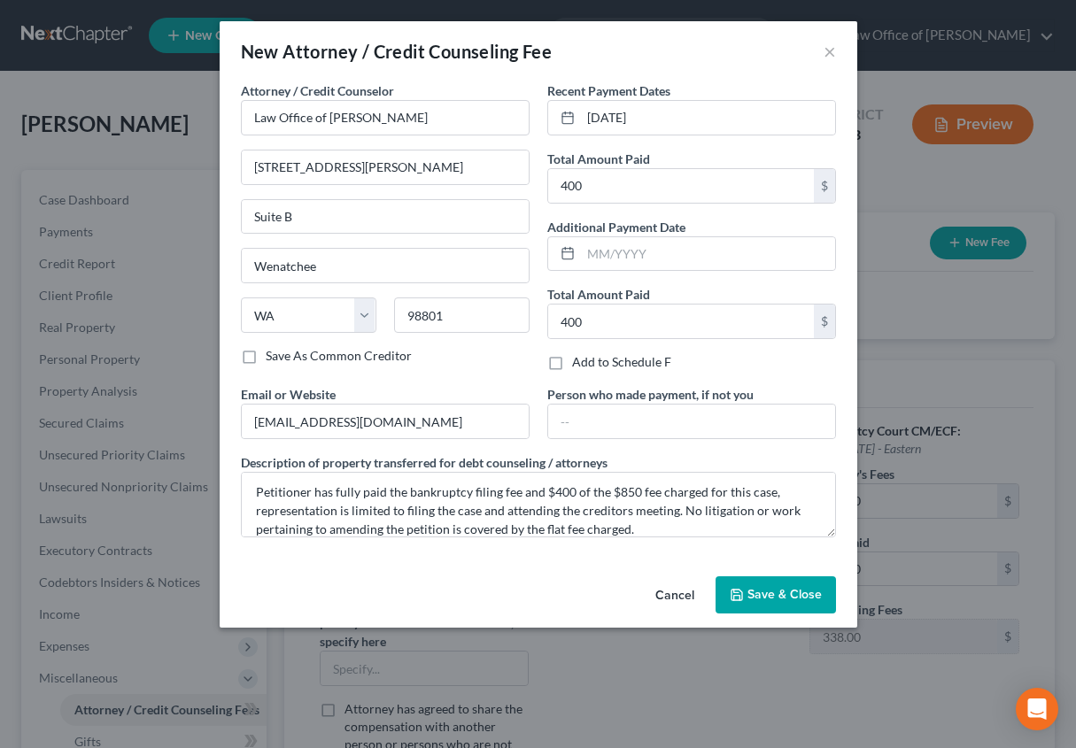
click at [759, 591] on span "Save & Close" at bounding box center [785, 594] width 74 height 15
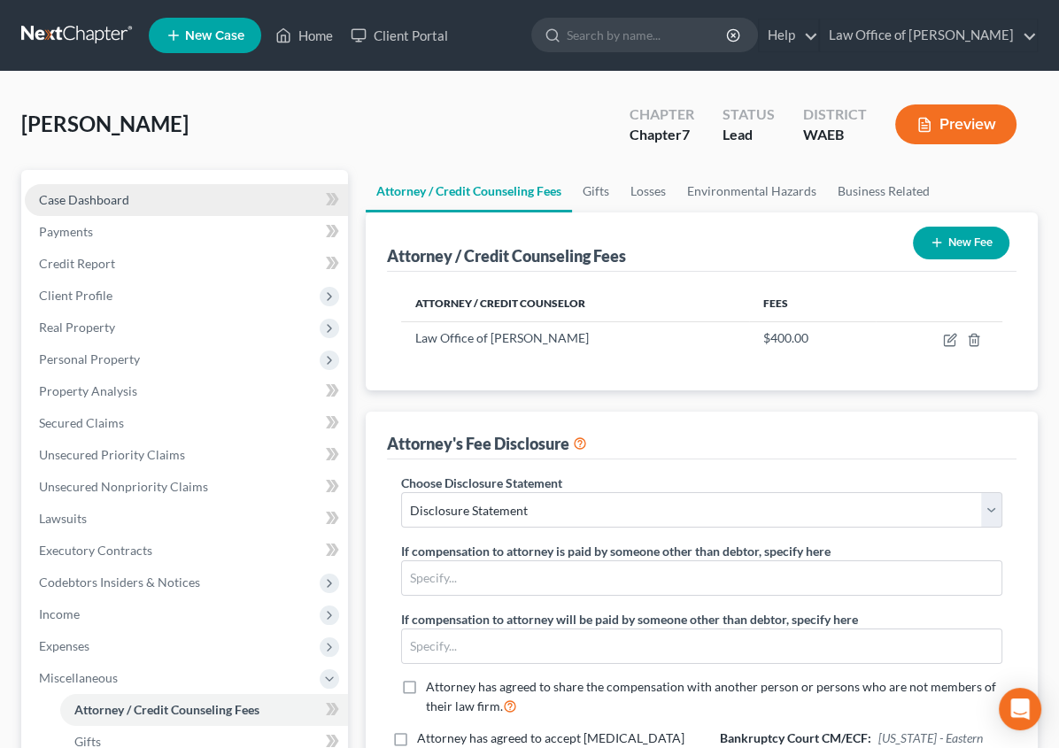
click at [111, 203] on span "Case Dashboard" at bounding box center [84, 199] width 90 height 15
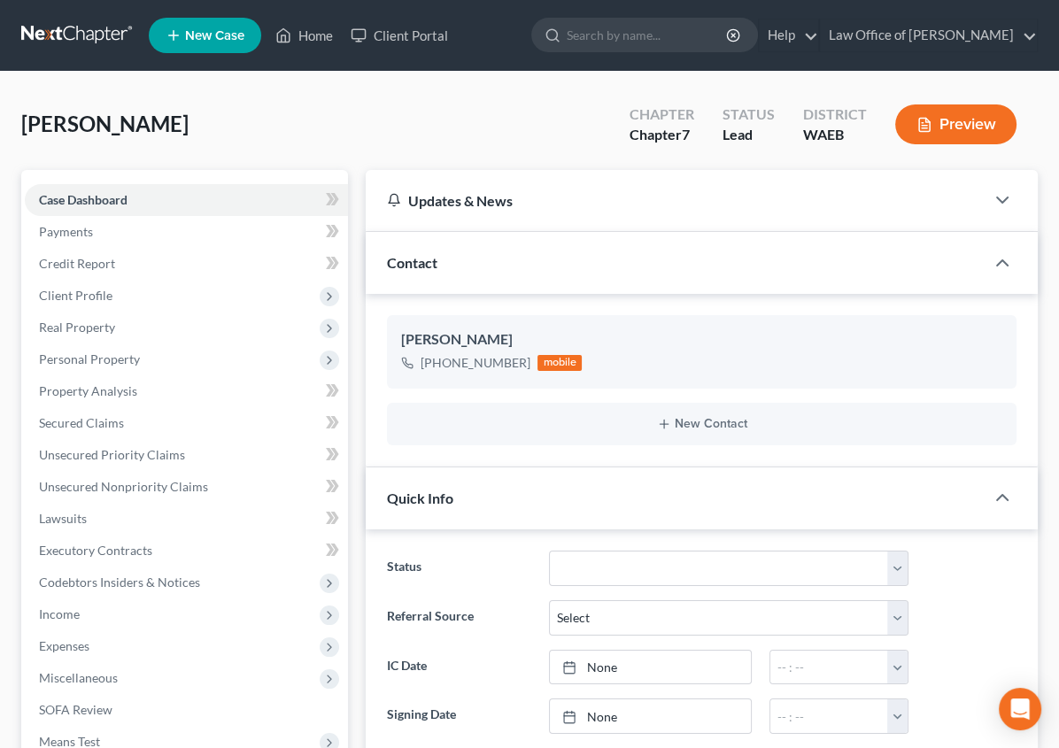
click at [963, 113] on button "Preview" at bounding box center [955, 125] width 121 height 40
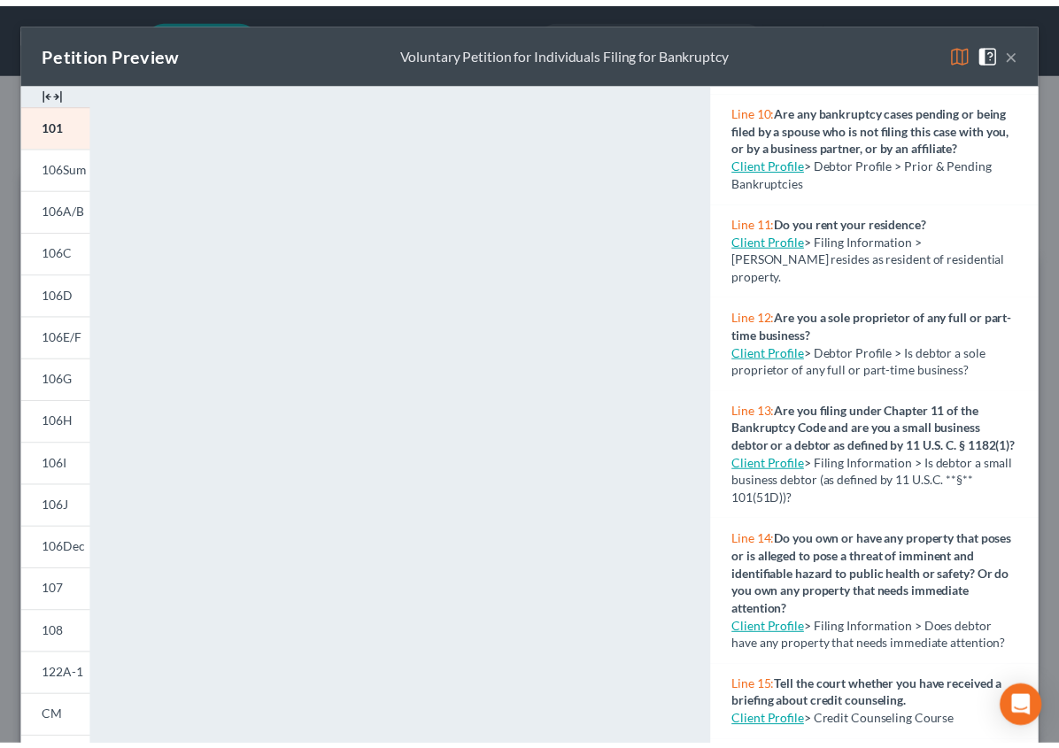
scroll to position [897, 0]
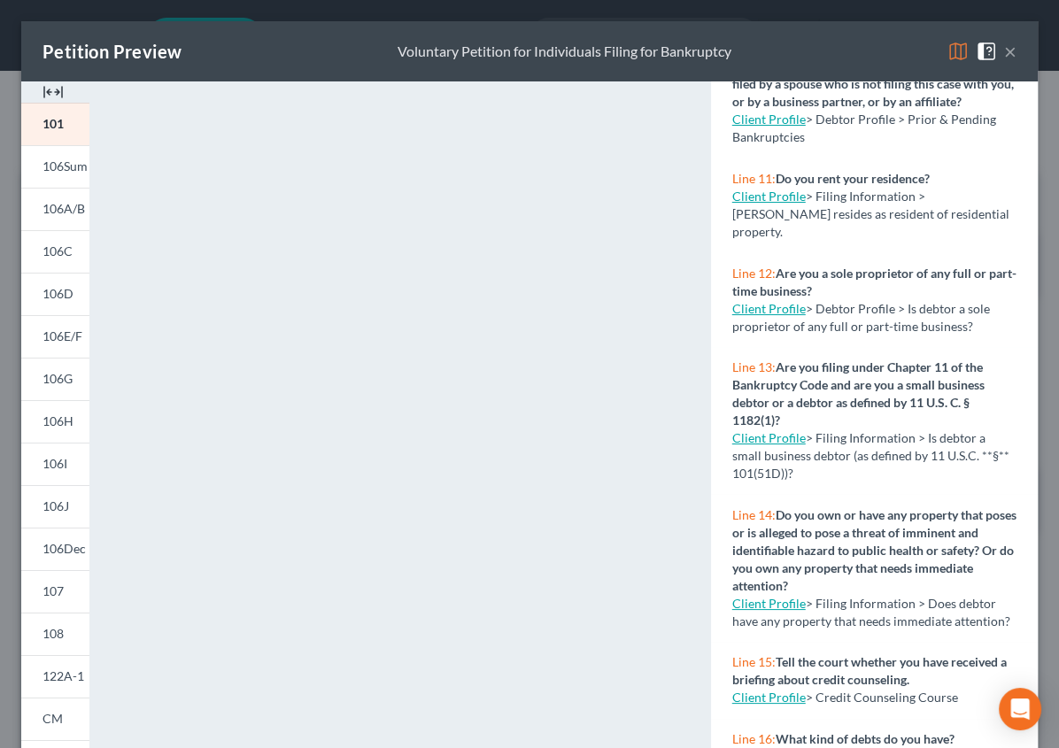
drag, startPoint x: 1053, startPoint y: 360, endPoint x: 1056, endPoint y: 444, distance: 84.2
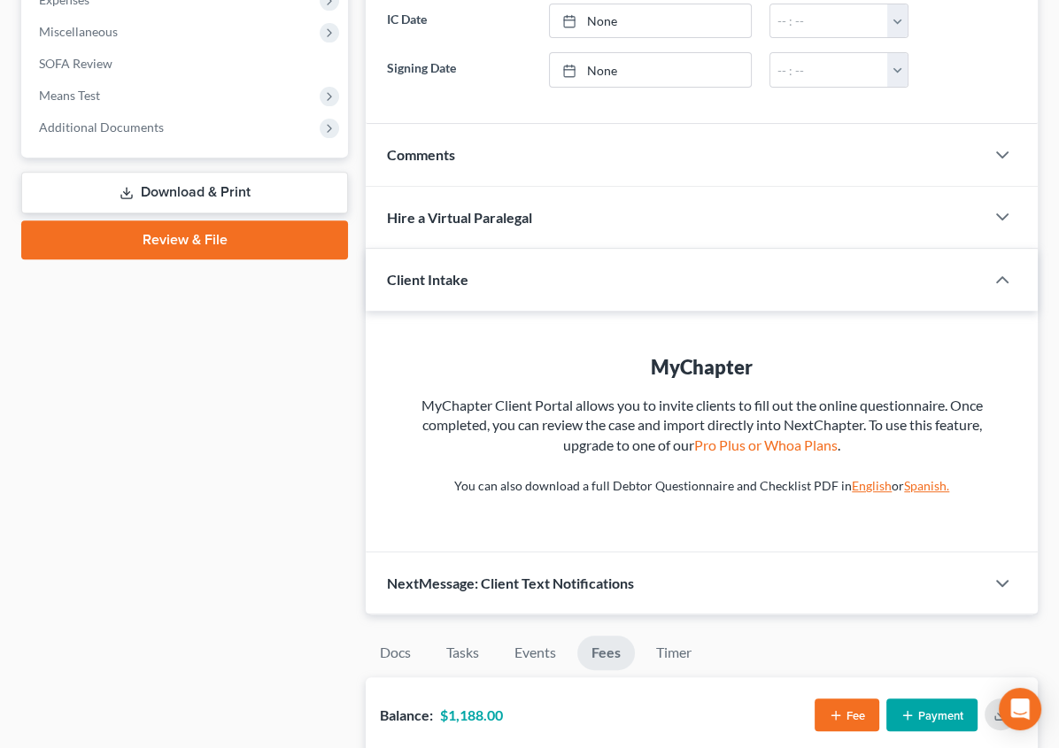
scroll to position [653, 0]
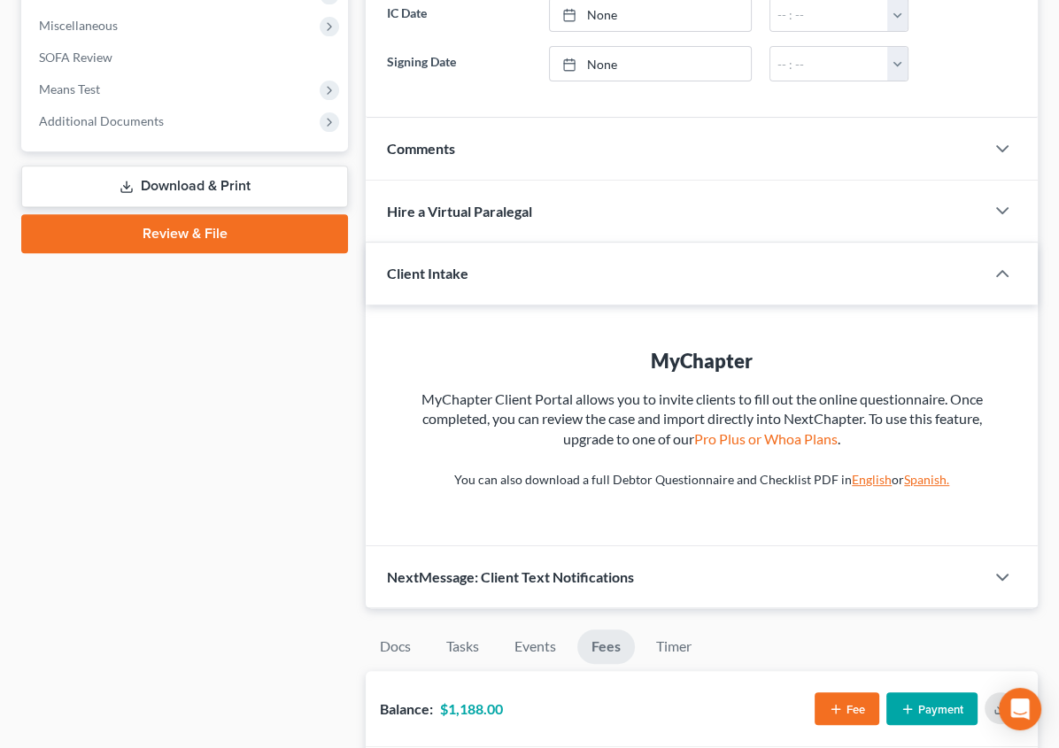
click at [139, 182] on link "Download & Print" at bounding box center [184, 187] width 327 height 42
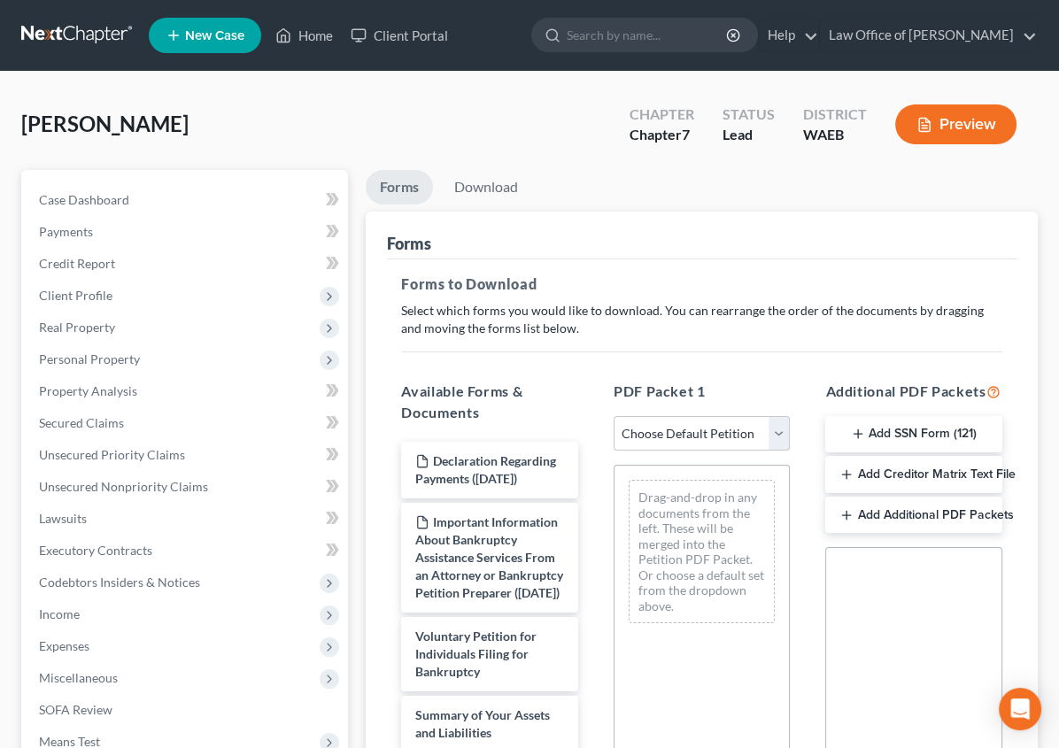
click at [742, 434] on select "Choose Default Petition PDF Packet Complete Bankruptcy Petition (all forms and …" at bounding box center [702, 433] width 177 height 35
select select "0"
click at [614, 416] on select "Choose Default Petition PDF Packet Complete Bankruptcy Petition (all forms and …" at bounding box center [702, 433] width 177 height 35
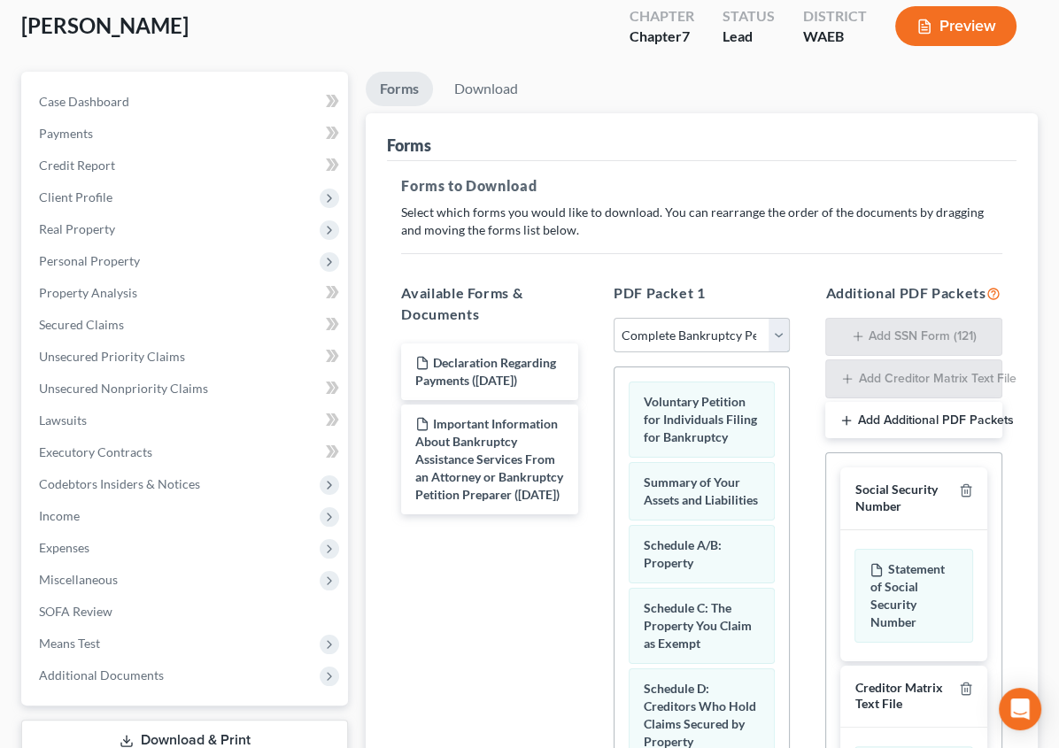
scroll to position [97, 0]
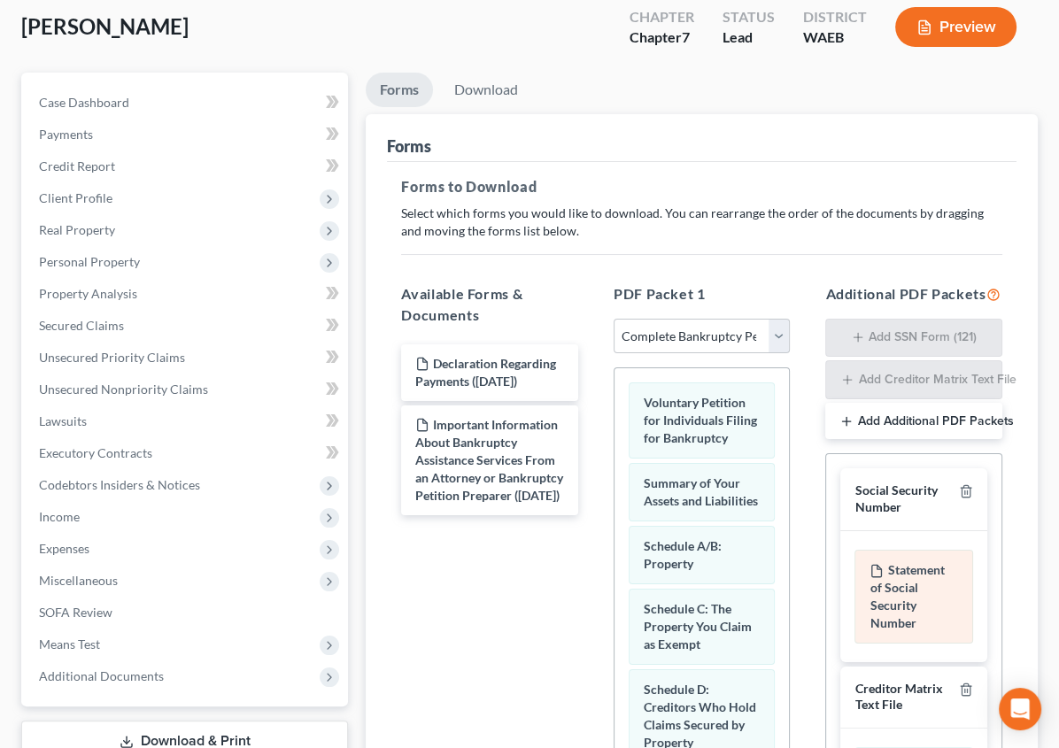
click at [938, 574] on div "Statement of Social Security Number" at bounding box center [914, 597] width 119 height 94
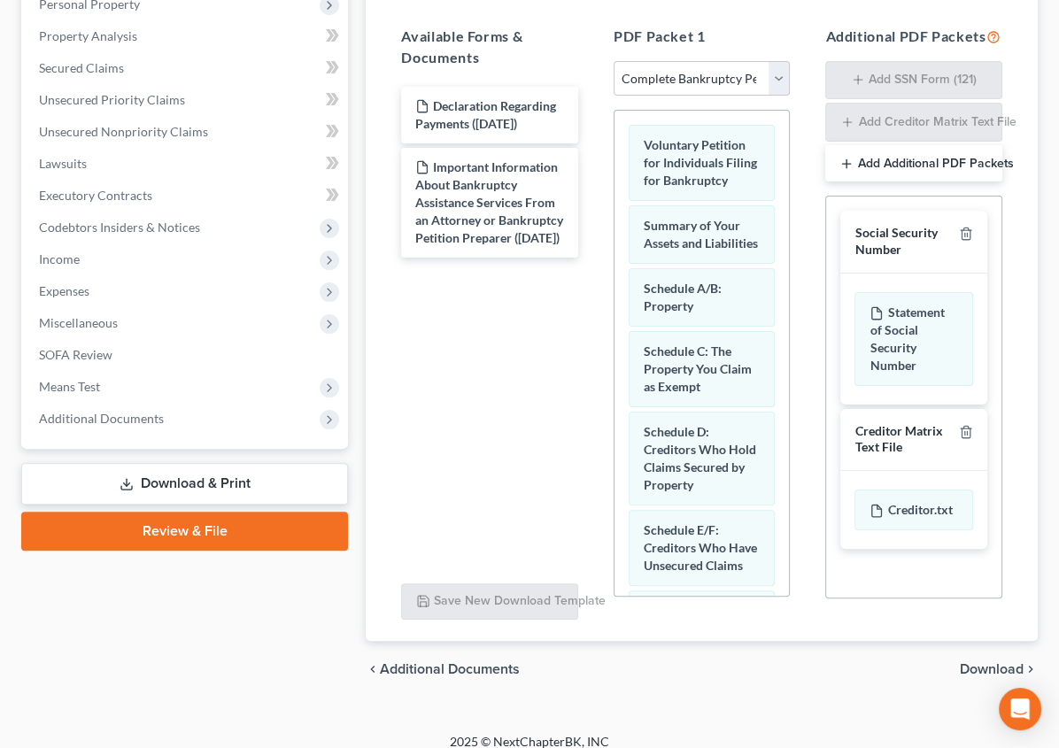
scroll to position [362, 0]
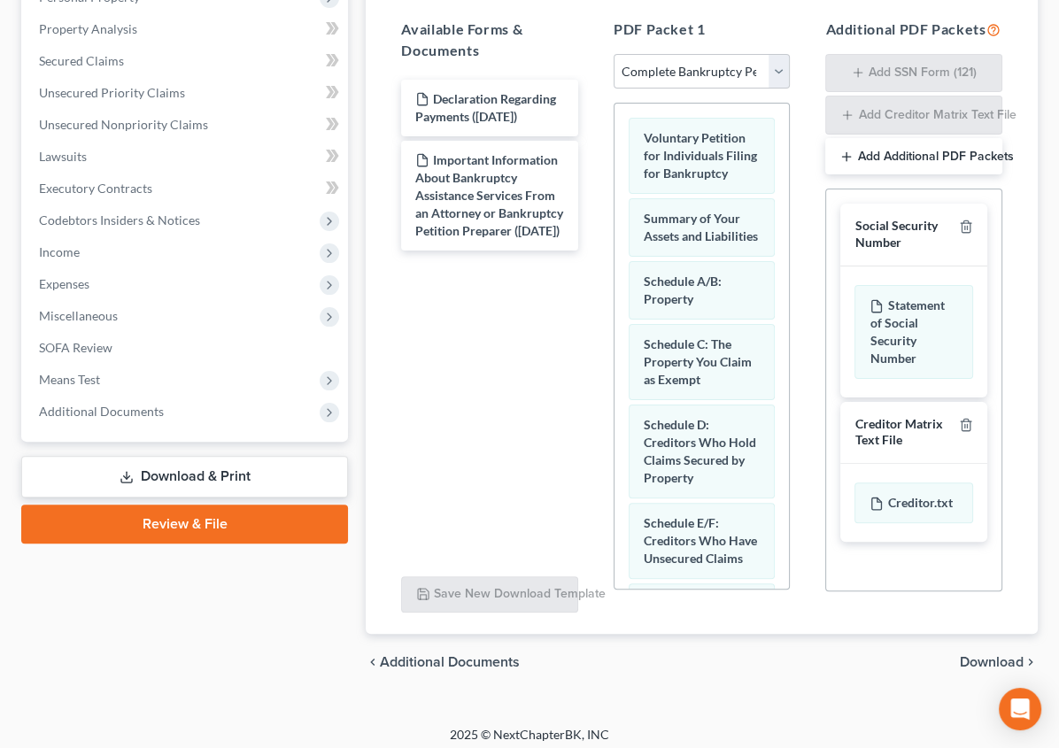
click at [1001, 655] on span "Download" at bounding box center [992, 662] width 64 height 14
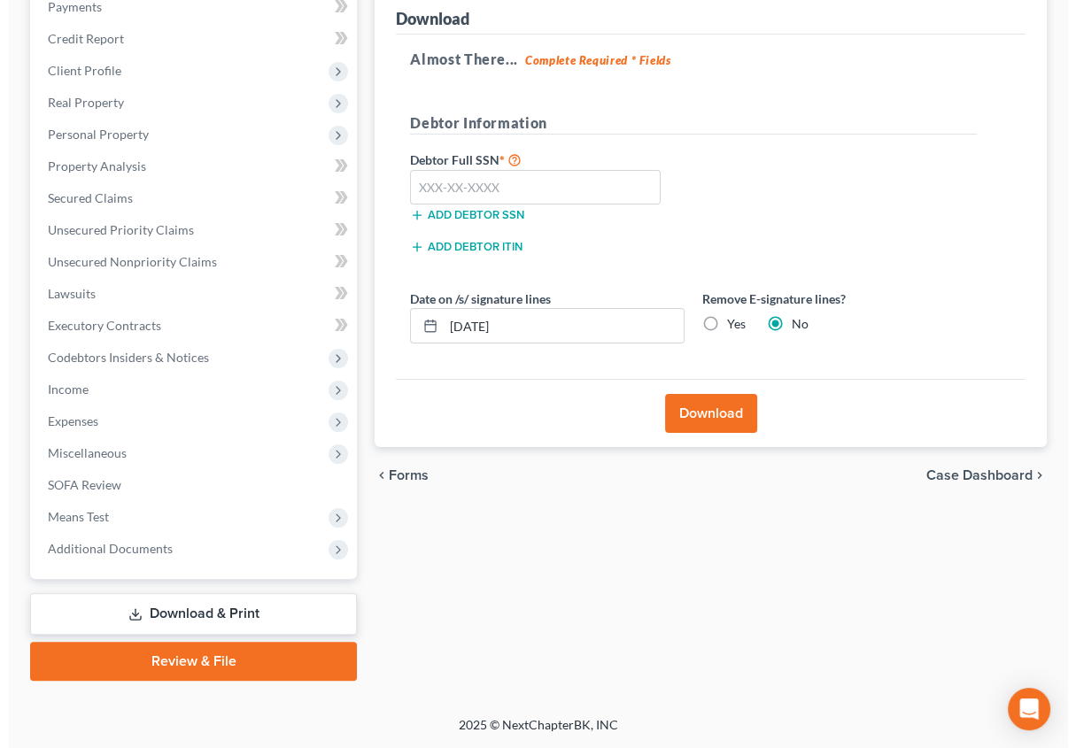
scroll to position [223, 0]
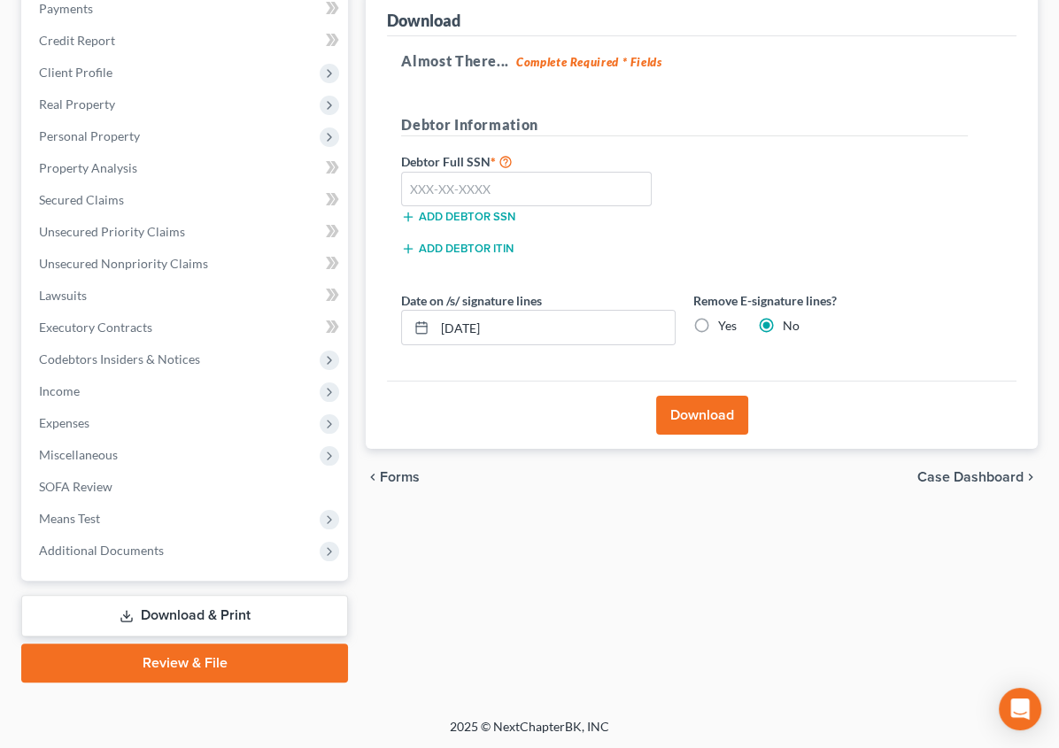
click at [669, 421] on button "Download" at bounding box center [702, 415] width 92 height 39
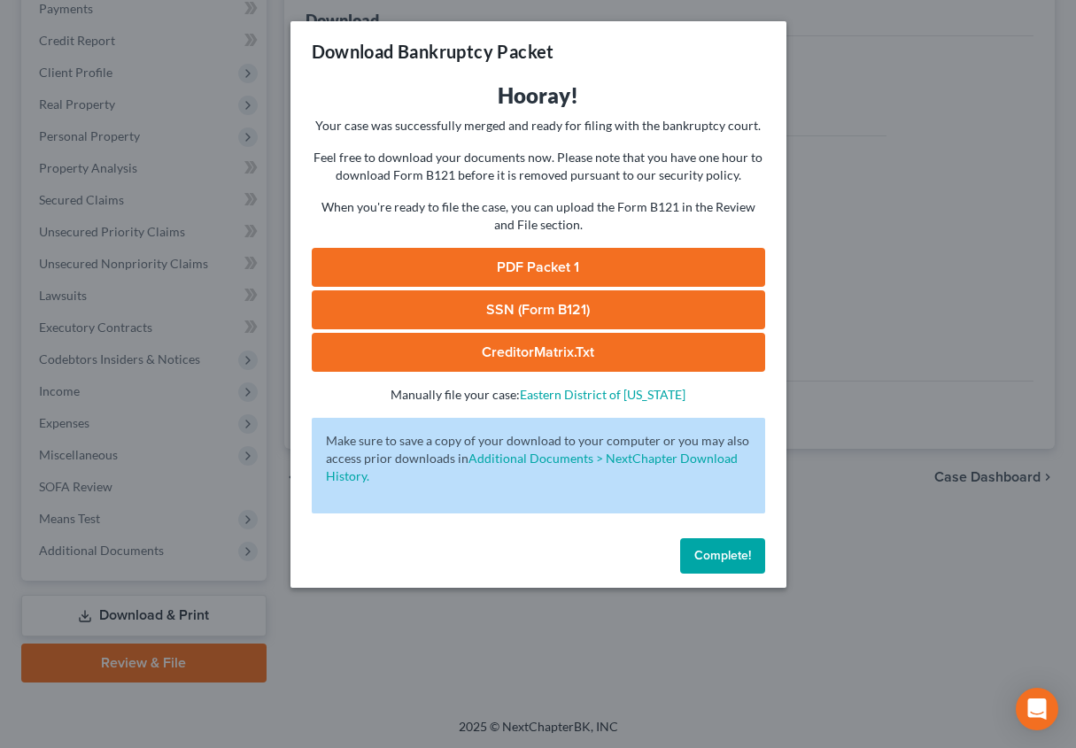
click at [717, 552] on span "Complete!" at bounding box center [722, 555] width 57 height 15
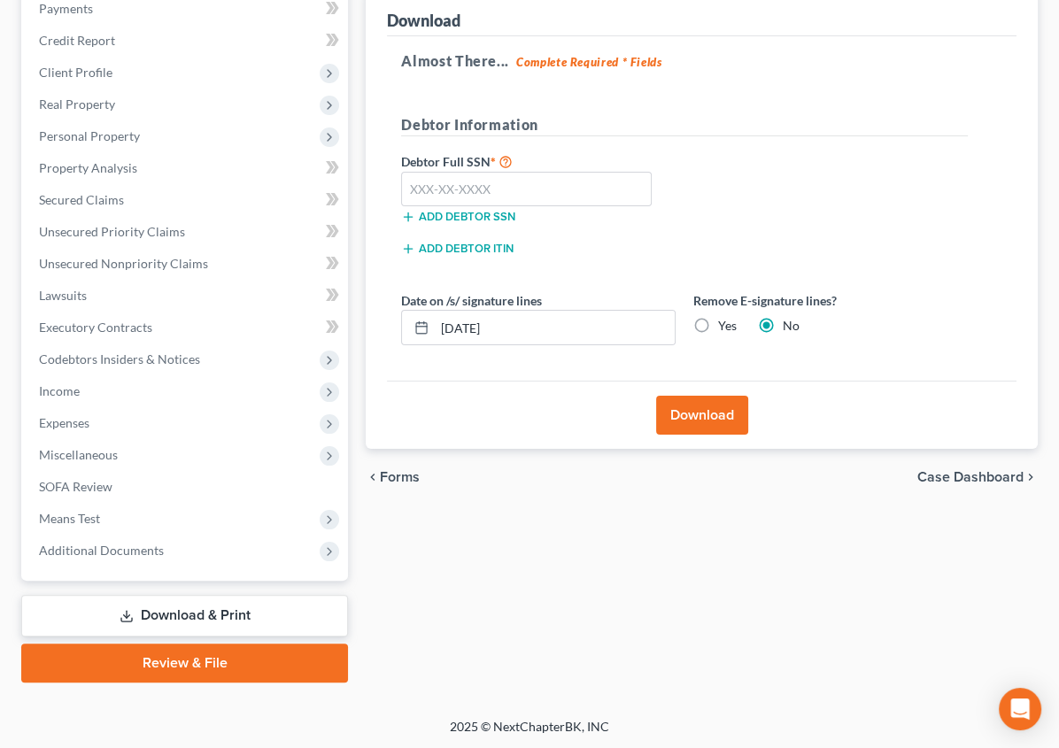
click at [657, 420] on button "Download" at bounding box center [702, 415] width 92 height 39
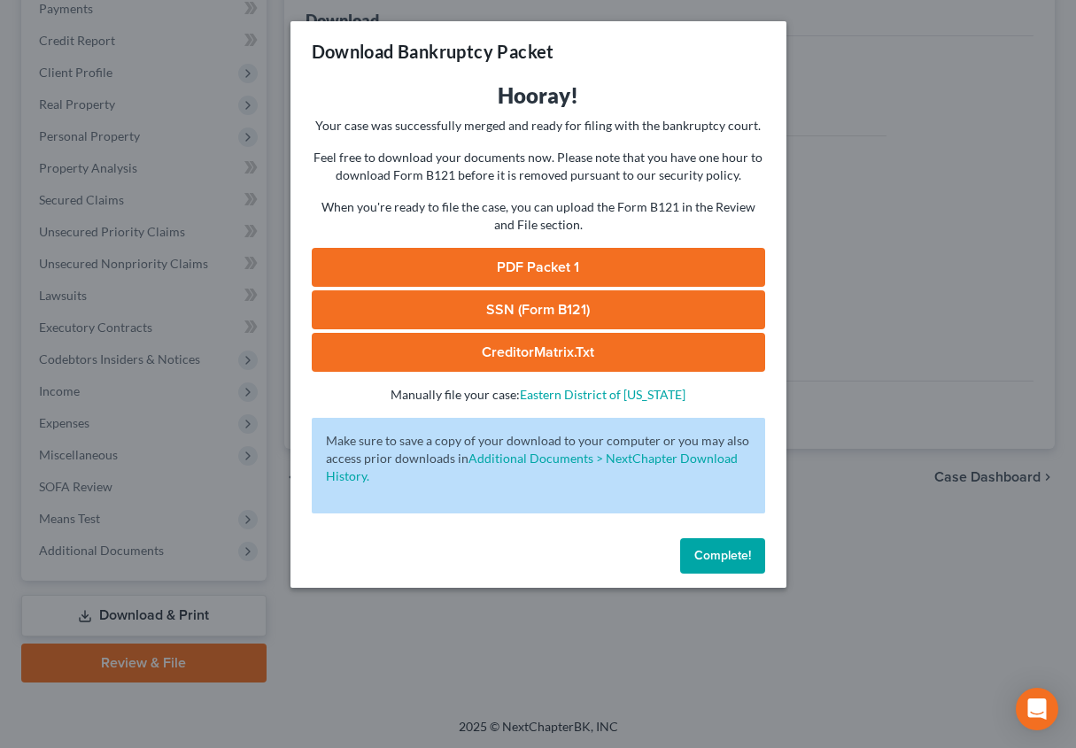
click at [523, 258] on link "PDF Packet 1" at bounding box center [538, 267] width 453 height 39
click at [504, 304] on link "SSN (Form B121)" at bounding box center [538, 310] width 453 height 39
click at [535, 263] on link "PDF Packet 1" at bounding box center [538, 267] width 453 height 39
